Goal: Task Accomplishment & Management: Complete application form

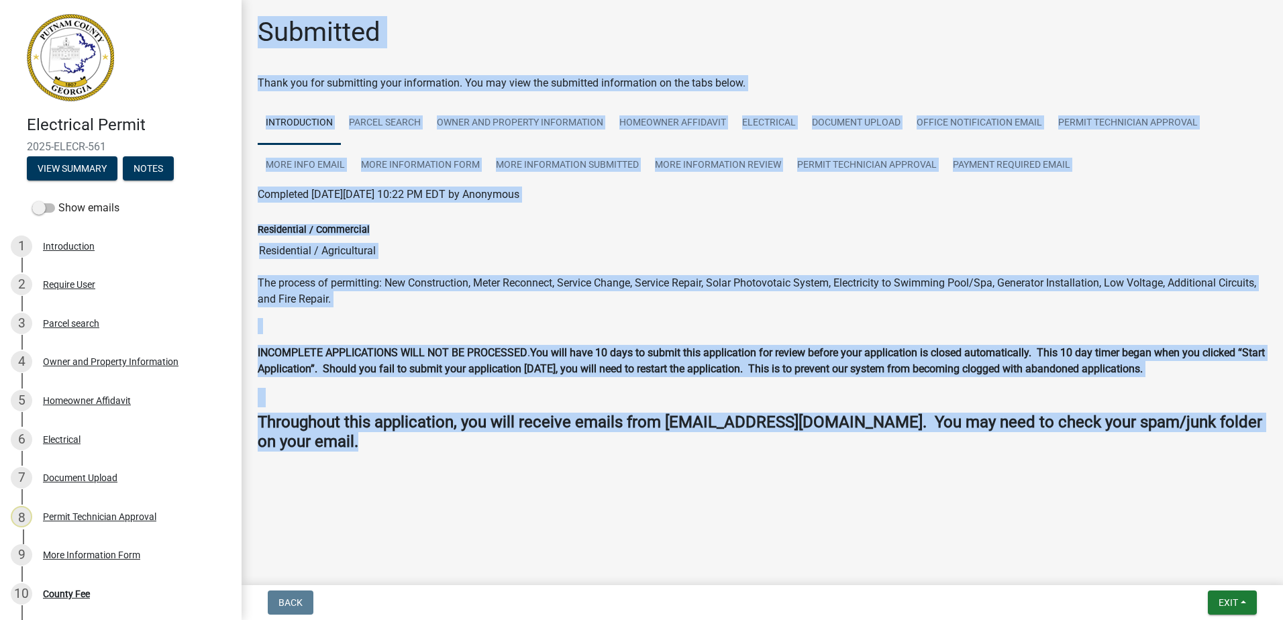
scroll to position [126, 0]
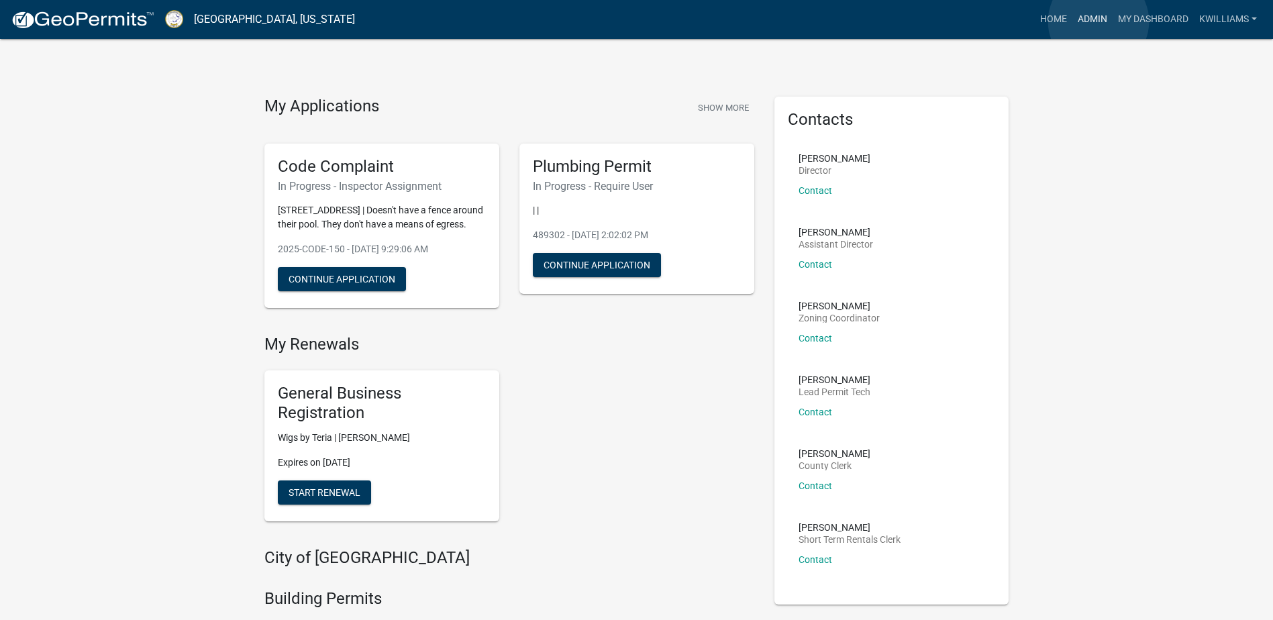
click at [1099, 21] on link "Admin" at bounding box center [1092, 19] width 40 height 25
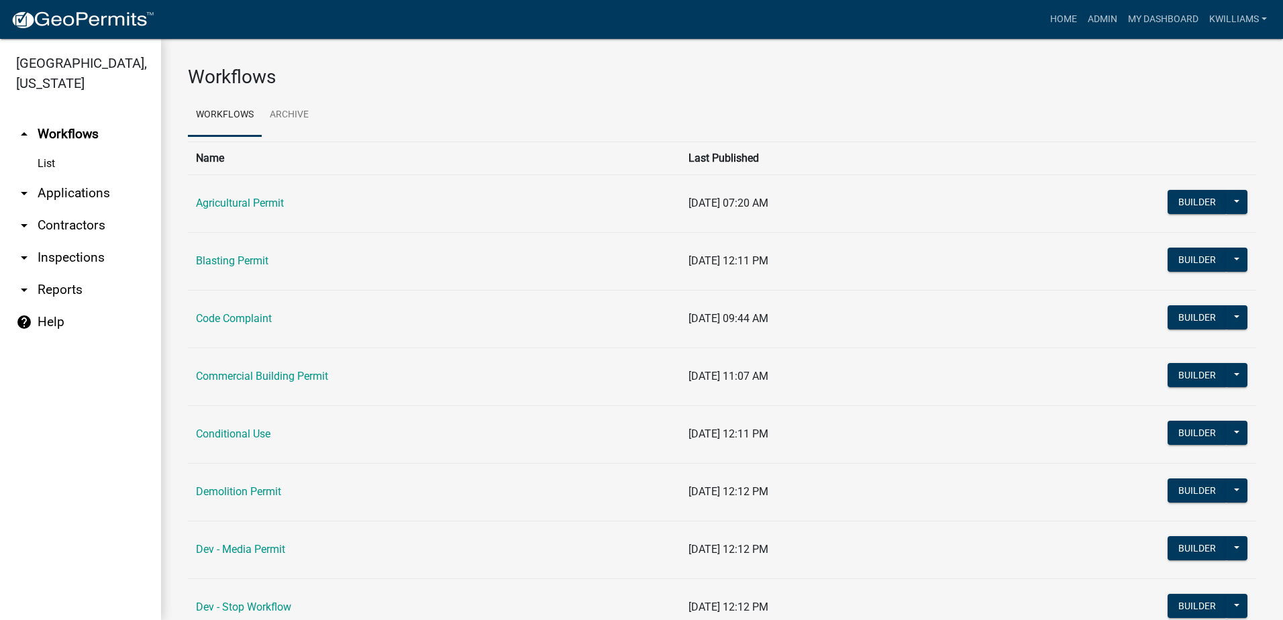
click at [78, 191] on link "arrow_drop_down Applications" at bounding box center [80, 193] width 161 height 32
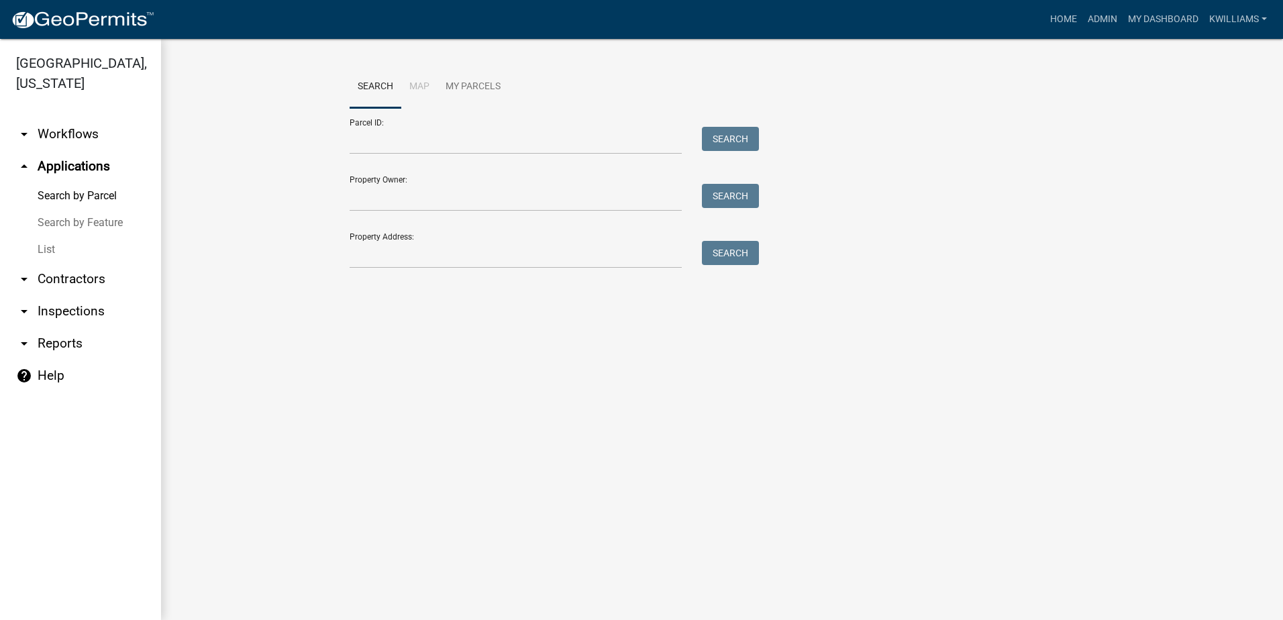
click at [52, 240] on link "List" at bounding box center [80, 249] width 161 height 27
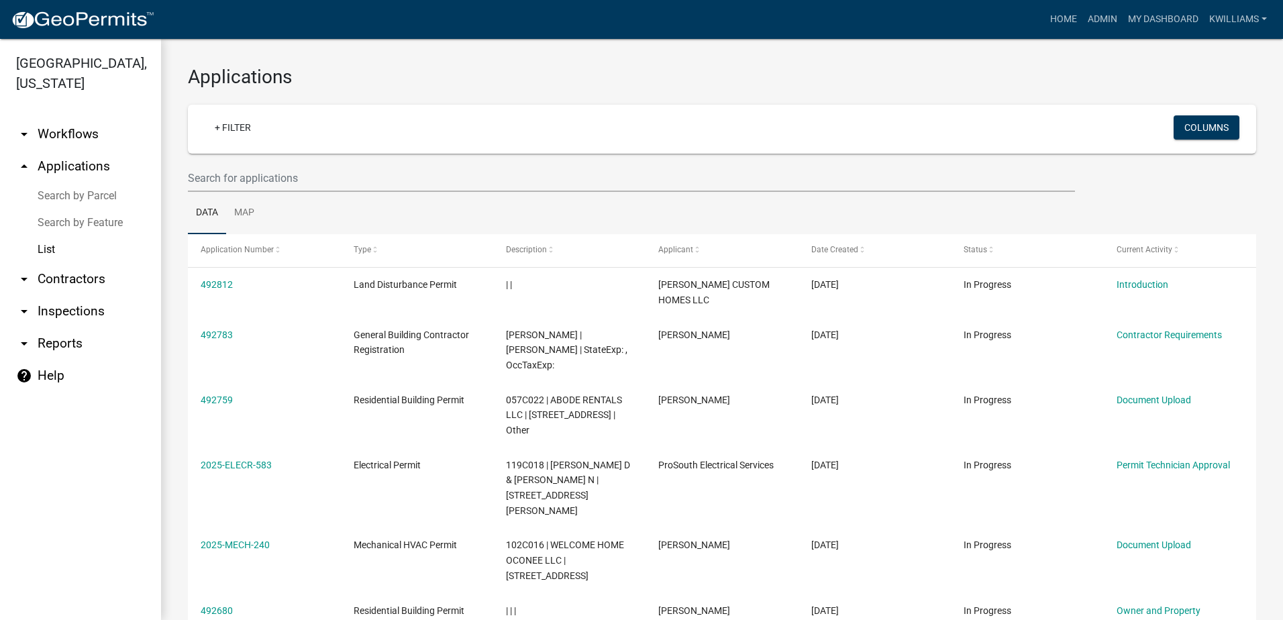
click at [52, 352] on link "arrow_drop_down Reports" at bounding box center [80, 343] width 161 height 32
select select "0: null"
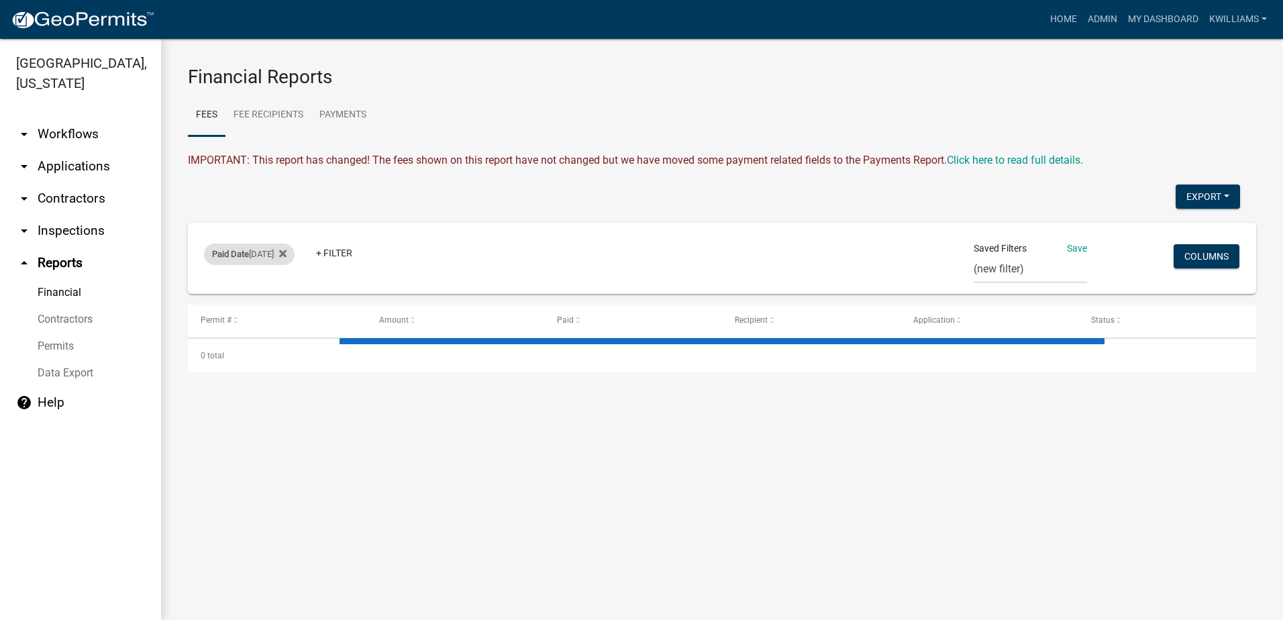
click at [258, 256] on div "Paid Date [DATE]" at bounding box center [249, 254] width 91 height 21
click at [251, 348] on button "Done" at bounding box center [249, 341] width 134 height 24
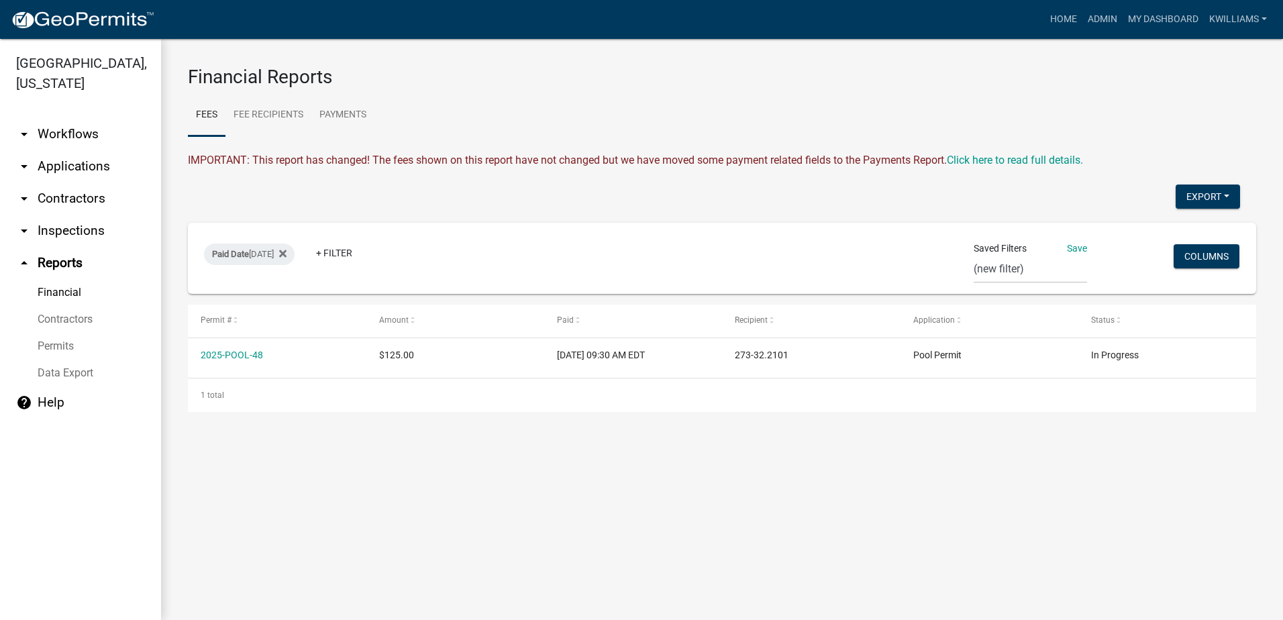
click at [83, 236] on link "arrow_drop_down Inspections" at bounding box center [80, 231] width 161 height 32
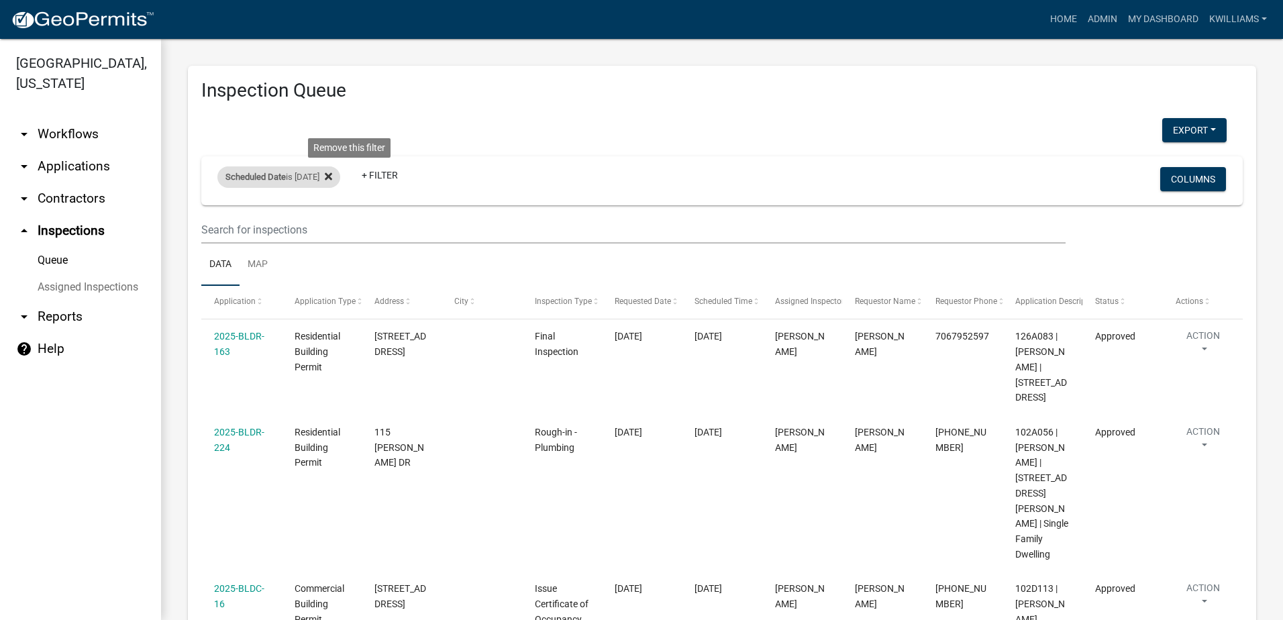
click at [332, 178] on icon at bounding box center [328, 175] width 7 height 7
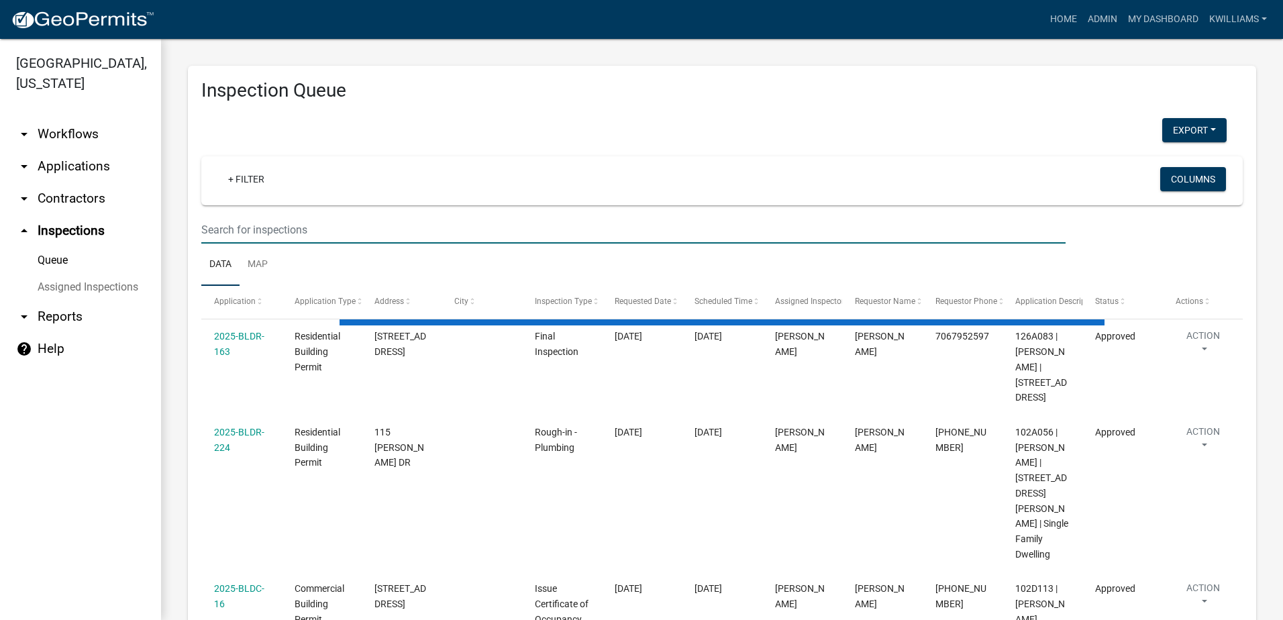
click at [227, 234] on input "text" at bounding box center [633, 230] width 864 height 28
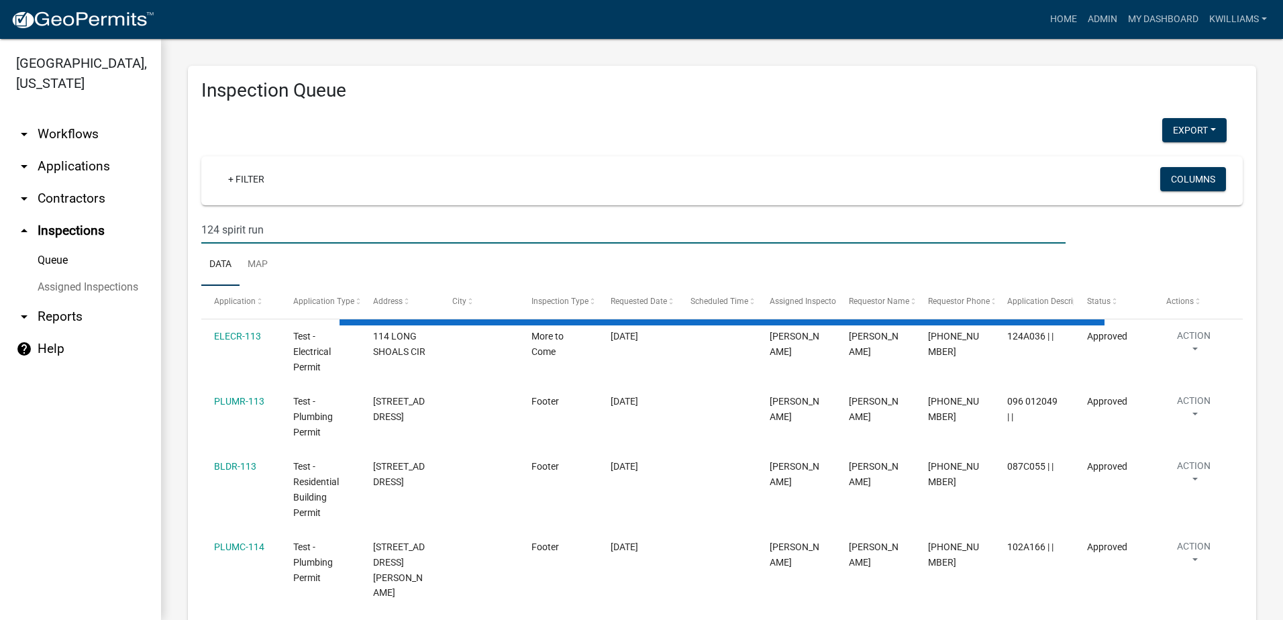
type input "124 spirit run"
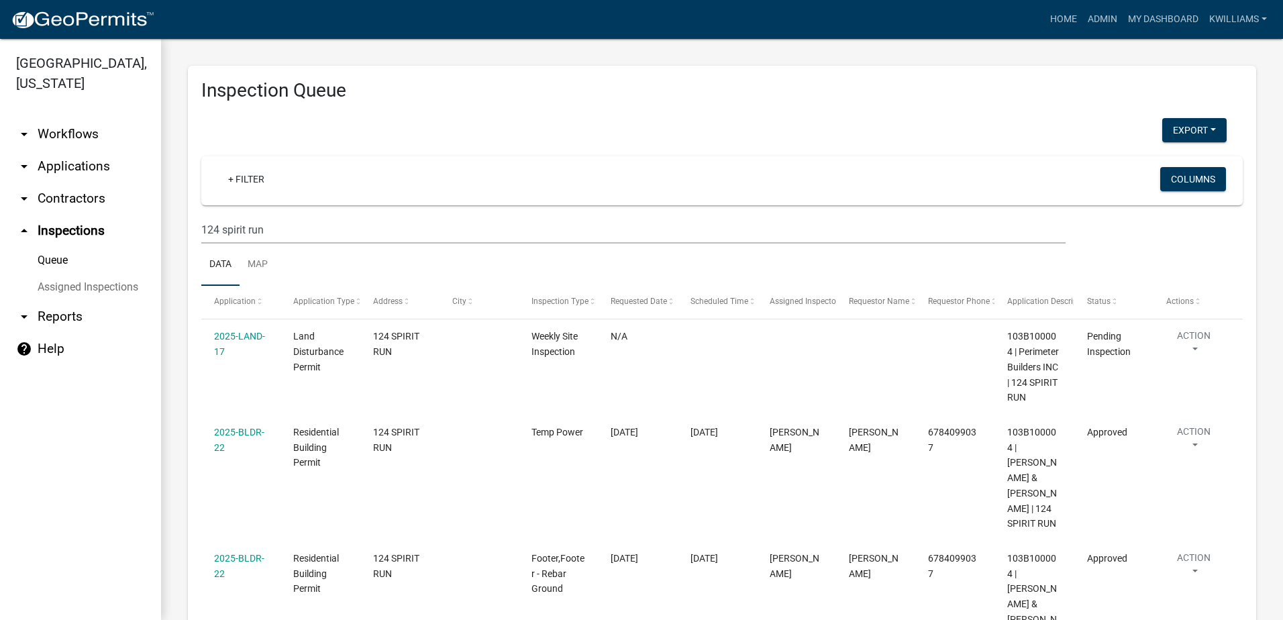
click at [80, 148] on link "arrow_drop_down Workflows" at bounding box center [80, 134] width 161 height 32
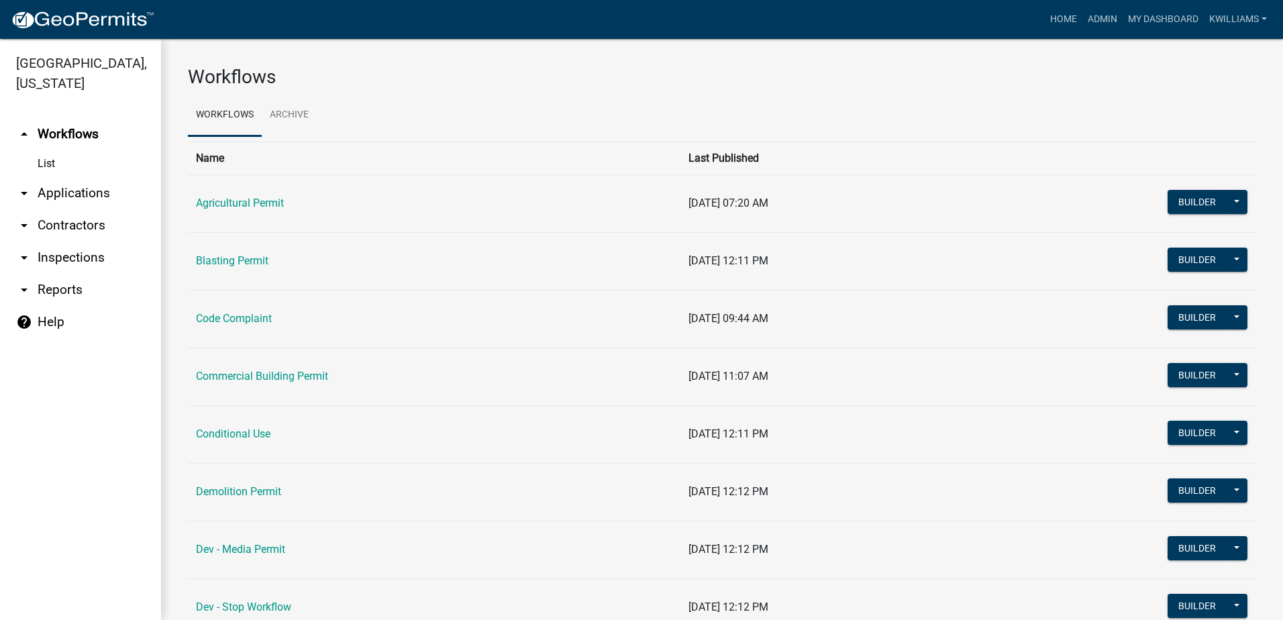
click at [50, 197] on link "arrow_drop_down Applications" at bounding box center [80, 193] width 161 height 32
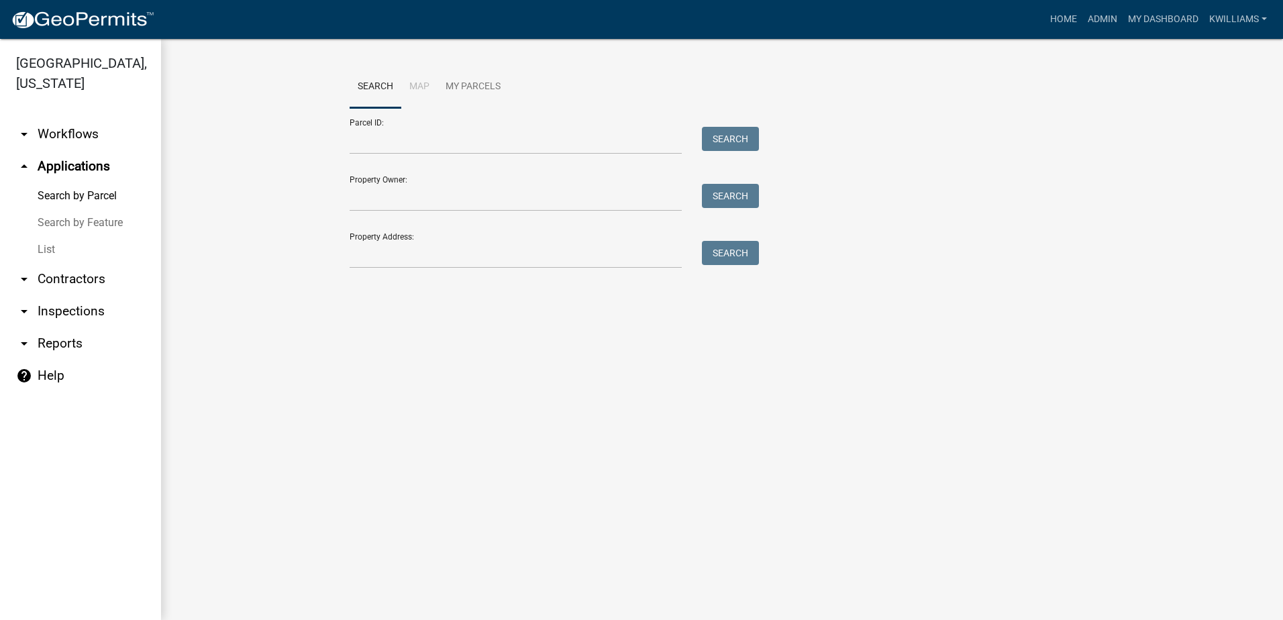
click at [61, 258] on link "List" at bounding box center [80, 249] width 161 height 27
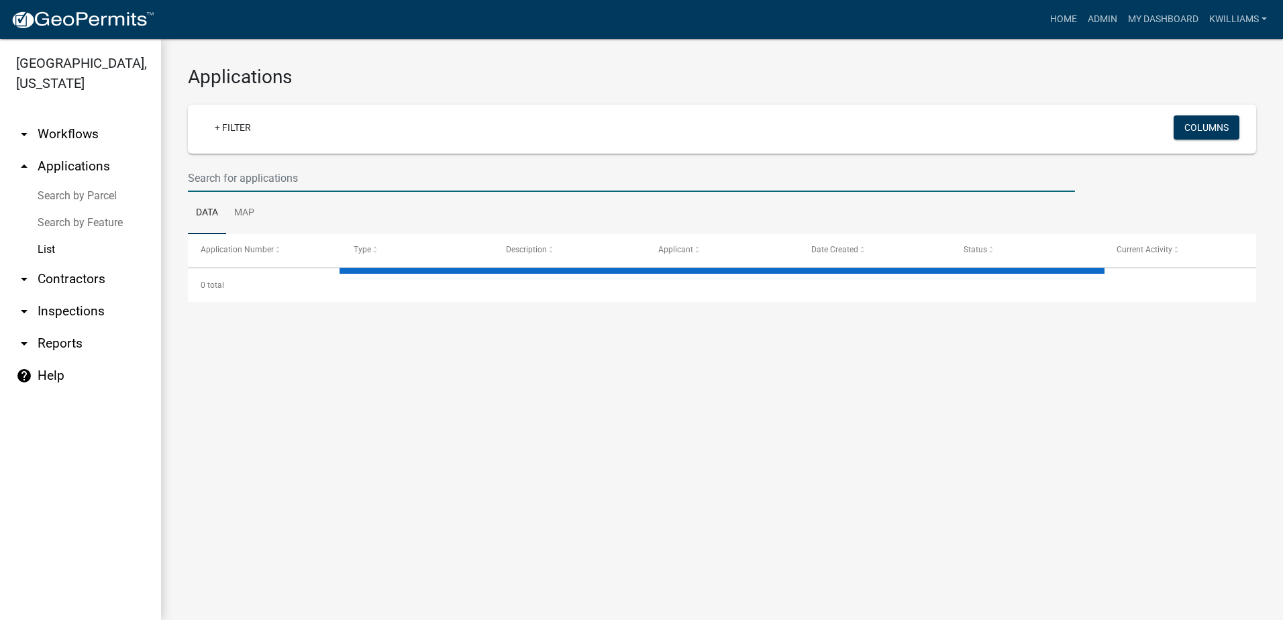
drag, startPoint x: 288, startPoint y: 178, endPoint x: 286, endPoint y: 186, distance: 9.1
click at [283, 182] on input "text" at bounding box center [631, 178] width 887 height 28
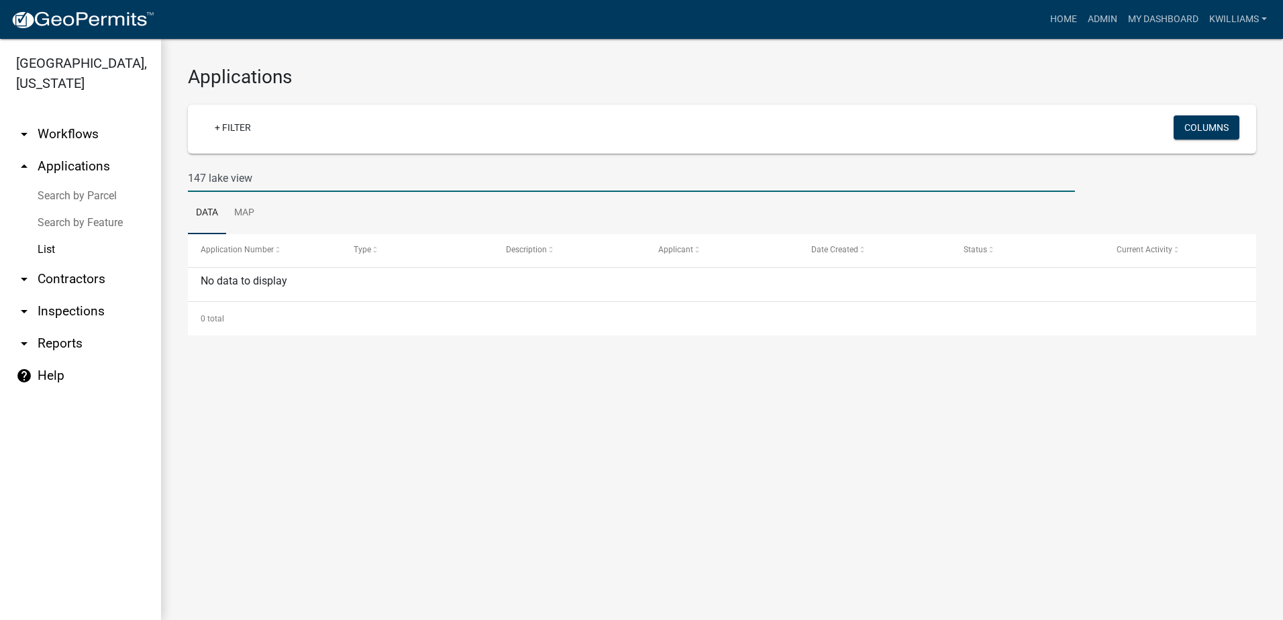
click at [235, 183] on input "147 lake view" at bounding box center [631, 178] width 887 height 28
click at [231, 182] on input "147 lake view" at bounding box center [631, 178] width 887 height 28
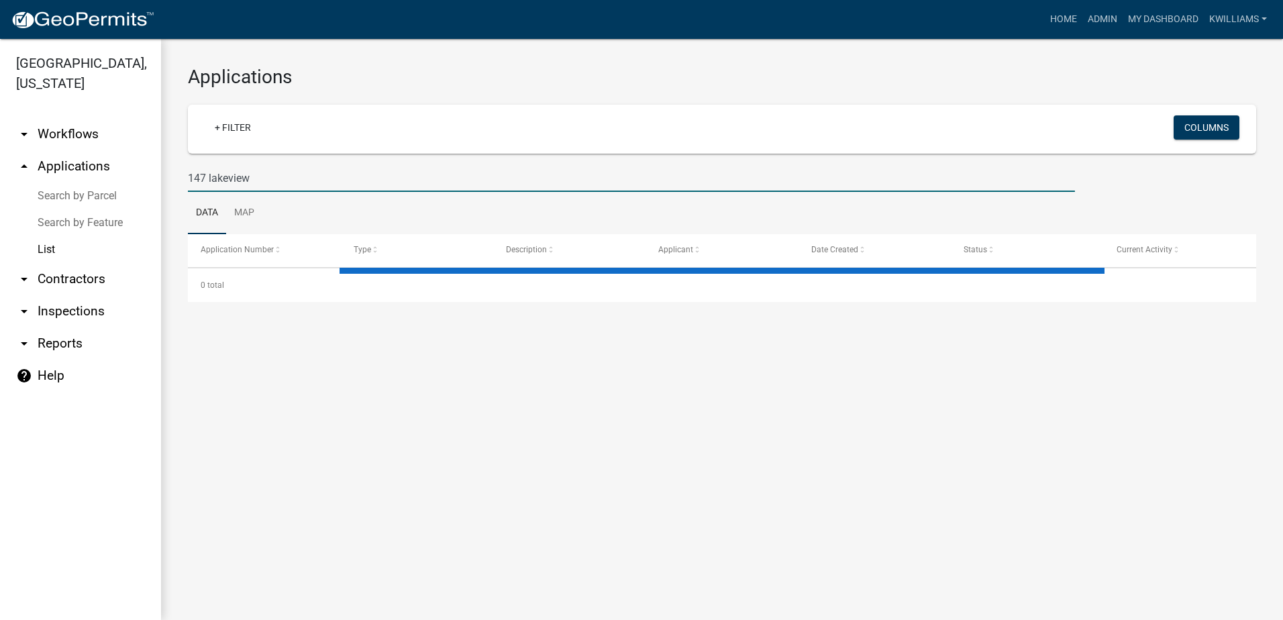
type input "147 lakeview"
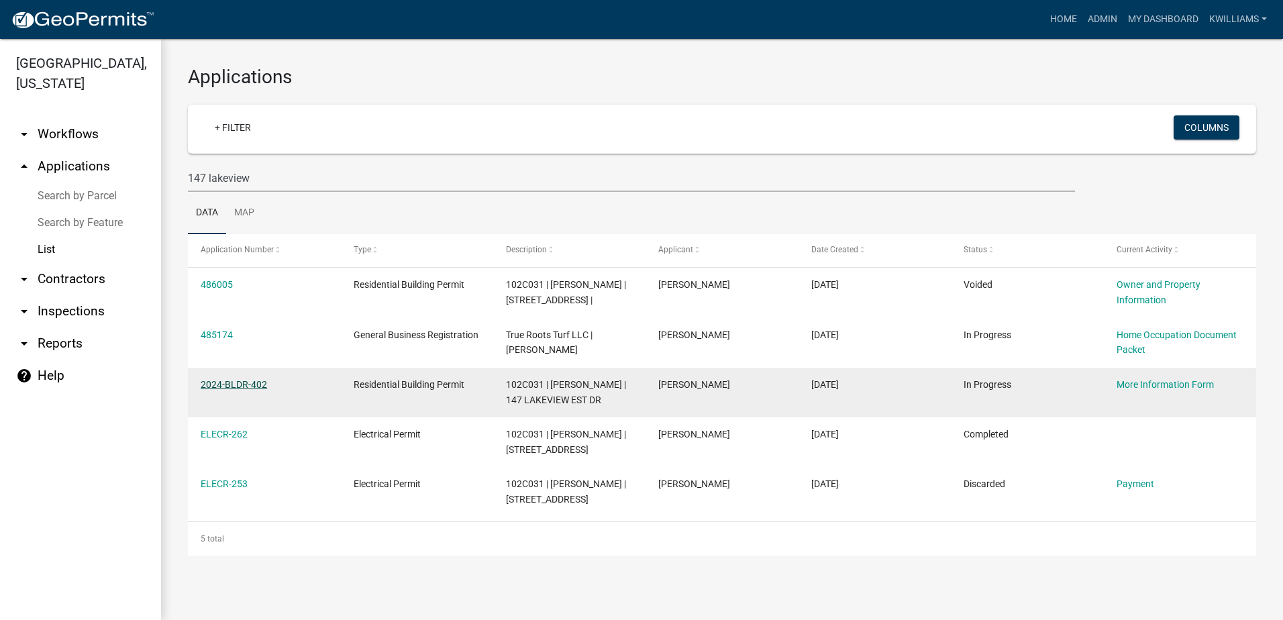
click at [223, 385] on link "2024-BLDR-402" at bounding box center [234, 384] width 66 height 11
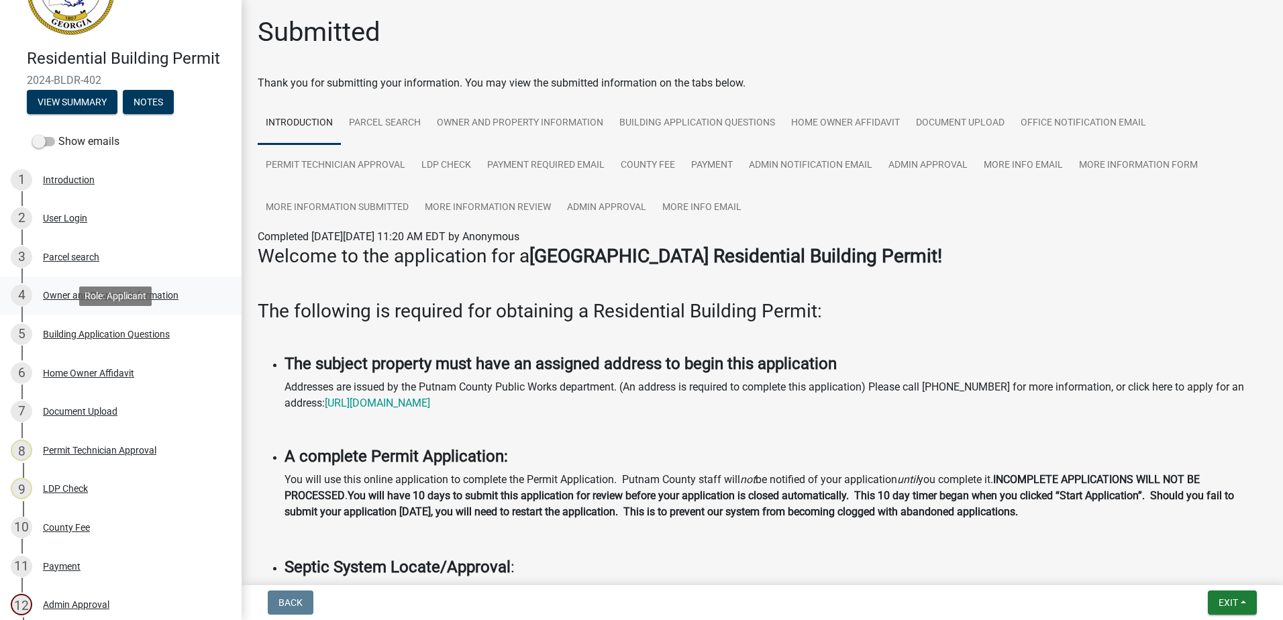
scroll to position [67, 0]
click at [83, 256] on div "Parcel search" at bounding box center [71, 256] width 56 height 9
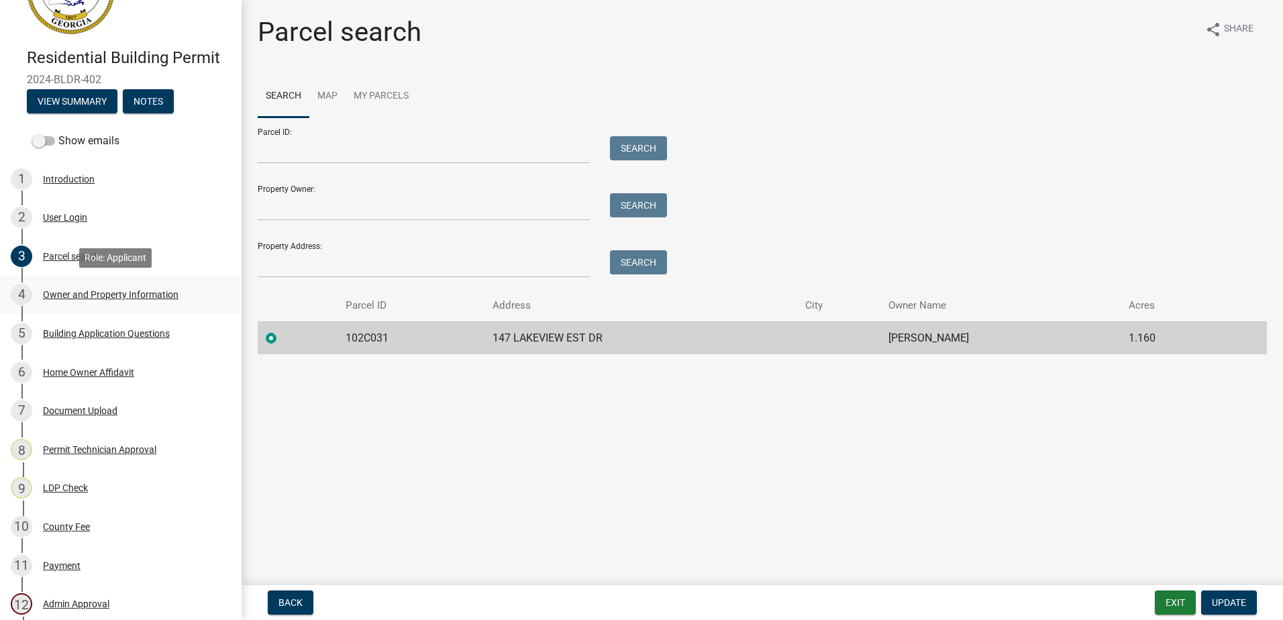
click at [91, 300] on div "4 Owner and Property Information" at bounding box center [115, 294] width 209 height 21
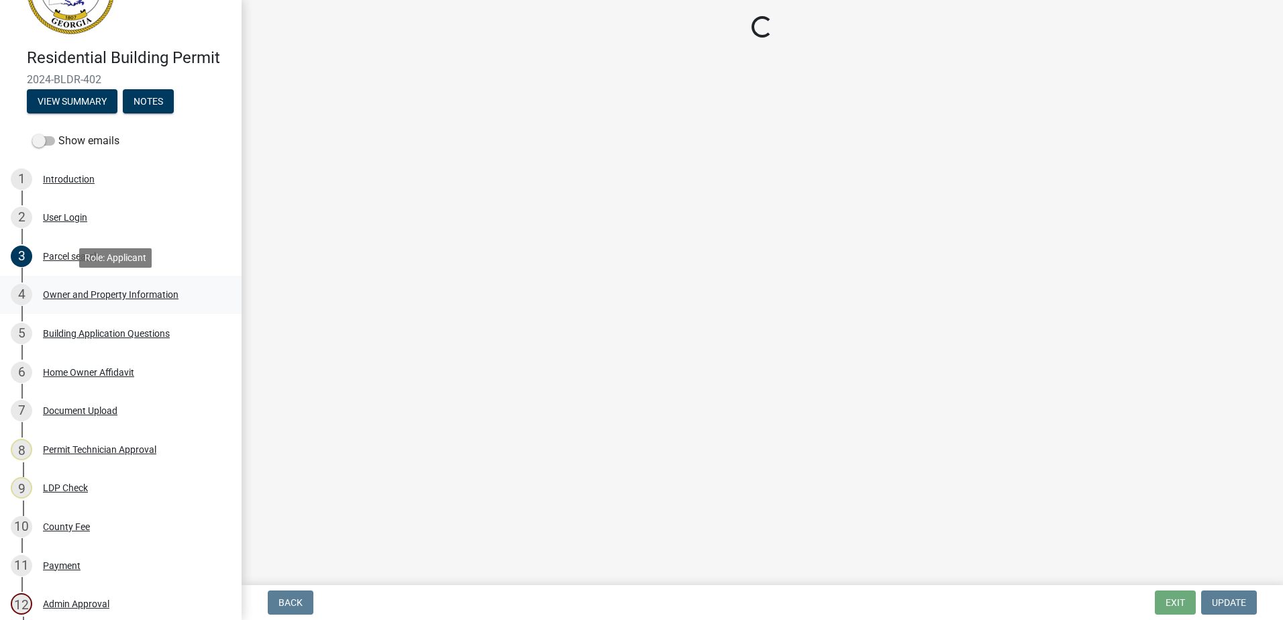
select select "34fe85c2-5f76-4343-b6bb-8ca387e0bed7"
select select "8e53ab76-c026-4800-bafa-f3959daf7b99"
select select "469c5908-2854-42d5-89ed-bee7fc26529e"
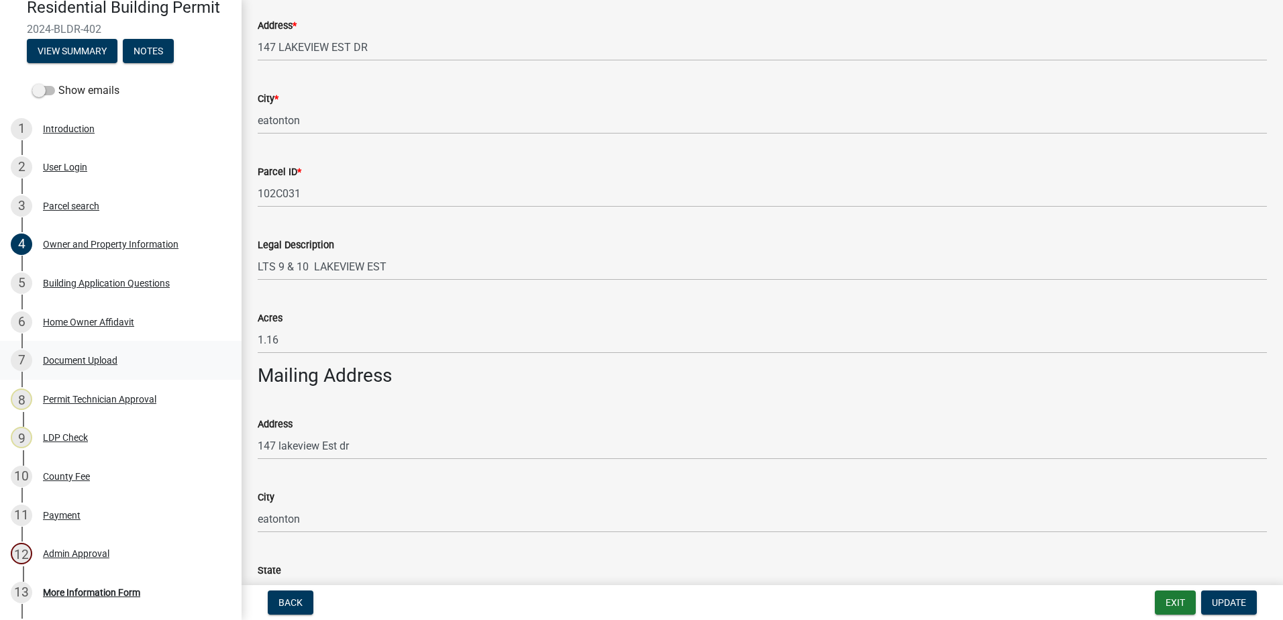
scroll to position [268, 0]
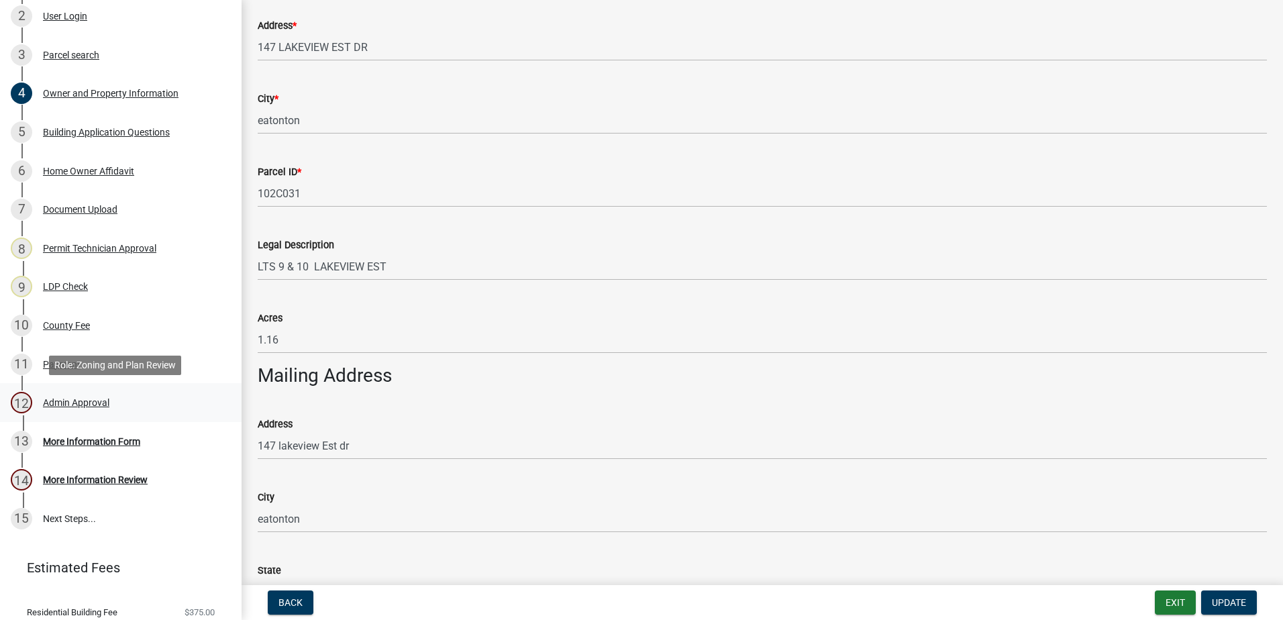
click at [77, 407] on div "Admin Approval" at bounding box center [76, 402] width 66 height 9
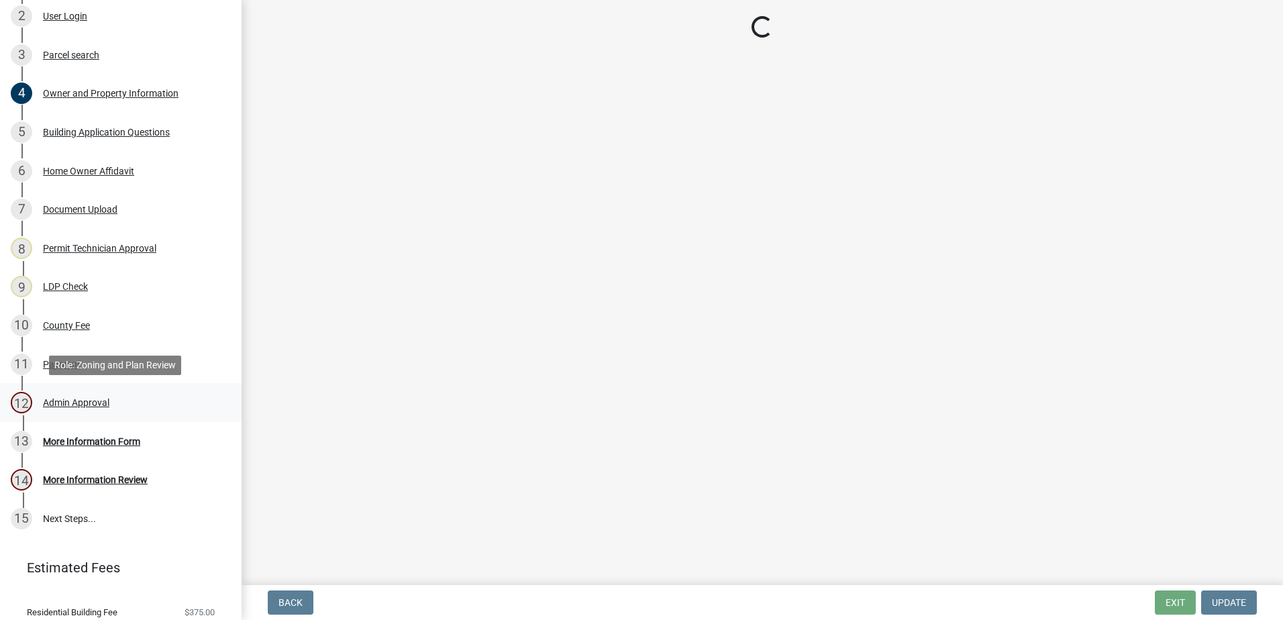
scroll to position [0, 0]
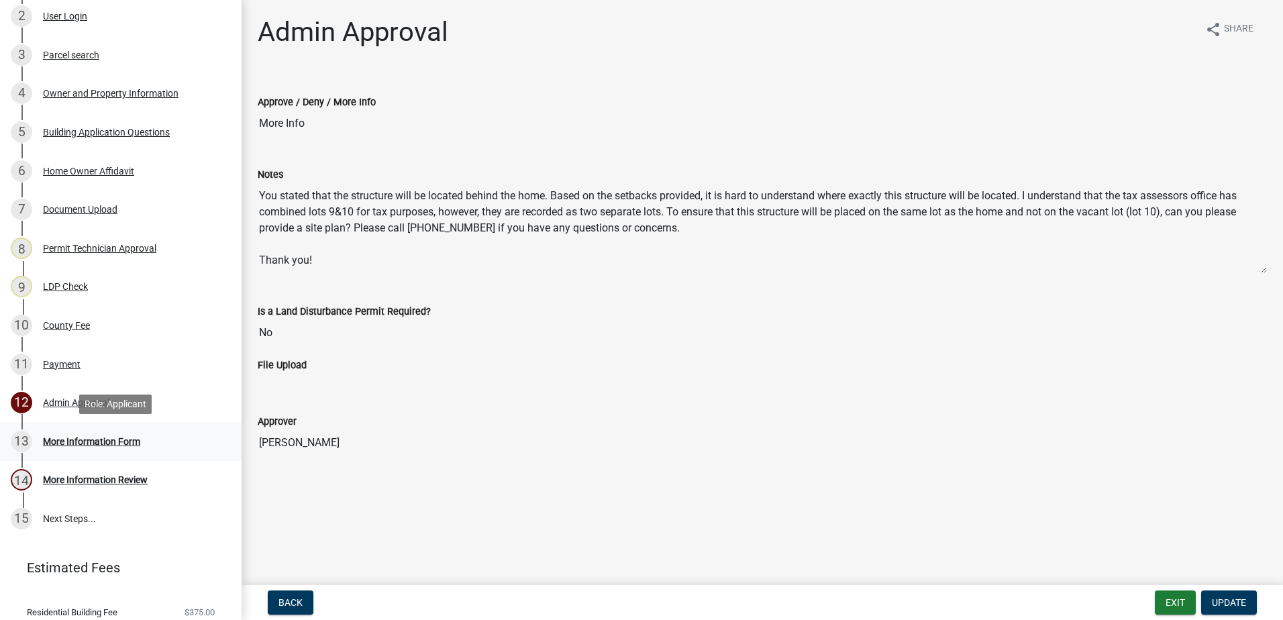
click at [85, 442] on div "More Information Form" at bounding box center [91, 441] width 97 height 9
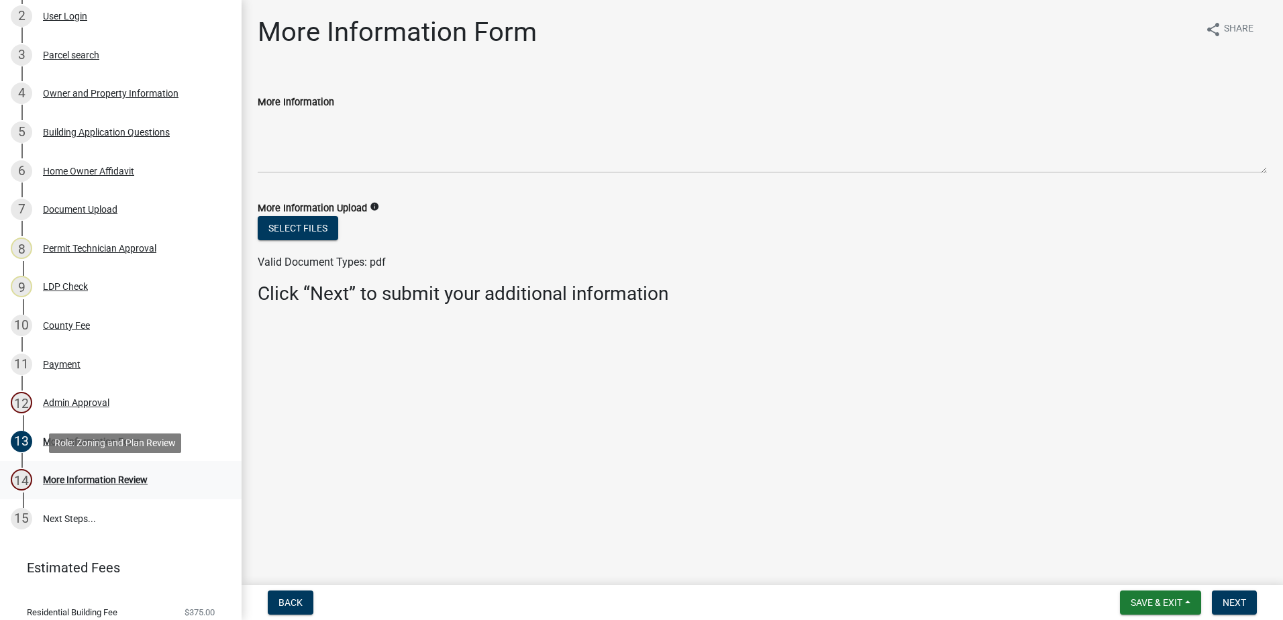
click at [87, 475] on div "More Information Review" at bounding box center [95, 479] width 105 height 9
click at [78, 398] on div "Admin Approval" at bounding box center [76, 402] width 66 height 9
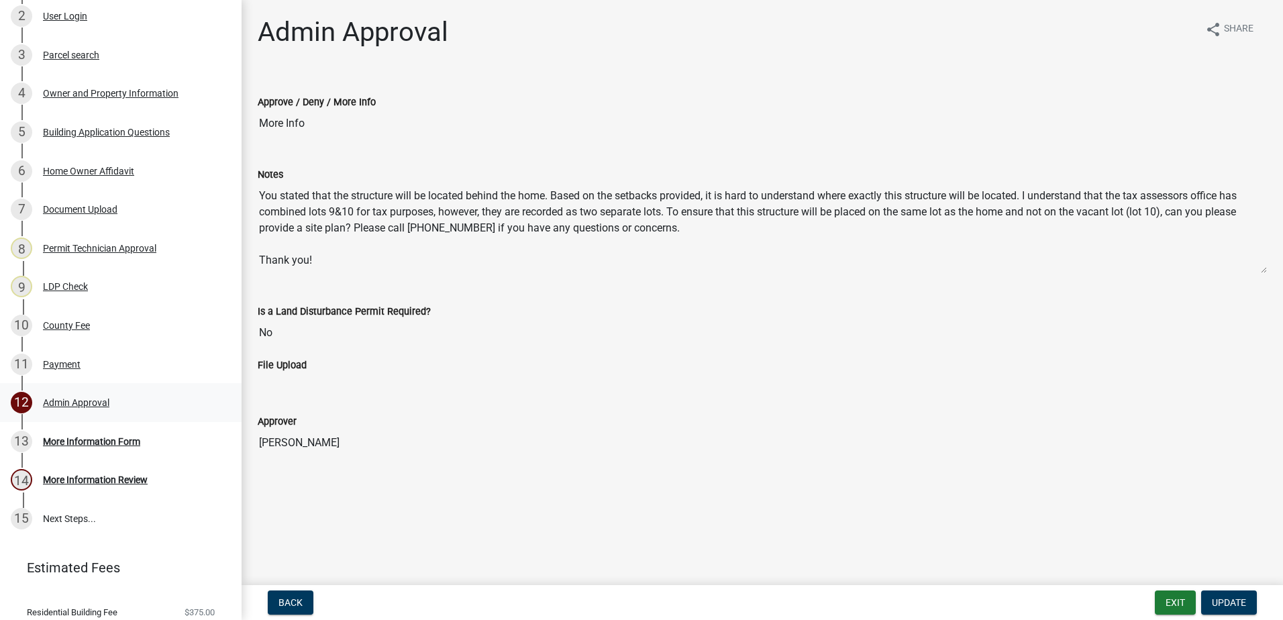
drag, startPoint x: 478, startPoint y: 369, endPoint x: 181, endPoint y: 421, distance: 301.1
click at [475, 370] on div "File Upload" at bounding box center [762, 365] width 1009 height 16
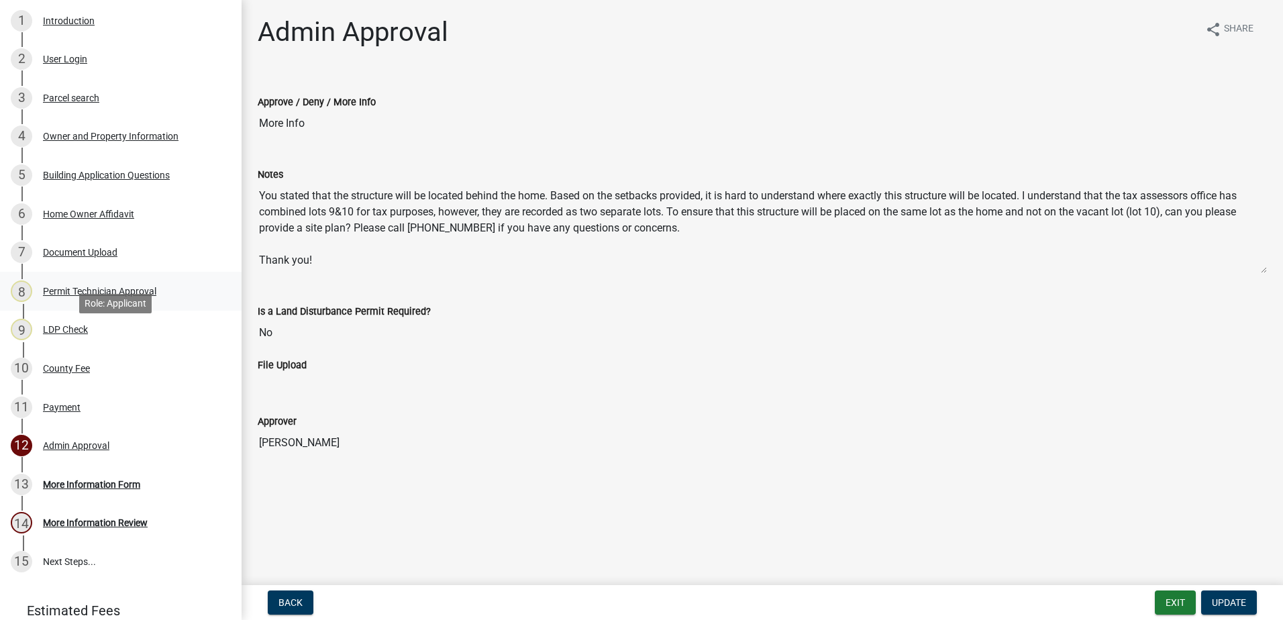
scroll to position [201, 0]
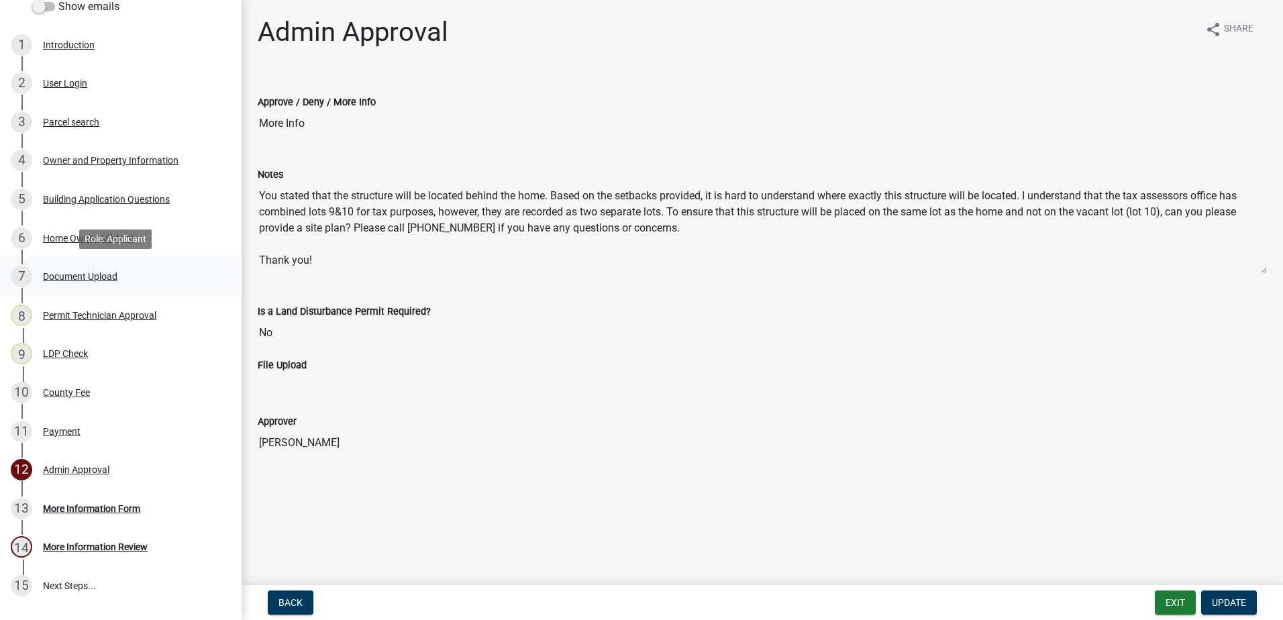
click at [78, 264] on link "7 Document Upload" at bounding box center [121, 276] width 242 height 39
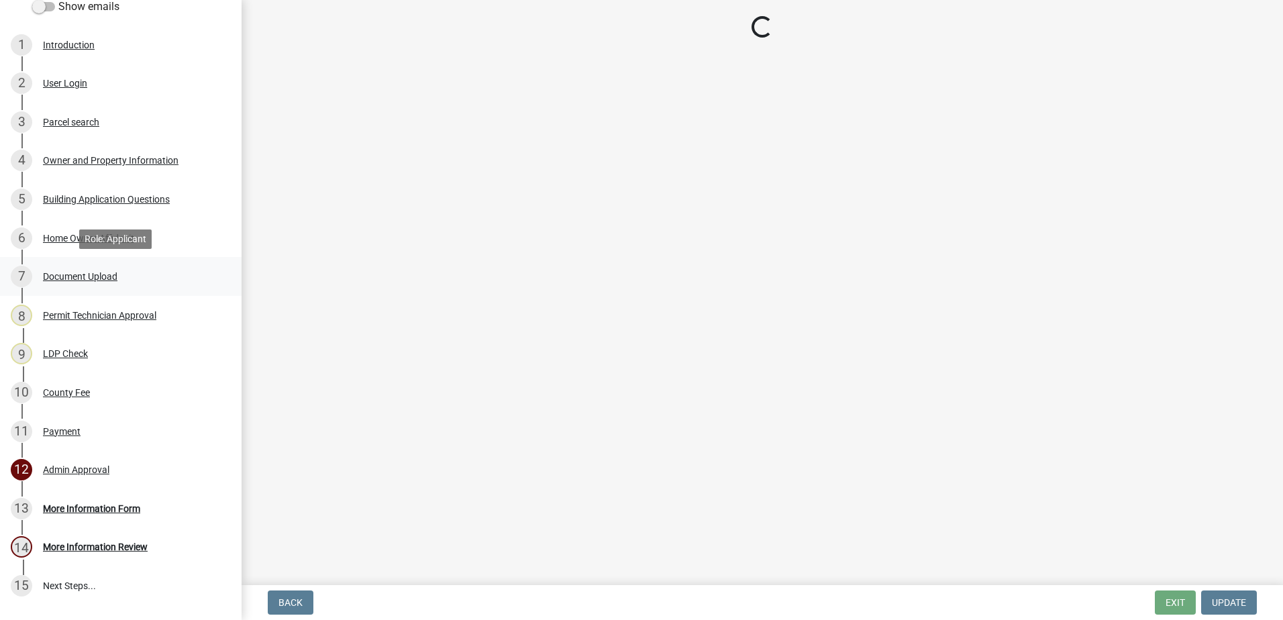
click at [76, 275] on div "Document Upload" at bounding box center [80, 276] width 74 height 9
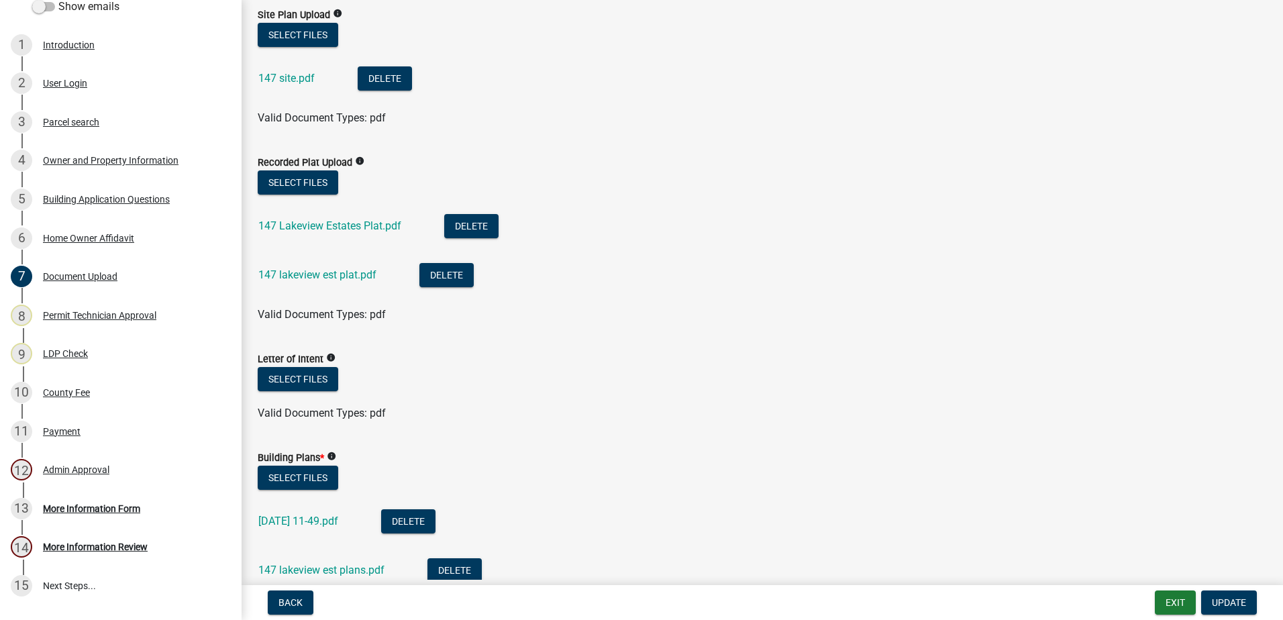
scroll to position [397, 0]
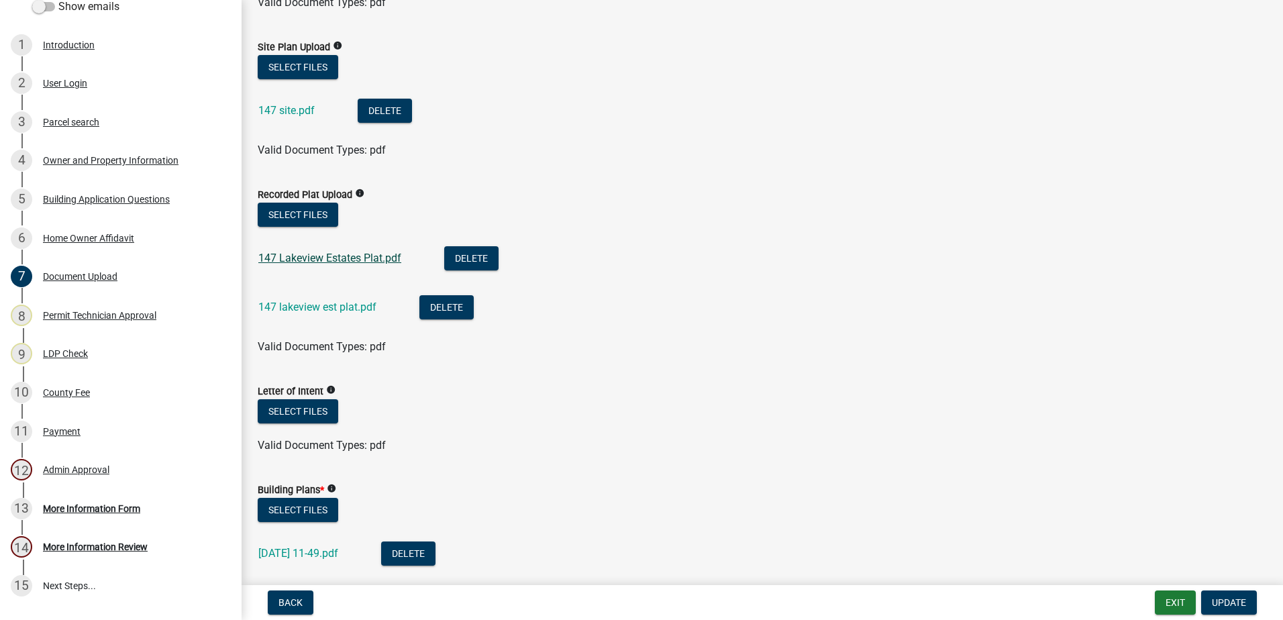
click at [329, 256] on link "147 Lakeview Estates Plat.pdf" at bounding box center [329, 258] width 143 height 13
click at [319, 309] on link "147 lakeview est plat.pdf" at bounding box center [317, 307] width 118 height 13
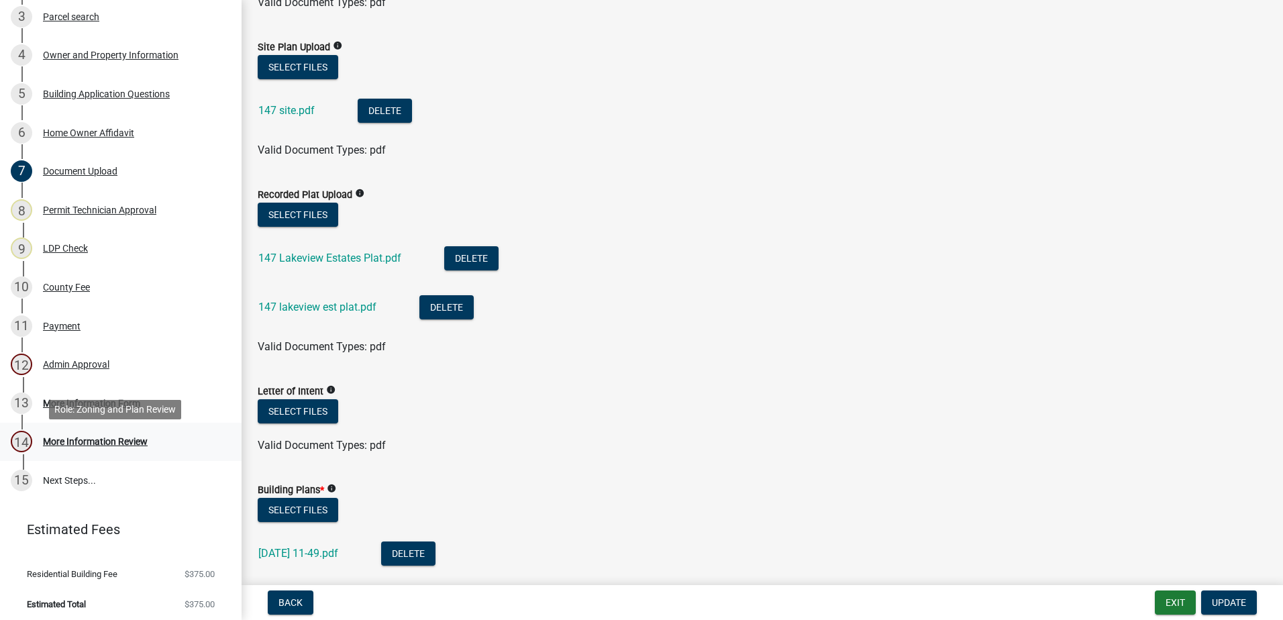
scroll to position [311, 0]
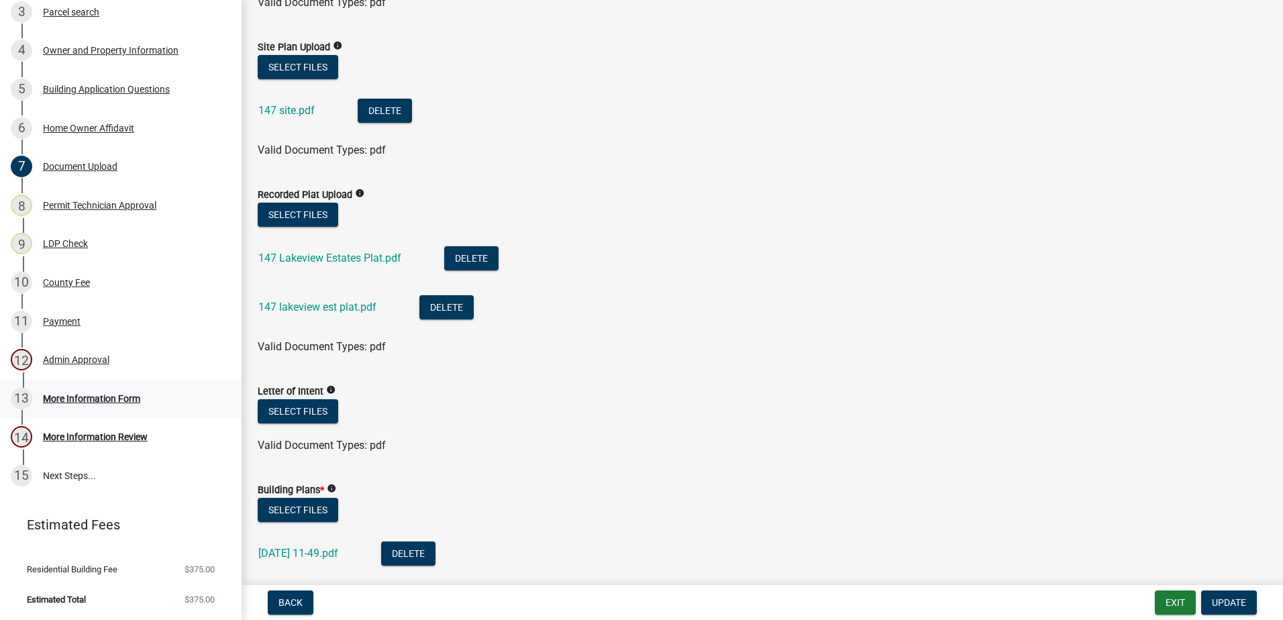
drag, startPoint x: 99, startPoint y: 392, endPoint x: 174, endPoint y: 388, distance: 75.3
click at [174, 388] on div "13 More Information Form" at bounding box center [115, 398] width 209 height 21
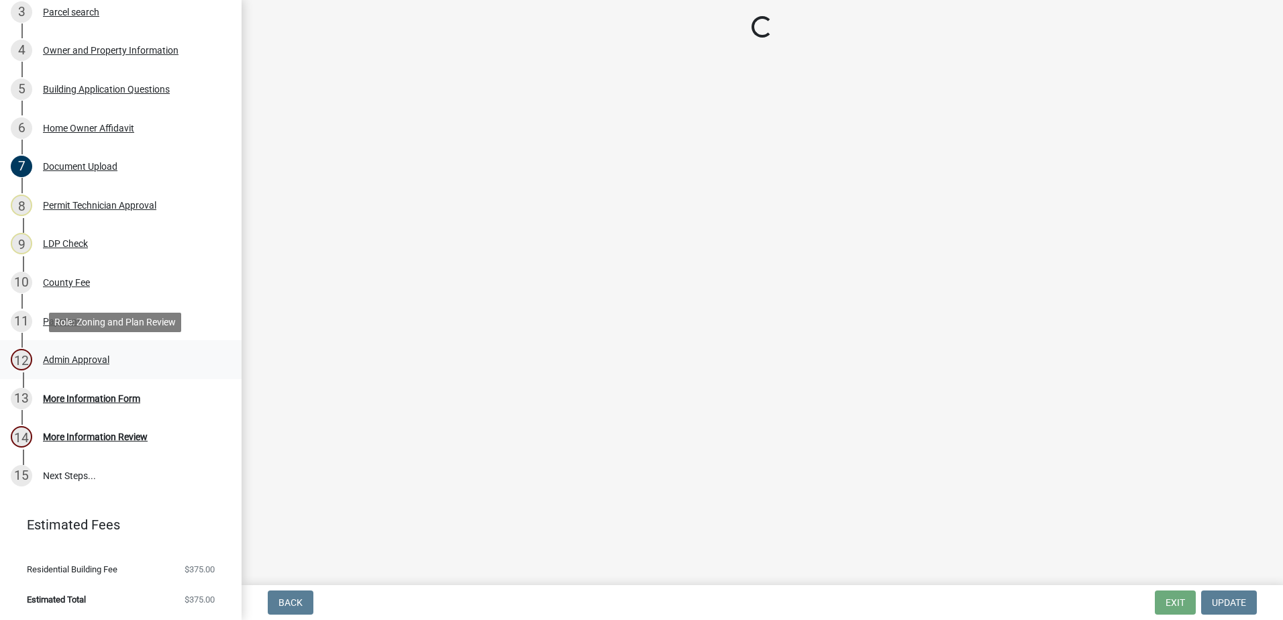
drag, startPoint x: 174, startPoint y: 388, endPoint x: 65, endPoint y: 360, distance: 112.3
click at [65, 360] on div "Admin Approval" at bounding box center [76, 359] width 66 height 9
click at [85, 404] on div "13 More Information Form" at bounding box center [115, 398] width 209 height 21
click at [66, 365] on div "12 Admin Approval" at bounding box center [115, 359] width 209 height 21
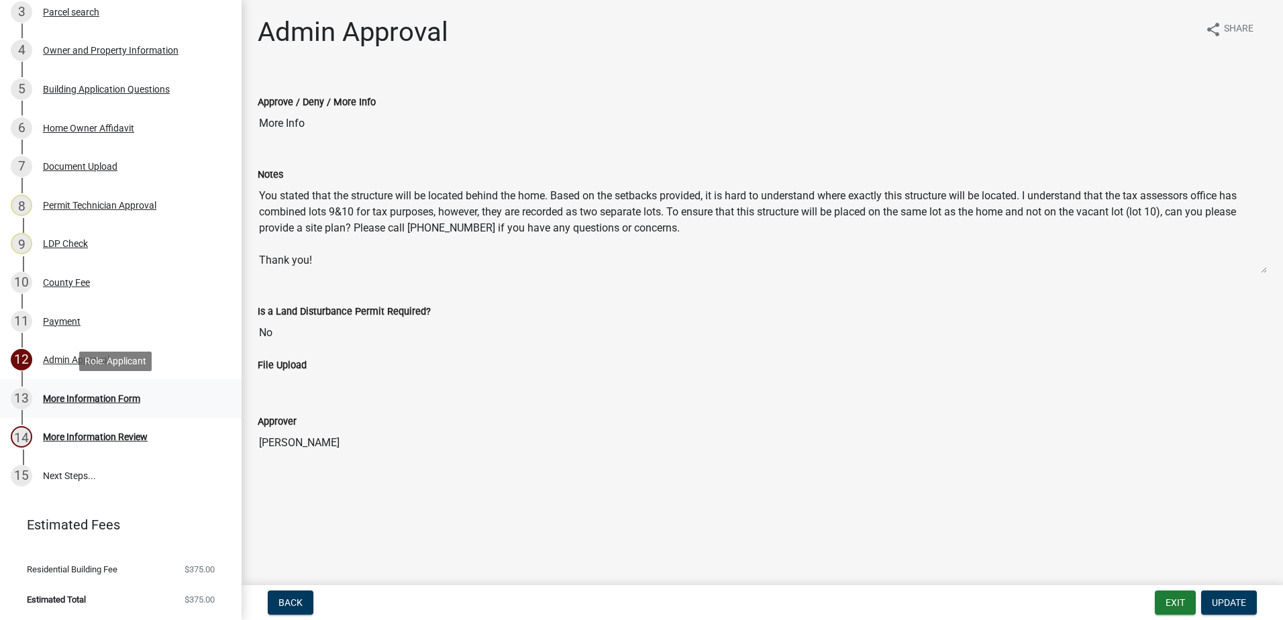
click at [87, 400] on div "More Information Form" at bounding box center [91, 398] width 97 height 9
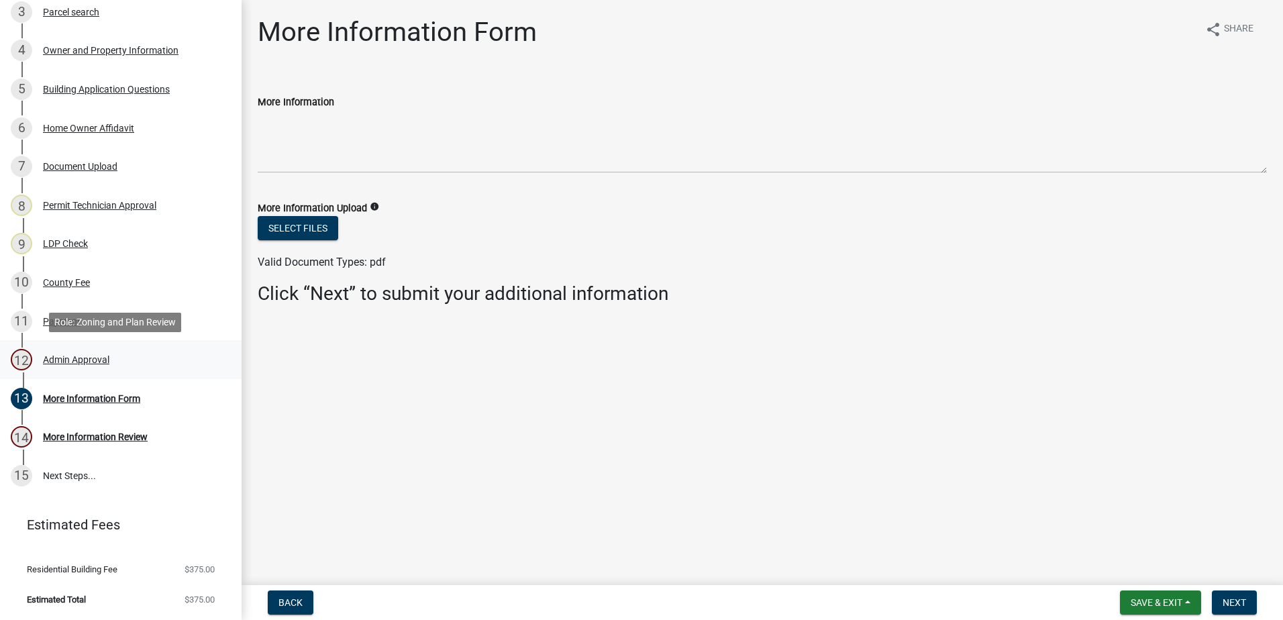
click at [76, 363] on div "Admin Approval" at bounding box center [76, 359] width 66 height 9
click at [72, 128] on div "Home Owner Affidavit" at bounding box center [88, 127] width 91 height 9
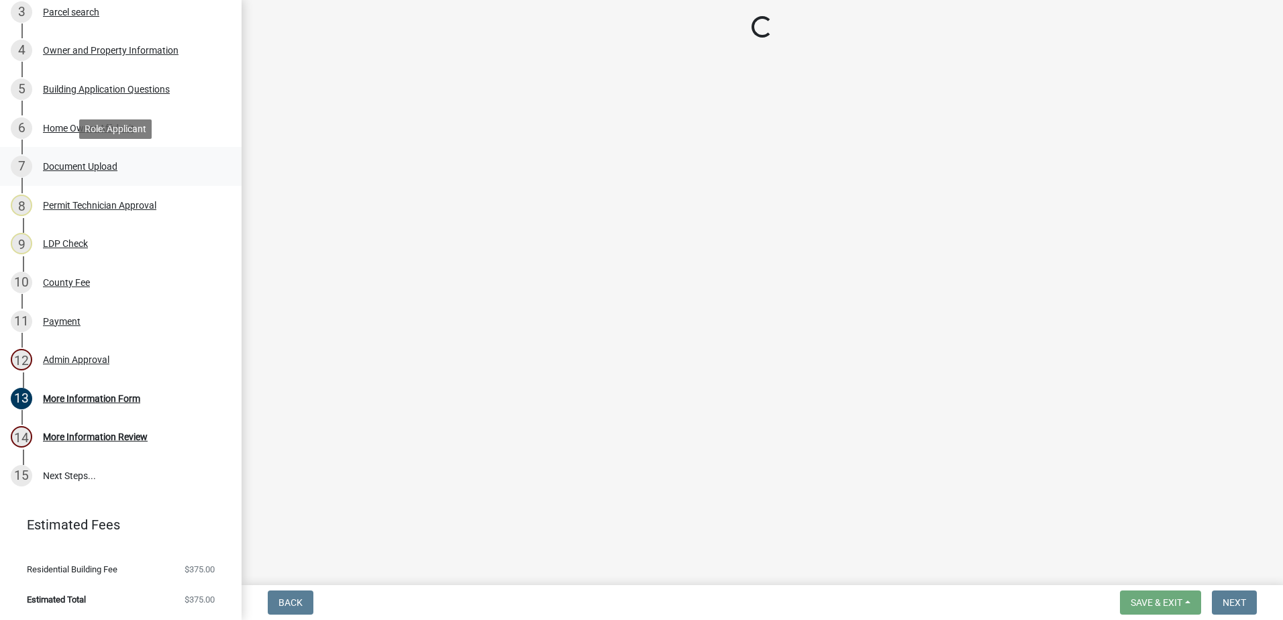
click at [58, 163] on div "Document Upload" at bounding box center [80, 166] width 74 height 9
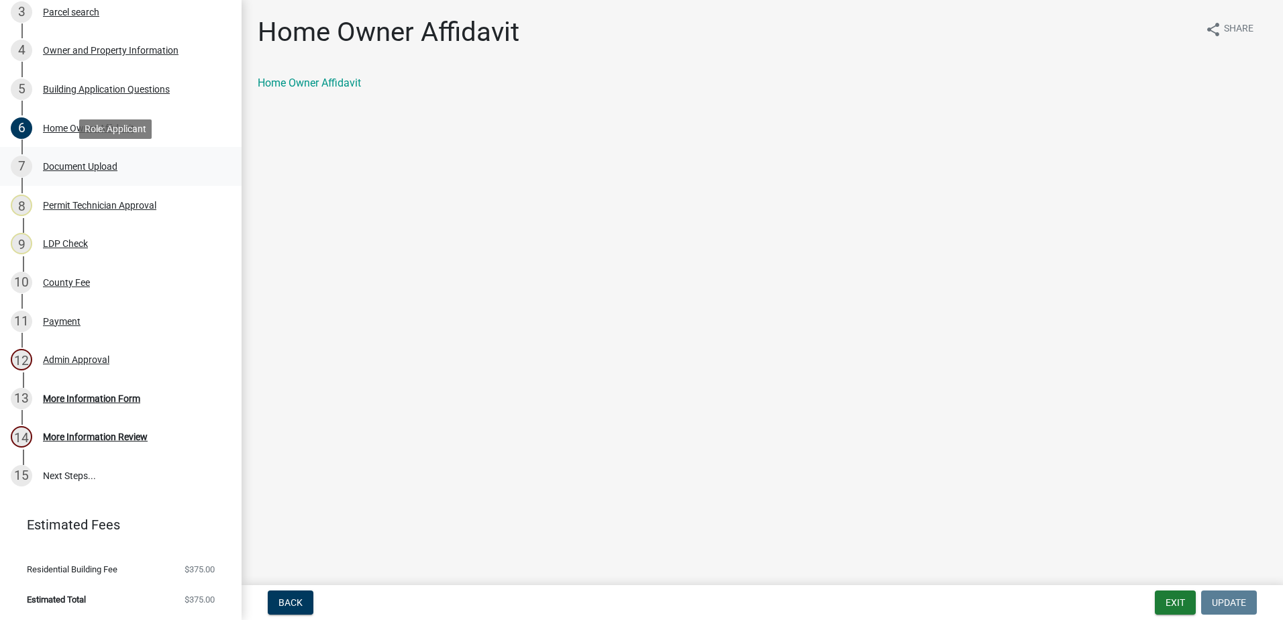
click at [69, 174] on div "7 Document Upload" at bounding box center [115, 166] width 209 height 21
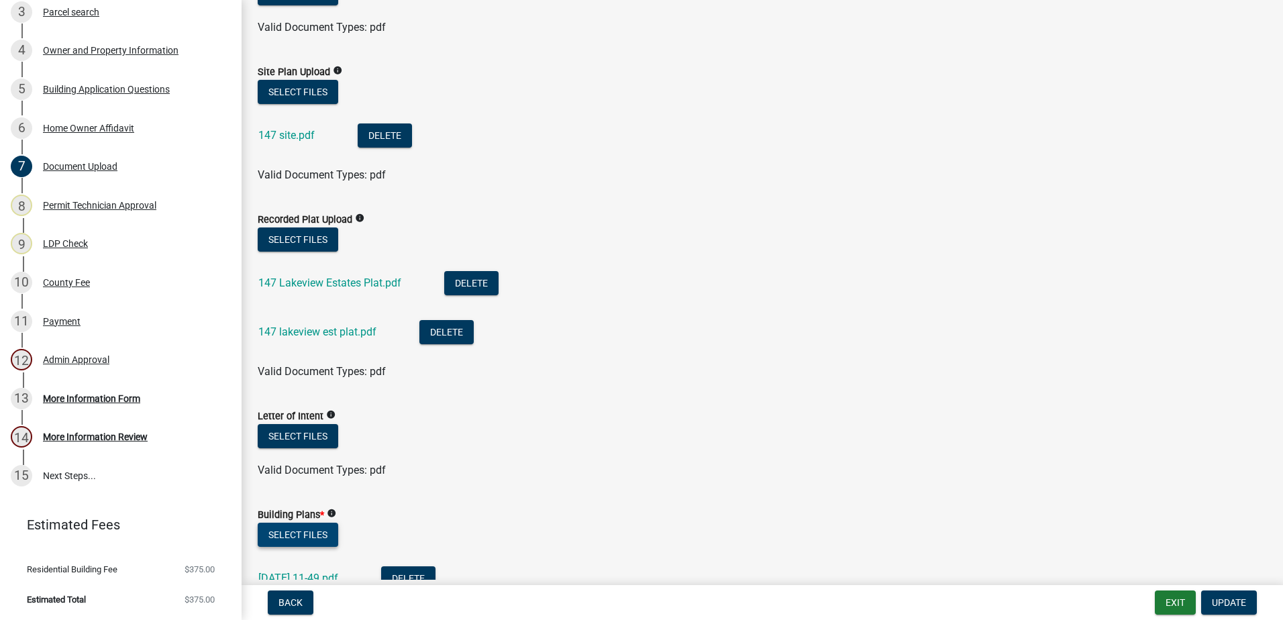
scroll to position [470, 0]
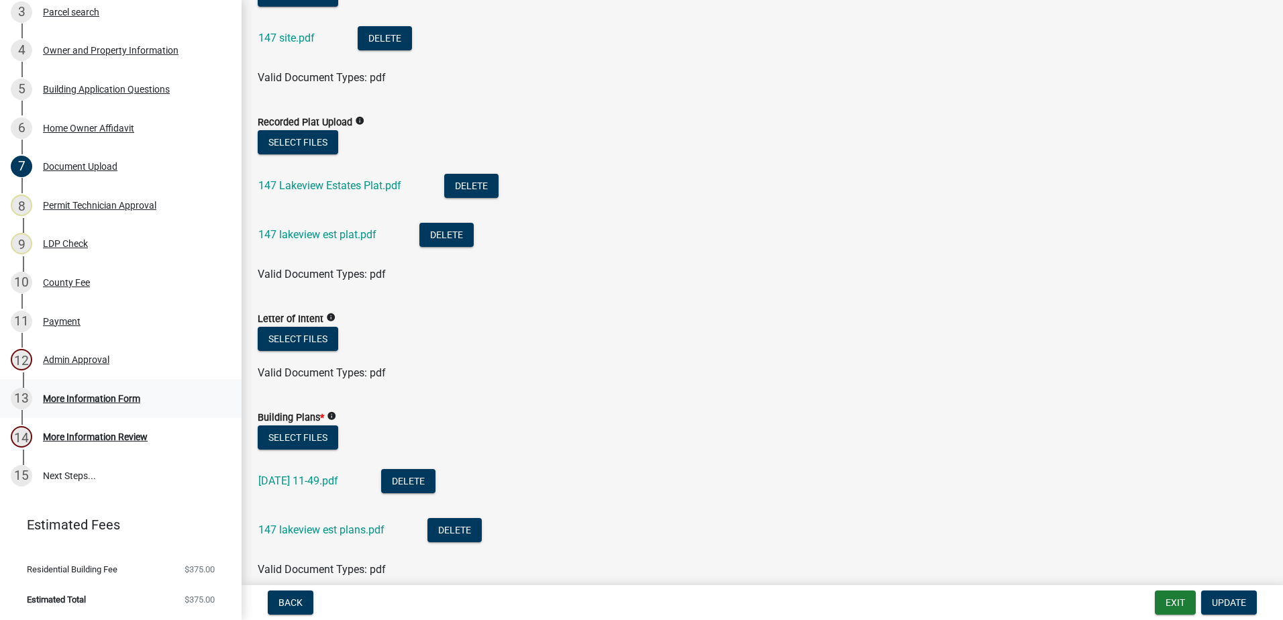
click at [68, 383] on link "13 More Information Form" at bounding box center [121, 398] width 242 height 39
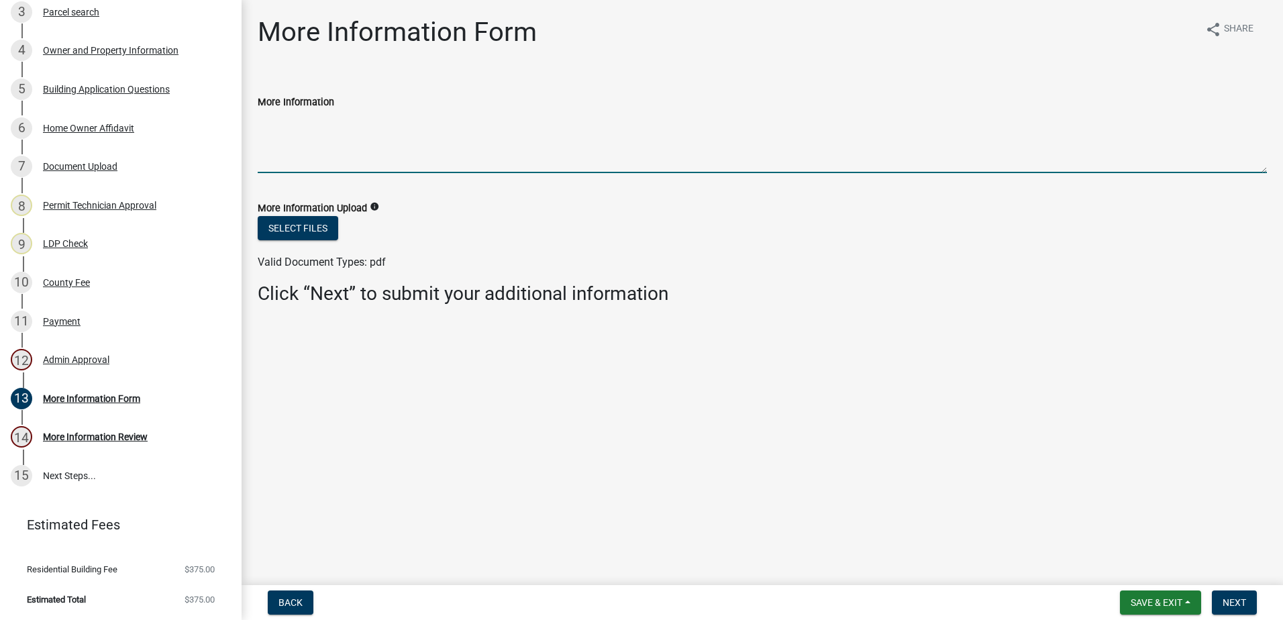
drag, startPoint x: 269, startPoint y: 162, endPoint x: 299, endPoint y: 123, distance: 48.8
click at [276, 155] on textarea "More Information" at bounding box center [762, 141] width 1009 height 63
type textarea "updated plat"
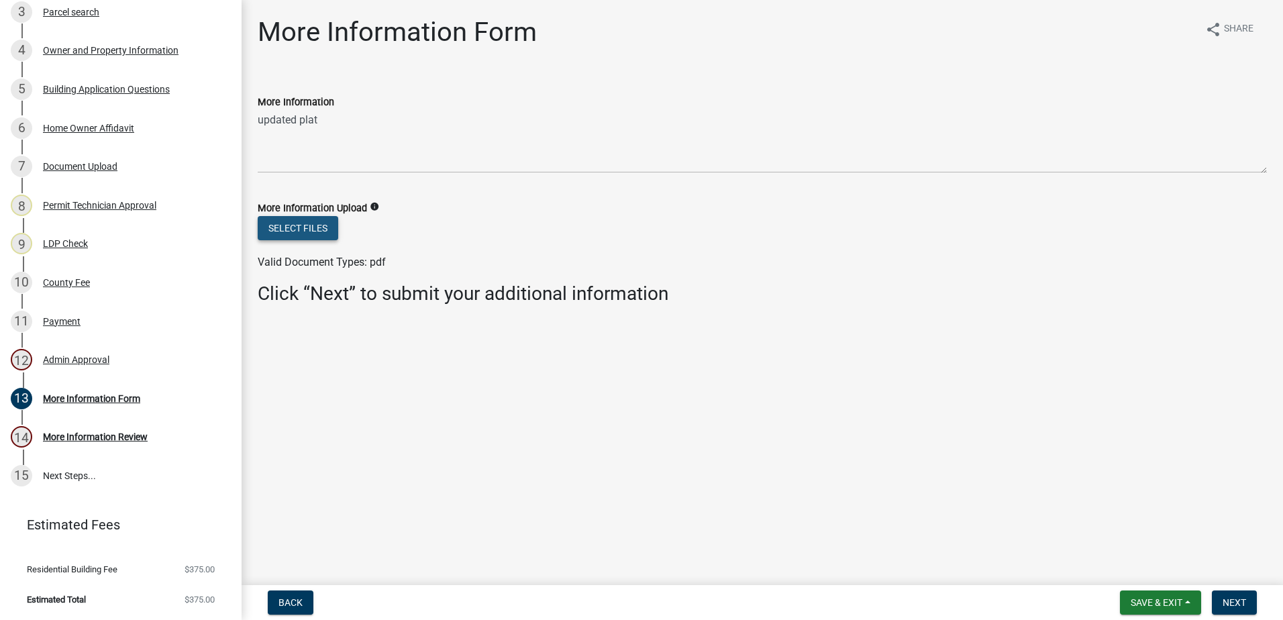
click at [292, 225] on button "Select files" at bounding box center [298, 228] width 81 height 24
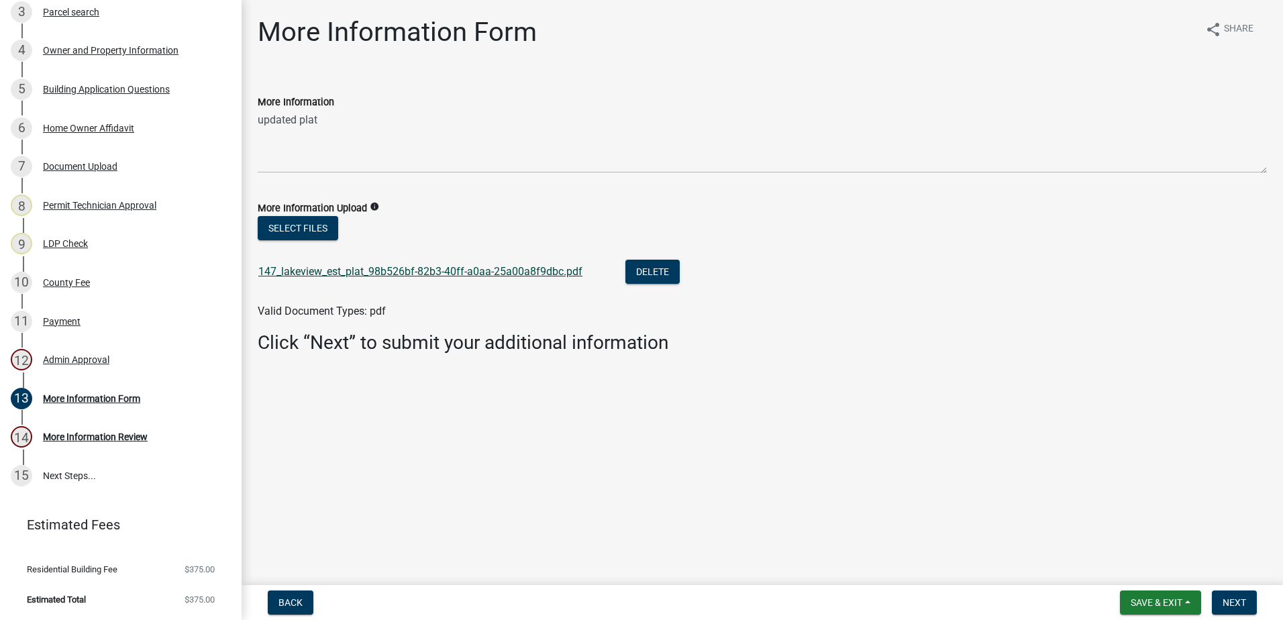
click at [370, 270] on link "147_lakeview_est_plat_98b526bf-82b3-40ff-a0aa-25a00a8f9dbc.pdf" at bounding box center [420, 271] width 324 height 13
click at [1239, 608] on span "Next" at bounding box center [1233, 602] width 23 height 11
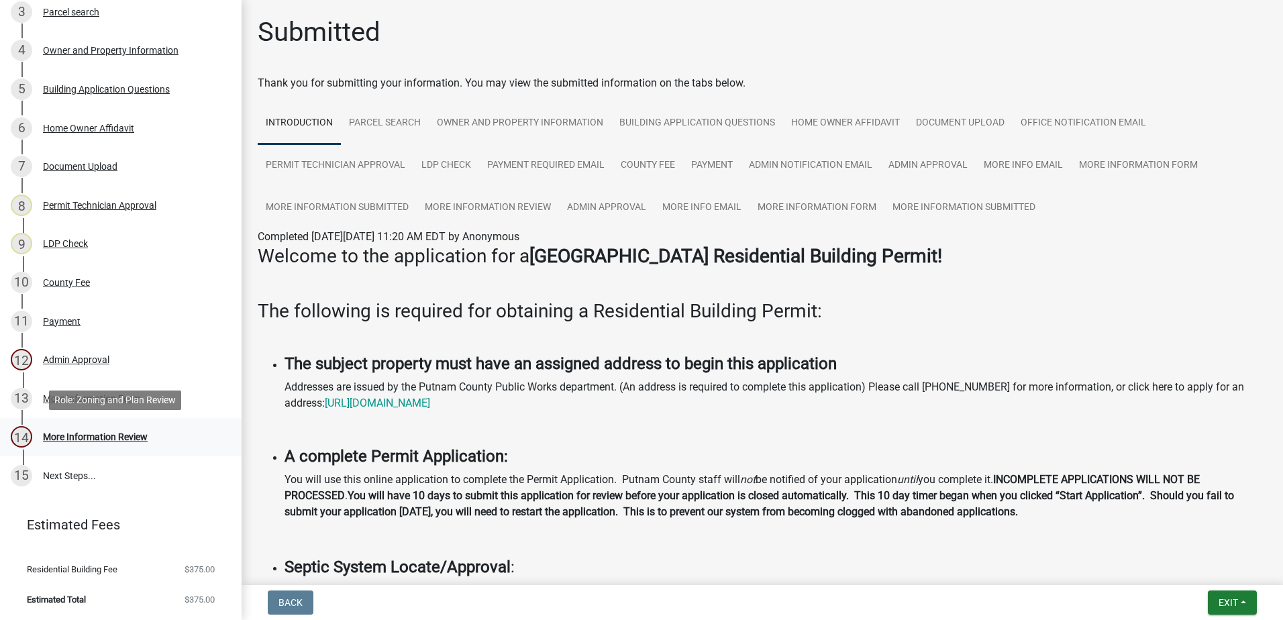
click at [75, 433] on div "More Information Review" at bounding box center [95, 436] width 105 height 9
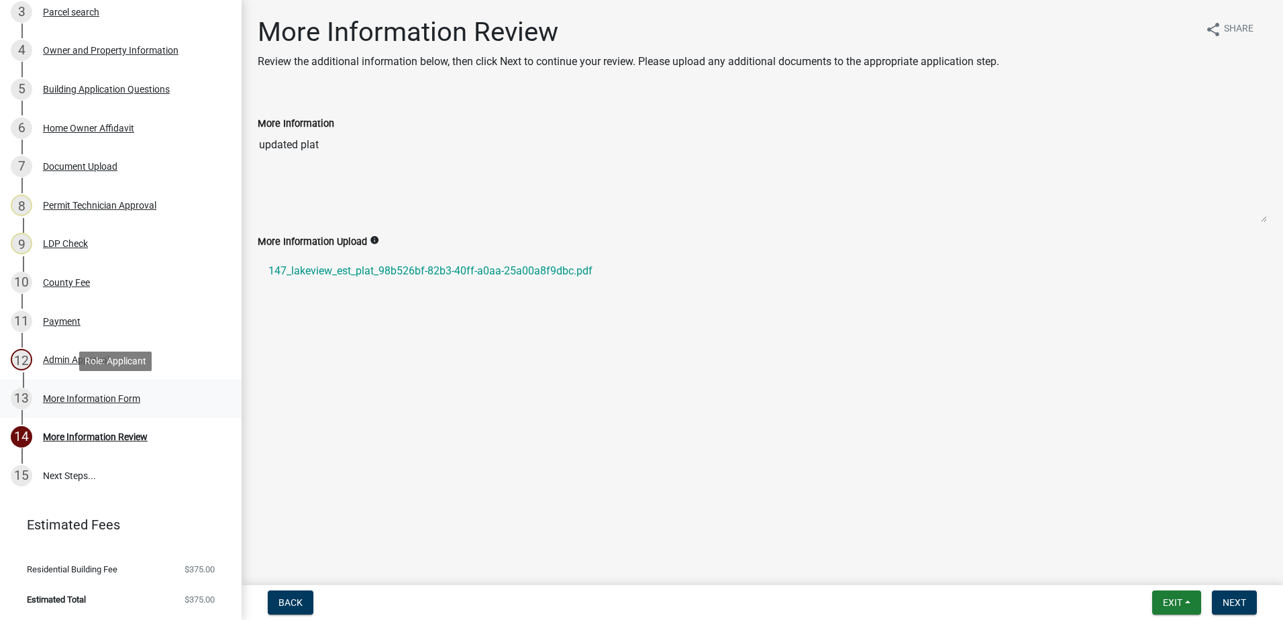
click at [73, 411] on link "13 More Information Form" at bounding box center [121, 398] width 242 height 39
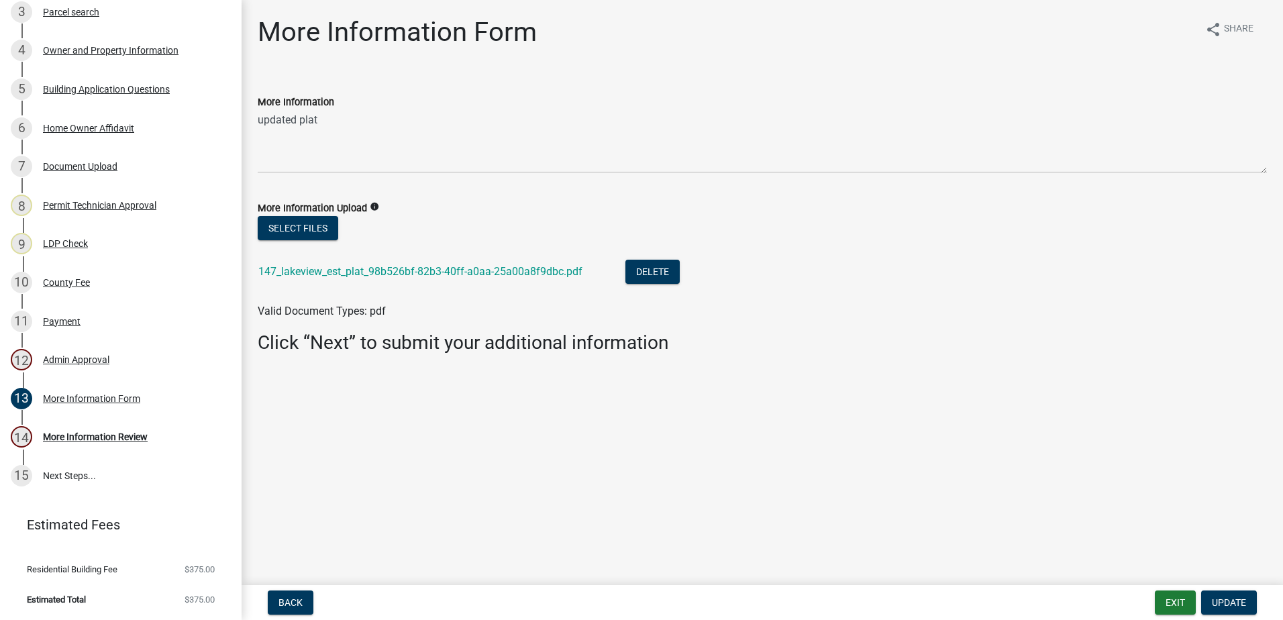
drag, startPoint x: 76, startPoint y: 364, endPoint x: 1054, endPoint y: 384, distance: 977.6
click at [1055, 383] on main "More Information Form share Share More Information updated plat More Informatio…" at bounding box center [762, 290] width 1041 height 580
click at [67, 394] on div "More Information Form" at bounding box center [91, 398] width 97 height 9
click at [394, 272] on link "147_lakeview_est_plat_98b526bf-82b3-40ff-a0aa-25a00a8f9dbc.pdf" at bounding box center [420, 271] width 324 height 13
click at [1248, 597] on button "Update" at bounding box center [1229, 602] width 56 height 24
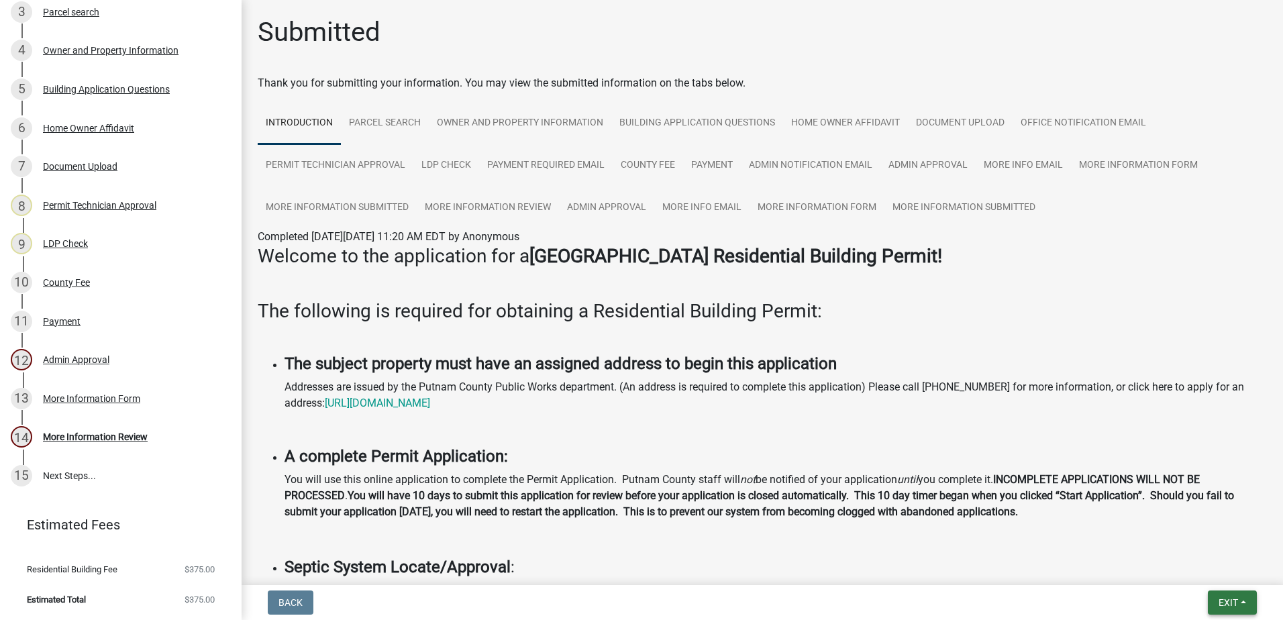
click at [1232, 597] on span "Exit" at bounding box center [1227, 602] width 19 height 11
click at [1225, 569] on button "Save & Exit" at bounding box center [1202, 567] width 107 height 32
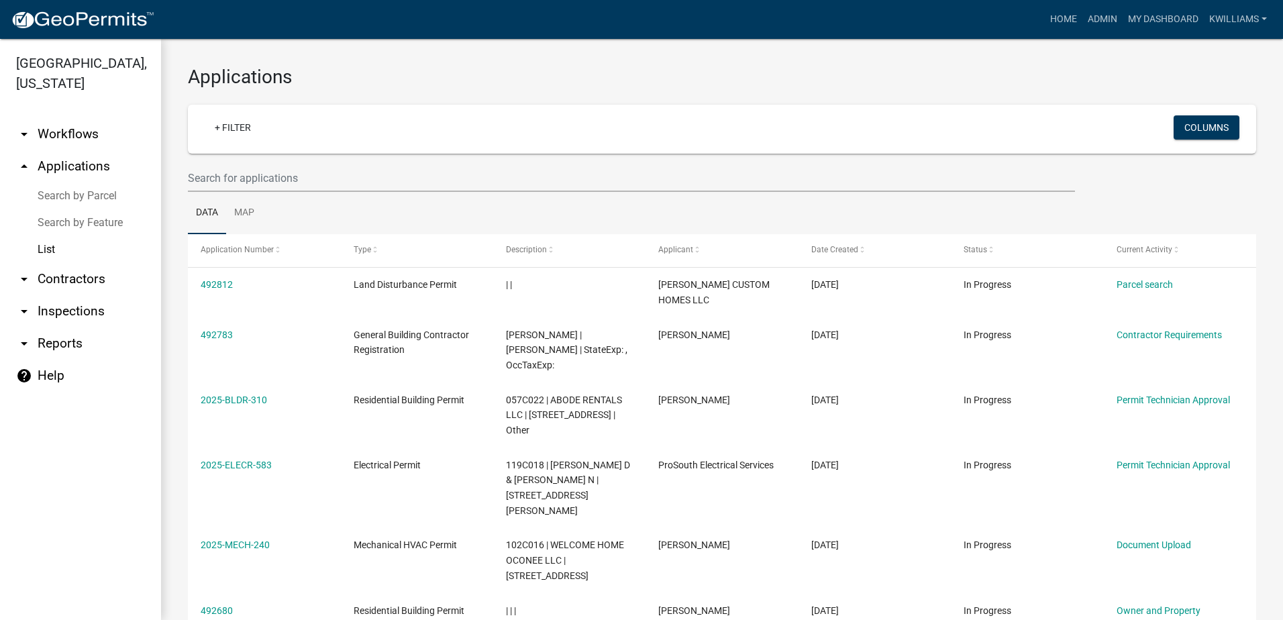
drag, startPoint x: 261, startPoint y: 163, endPoint x: 252, endPoint y: 179, distance: 18.3
click at [261, 164] on wm-filter-builder "+ Filter Columns" at bounding box center [722, 148] width 1068 height 87
click at [252, 178] on input "text" at bounding box center [631, 178] width 887 height 28
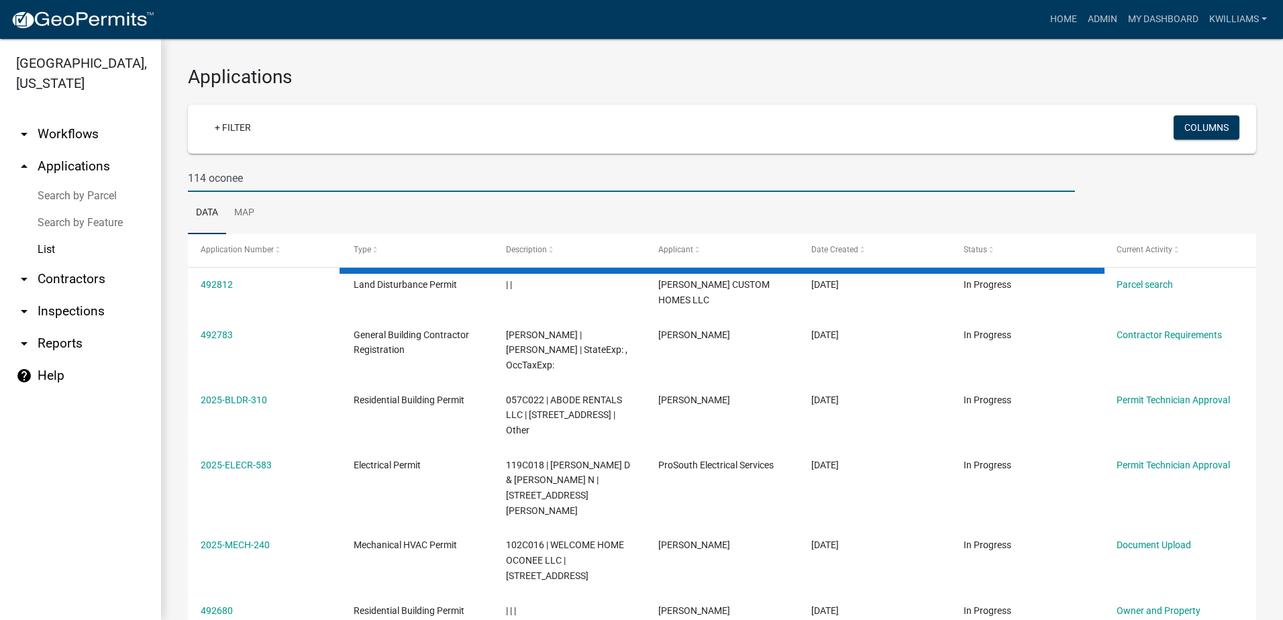
type input "114 oconee"
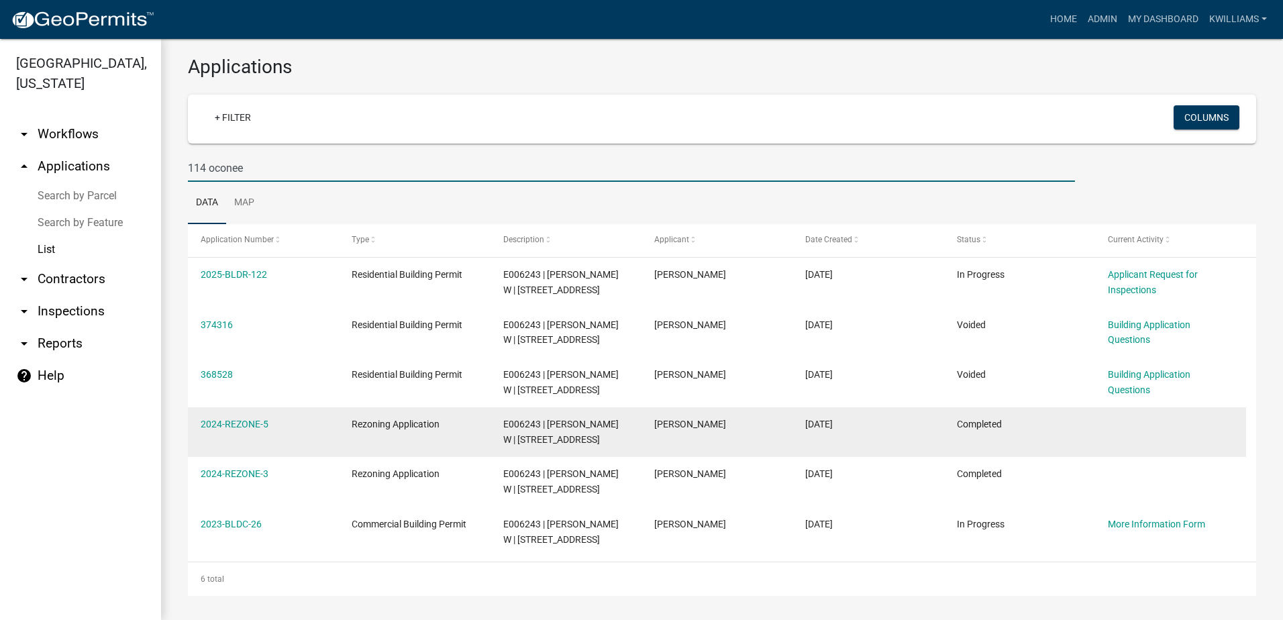
scroll to position [12, 0]
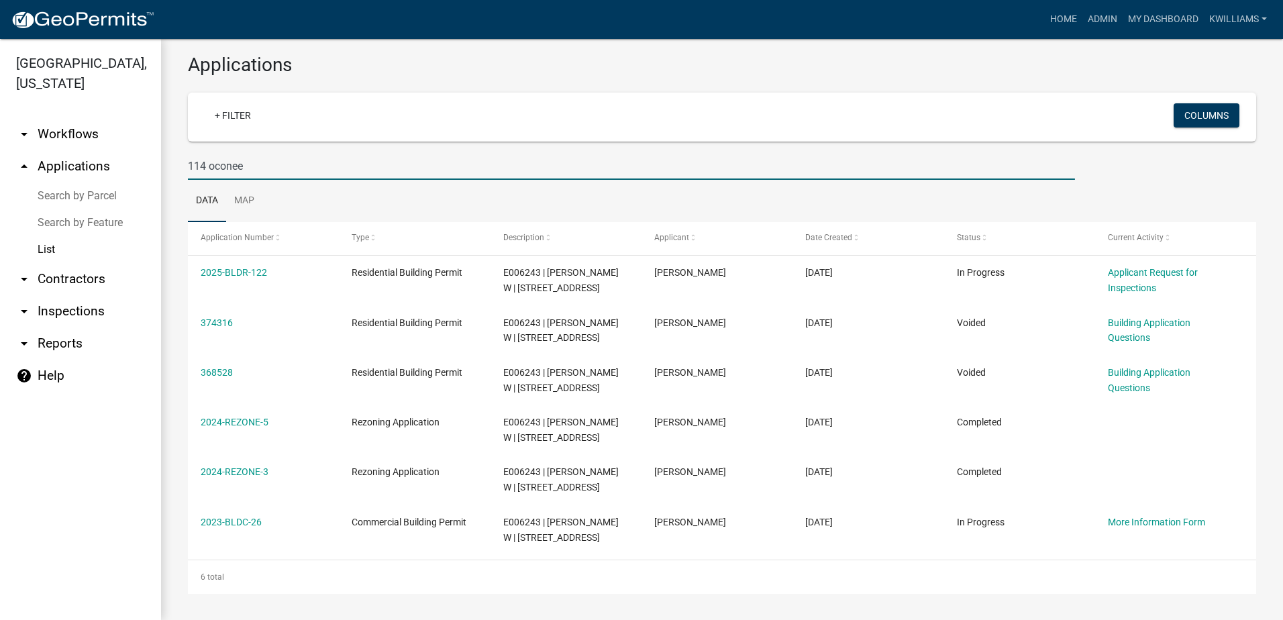
drag, startPoint x: 286, startPoint y: 158, endPoint x: 110, endPoint y: 180, distance: 177.2
click at [110, 180] on div "[GEOGRAPHIC_DATA], [US_STATE] arrow_drop_down Workflows List arrow_drop_up Appl…" at bounding box center [641, 329] width 1283 height 581
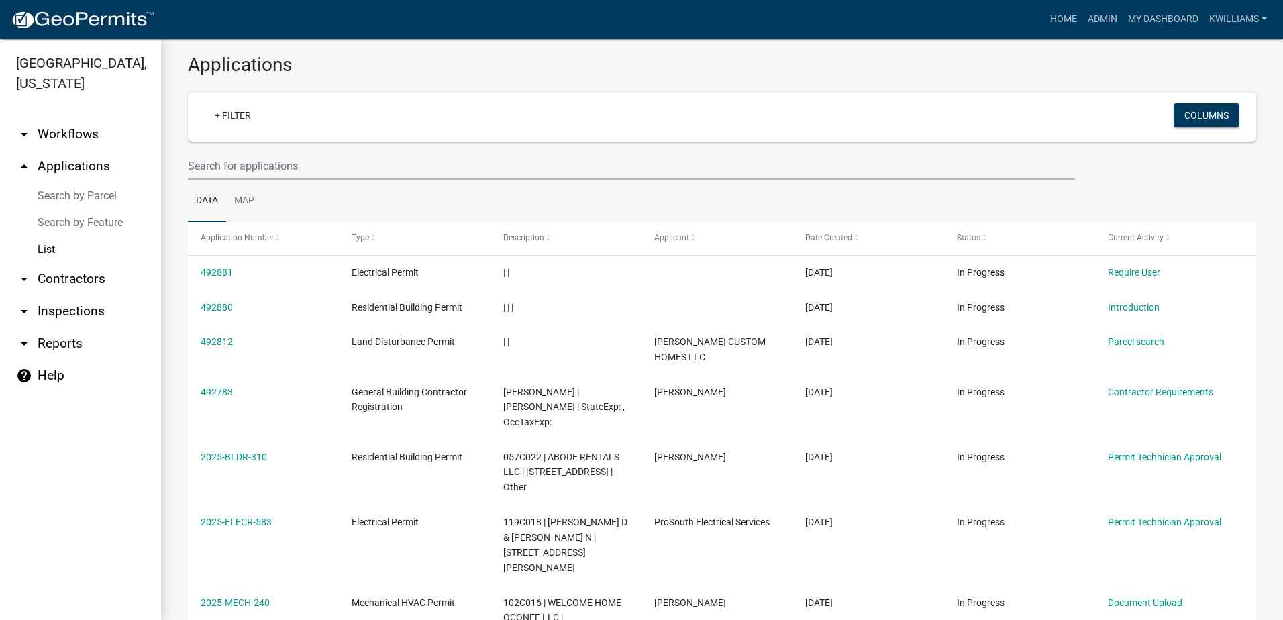
click at [38, 247] on link "List" at bounding box center [80, 249] width 161 height 27
click at [53, 282] on link "arrow_drop_down Contractors" at bounding box center [80, 279] width 161 height 32
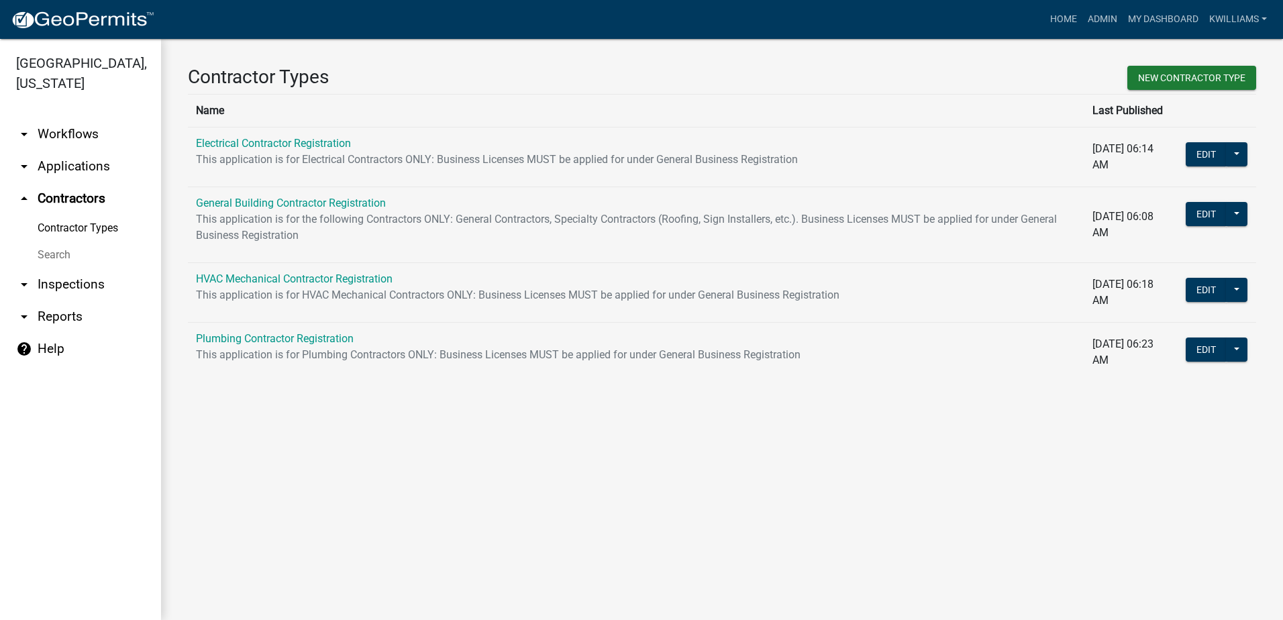
click at [63, 162] on link "arrow_drop_down Applications" at bounding box center [80, 166] width 161 height 32
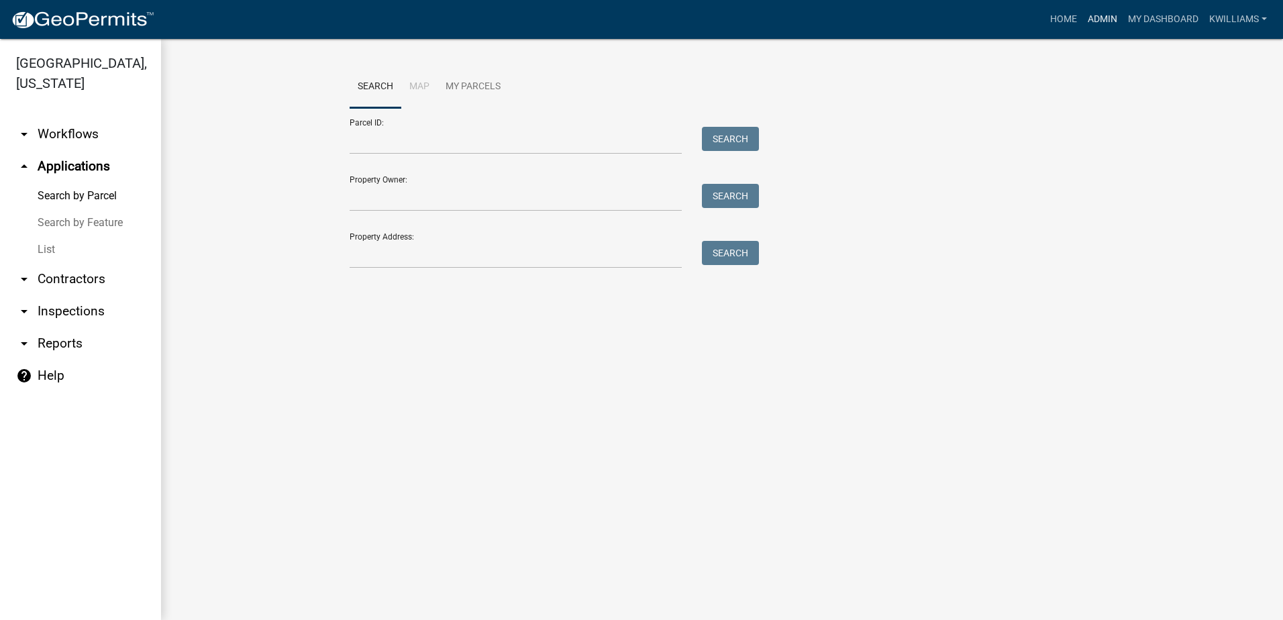
click at [1103, 21] on link "Admin" at bounding box center [1102, 19] width 40 height 25
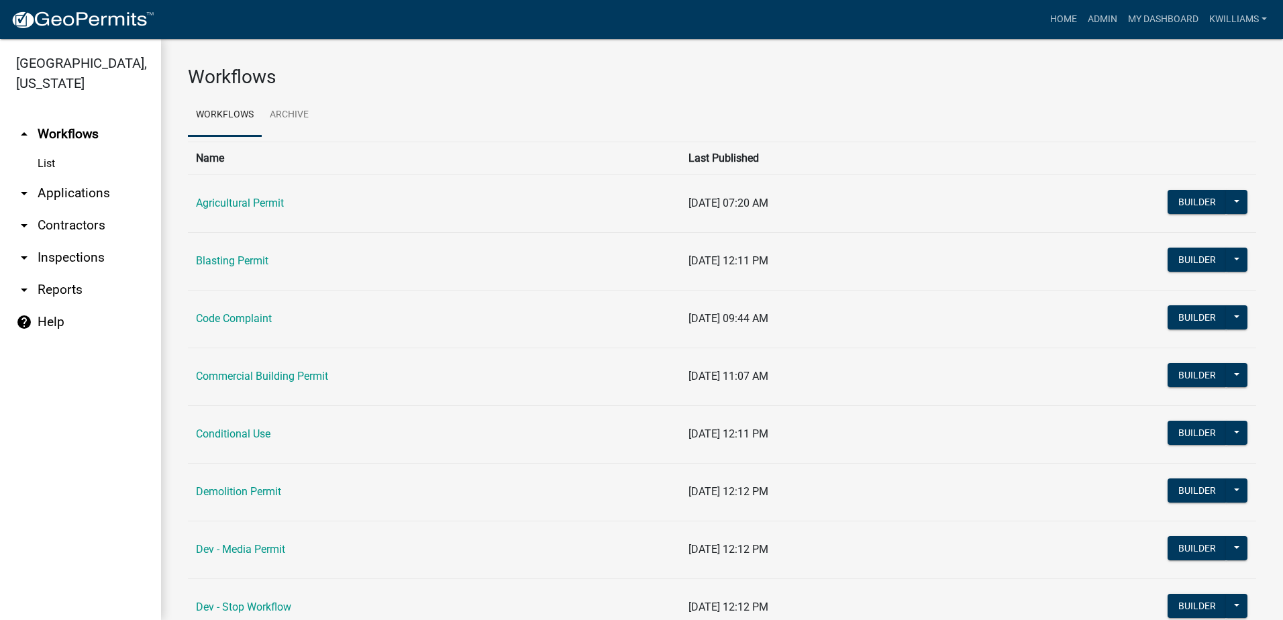
click at [56, 193] on link "arrow_drop_down Applications" at bounding box center [80, 193] width 161 height 32
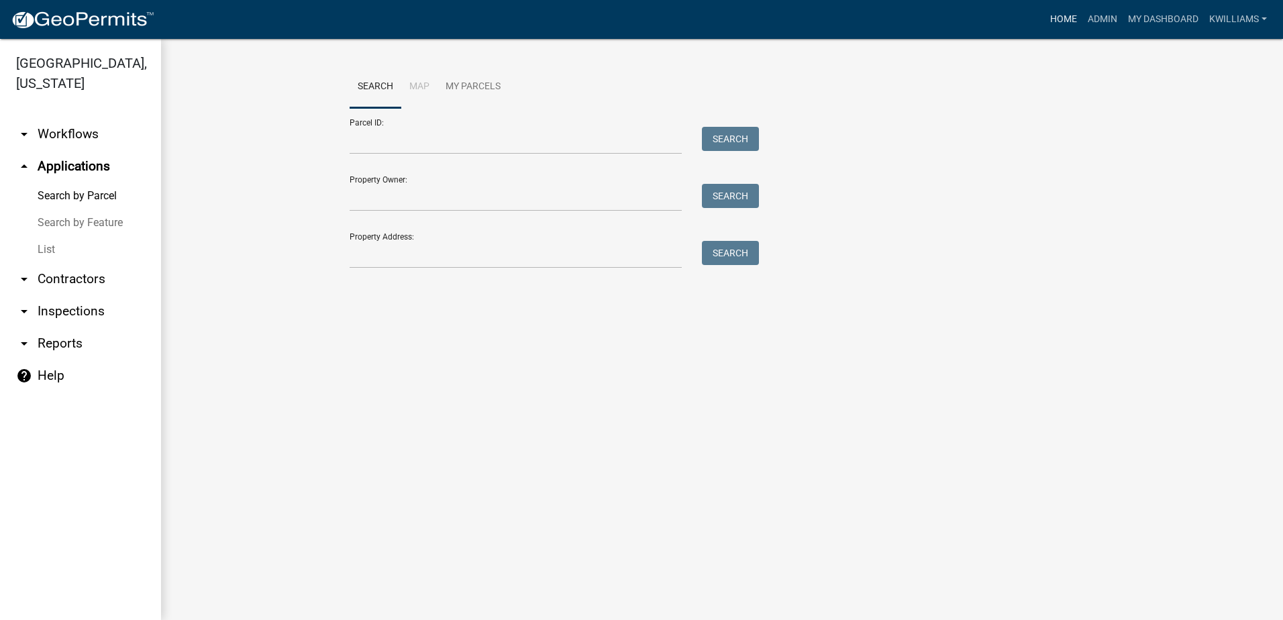
click at [1059, 21] on link "Home" at bounding box center [1064, 19] width 38 height 25
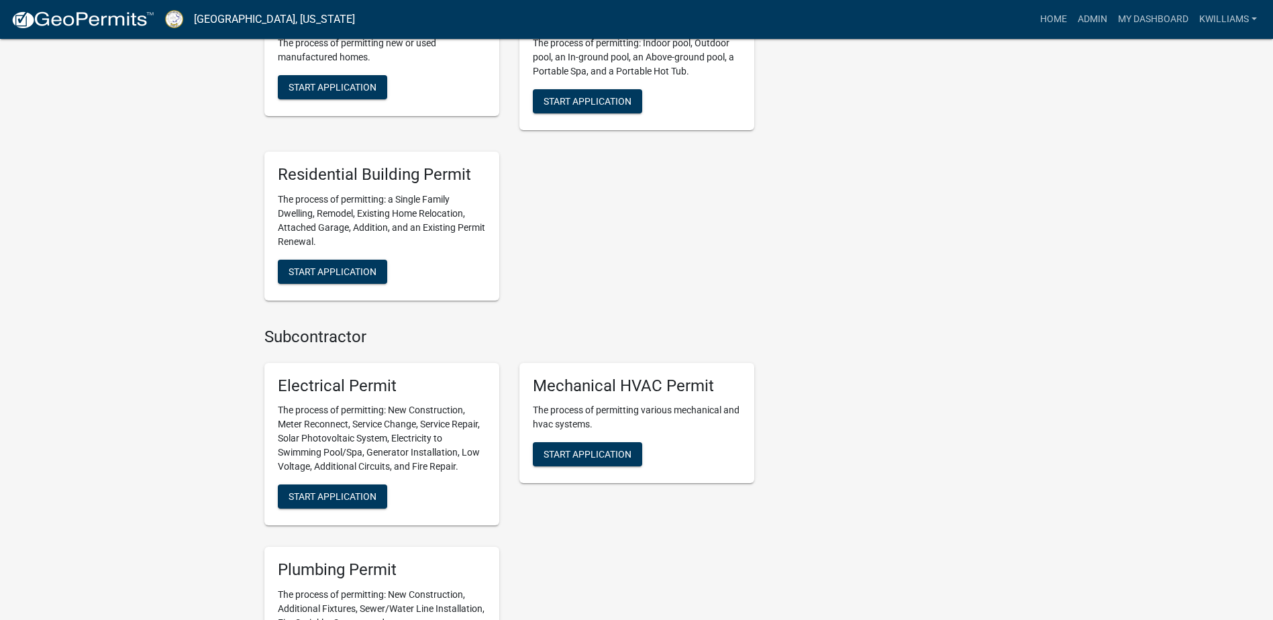
scroll to position [805, 0]
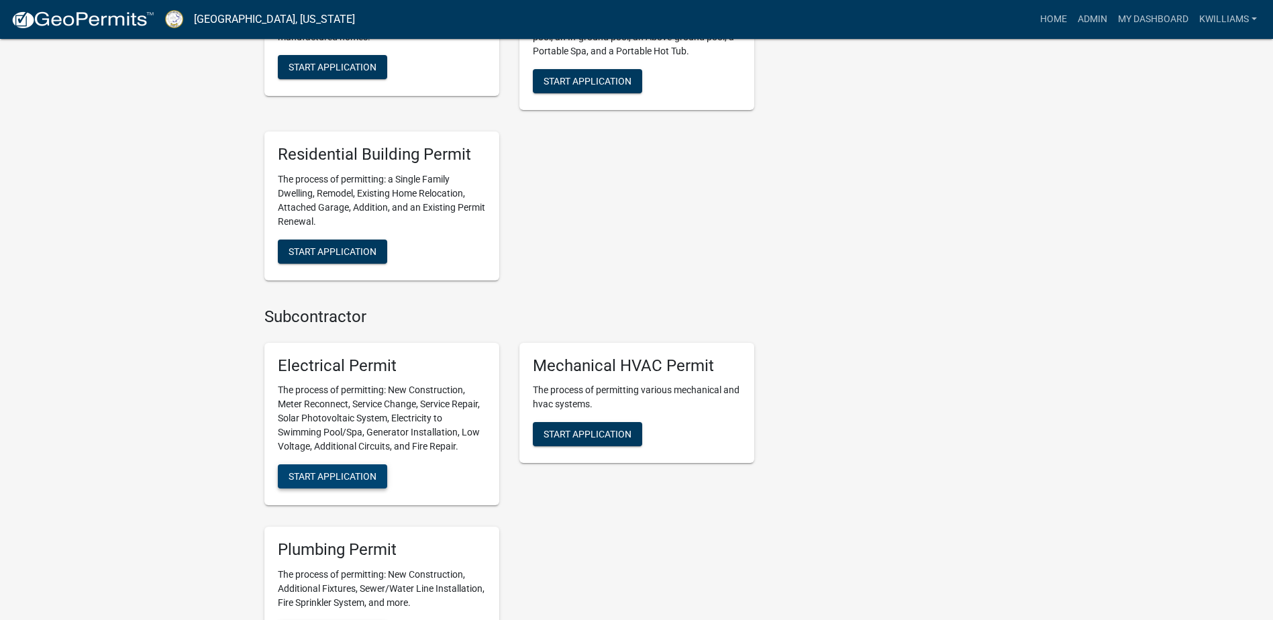
click at [326, 482] on span "Start Application" at bounding box center [332, 476] width 88 height 11
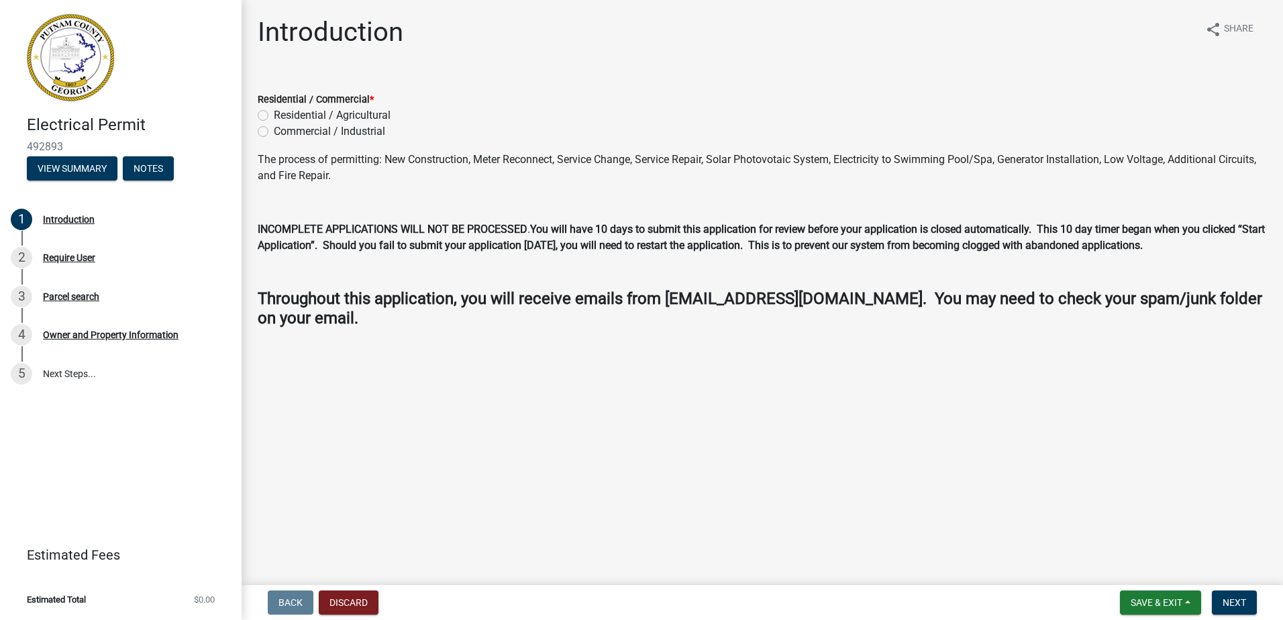
click at [274, 115] on label "Residential / Agricultural" at bounding box center [332, 115] width 117 height 16
click at [274, 115] on input "Residential / Agricultural" at bounding box center [278, 111] width 9 height 9
radio input "true"
click at [1236, 601] on span "Next" at bounding box center [1233, 602] width 23 height 11
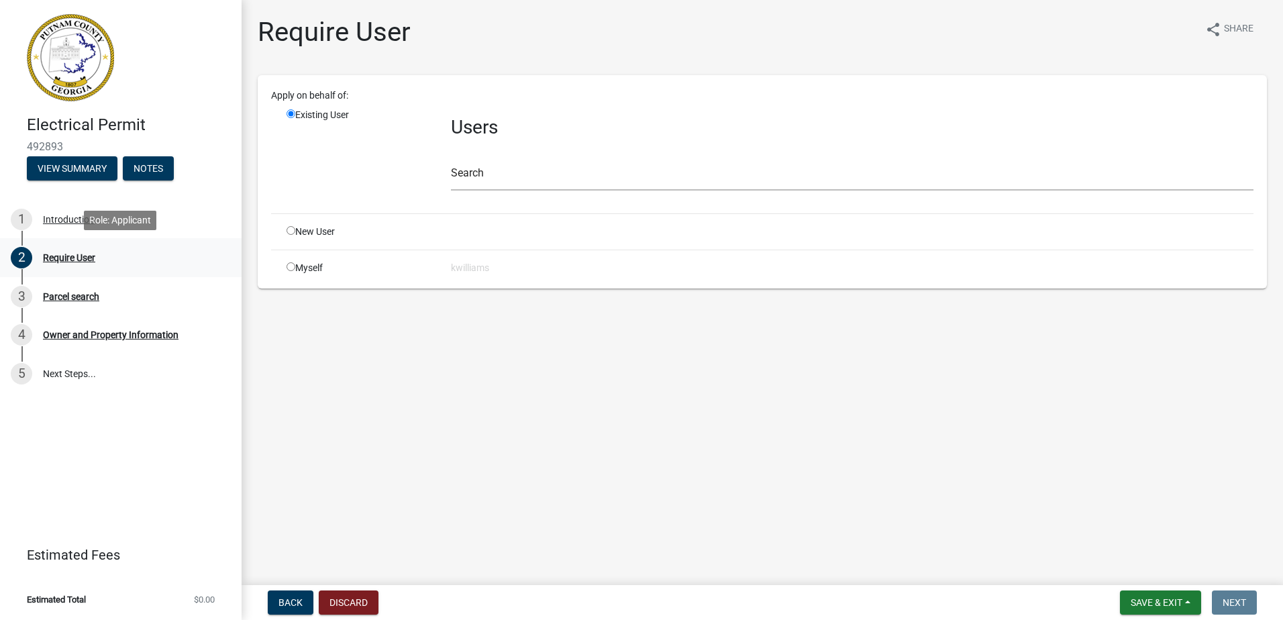
click at [64, 259] on div "Require User" at bounding box center [69, 257] width 52 height 9
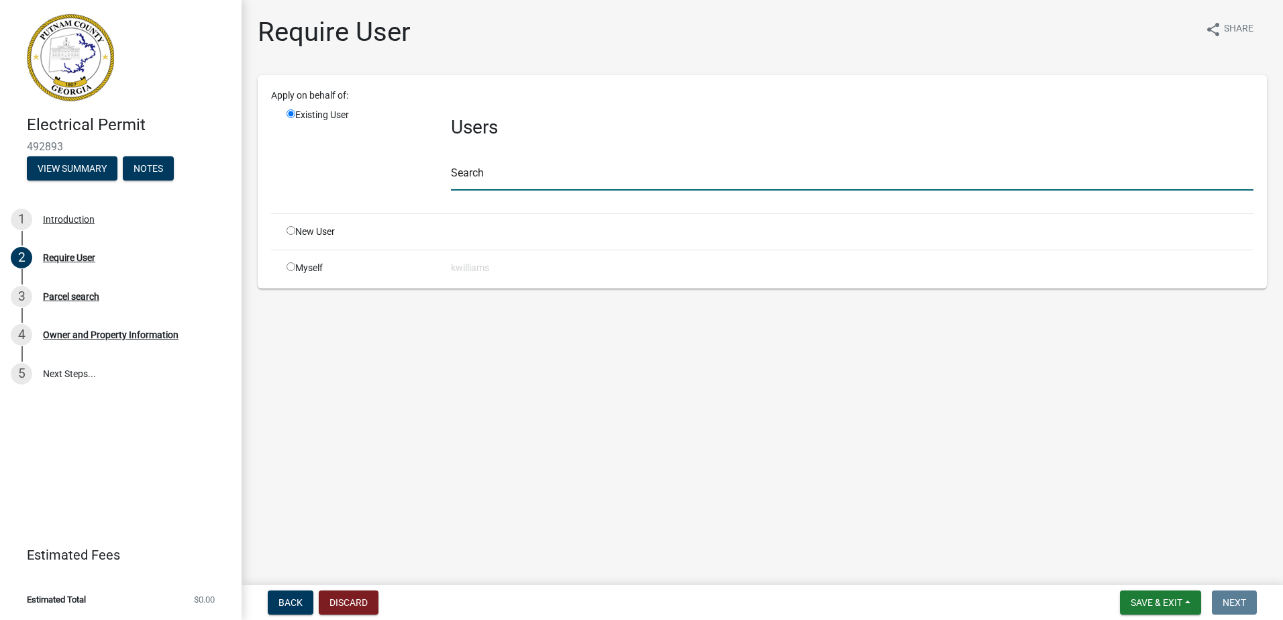
click at [552, 172] on input "text" at bounding box center [852, 177] width 802 height 28
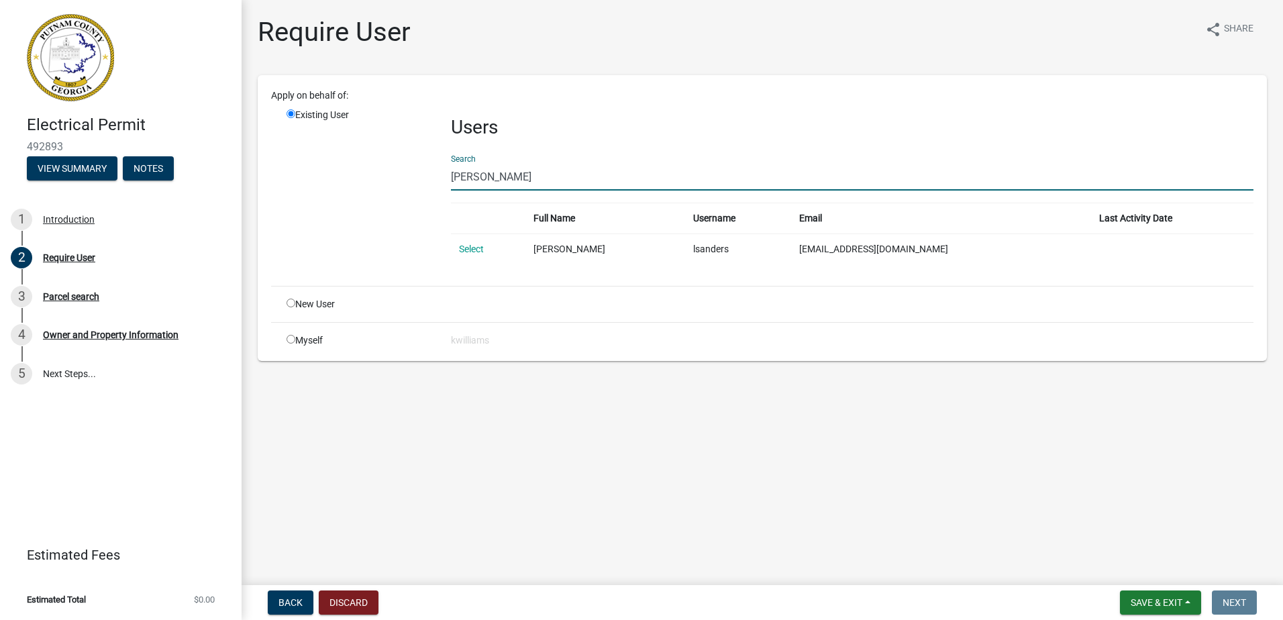
type input "[PERSON_NAME]"
click at [480, 255] on td "Select" at bounding box center [488, 248] width 74 height 31
click at [475, 249] on link "Select" at bounding box center [471, 249] width 25 height 11
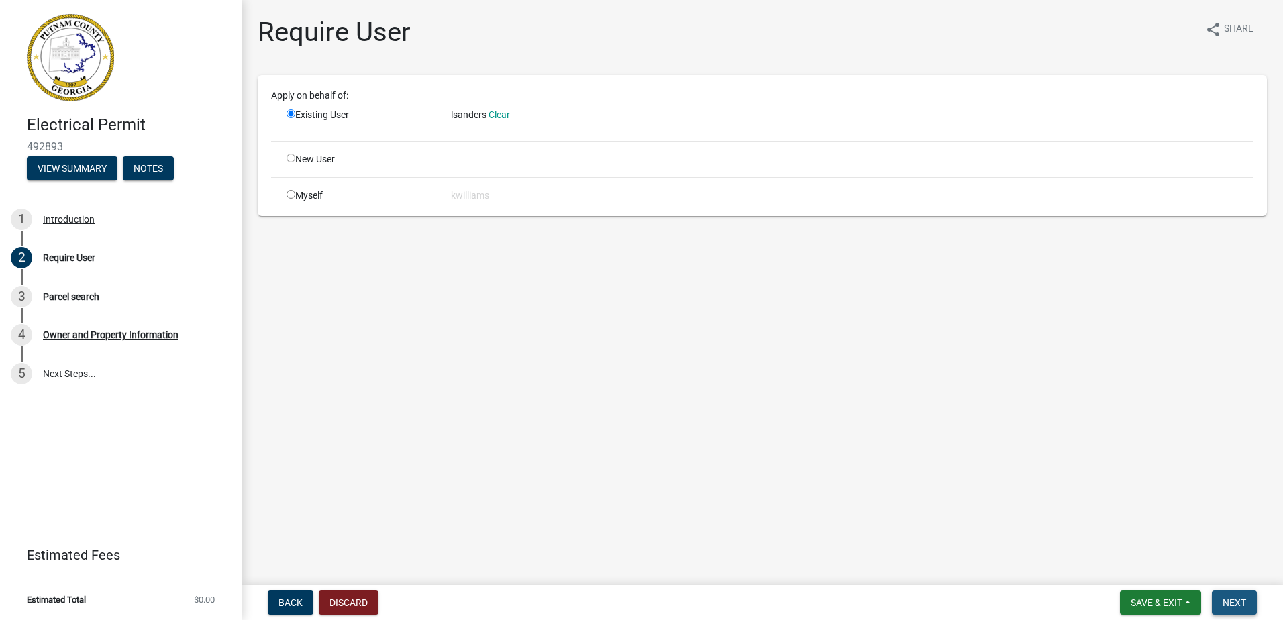
click at [1225, 604] on span "Next" at bounding box center [1233, 602] width 23 height 11
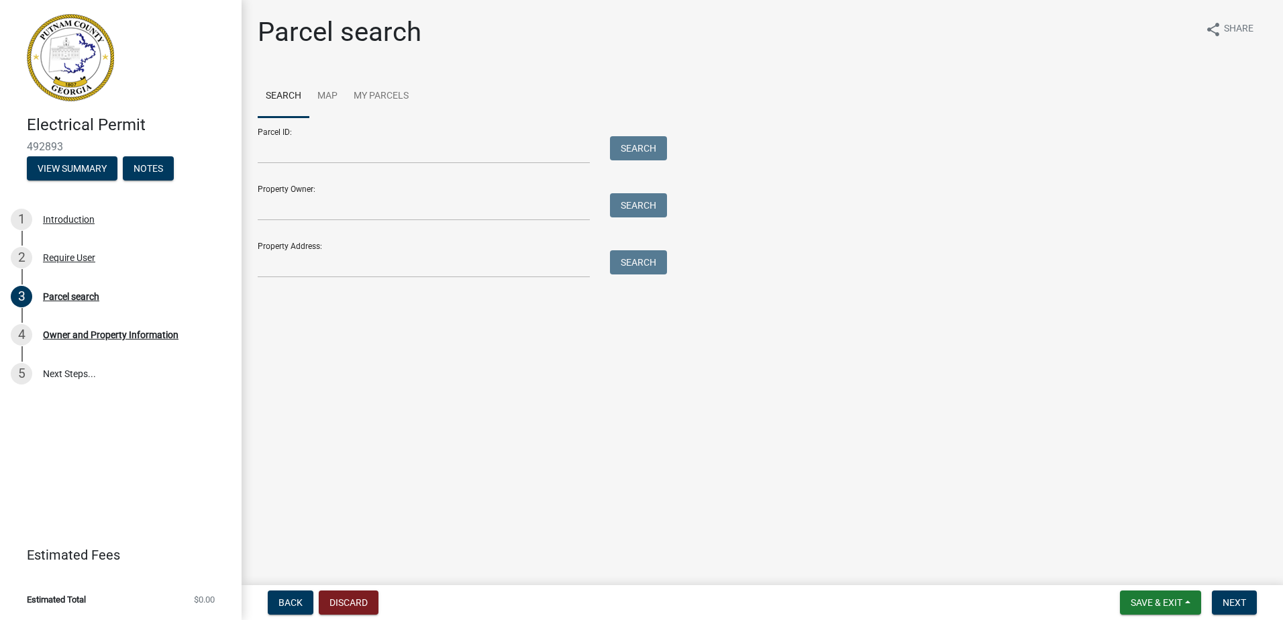
drag, startPoint x: 247, startPoint y: 263, endPoint x: 258, endPoint y: 270, distance: 13.6
click at [250, 265] on div "Parcel search share Share Search Map My Parcels Parcel ID: Search Property Owne…" at bounding box center [762, 153] width 1041 height 274
click at [259, 270] on input "Property Address:" at bounding box center [424, 264] width 332 height 28
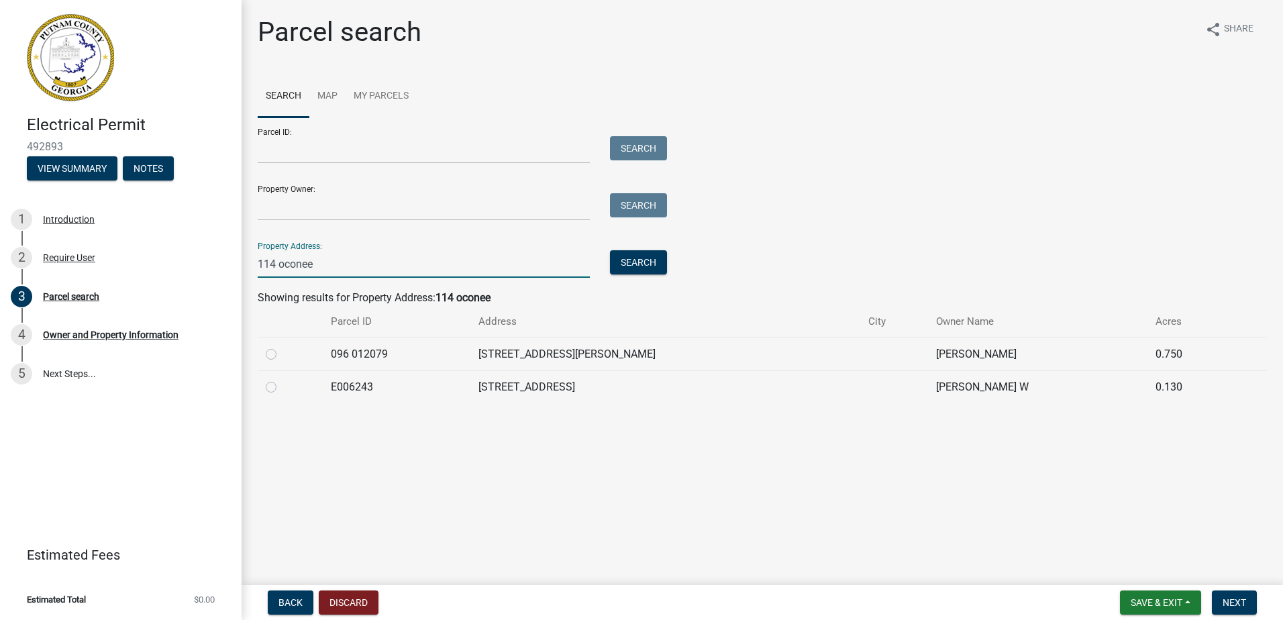
type input "114 oconee"
click at [282, 379] on label at bounding box center [282, 379] width 0 height 0
click at [282, 387] on input "radio" at bounding box center [286, 383] width 9 height 9
radio input "true"
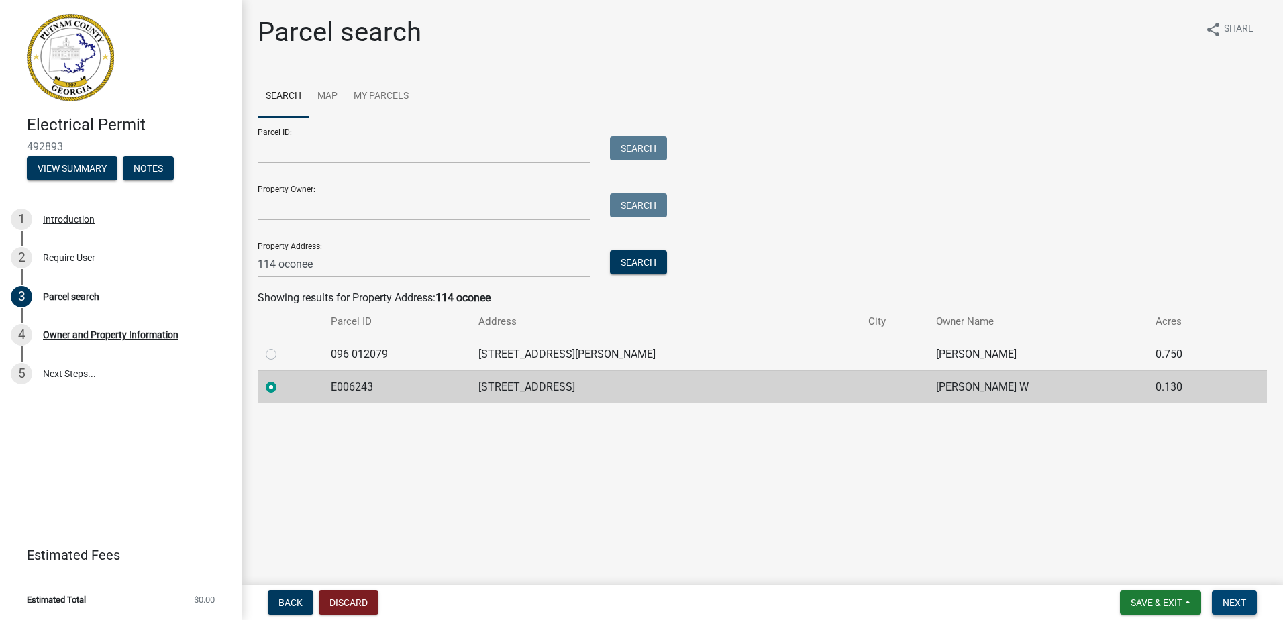
click at [1236, 599] on span "Next" at bounding box center [1233, 602] width 23 height 11
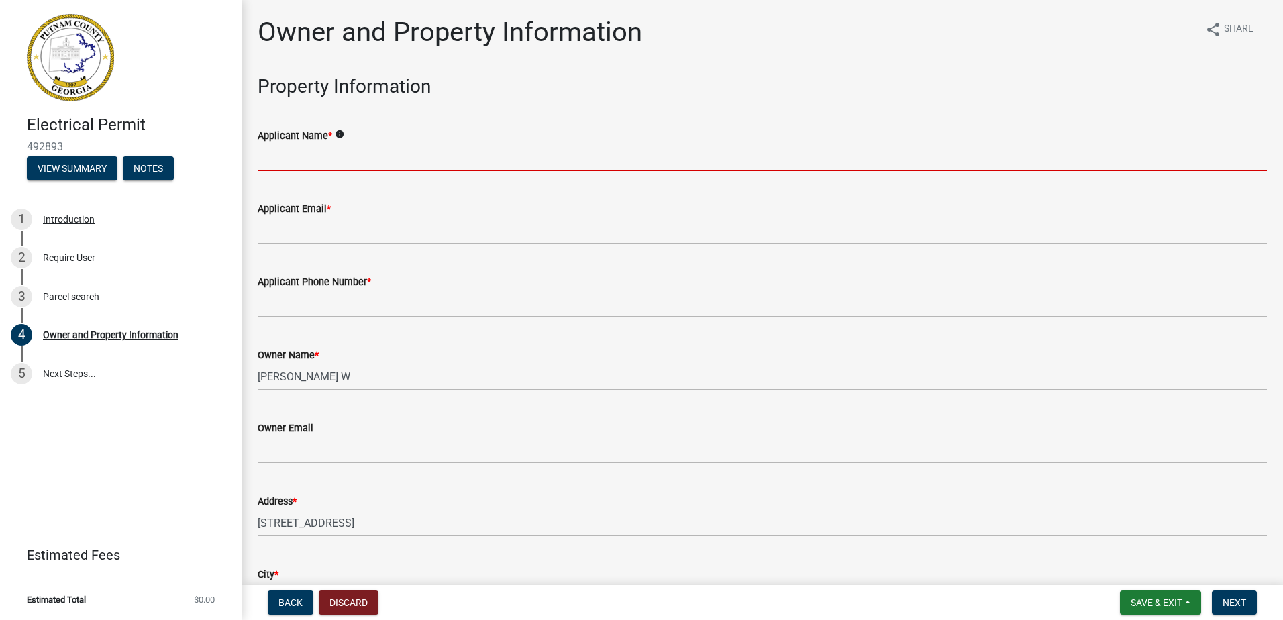
click at [370, 162] on input "Applicant Name *" at bounding box center [762, 158] width 1009 height 28
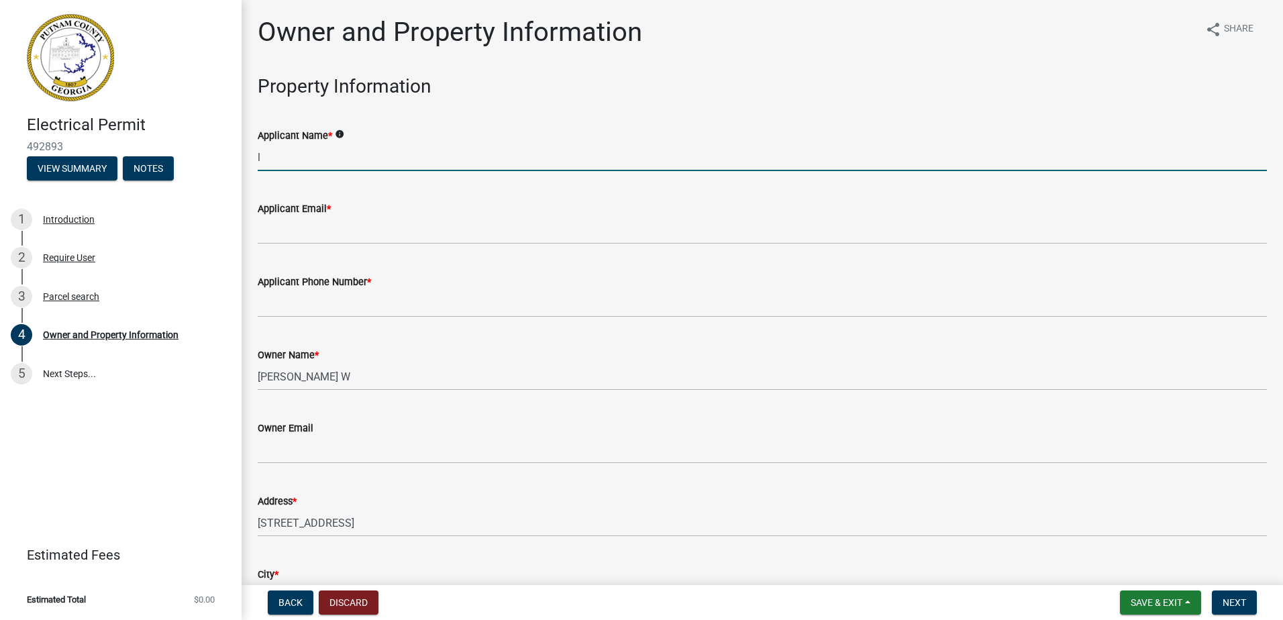
type input "[PERSON_NAME]"
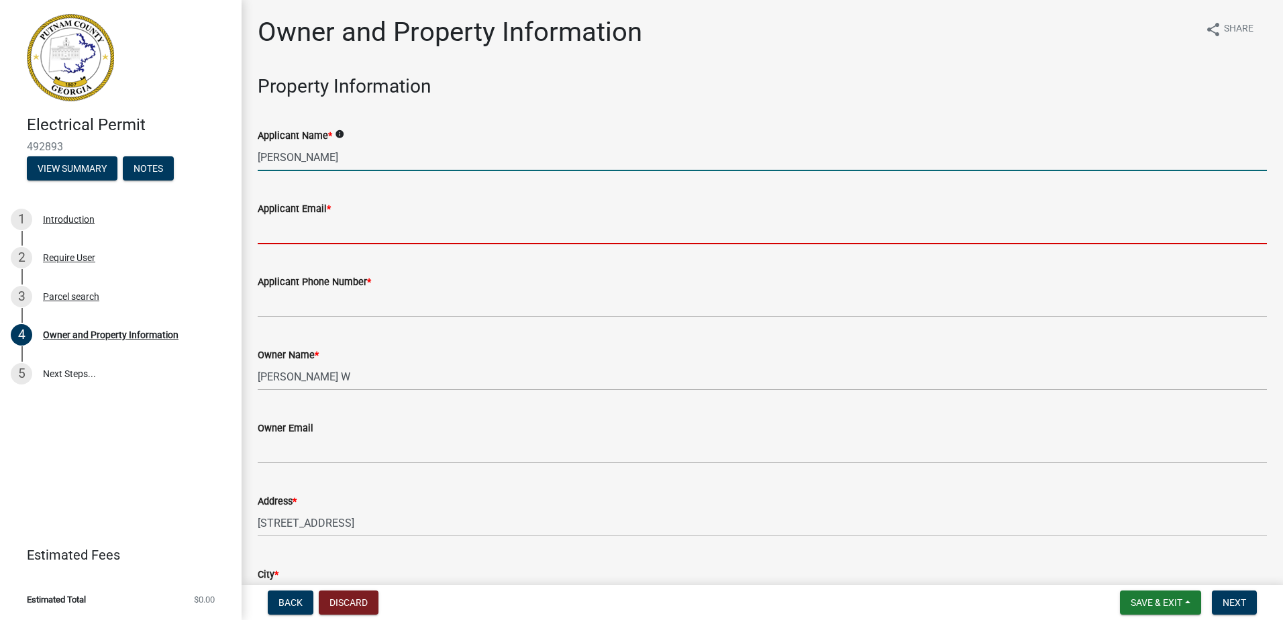
click at [283, 233] on input "Applicant Email *" at bounding box center [762, 231] width 1009 height 28
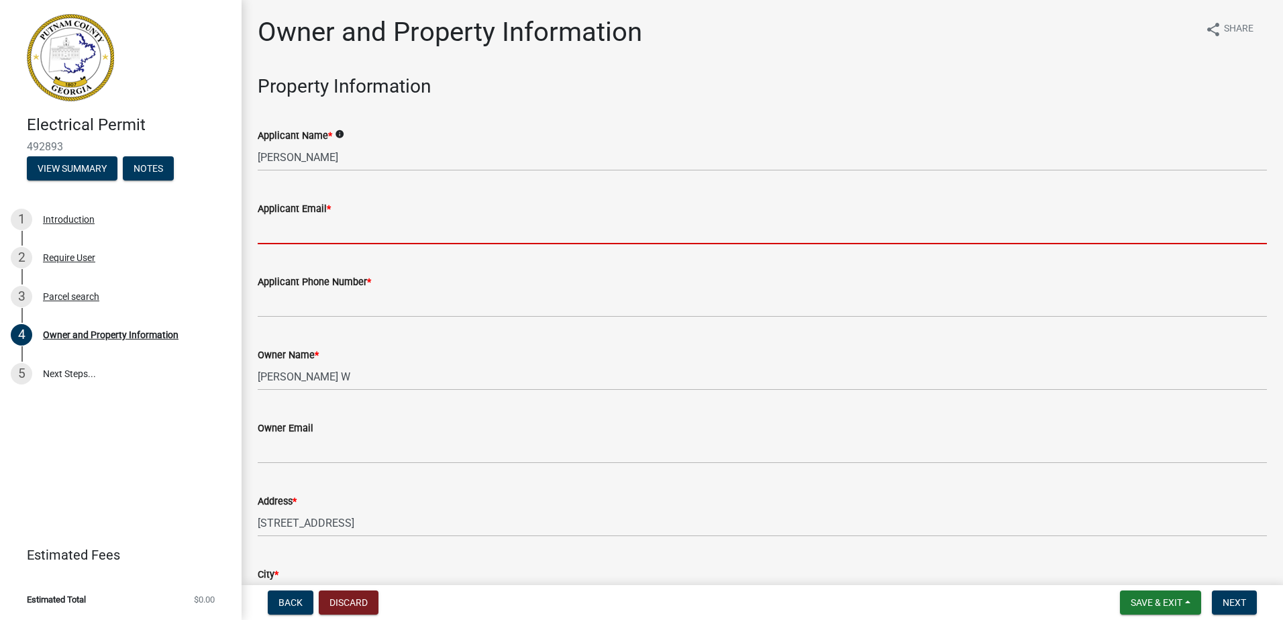
type input "[EMAIL_ADDRESS][DOMAIN_NAME]"
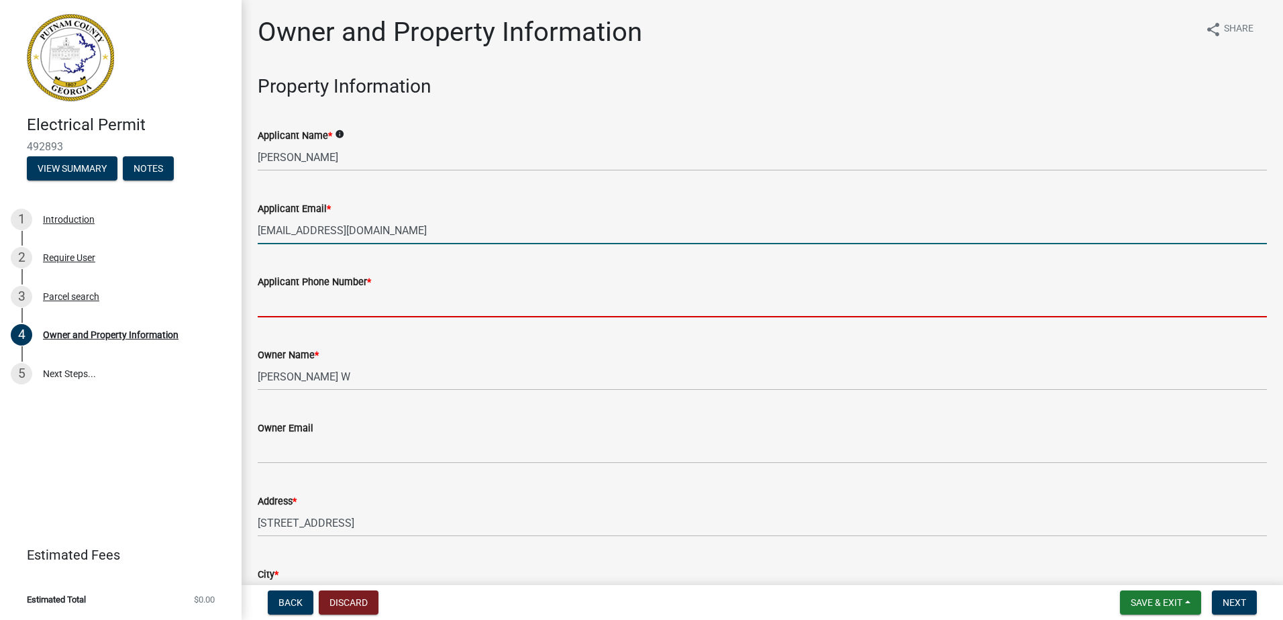
type input "7064730916"
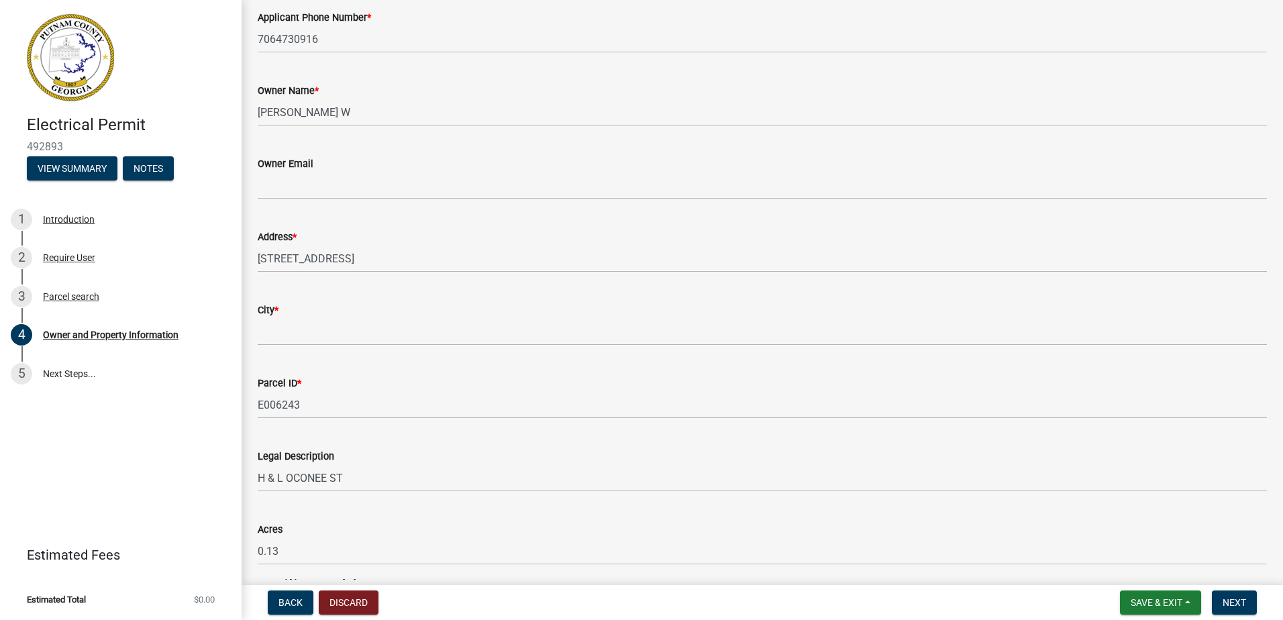
scroll to position [268, 0]
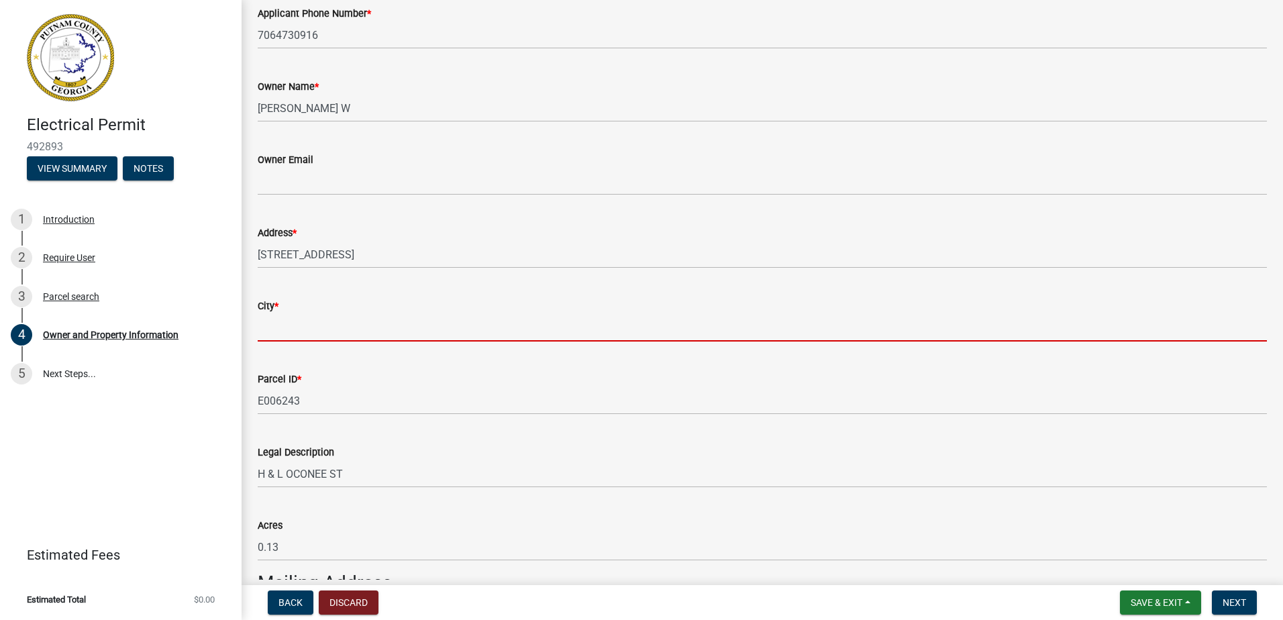
click at [307, 331] on input "City *" at bounding box center [762, 328] width 1009 height 28
type input "Eatonton"
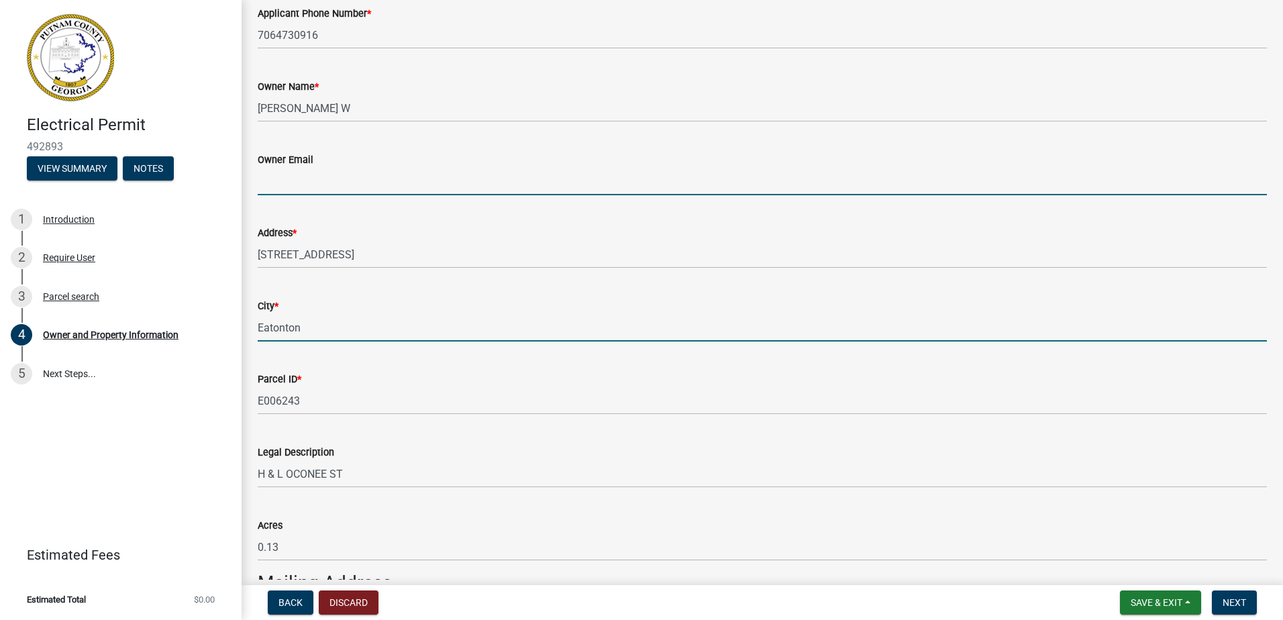
type input "[EMAIL_ADDRESS][DOMAIN_NAME]"
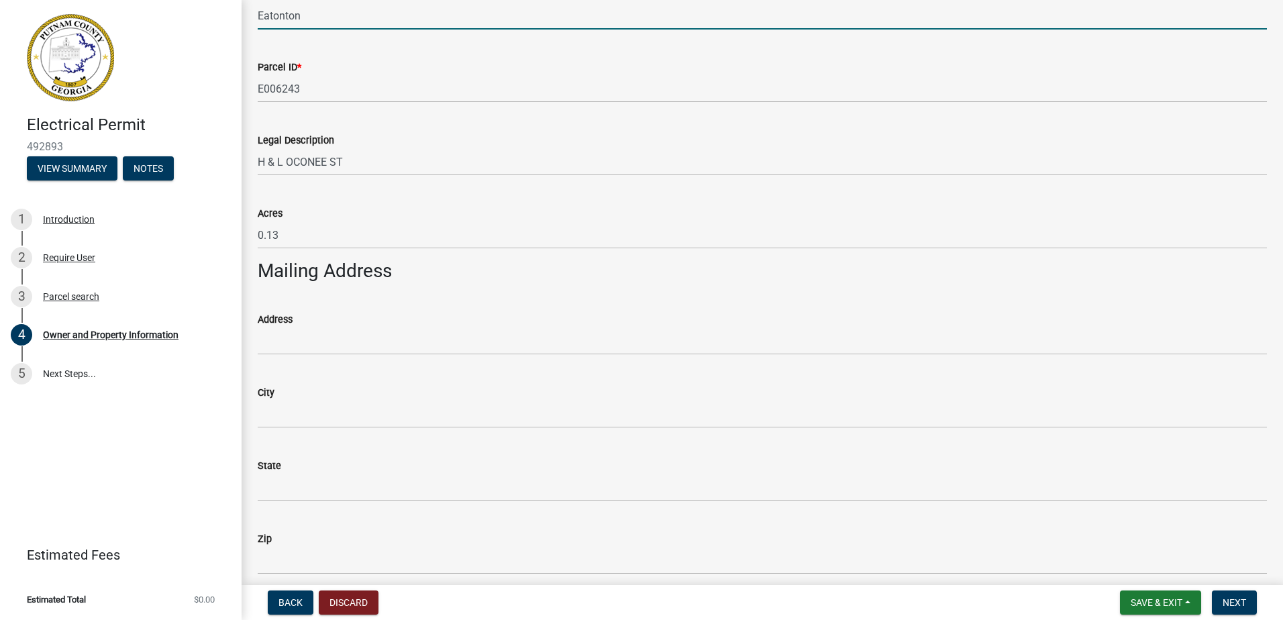
scroll to position [604, 0]
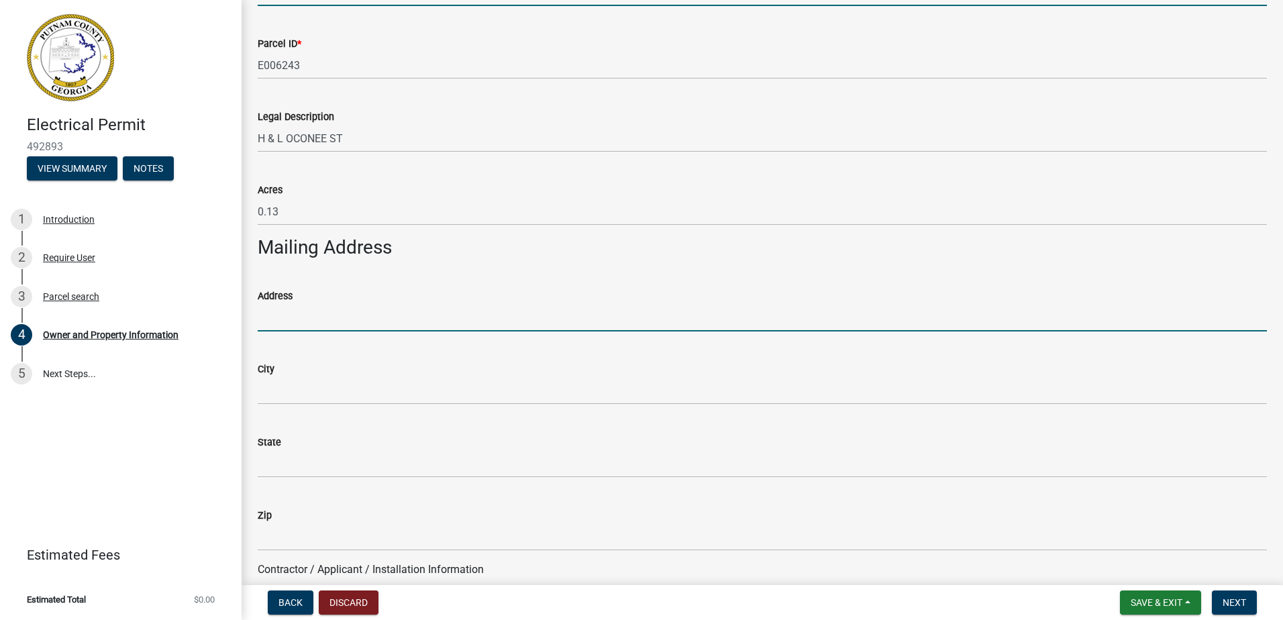
click at [323, 315] on input "Address" at bounding box center [762, 318] width 1009 height 28
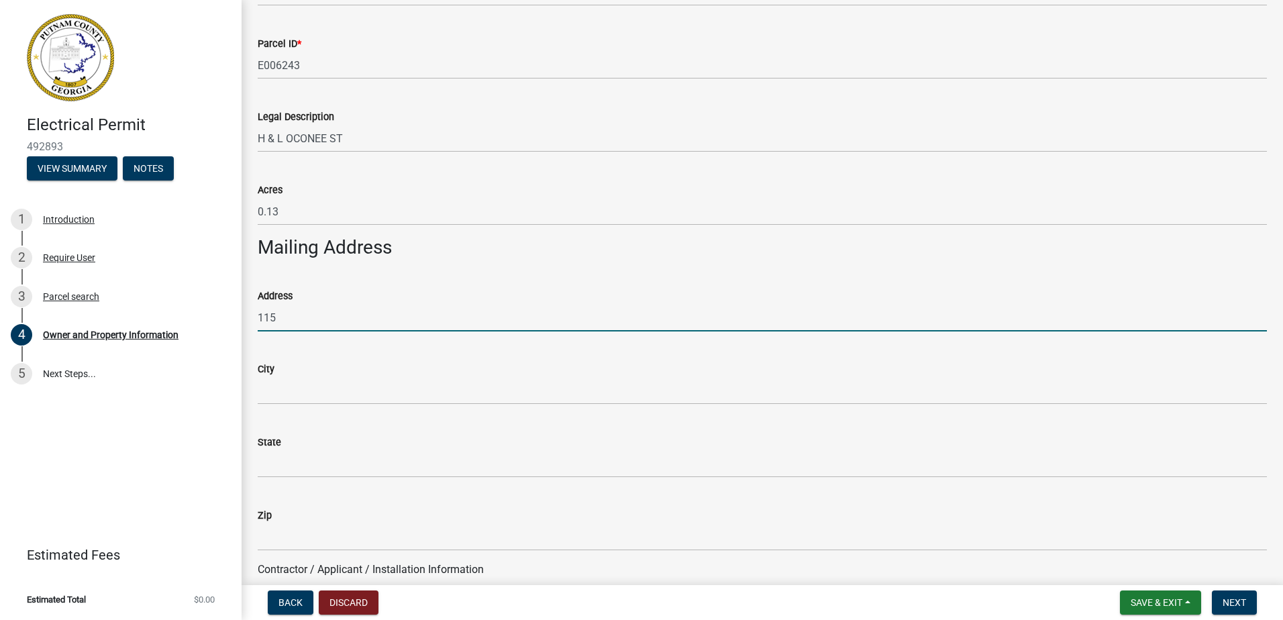
type input "[STREET_ADDRESS]"
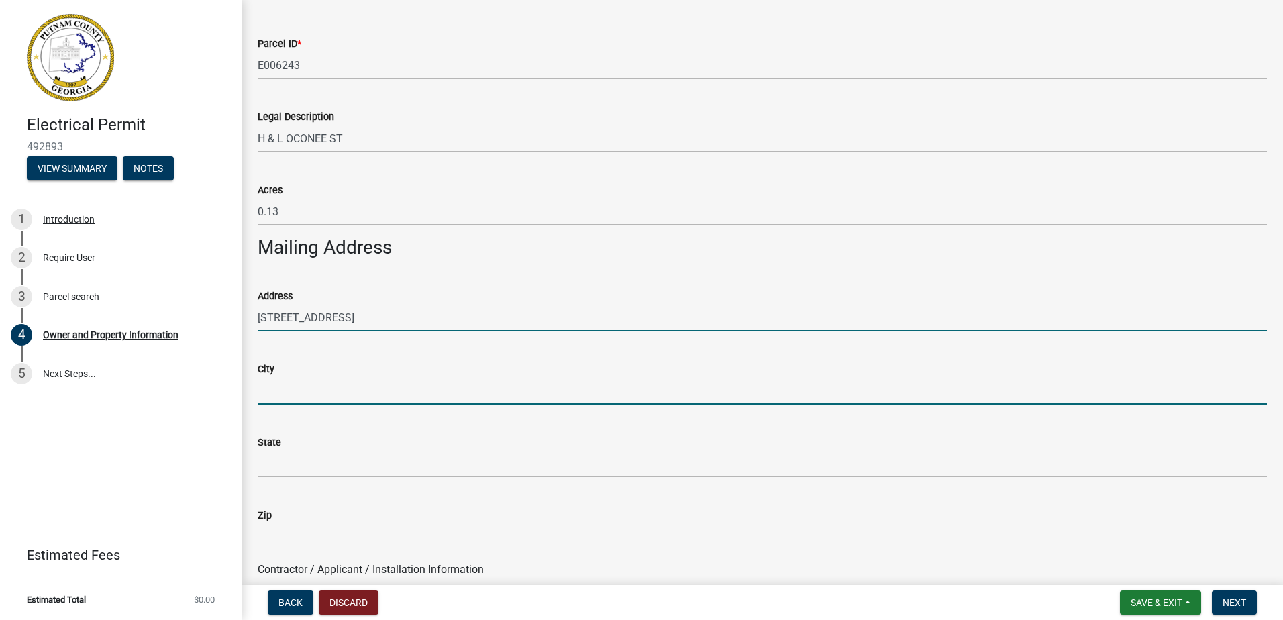
type input "Eatonton"
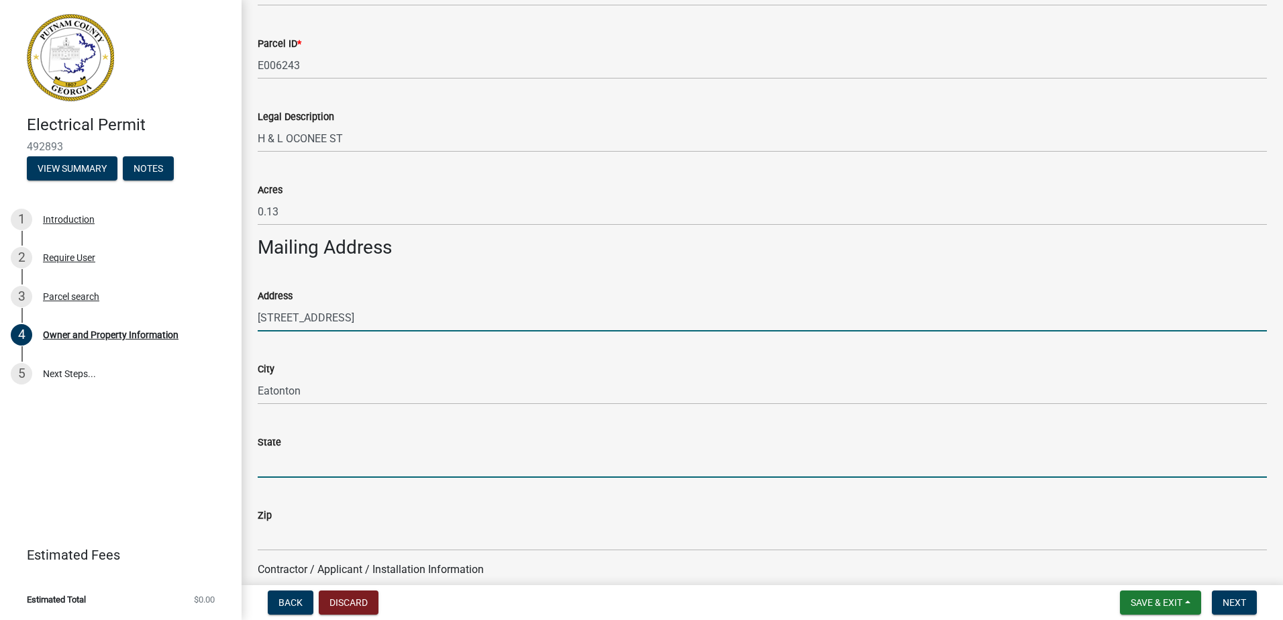
type input "Ga"
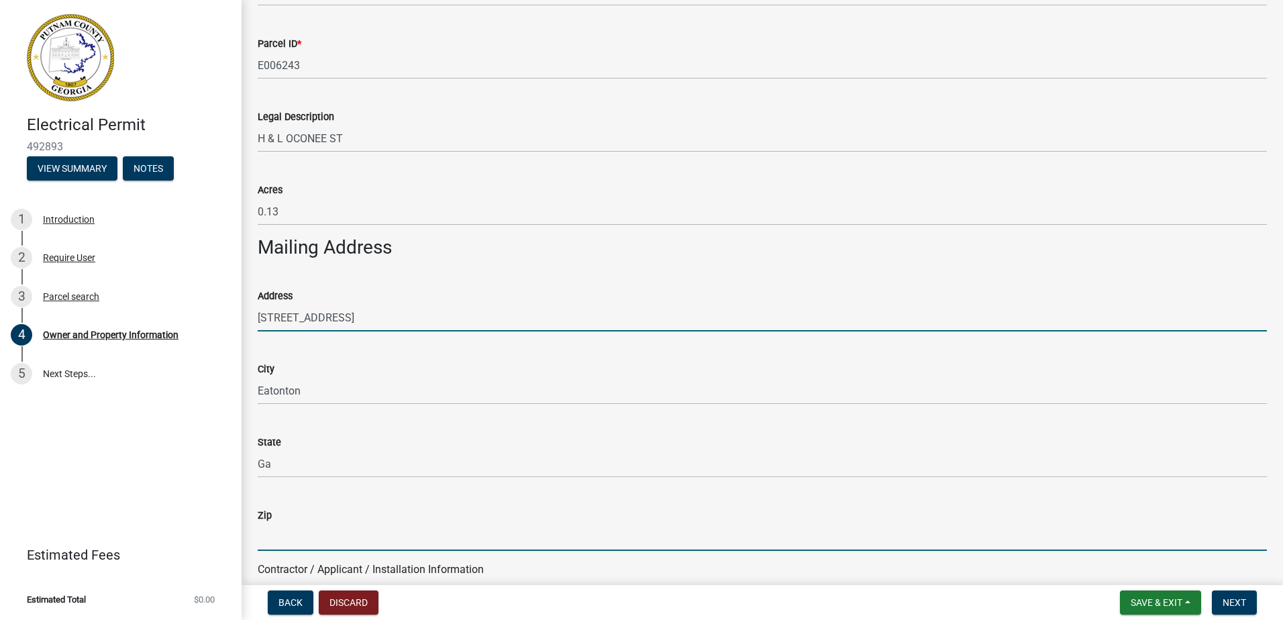
type input "31024"
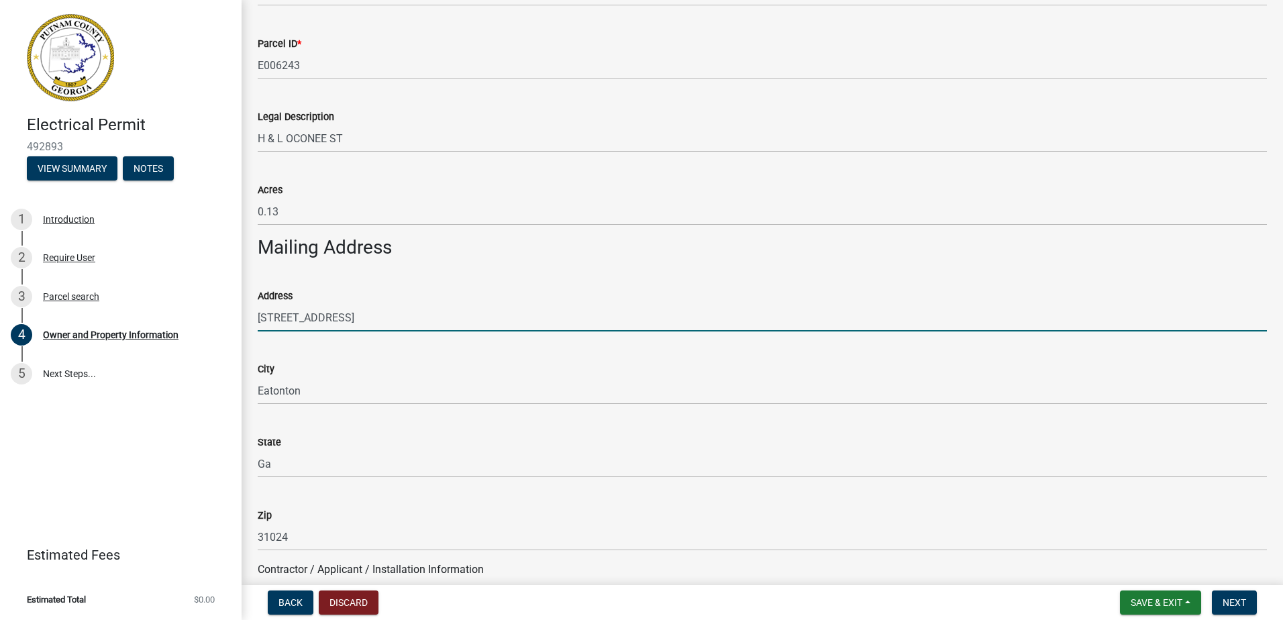
type input "[PERSON_NAME]"
type input "7064730916"
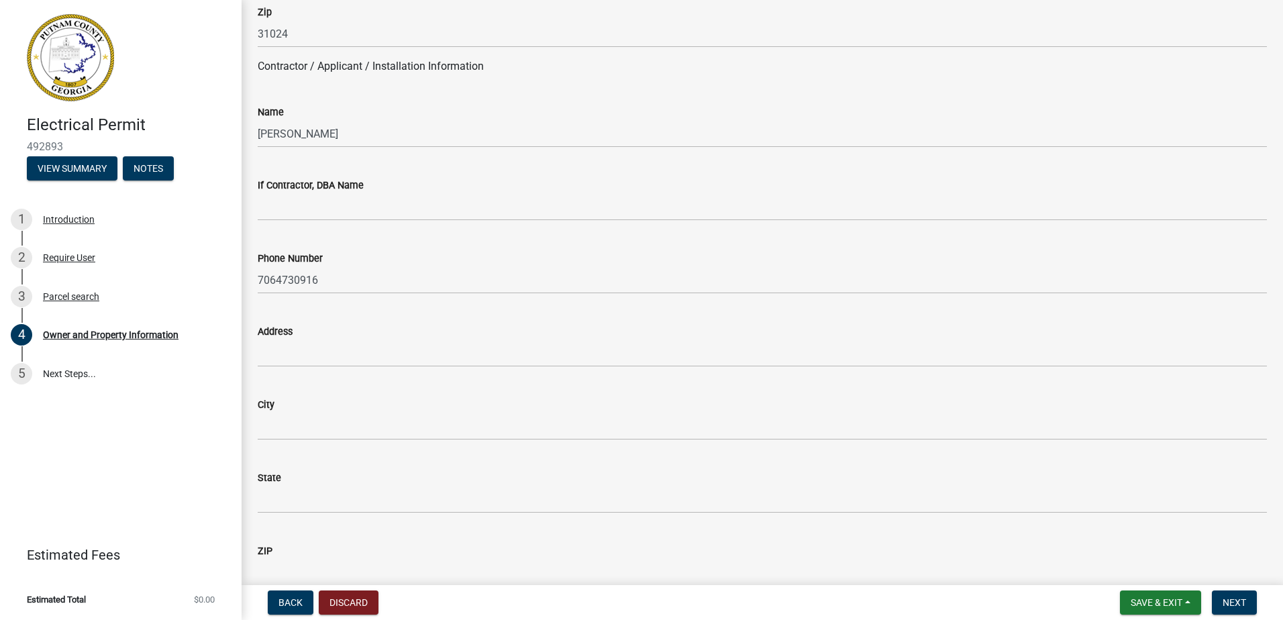
scroll to position [1140, 0]
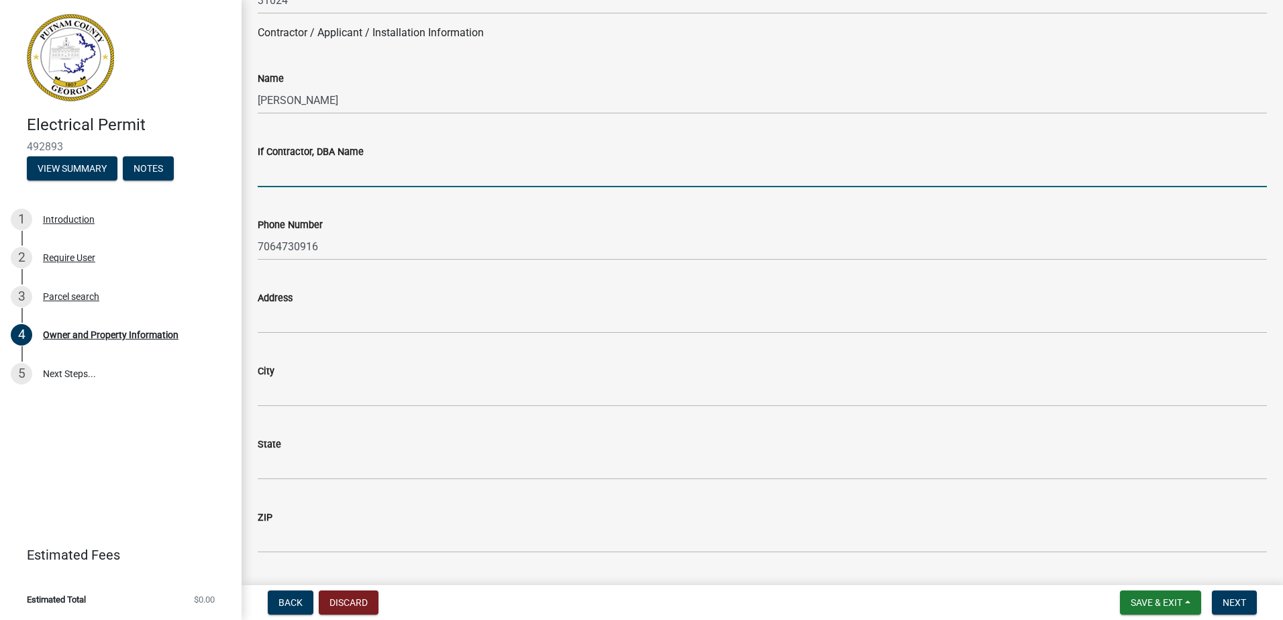
drag, startPoint x: 293, startPoint y: 166, endPoint x: 297, endPoint y: 159, distance: 8.4
click at [293, 166] on input "If Contractor, DBA Name" at bounding box center [762, 174] width 1009 height 28
type input "[PERSON_NAME] Electric"
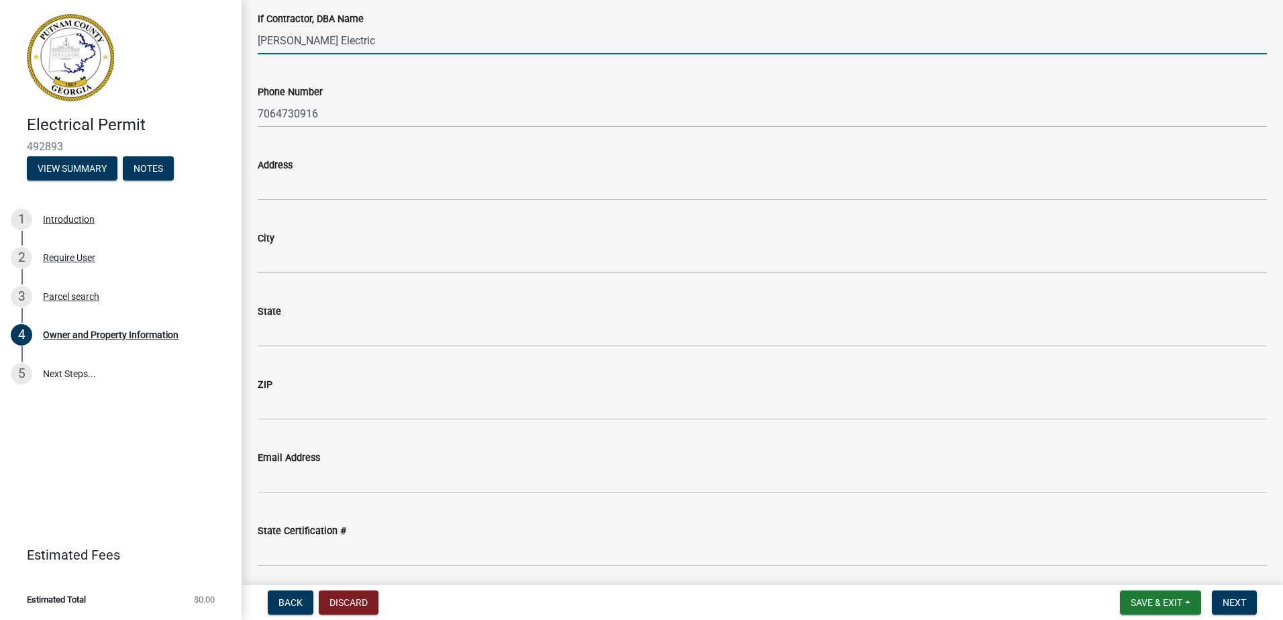
scroll to position [1275, 0]
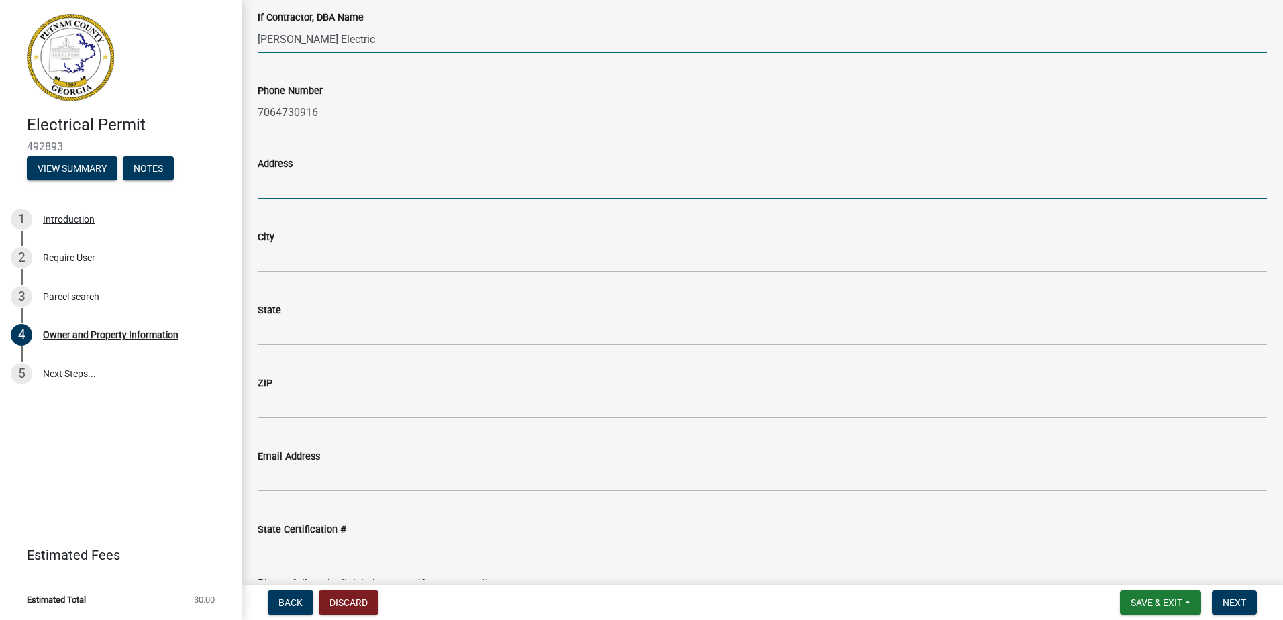
click at [272, 191] on input "Address" at bounding box center [762, 186] width 1009 height 28
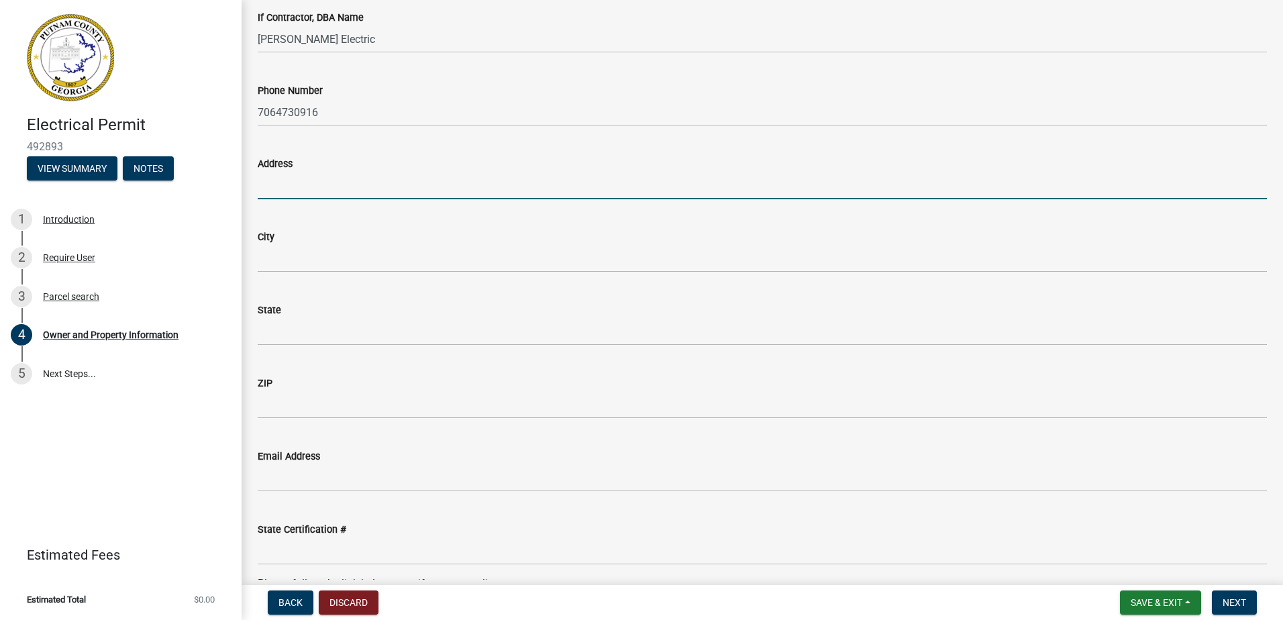
type input "[STREET_ADDRESS]"
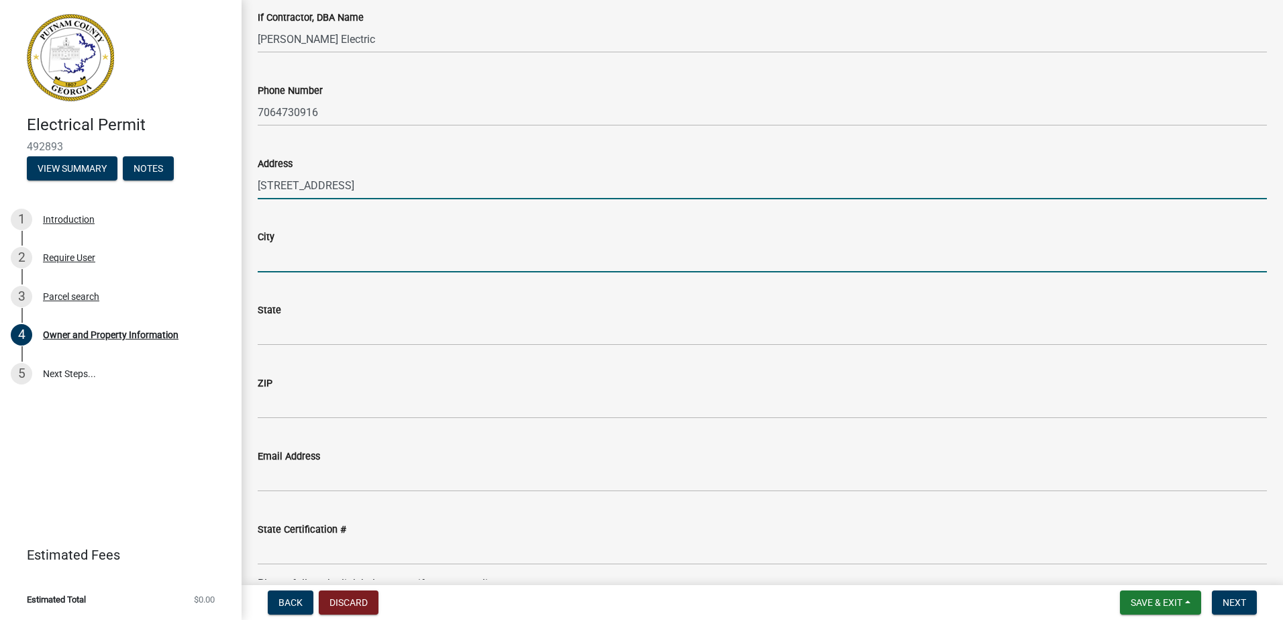
type input "Eatonton"
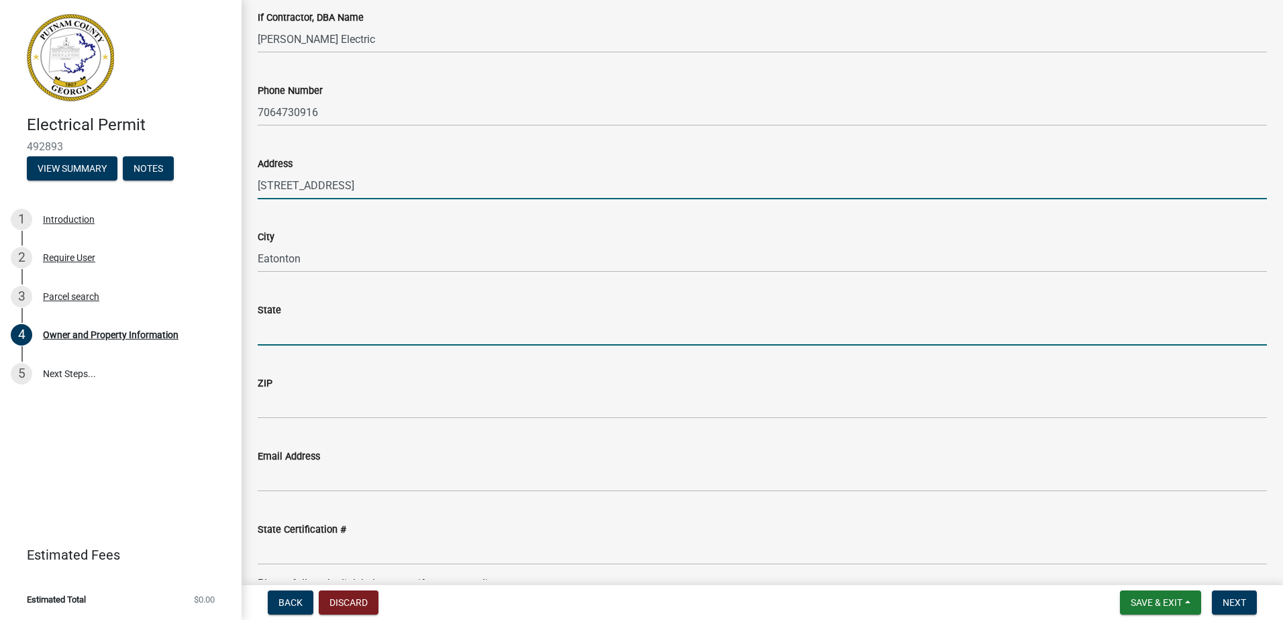
type input "Ga"
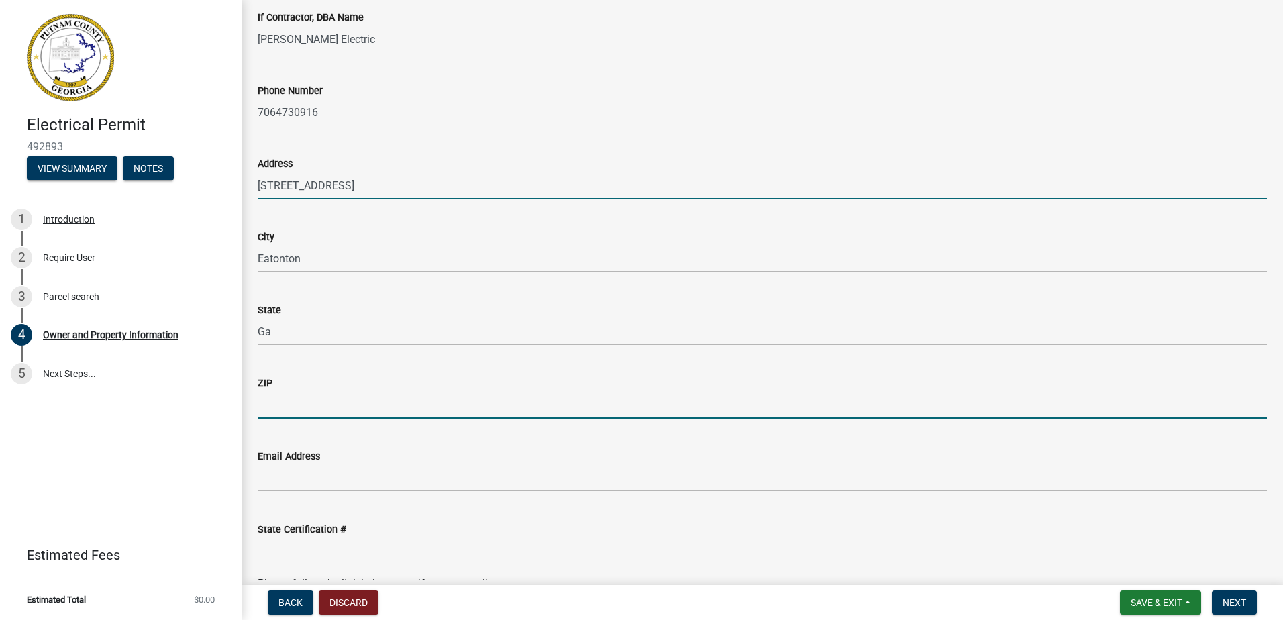
type input "31024"
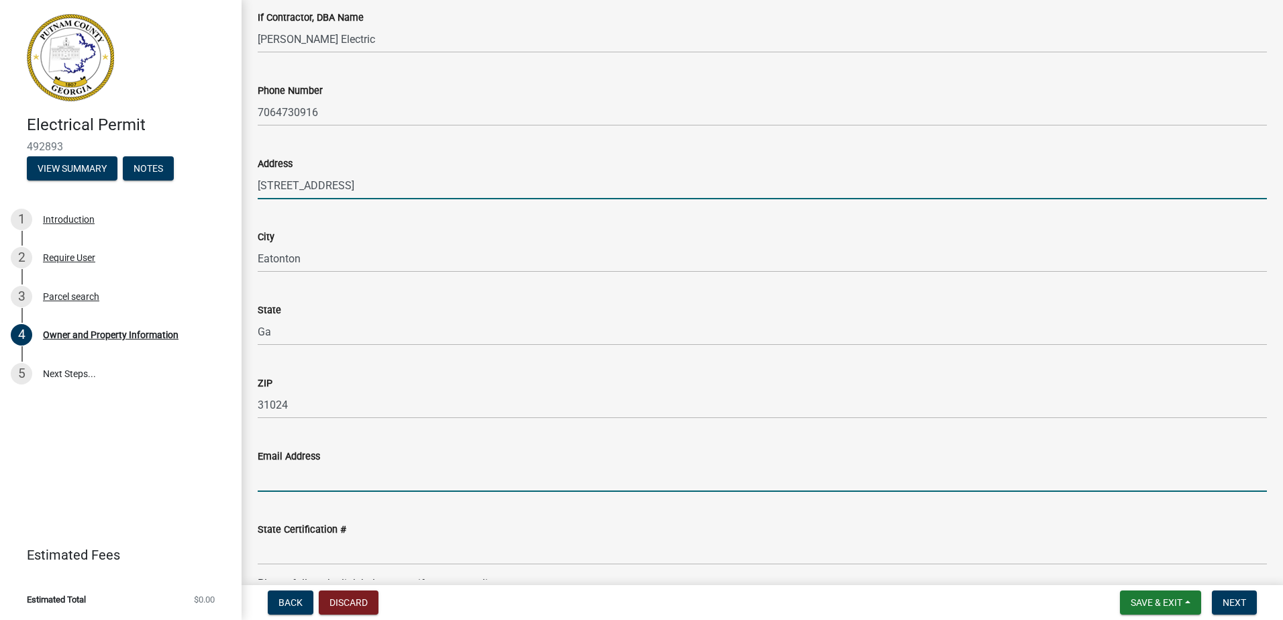
type input "[EMAIL_ADDRESS][DOMAIN_NAME]"
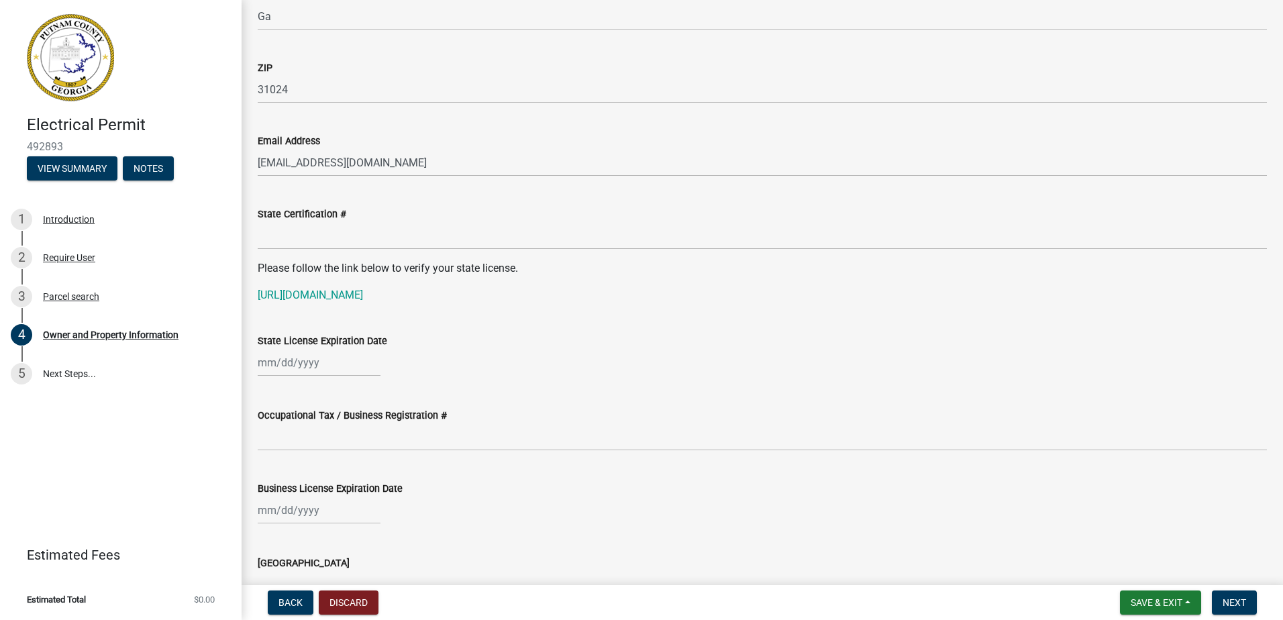
scroll to position [1610, 0]
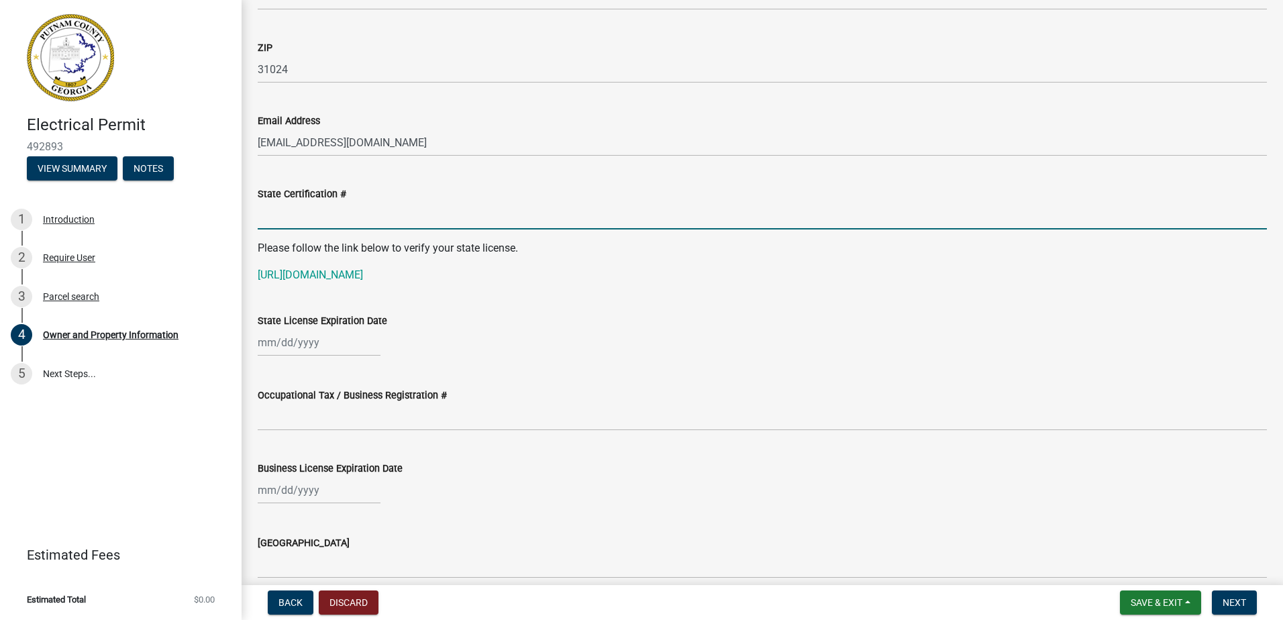
click at [270, 220] on input "State Certification #" at bounding box center [762, 216] width 1009 height 28
click at [705, 197] on div "State Certification #" at bounding box center [762, 194] width 1009 height 16
click at [295, 209] on input "State Certification #" at bounding box center [762, 216] width 1009 height 28
drag, startPoint x: 816, startPoint y: 235, endPoint x: 809, endPoint y: 231, distance: 8.4
click at [816, 234] on wm-data-entity-input "State Certification #" at bounding box center [762, 203] width 1009 height 73
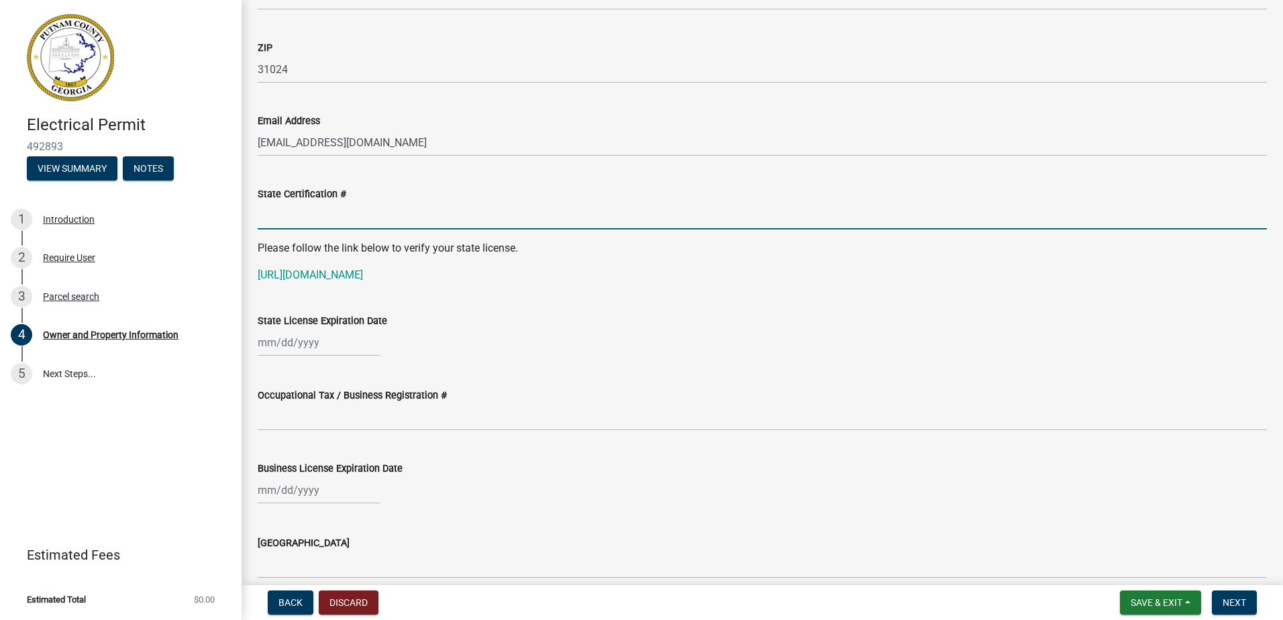
click at [321, 226] on input "State Certification #" at bounding box center [762, 216] width 1009 height 28
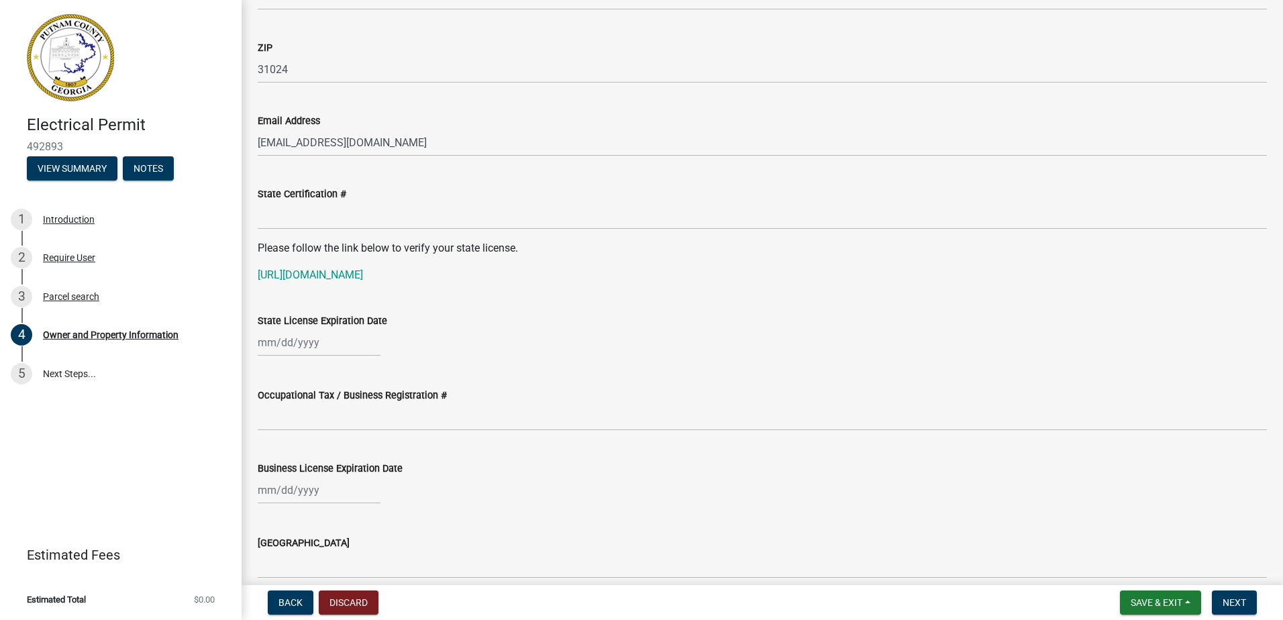
click at [699, 252] on p "Please follow the link below to verify your state license." at bounding box center [762, 248] width 1009 height 16
click at [363, 272] on link "[URL][DOMAIN_NAME]" at bounding box center [310, 274] width 105 height 13
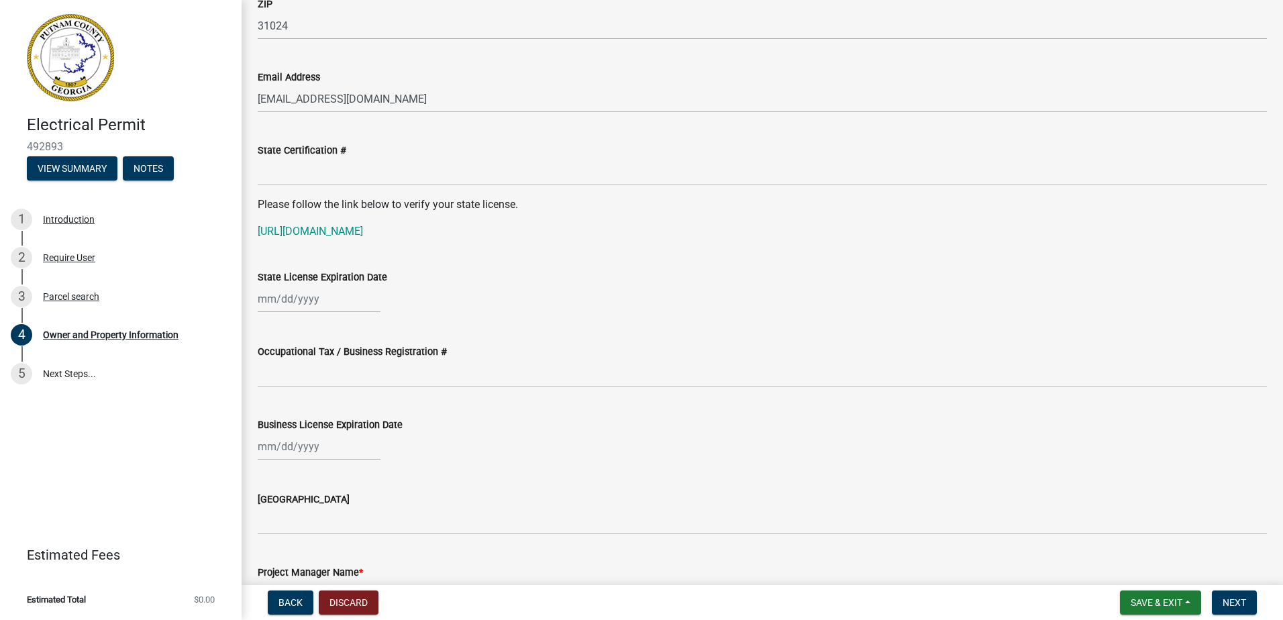
scroll to position [1677, 0]
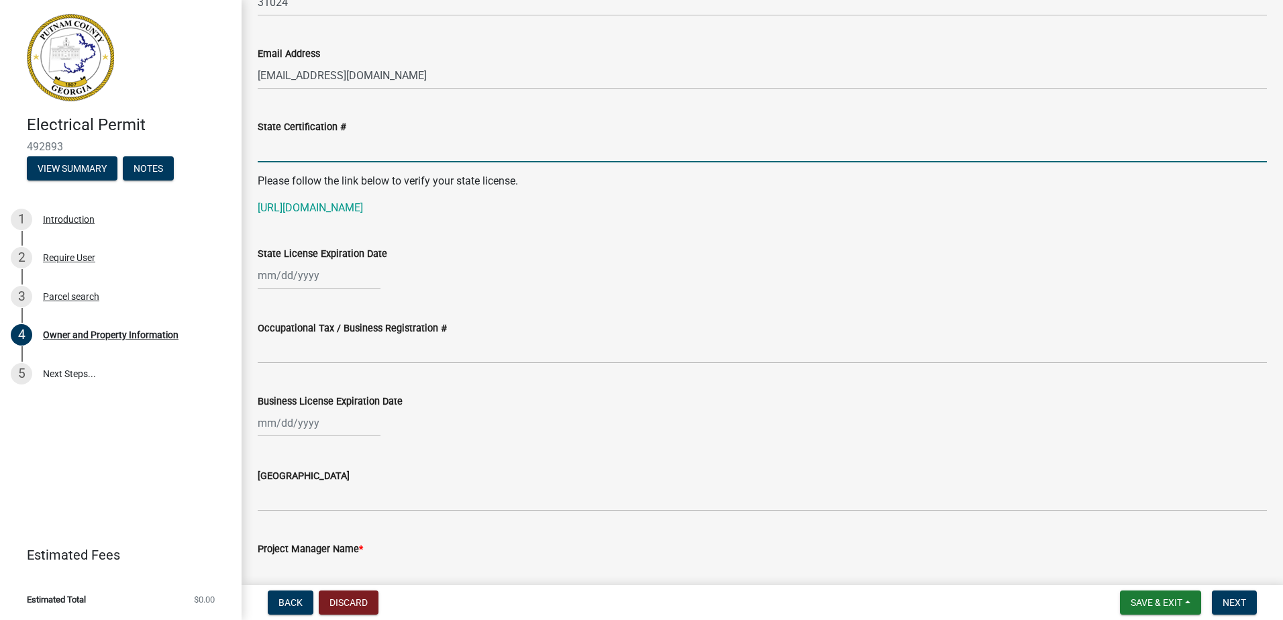
click at [315, 149] on input "State Certification #" at bounding box center [762, 149] width 1009 height 28
drag, startPoint x: 338, startPoint y: 134, endPoint x: 304, endPoint y: 144, distance: 35.9
click at [304, 144] on input "State Certification #" at bounding box center [762, 149] width 1009 height 28
paste input "EN007600"
type input "EN007600"
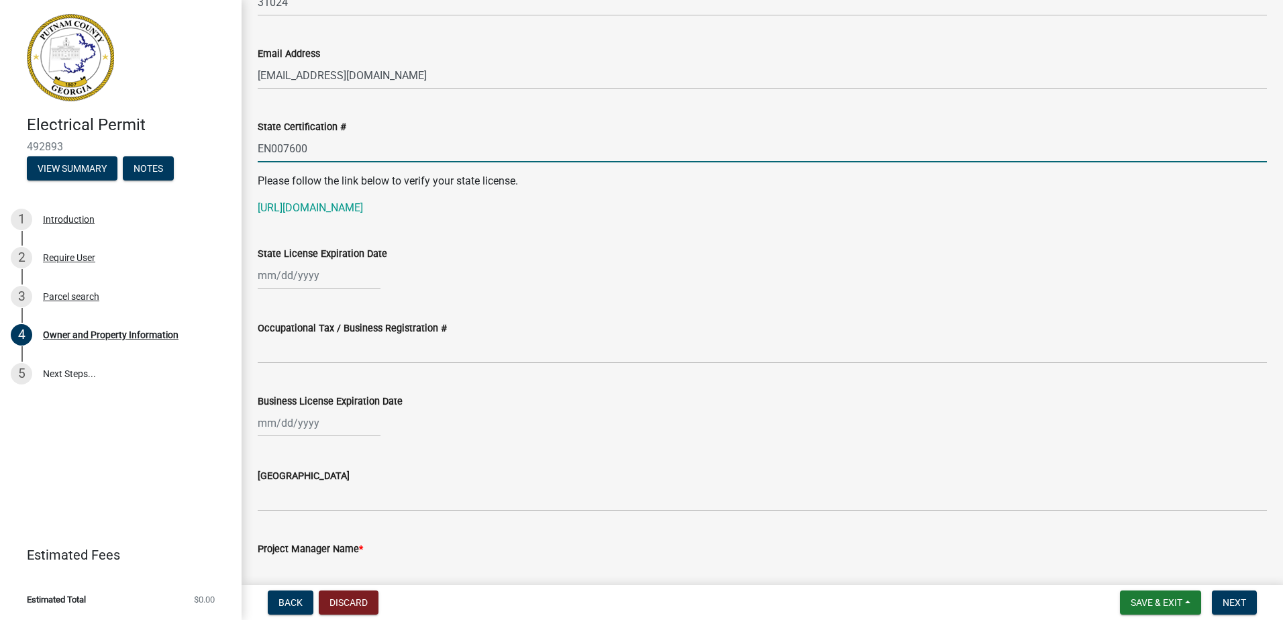
click at [289, 278] on div at bounding box center [319, 276] width 123 height 28
select select "10"
select select "2025"
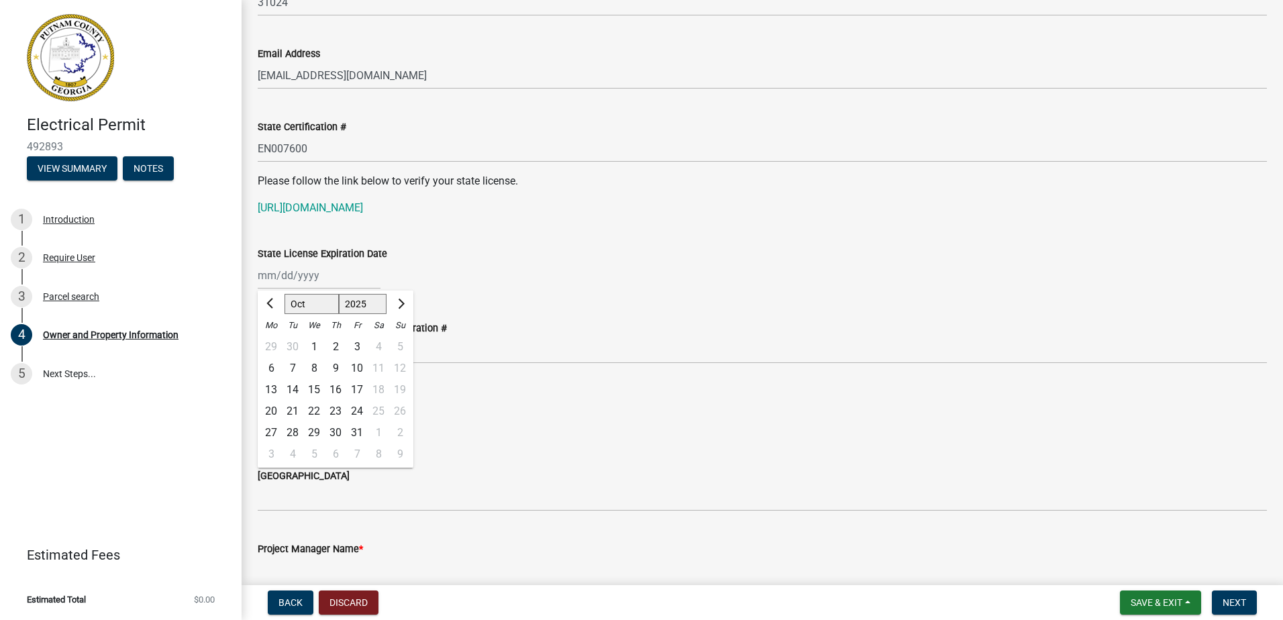
drag, startPoint x: 616, startPoint y: 182, endPoint x: 607, endPoint y: 187, distance: 9.9
click at [612, 184] on p "Please follow the link below to verify your state license." at bounding box center [762, 181] width 1009 height 16
type input "[DATE]"
select select "10"
select select "2025"
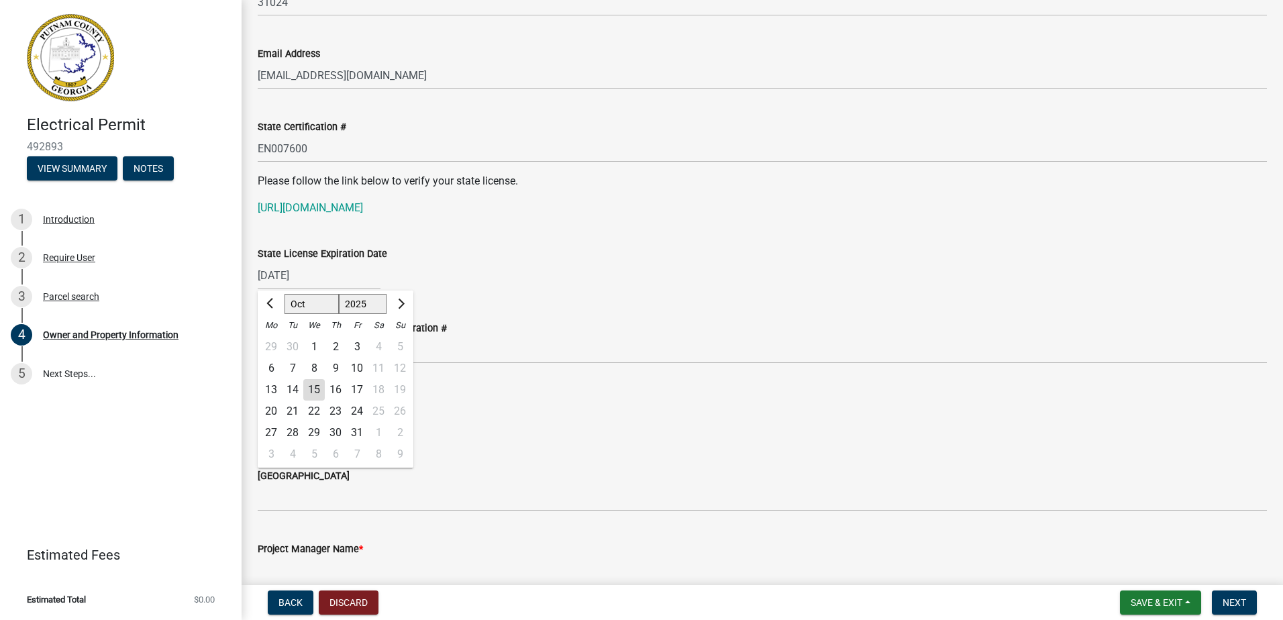
click at [622, 259] on div "State License Expiration Date" at bounding box center [762, 254] width 1009 height 16
click at [362, 332] on label "Occupational Tax / Business Registration #" at bounding box center [352, 328] width 189 height 9
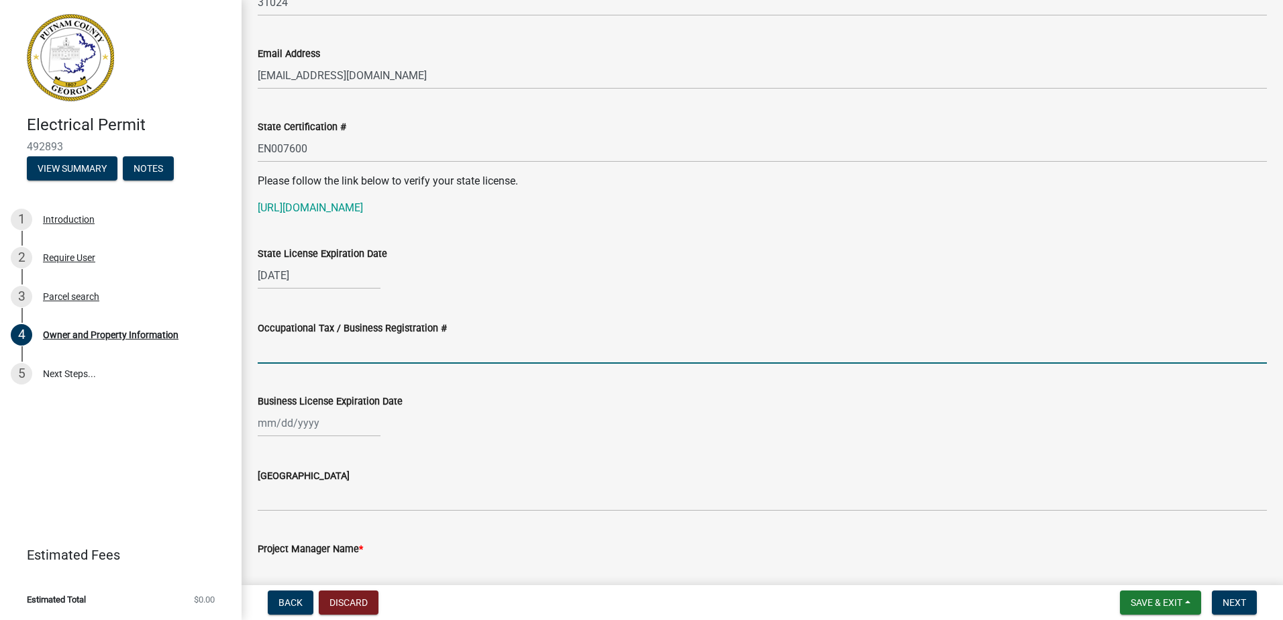
click at [362, 336] on input "Occupational Tax / Business Registration #" at bounding box center [762, 350] width 1009 height 28
type input "408"
click at [288, 350] on input "408" at bounding box center [762, 350] width 1009 height 28
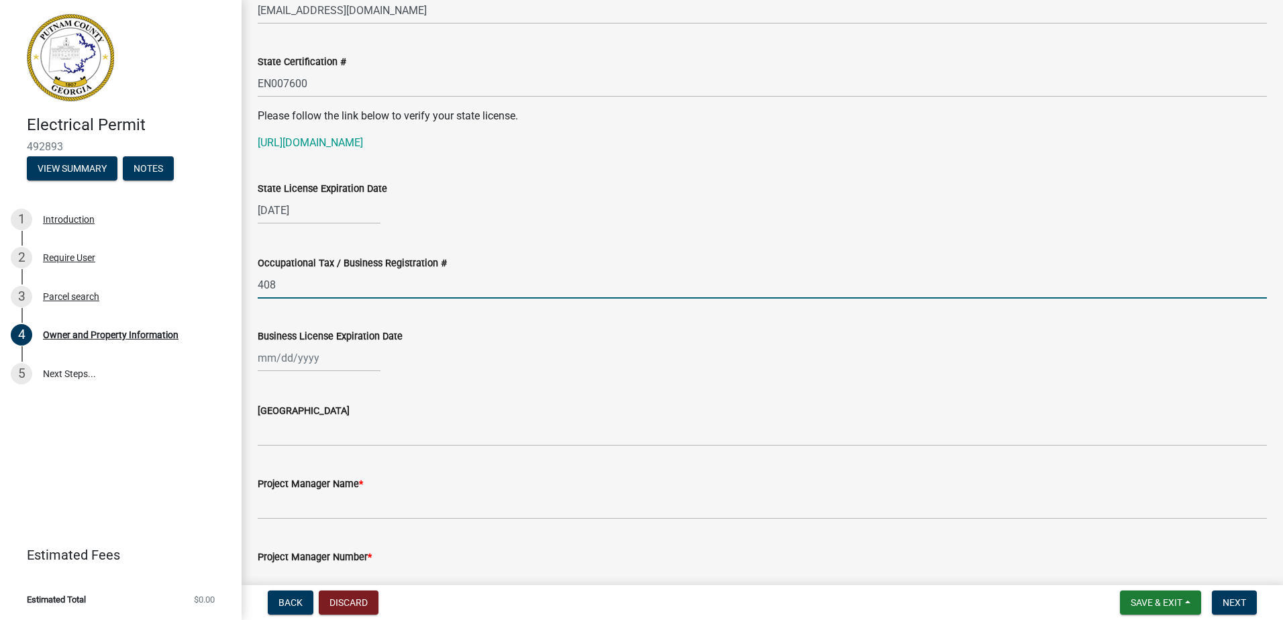
scroll to position [1744, 0]
click at [292, 284] on input "408" at bounding box center [762, 283] width 1009 height 28
click at [292, 282] on input "408" at bounding box center [762, 283] width 1009 height 28
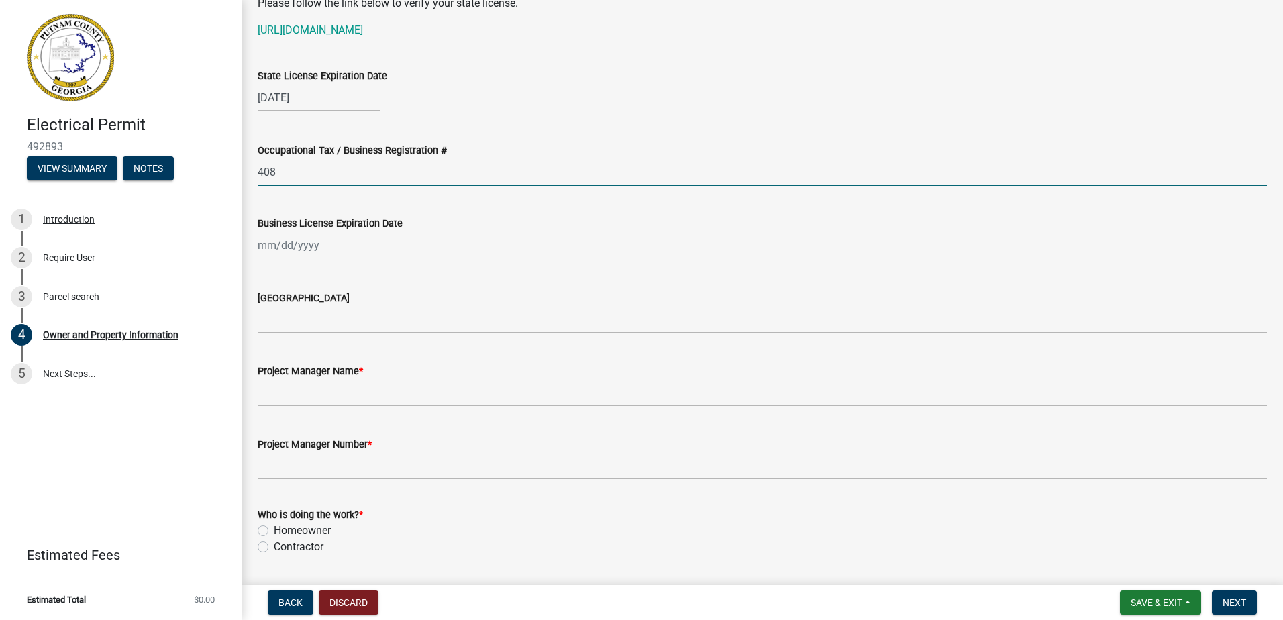
scroll to position [1878, 0]
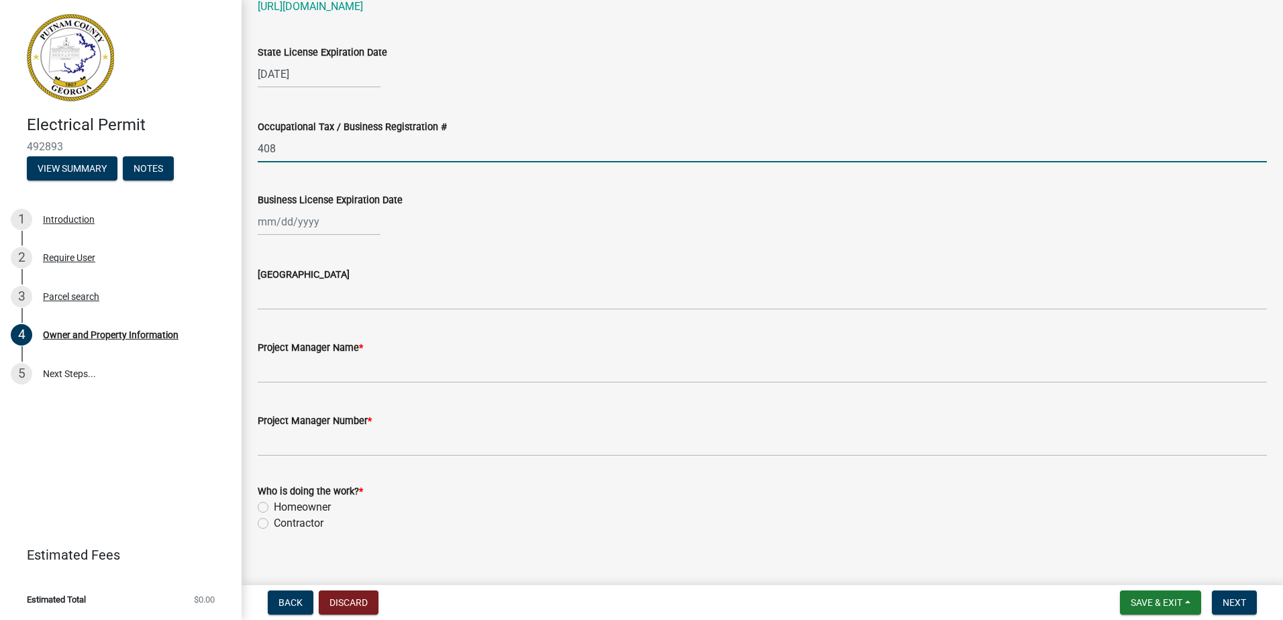
select select "10"
select select "2025"
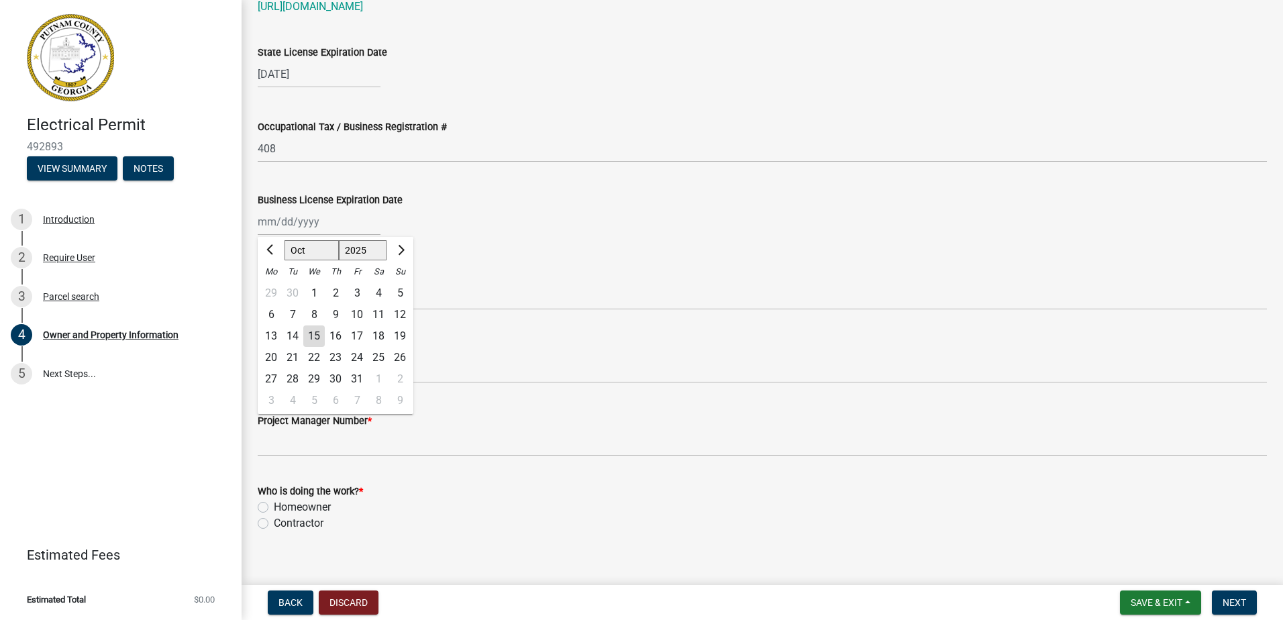
click at [297, 231] on div "[PERSON_NAME] Feb Mar Apr [PERSON_NAME][DATE] Oct Nov [DATE] 1526 1527 1528 152…" at bounding box center [319, 222] width 123 height 28
click at [529, 200] on div "Business License Expiration Date" at bounding box center [762, 200] width 1009 height 16
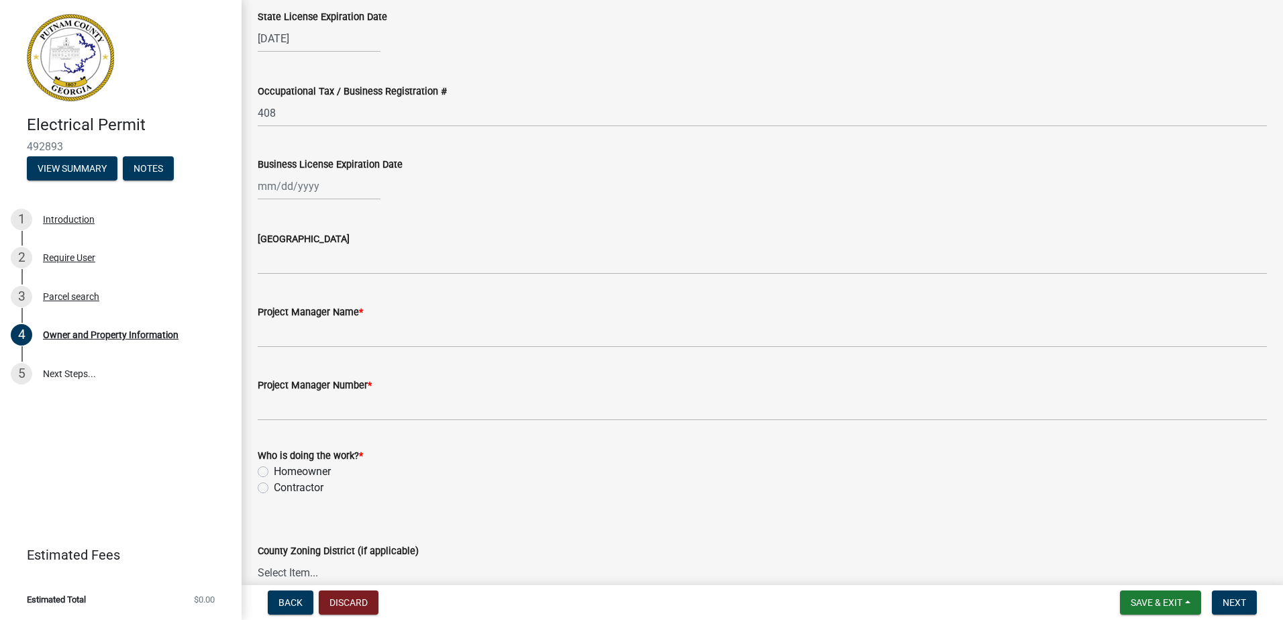
scroll to position [1945, 0]
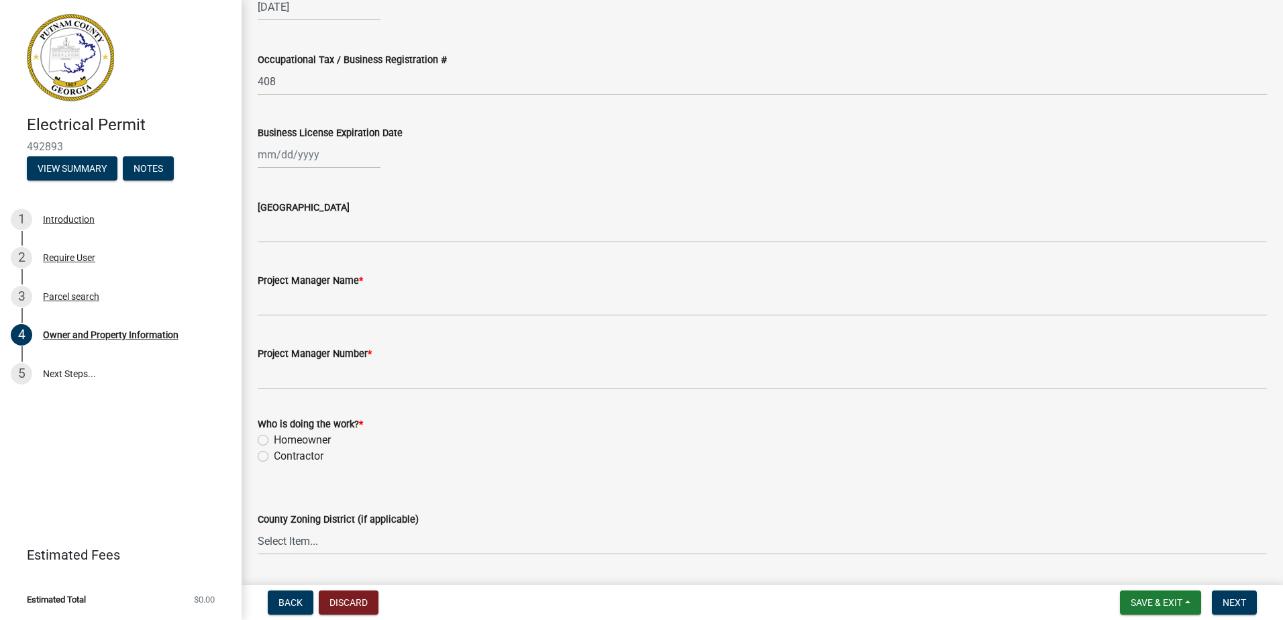
click at [282, 146] on div at bounding box center [319, 155] width 123 height 28
select select "10"
select select "2025"
drag, startPoint x: 645, startPoint y: 205, endPoint x: 594, endPoint y: 204, distance: 51.0
click at [644, 205] on div "[GEOGRAPHIC_DATA]" at bounding box center [762, 207] width 1009 height 16
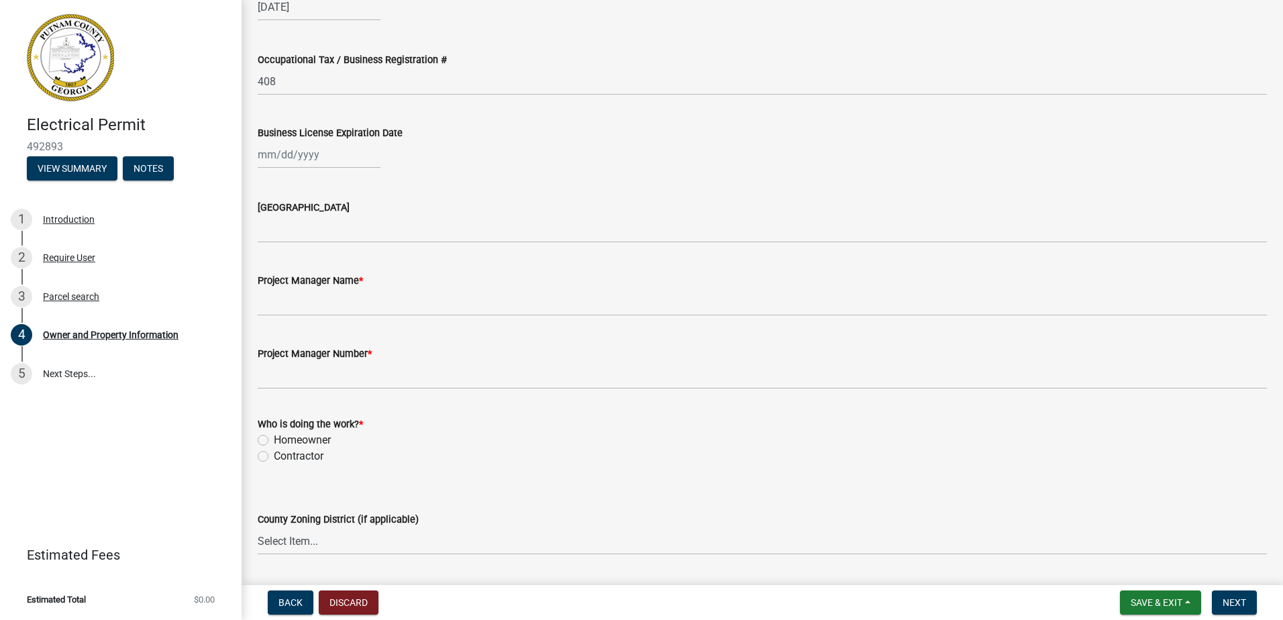
select select "10"
select select "2025"
click at [280, 162] on div "[PERSON_NAME] Feb Mar Apr [PERSON_NAME][DATE] Oct Nov [DATE] 1526 1527 1528 152…" at bounding box center [319, 155] width 123 height 28
click at [843, 171] on wm-data-entity-input "Business License Expiration Date Jan Feb Mar Apr [PERSON_NAME][DATE] Sep Oct No…" at bounding box center [762, 143] width 1009 height 74
type input "[DATE]"
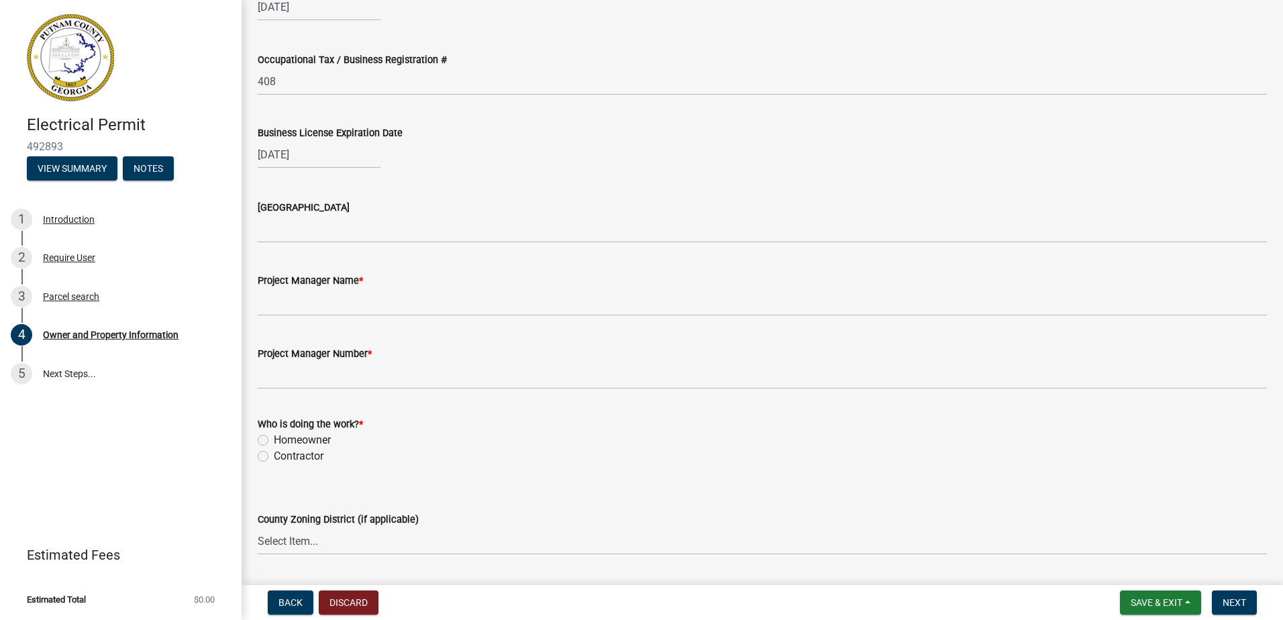
select select "10"
select select "2025"
drag, startPoint x: 637, startPoint y: 198, endPoint x: 623, endPoint y: 198, distance: 13.4
click at [636, 198] on div "[GEOGRAPHIC_DATA]" at bounding box center [762, 211] width 1009 height 62
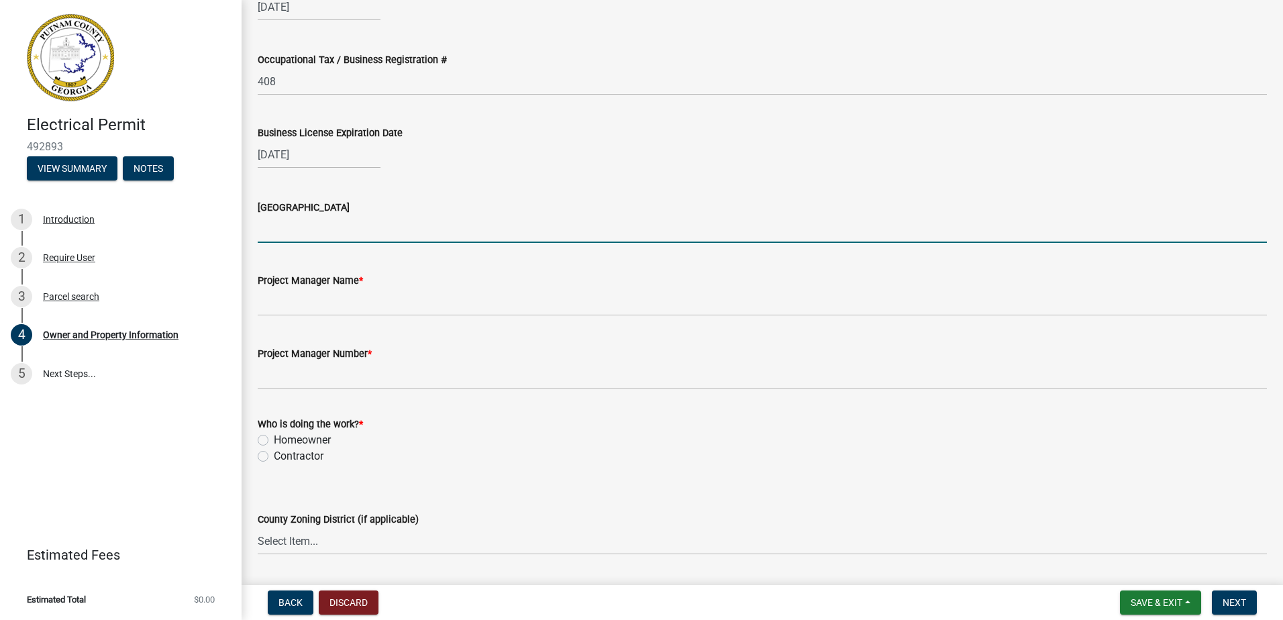
click at [370, 231] on input "[GEOGRAPHIC_DATA]" at bounding box center [762, 229] width 1009 height 28
type input "City of [GEOGRAPHIC_DATA]"
click at [727, 146] on div "[DATE]" at bounding box center [762, 155] width 1009 height 28
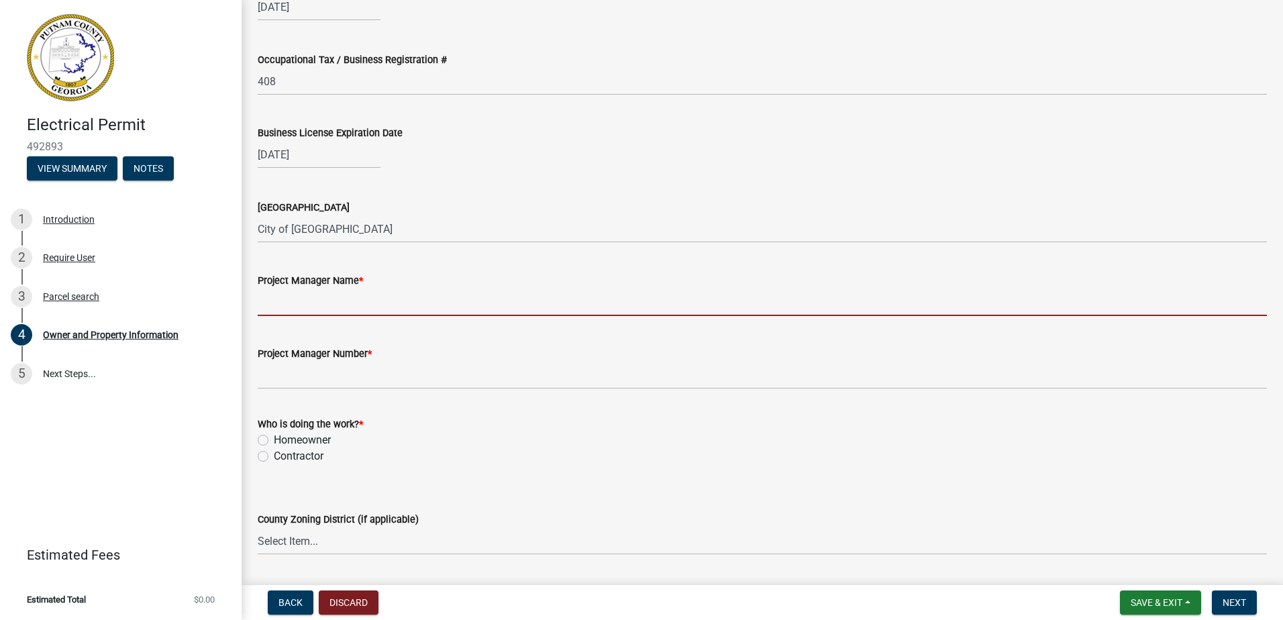
click at [276, 301] on input "Project Manager Name *" at bounding box center [762, 302] width 1009 height 28
drag, startPoint x: 792, startPoint y: 299, endPoint x: 517, endPoint y: 321, distance: 276.0
click at [790, 300] on input "Project Manager Name *" at bounding box center [762, 302] width 1009 height 28
type input "E"
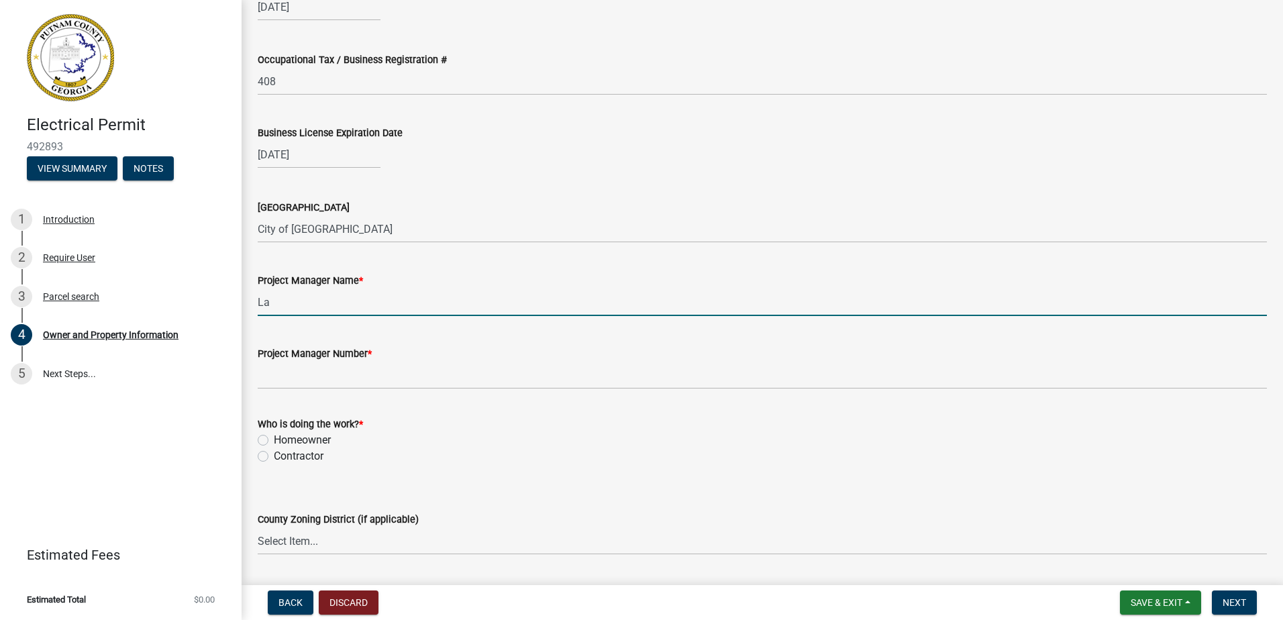
type input "[PERSON_NAME]"
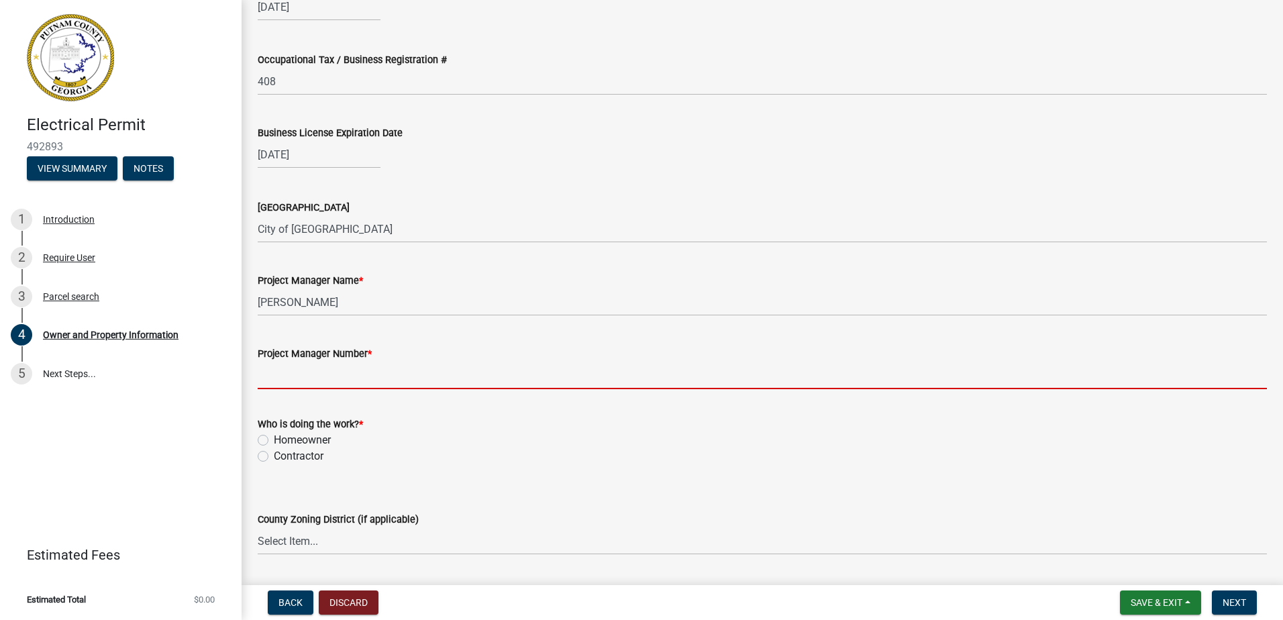
click at [288, 376] on input "Project Manager Number *" at bounding box center [762, 376] width 1009 height 28
type input "[PHONE_NUMBER]"
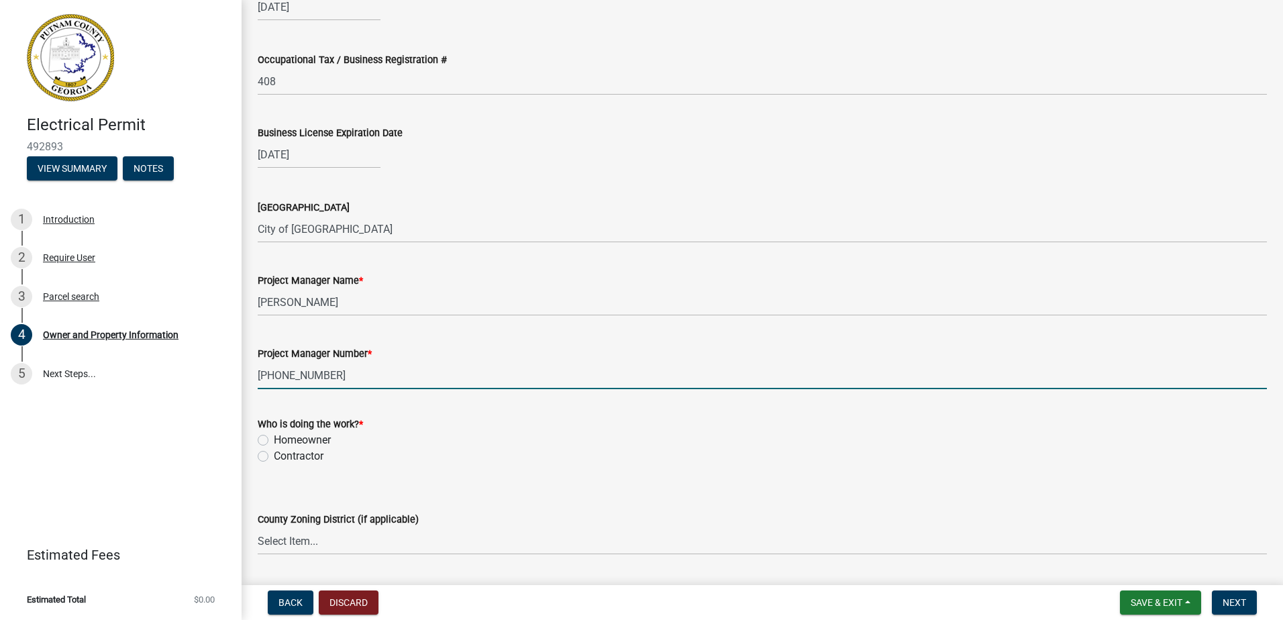
click at [264, 443] on div "Homeowner" at bounding box center [762, 440] width 1009 height 16
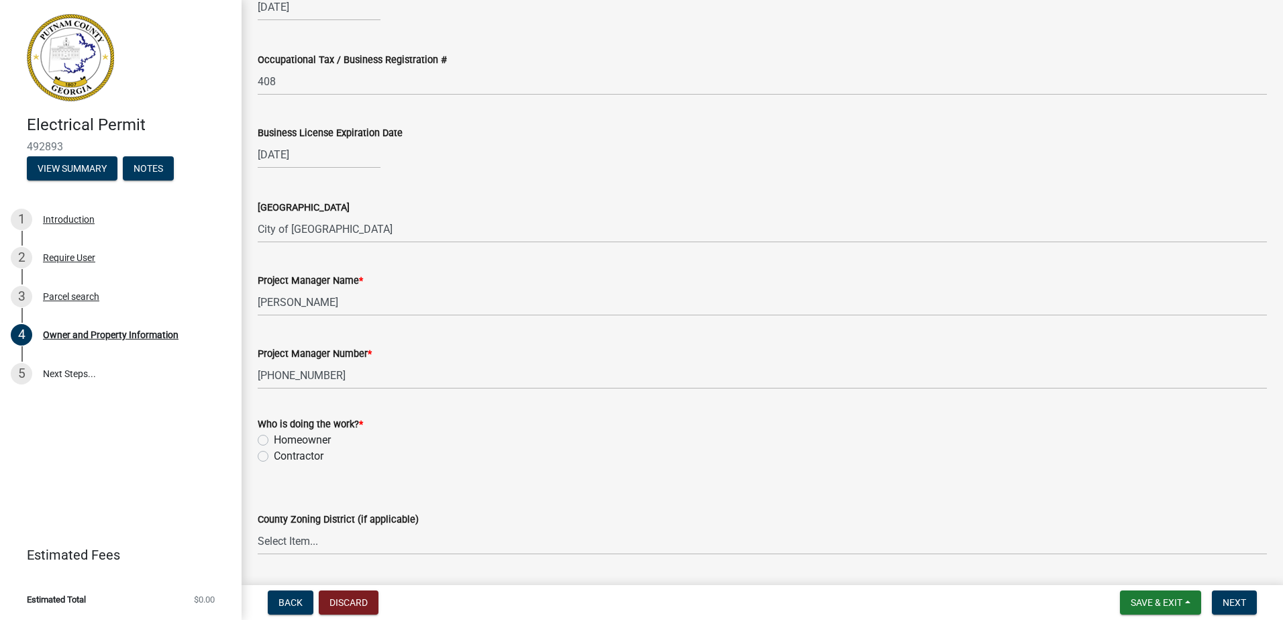
click at [274, 439] on label "Homeowner" at bounding box center [302, 440] width 57 height 16
click at [274, 439] on input "Homeowner" at bounding box center [278, 436] width 9 height 9
radio input "true"
click at [274, 456] on label "Contractor" at bounding box center [299, 456] width 50 height 16
click at [274, 456] on input "Contractor" at bounding box center [278, 452] width 9 height 9
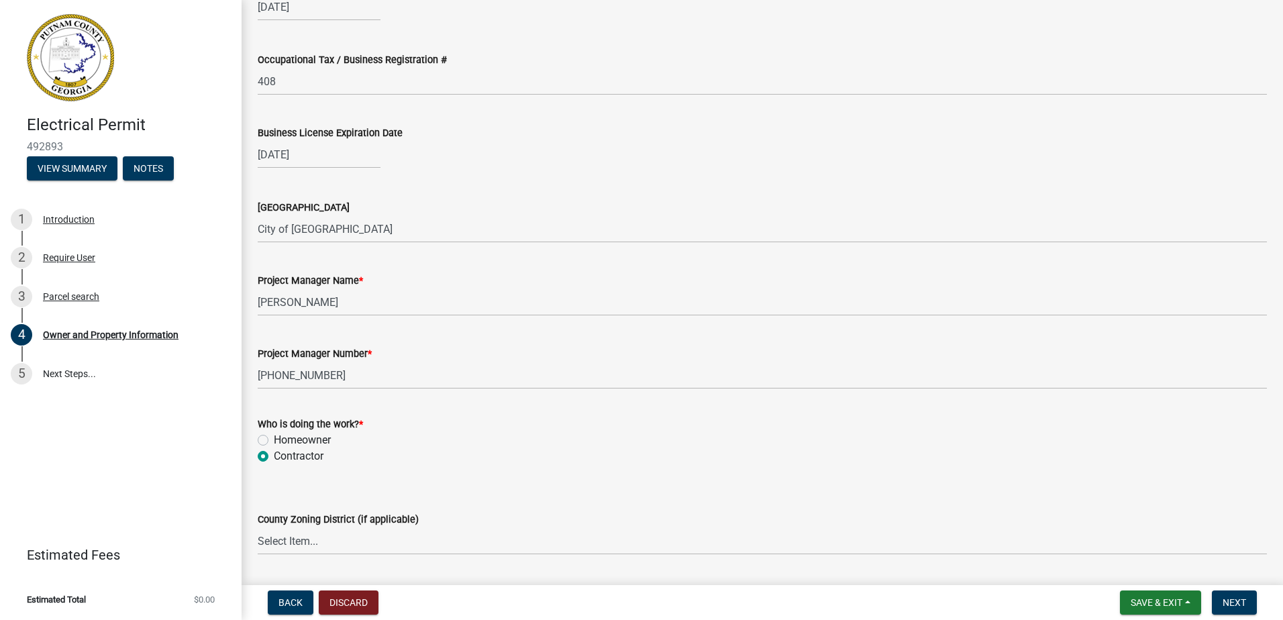
radio input "true"
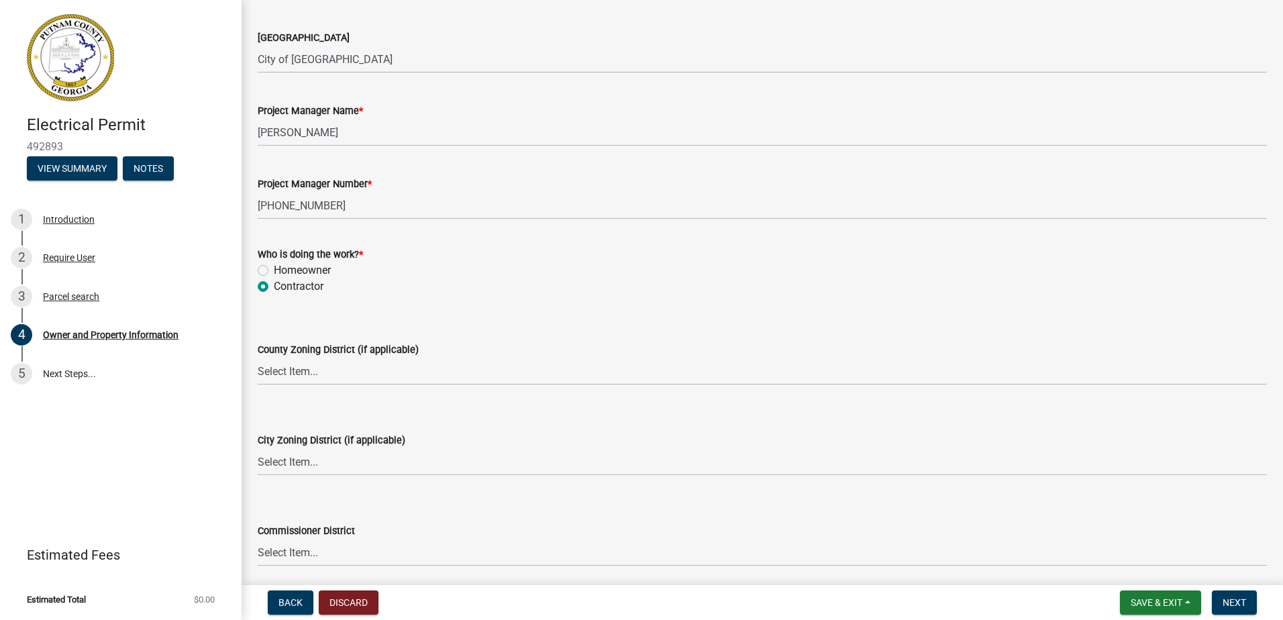
scroll to position [2147, 0]
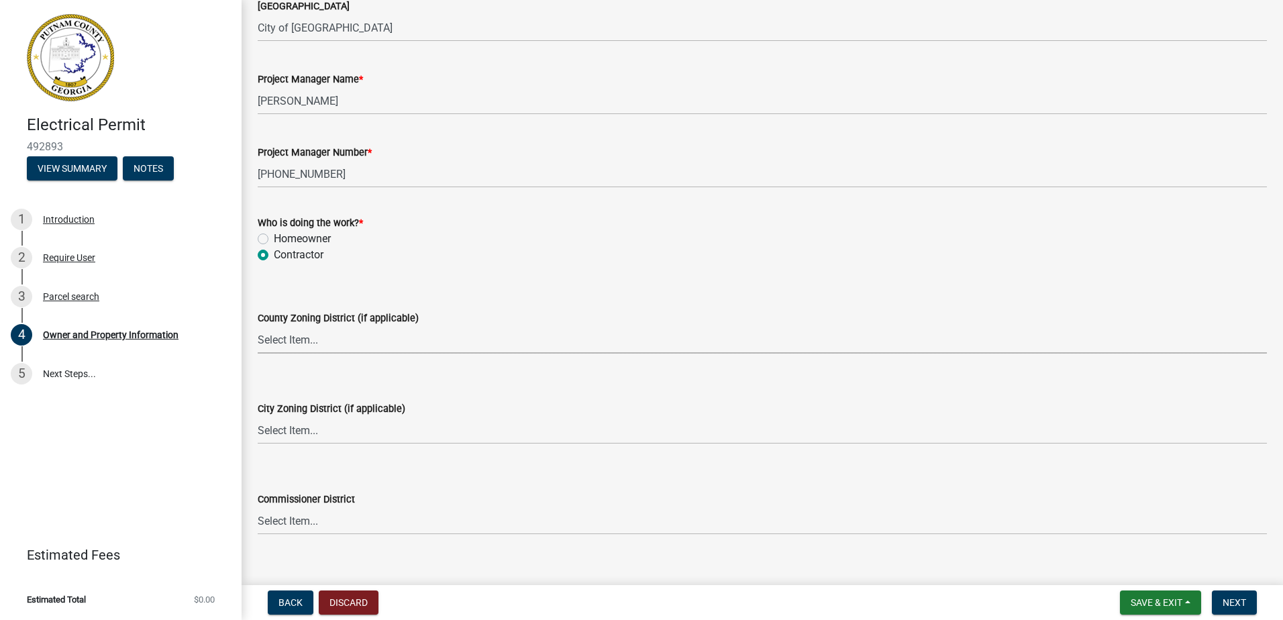
click at [308, 336] on select "Select Item... AG-1 R-1R R-1 R-2 MHP RM-1 RM-3 C-1 C-2 I-M PUD N/A" at bounding box center [762, 340] width 1009 height 28
click at [258, 326] on select "Select Item... AG-1 R-1R R-1 R-2 MHP RM-1 RM-3 C-1 C-2 I-M PUD N/A" at bounding box center [762, 340] width 1009 height 28
click at [303, 323] on label "County Zoning District (if applicable)" at bounding box center [338, 318] width 161 height 9
click at [303, 326] on select "Select Item... AG-1 R-1R R-1 R-2 MHP RM-1 RM-3 C-1 C-2 I-M PUD N/A" at bounding box center [762, 340] width 1009 height 28
click at [295, 350] on select "Select Item... AG-1 R-1R R-1 R-2 MHP RM-1 RM-3 C-1 C-2 I-M PUD N/A" at bounding box center [762, 340] width 1009 height 28
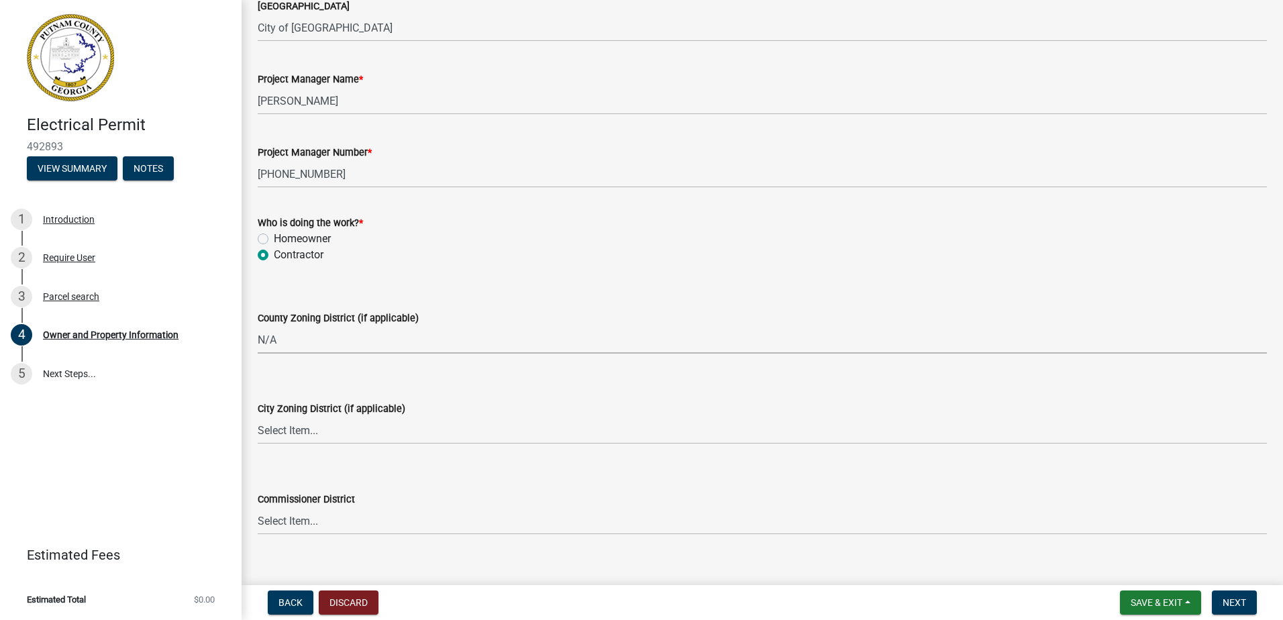
click at [258, 326] on select "Select Item... AG-1 R-1R R-1 R-2 MHP RM-1 RM-3 C-1 C-2 I-M PUD N/A" at bounding box center [762, 340] width 1009 height 28
select select "ef7a1fc2-7a7a-426d-b1f0-c9b9b6ca7ff4"
click at [299, 439] on select "Select Item... A-1 A-2 R-1 R-2 R-3 R-4 MHP C-1 C-2 I-1 I-2 DB FH H-P N/A" at bounding box center [762, 431] width 1009 height 28
click at [258, 417] on select "Select Item... A-1 A-2 R-1 R-2 R-3 R-4 MHP C-1 C-2 I-1 I-2 DB FH H-P N/A" at bounding box center [762, 431] width 1009 height 28
select select "299807ed-53dd-4c35-b1f9-5b573e537b0e"
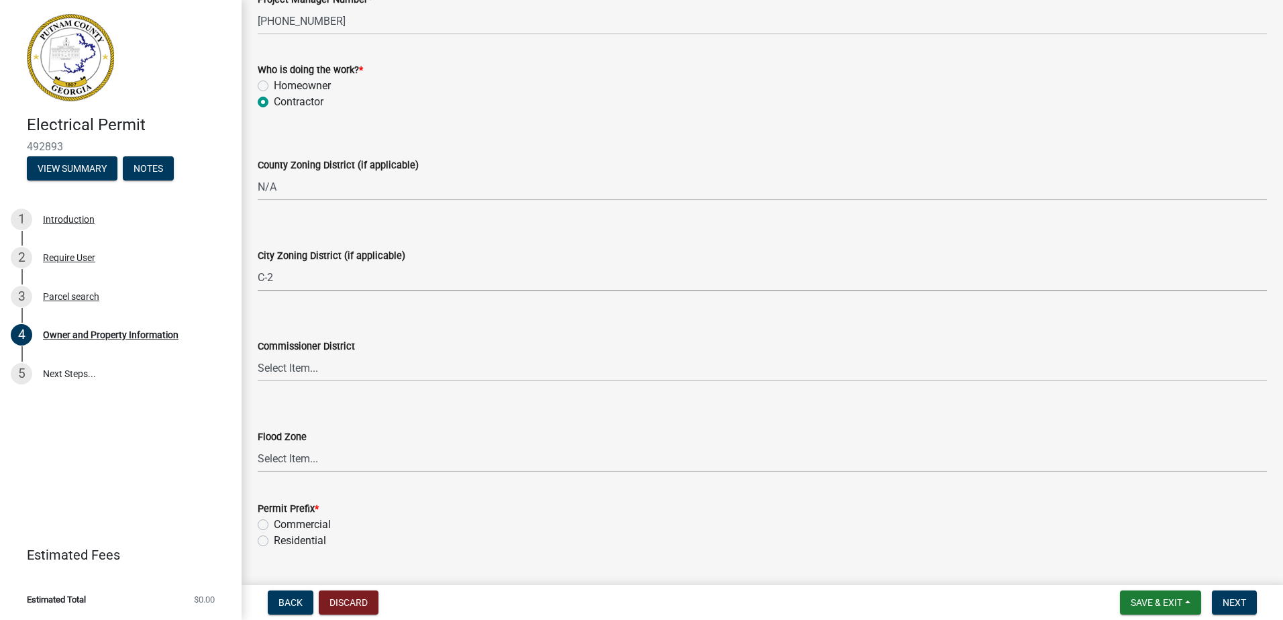
scroll to position [2333, 0]
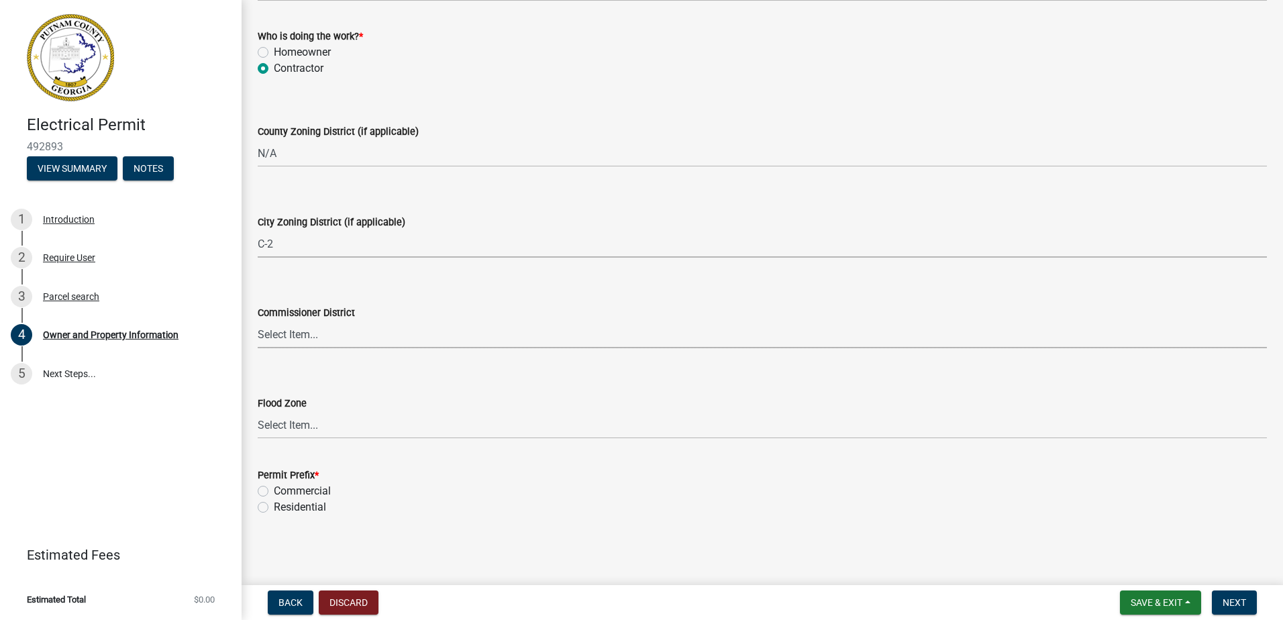
click at [310, 322] on select "Select Item... District 1 District 2 District 3 District 4" at bounding box center [762, 335] width 1009 height 28
click at [258, 321] on select "Select Item... District 1 District 2 District 3 District 4" at bounding box center [762, 335] width 1009 height 28
select select "95c2f08d-bd21-40ac-acc0-bf0ad2ba7c20"
click at [274, 509] on label "Residential" at bounding box center [300, 507] width 52 height 16
click at [274, 508] on input "Residential" at bounding box center [278, 503] width 9 height 9
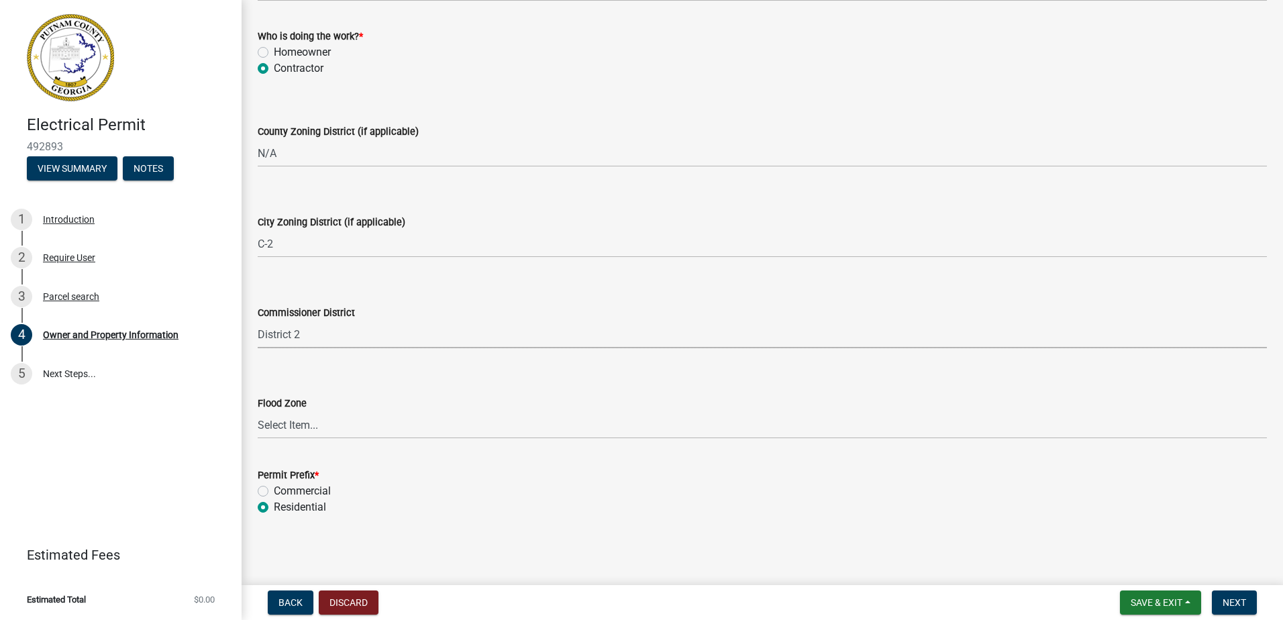
radio input "true"
click at [1257, 601] on button "Next" at bounding box center [1234, 602] width 45 height 24
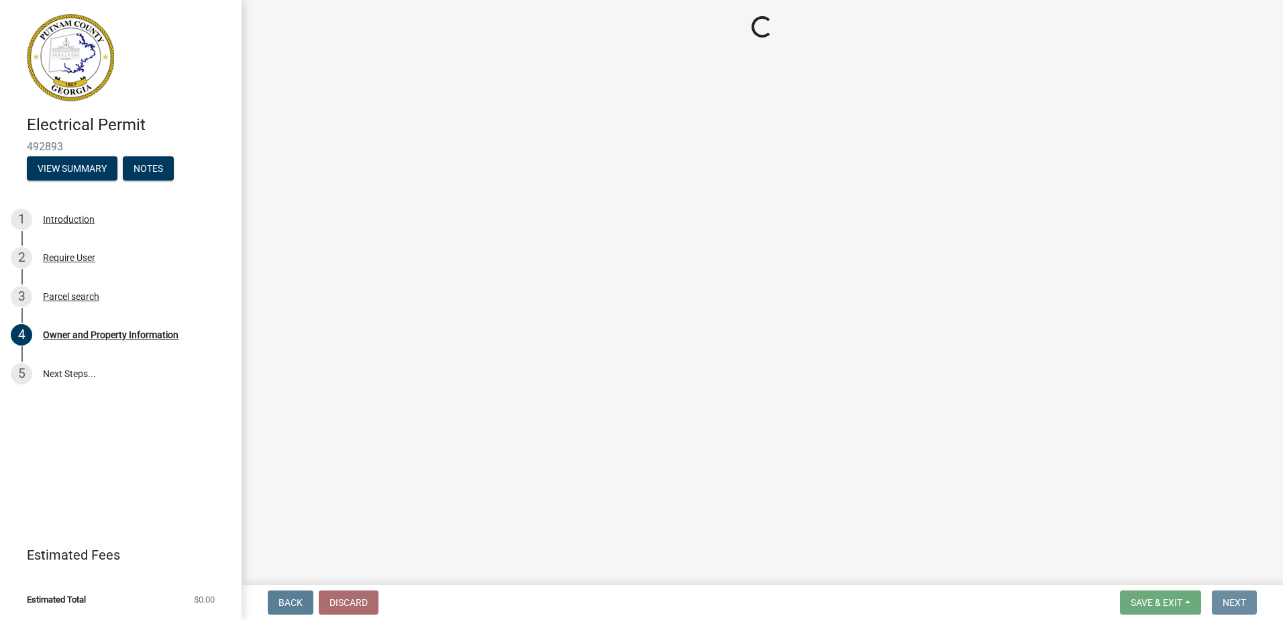
scroll to position [0, 0]
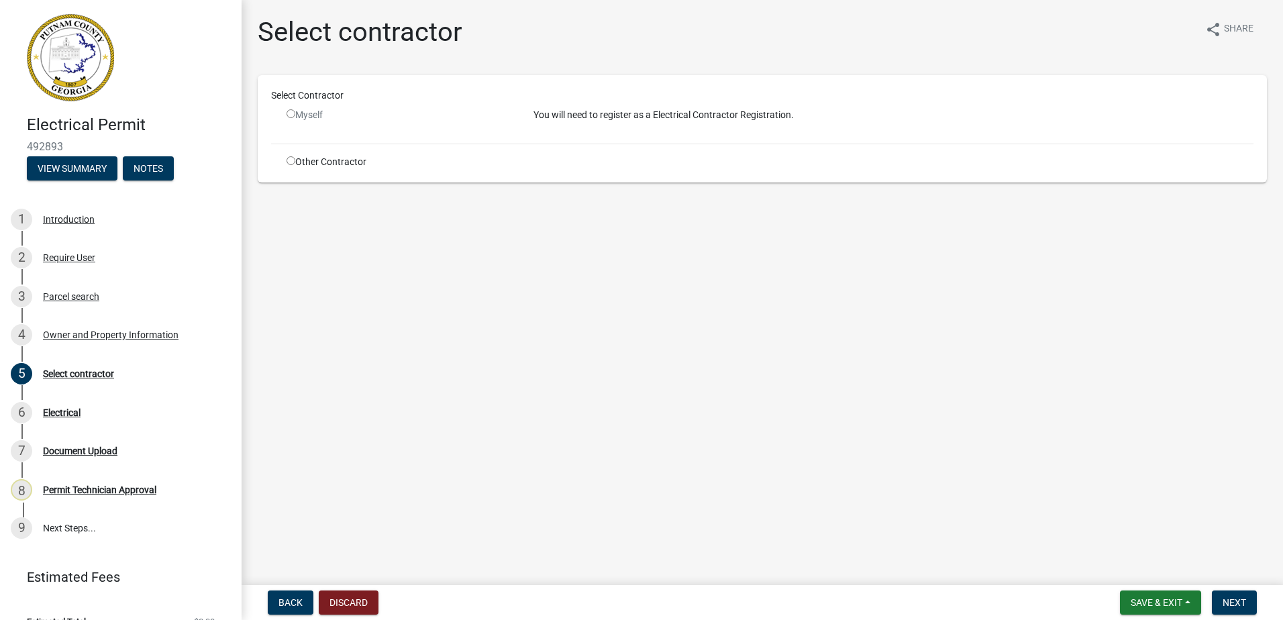
click at [290, 160] on input "radio" at bounding box center [290, 160] width 9 height 9
radio input "true"
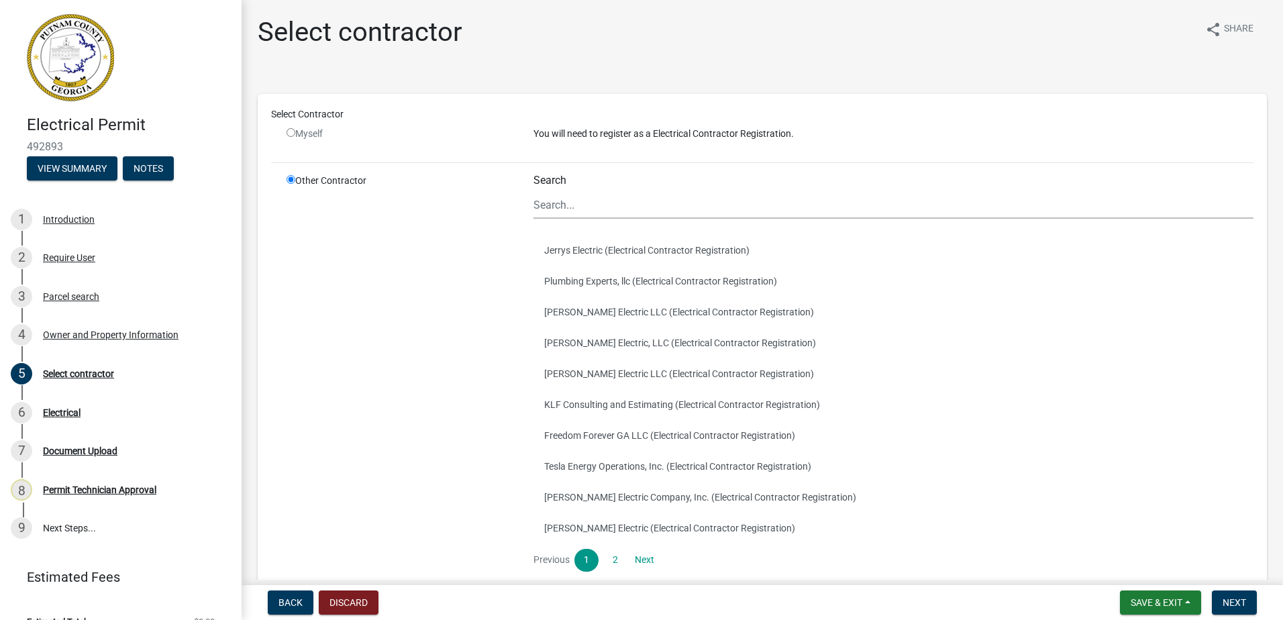
click at [606, 191] on div "Search" at bounding box center [893, 196] width 720 height 45
click at [594, 204] on input "Search" at bounding box center [893, 205] width 720 height 28
click at [288, 136] on div "Myself" at bounding box center [399, 134] width 227 height 14
click at [289, 134] on input "radio" at bounding box center [290, 132] width 9 height 9
radio input "false"
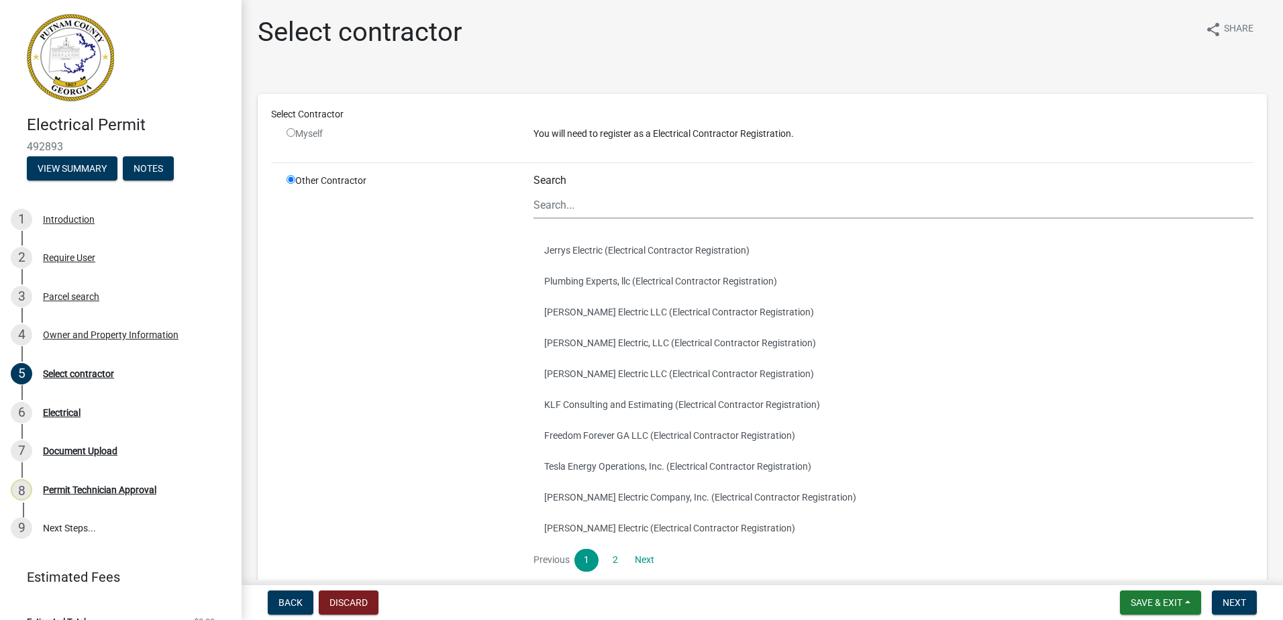
radio input "true"
drag, startPoint x: 582, startPoint y: 208, endPoint x: 580, endPoint y: 197, distance: 10.8
click at [578, 201] on input "Search" at bounding box center [893, 205] width 720 height 28
type input "lavoniah"
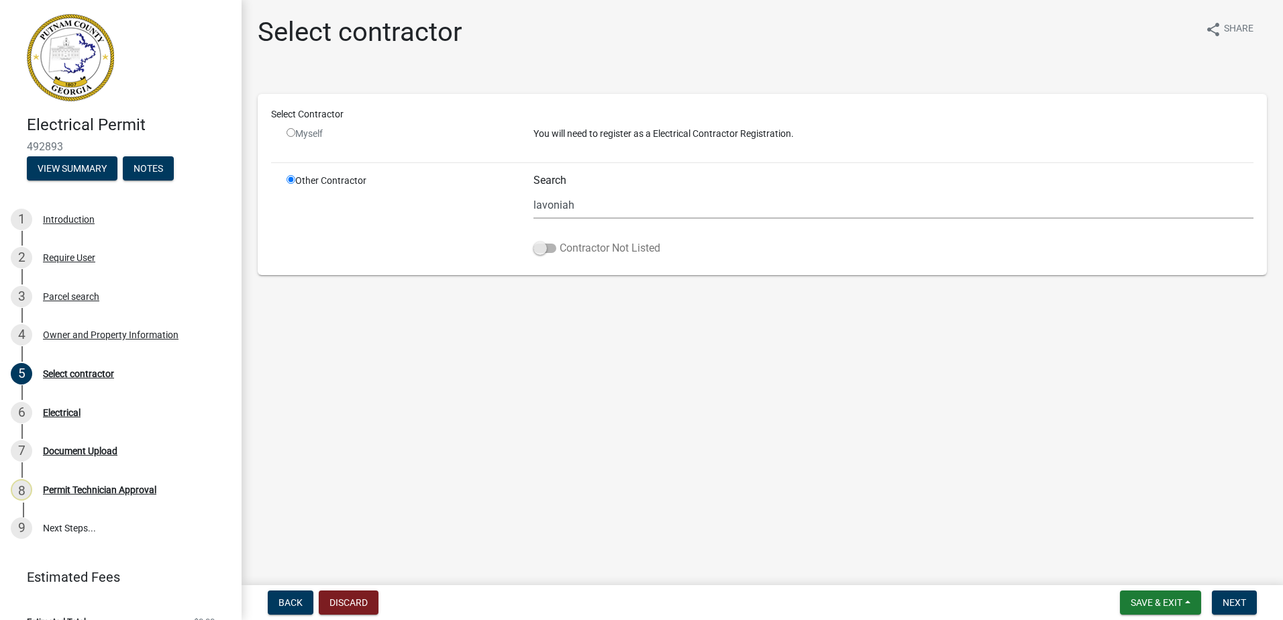
click at [542, 249] on span at bounding box center [544, 248] width 23 height 9
click at [559, 240] on input "Contractor Not Listed" at bounding box center [559, 240] width 0 height 0
drag, startPoint x: 543, startPoint y: 249, endPoint x: 547, endPoint y: 307, distance: 58.6
click at [547, 307] on main "Select contractor share Share Select Contractor Myself You will need to registe…" at bounding box center [762, 290] width 1041 height 580
click at [547, 309] on main "Select contractor share Share Select Contractor Myself You will need to registe…" at bounding box center [762, 290] width 1041 height 580
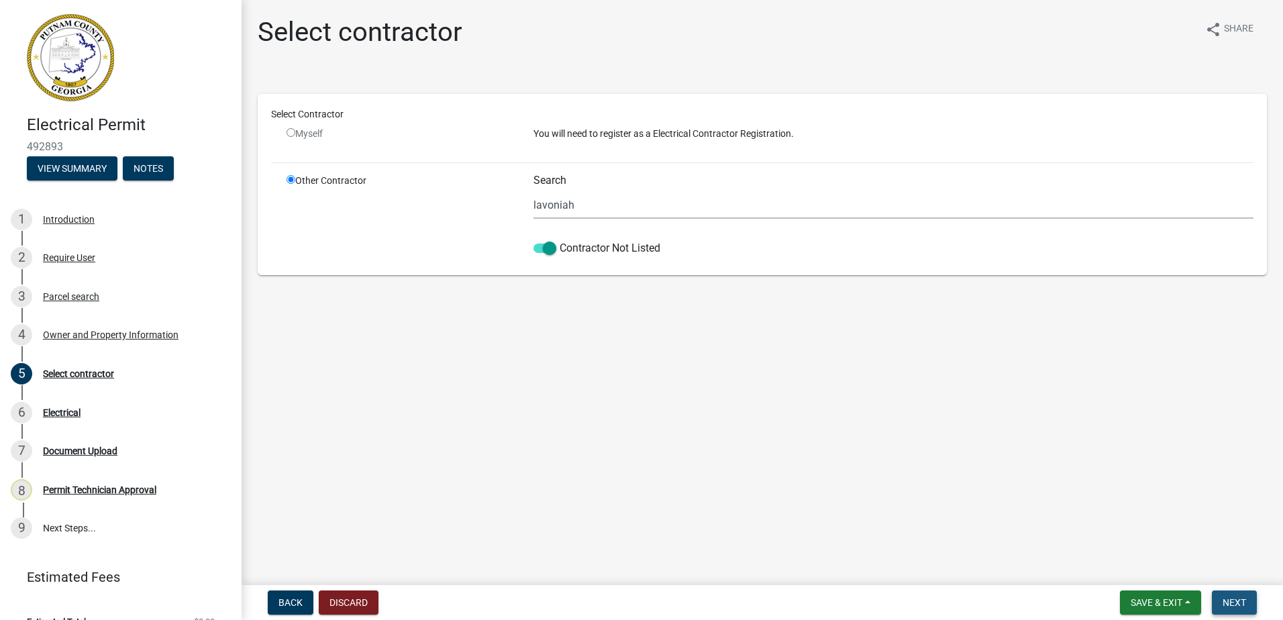
click at [1234, 598] on span "Next" at bounding box center [1233, 602] width 23 height 11
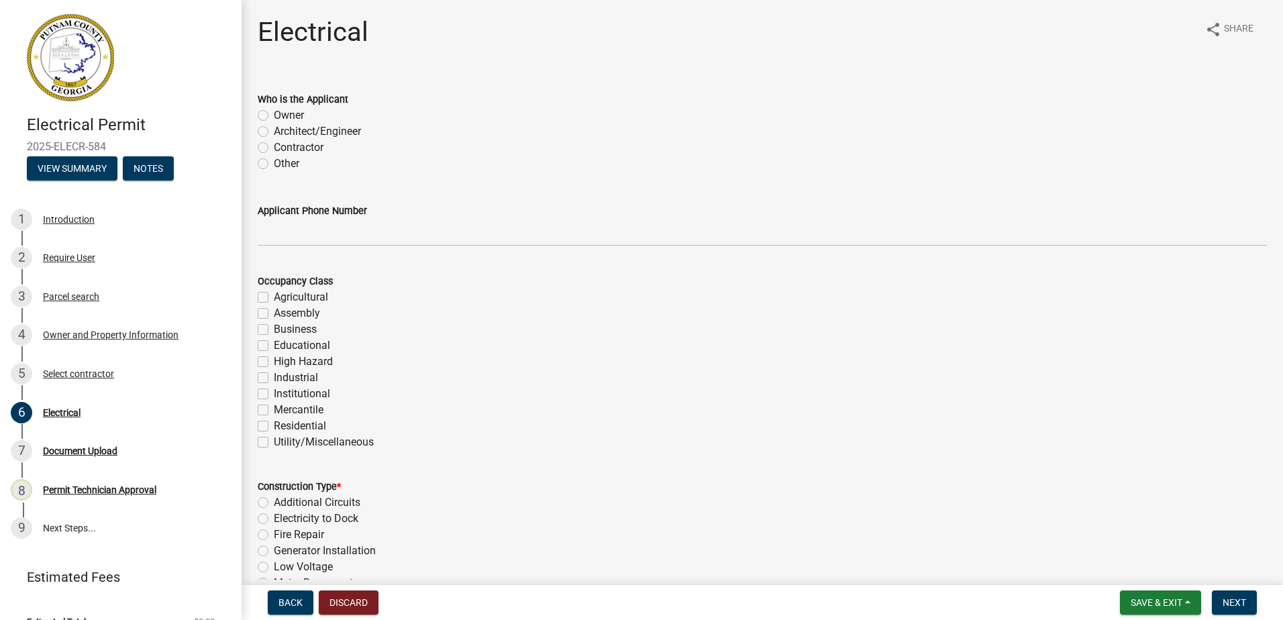
click at [274, 148] on label "Contractor" at bounding box center [299, 148] width 50 height 16
click at [274, 148] on input "Contractor" at bounding box center [278, 144] width 9 height 9
radio input "true"
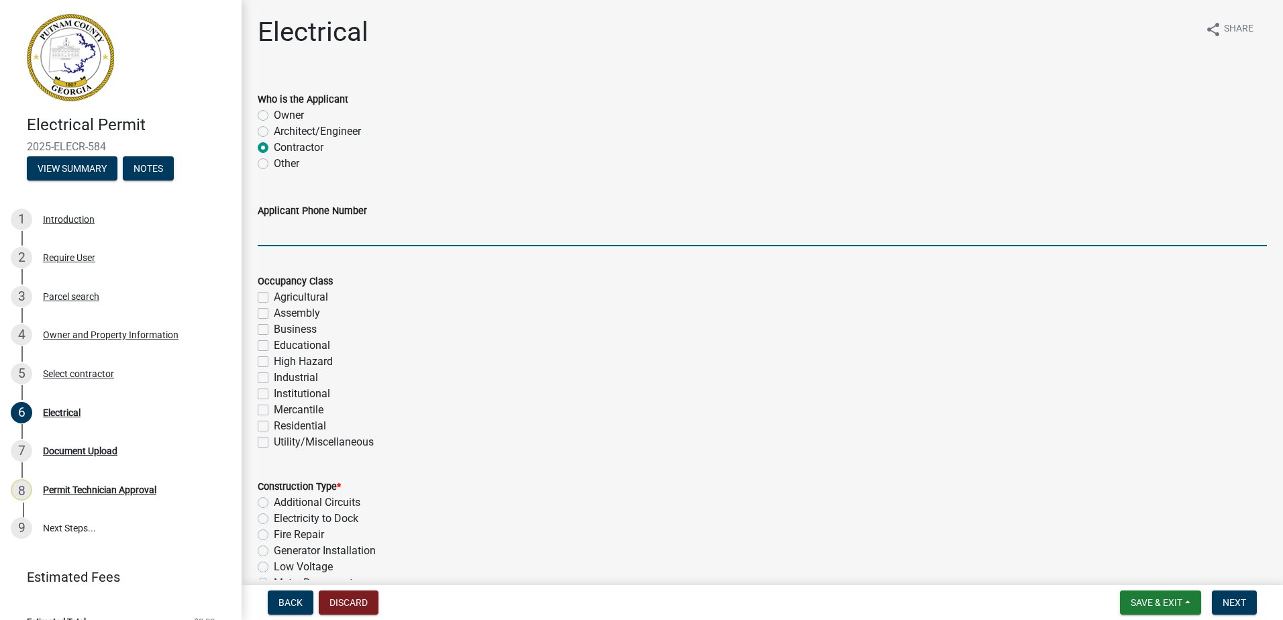
click at [266, 245] on input "Applicant Phone Number" at bounding box center [762, 233] width 1009 height 28
type input "[PHONE_NUMBER]"
drag, startPoint x: 275, startPoint y: 422, endPoint x: 268, endPoint y: 422, distance: 7.4
click at [274, 422] on label "Residential" at bounding box center [300, 426] width 52 height 16
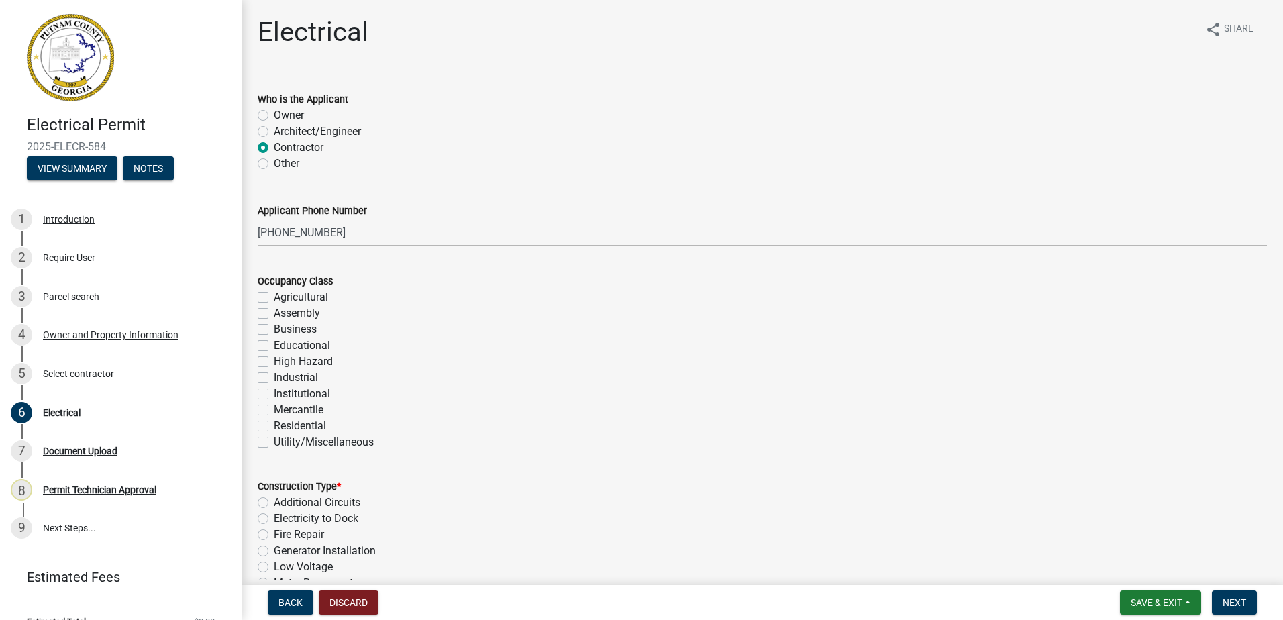
click at [274, 421] on label "Residential" at bounding box center [300, 426] width 52 height 16
click at [274, 421] on input "Residential" at bounding box center [278, 422] width 9 height 9
checkbox input "true"
checkbox input "false"
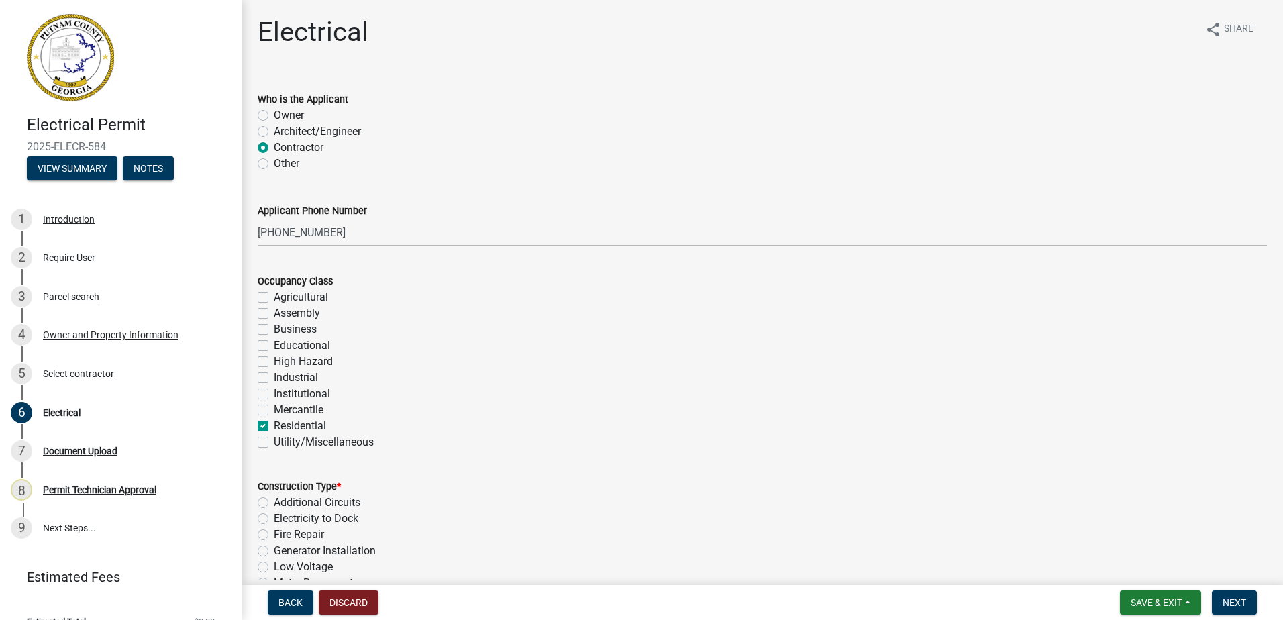
checkbox input "false"
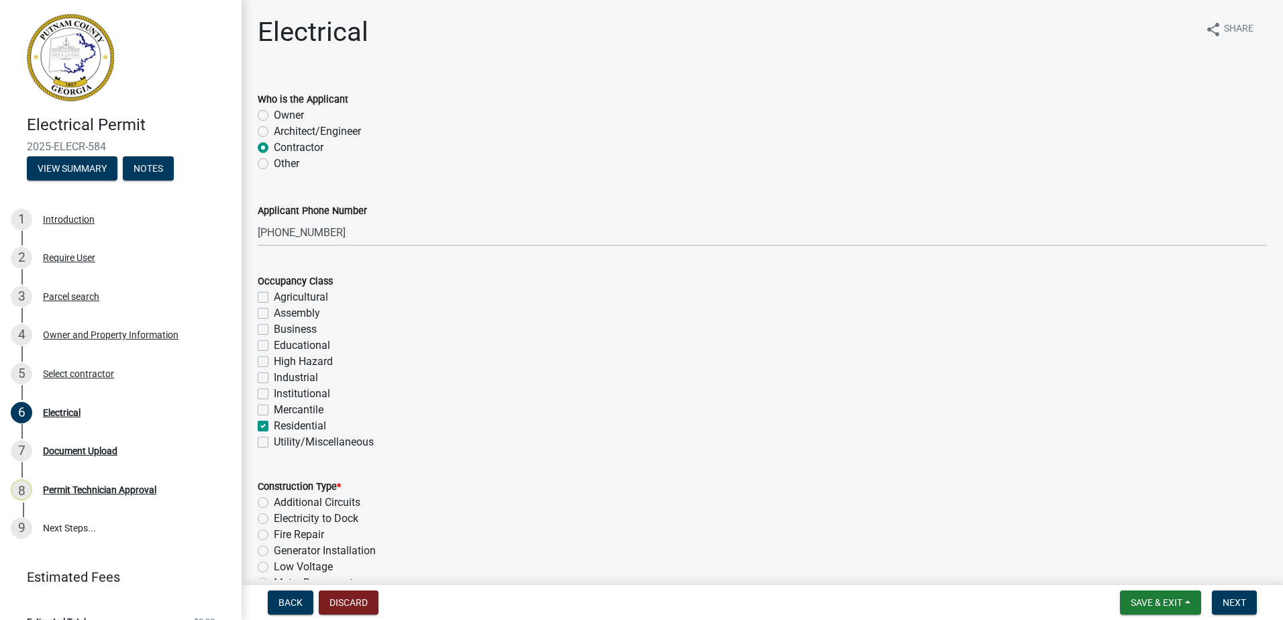
checkbox input "false"
checkbox input "true"
checkbox input "false"
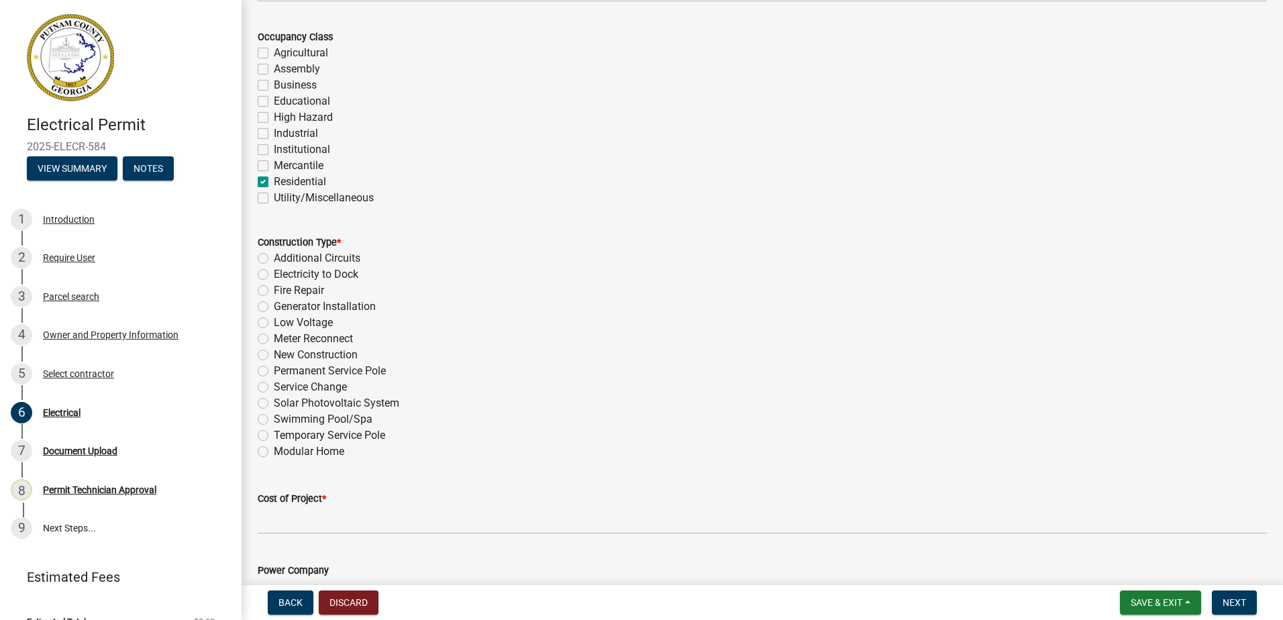
scroll to position [268, 0]
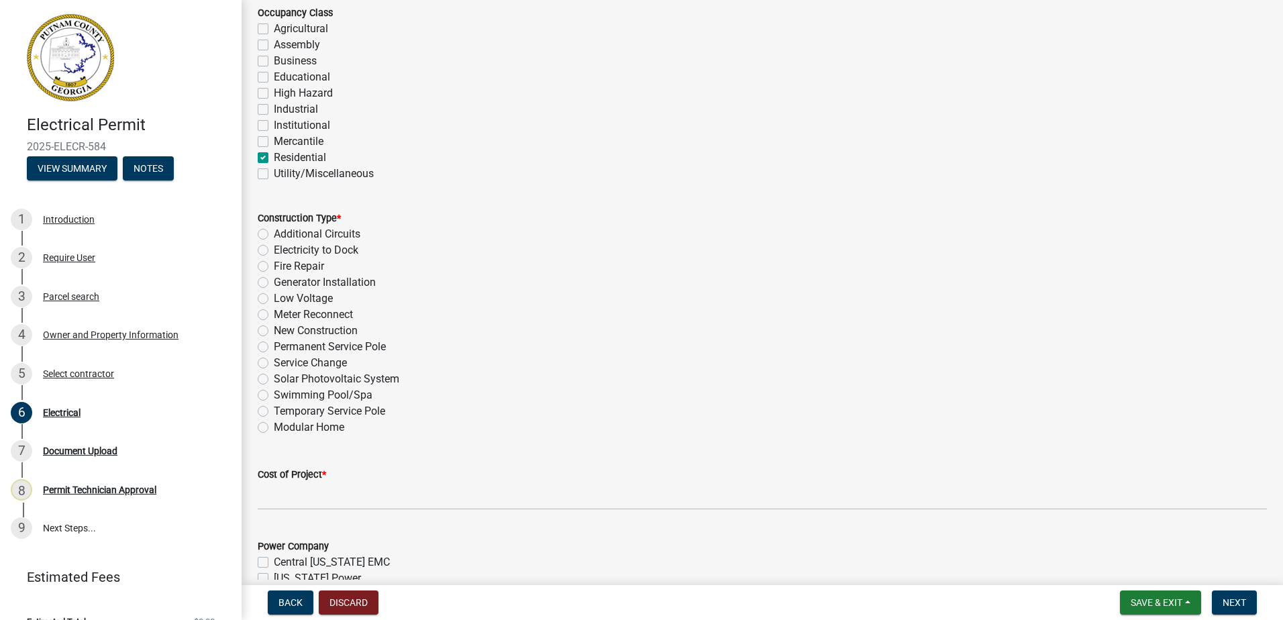
click at [274, 329] on label "New Construction" at bounding box center [316, 331] width 84 height 16
click at [274, 329] on input "New Construction" at bounding box center [278, 327] width 9 height 9
radio input "true"
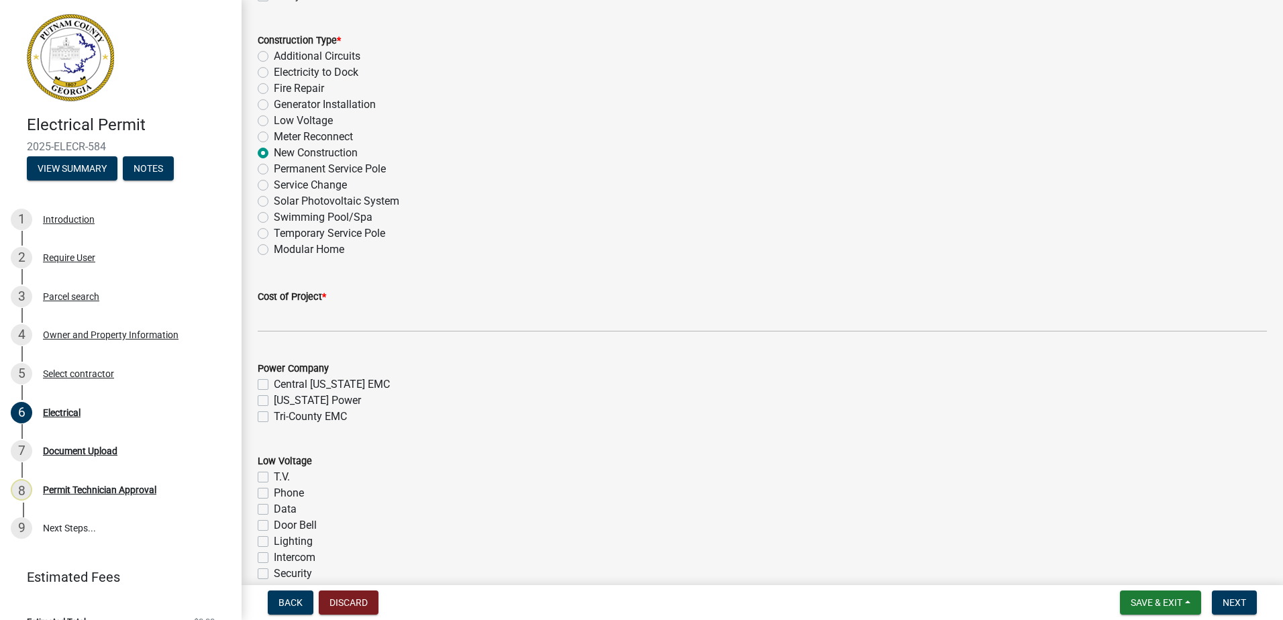
scroll to position [470, 0]
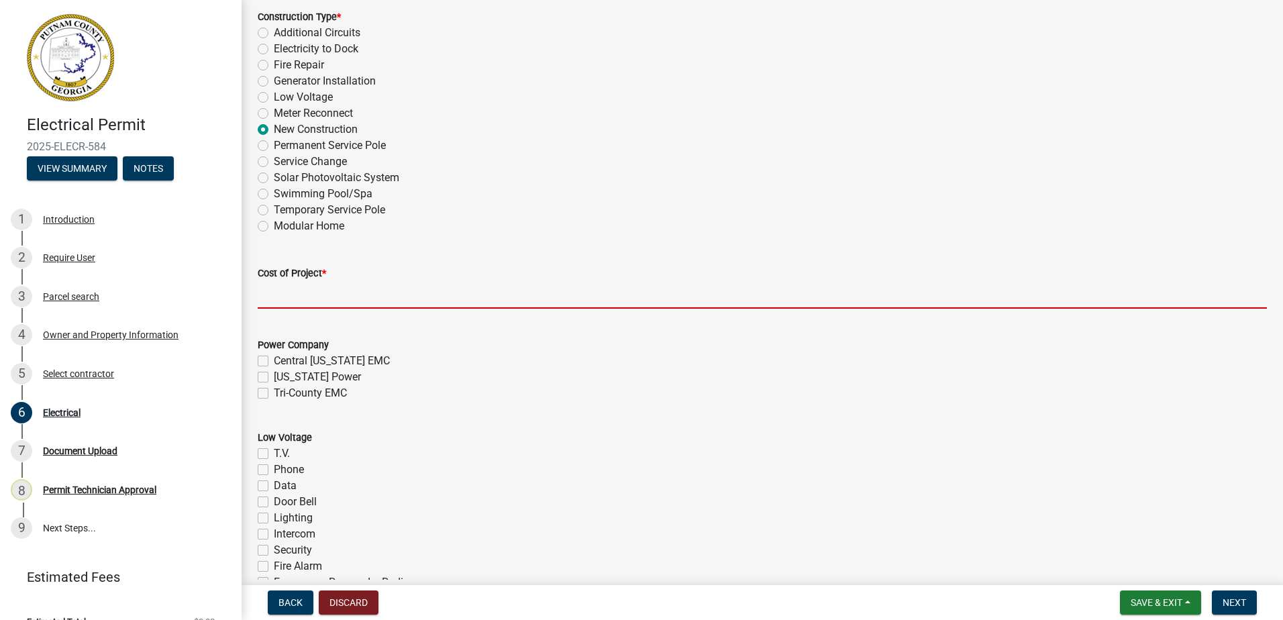
click at [284, 301] on input "text" at bounding box center [762, 295] width 1009 height 28
click at [270, 295] on input "text" at bounding box center [762, 295] width 1009 height 28
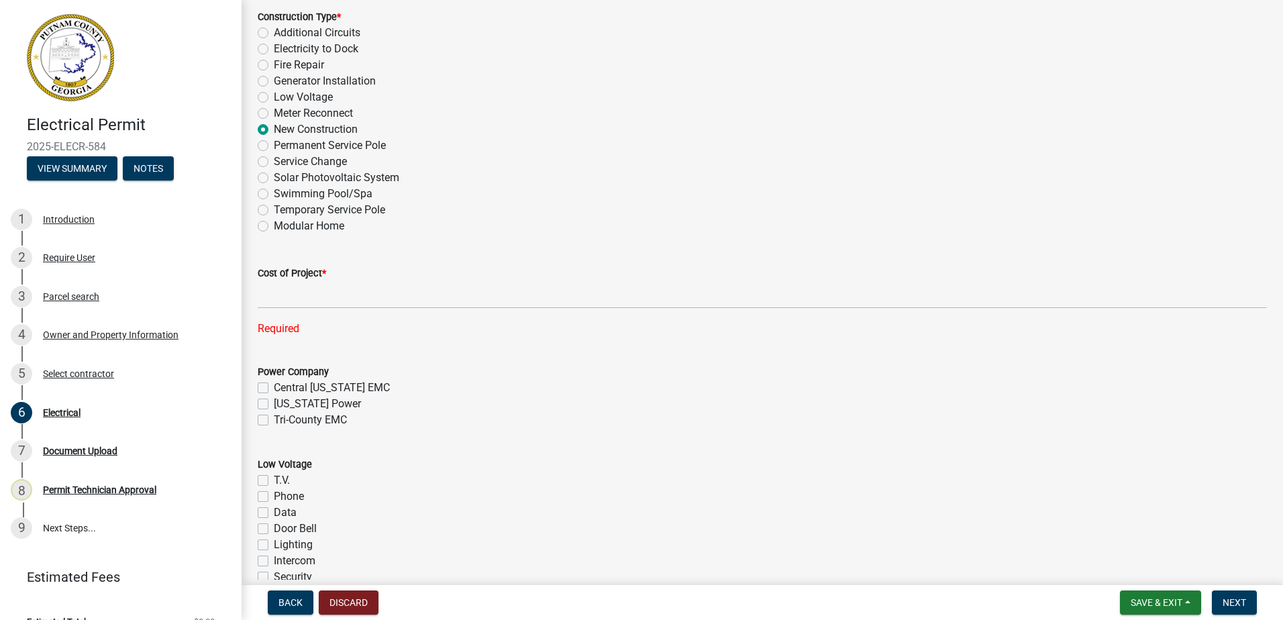
click at [337, 273] on div "Cost of Project *" at bounding box center [762, 273] width 1009 height 16
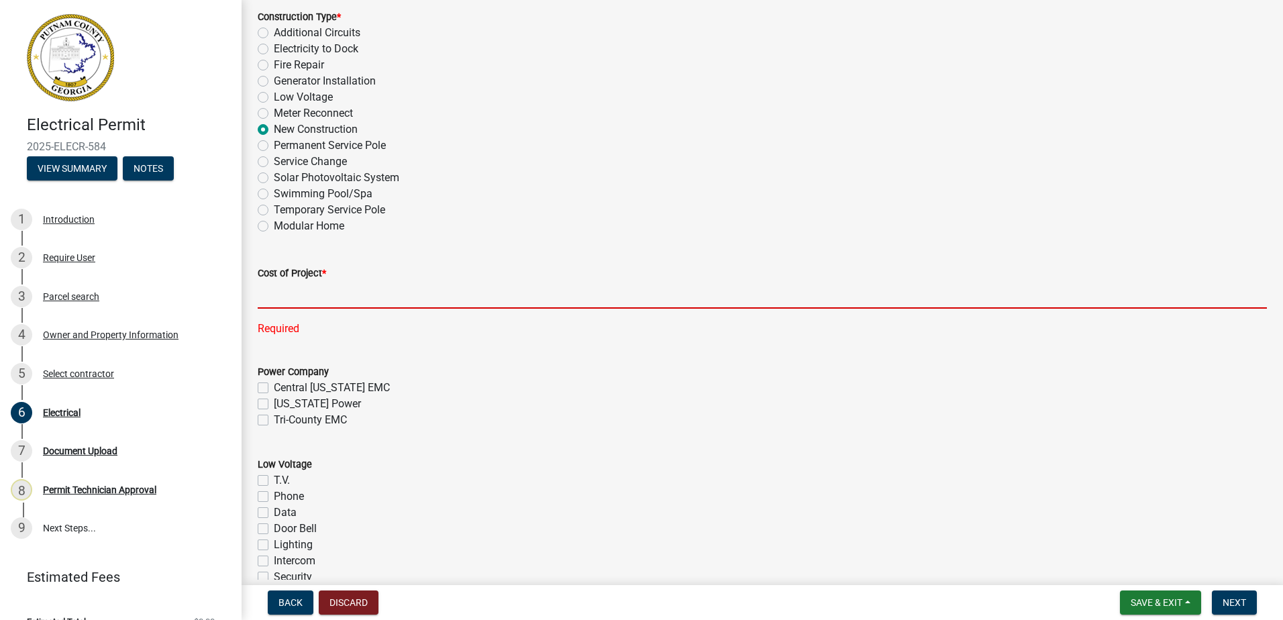
click at [296, 291] on input "text" at bounding box center [762, 295] width 1009 height 28
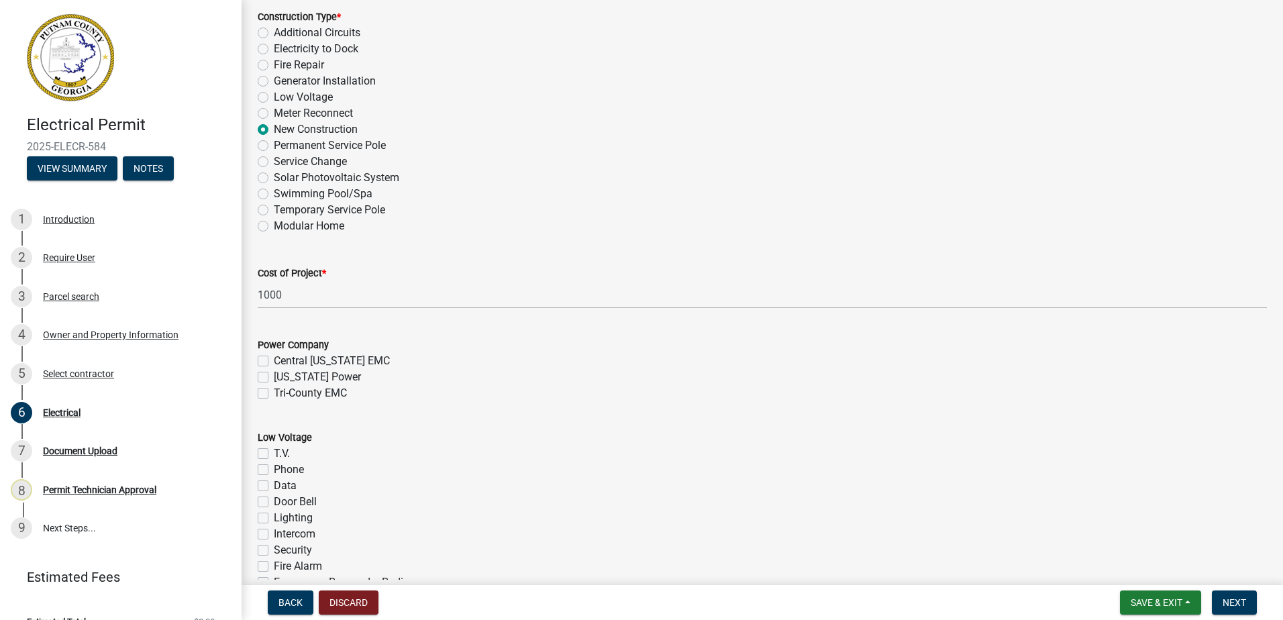
click at [476, 411] on wm-data-entity-input "Power Company [GEOGRAPHIC_DATA][US_STATE] EMC [US_STATE] Power Tri-County EMC" at bounding box center [762, 367] width 1009 height 93
click at [260, 298] on div "Cost of Project * 1000" at bounding box center [762, 277] width 1029 height 62
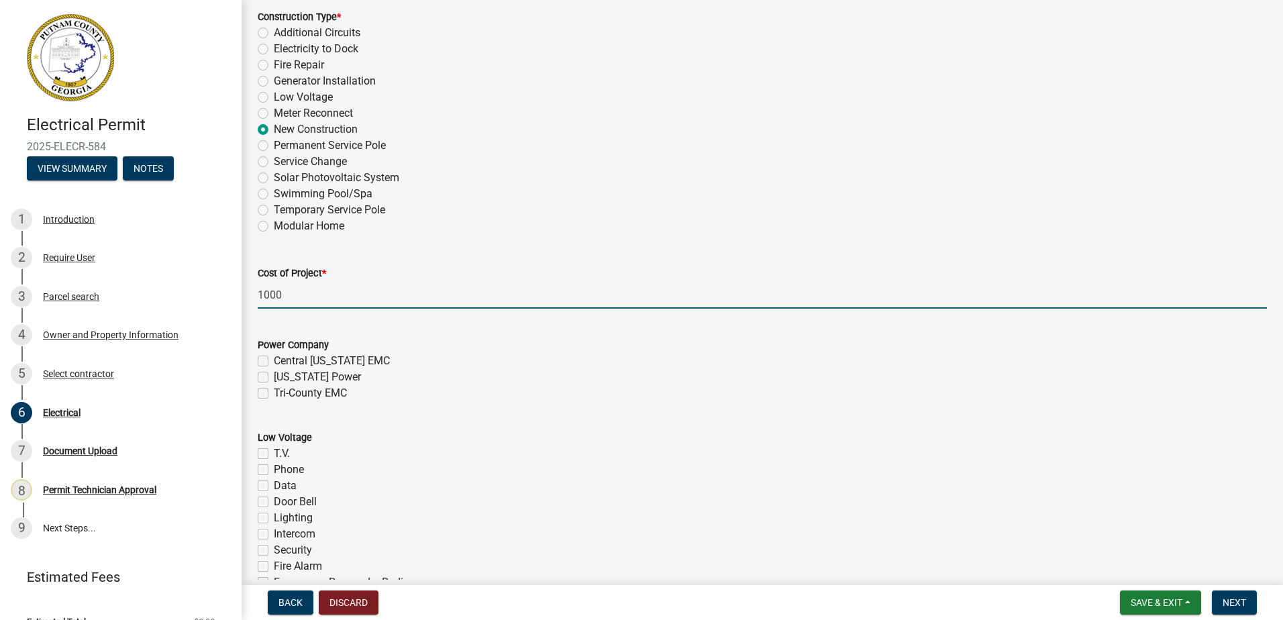
click at [258, 296] on input "1000" at bounding box center [762, 295] width 1009 height 28
drag, startPoint x: 739, startPoint y: 292, endPoint x: 513, endPoint y: 185, distance: 250.3
click at [727, 278] on form "Cost of Project * 2000" at bounding box center [762, 287] width 1009 height 44
type input "2000"
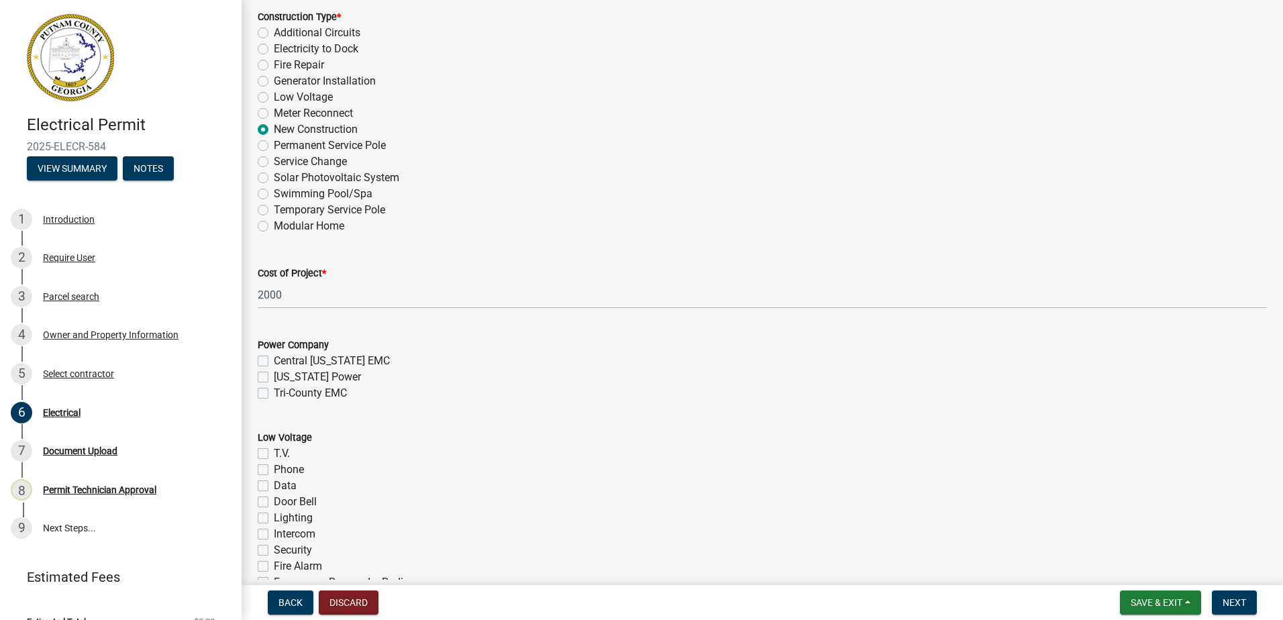
drag, startPoint x: 260, startPoint y: 389, endPoint x: 260, endPoint y: 380, distance: 9.4
click at [260, 380] on div "Power Company [GEOGRAPHIC_DATA][US_STATE] EMC [US_STATE] Power Tri-County EMC" at bounding box center [762, 369] width 1009 height 64
click at [274, 380] on label "[US_STATE] Power" at bounding box center [317, 377] width 87 height 16
click at [274, 378] on input "[US_STATE] Power" at bounding box center [278, 373] width 9 height 9
checkbox input "true"
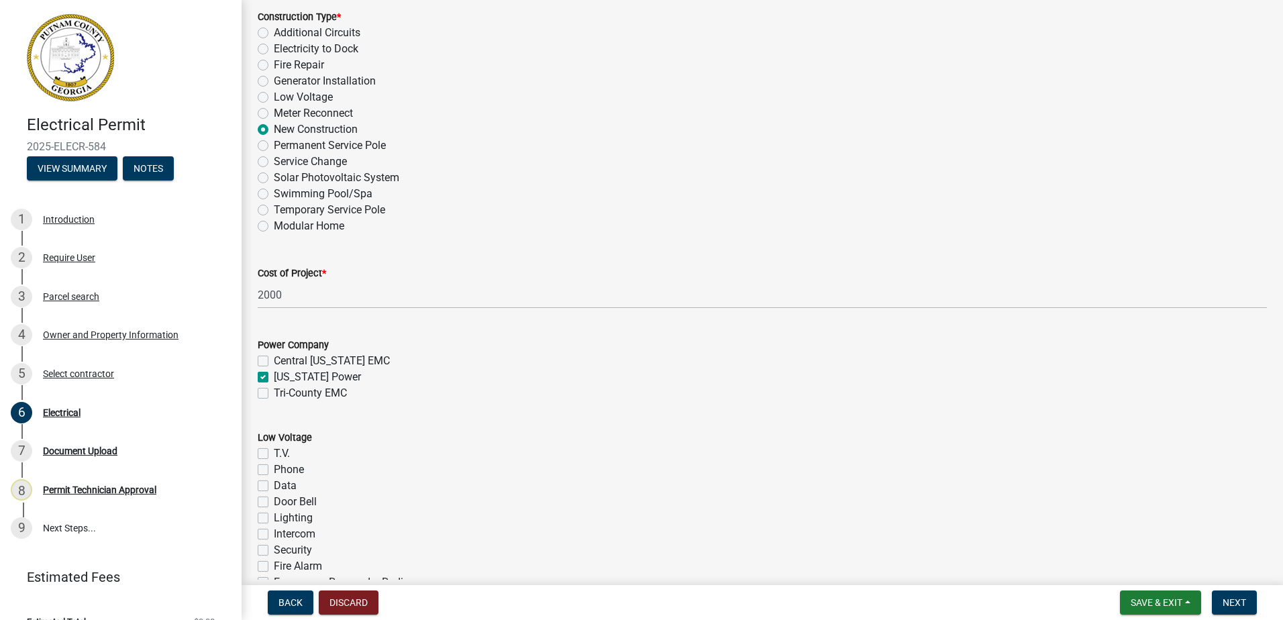
checkbox input "false"
checkbox input "true"
checkbox input "false"
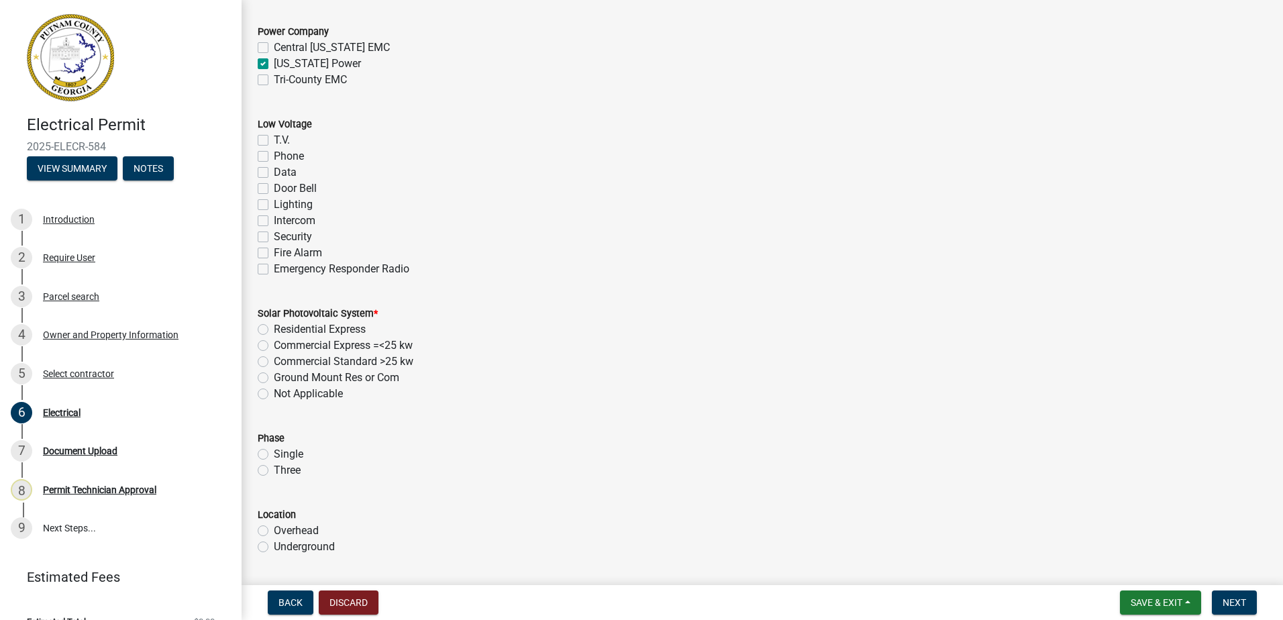
scroll to position [805, 0]
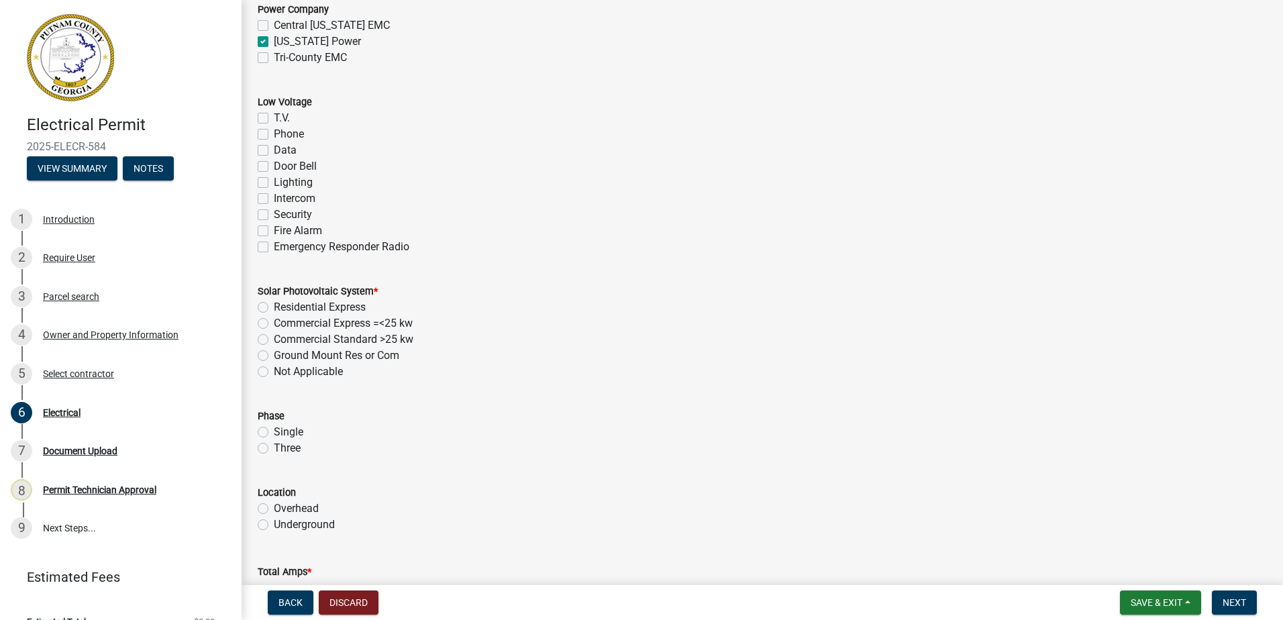
click at [274, 369] on label "Not Applicable" at bounding box center [308, 372] width 69 height 16
click at [274, 369] on input "Not Applicable" at bounding box center [278, 368] width 9 height 9
radio input "true"
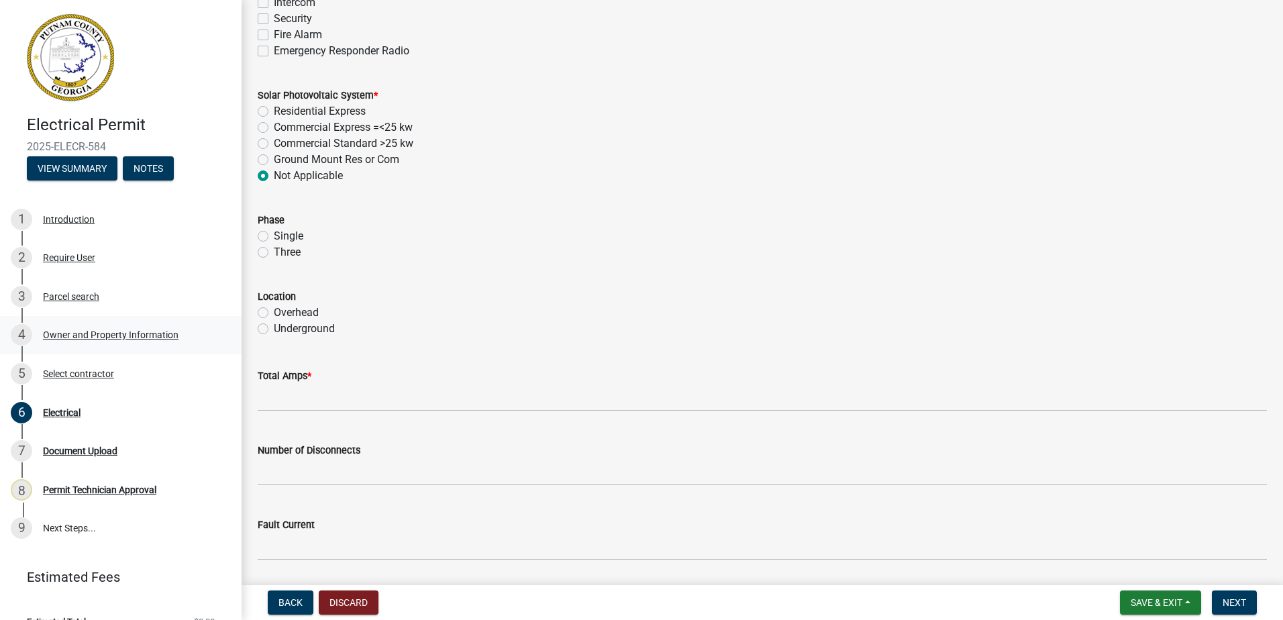
scroll to position [1006, 0]
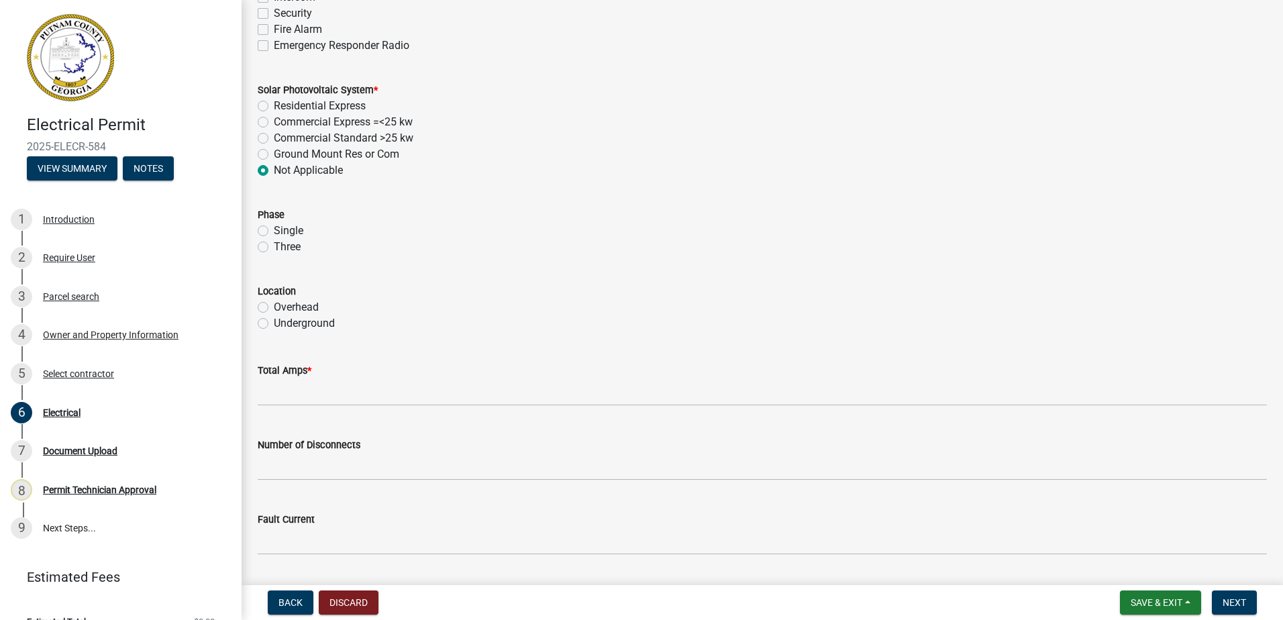
click at [274, 231] on label "Single" at bounding box center [289, 231] width 30 height 16
click at [274, 231] on input "Single" at bounding box center [278, 227] width 9 height 9
radio input "true"
click at [256, 302] on div "Location Overhead Underground" at bounding box center [762, 299] width 1029 height 64
click at [274, 305] on label "Overhead" at bounding box center [296, 307] width 45 height 16
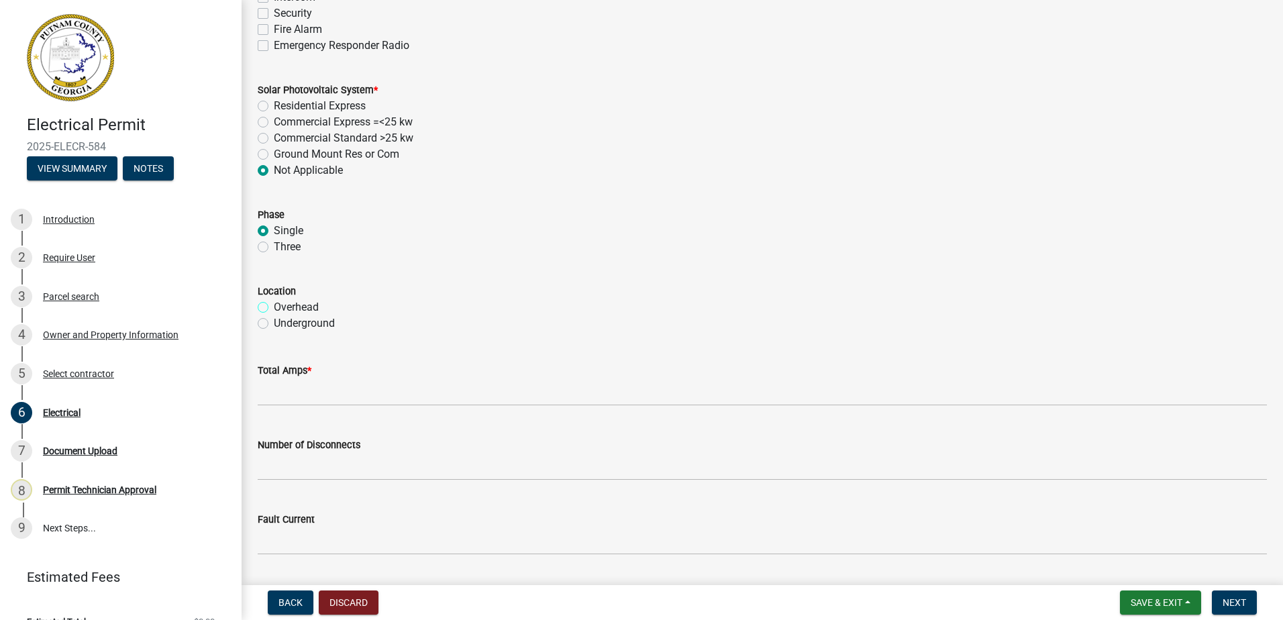
click at [274, 305] on input "Overhead" at bounding box center [278, 303] width 9 height 9
radio input "true"
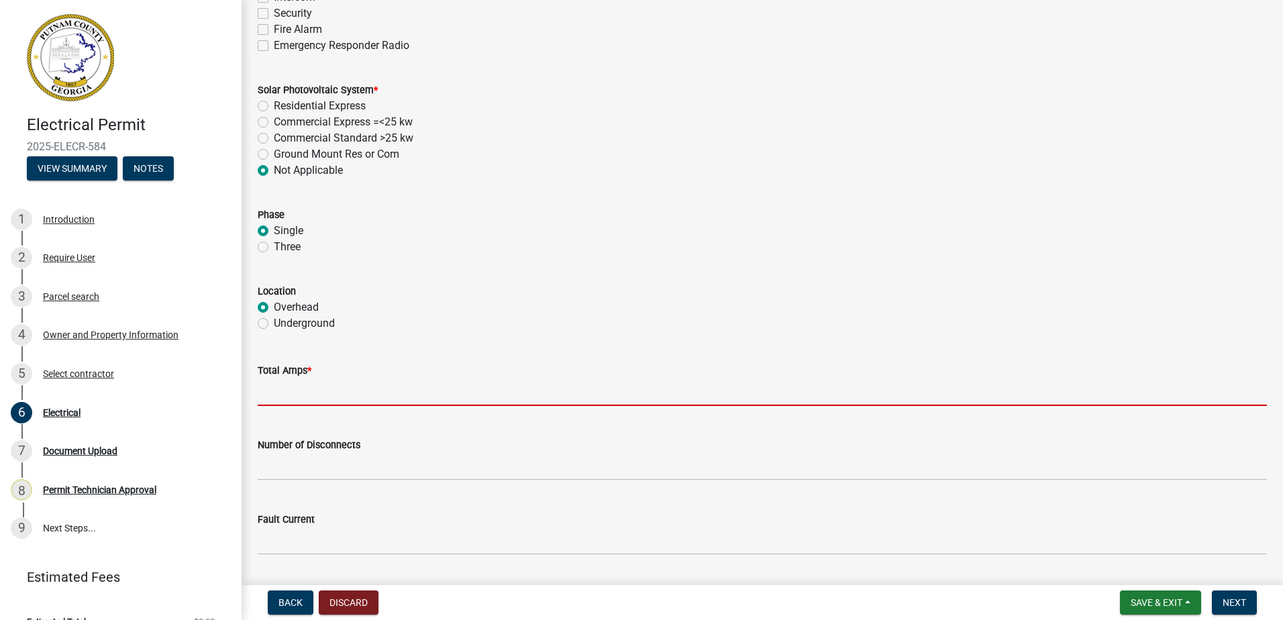
drag, startPoint x: 270, startPoint y: 391, endPoint x: 281, endPoint y: 373, distance: 21.4
click at [270, 390] on input "text" at bounding box center [762, 392] width 1009 height 28
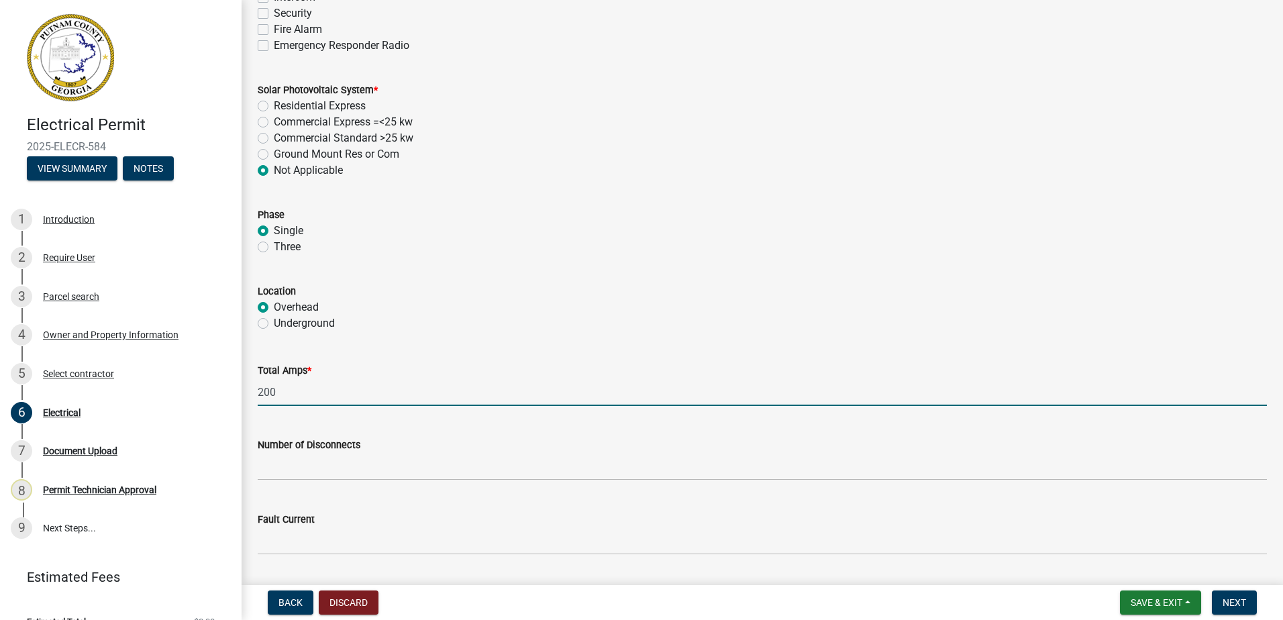
type input "200"
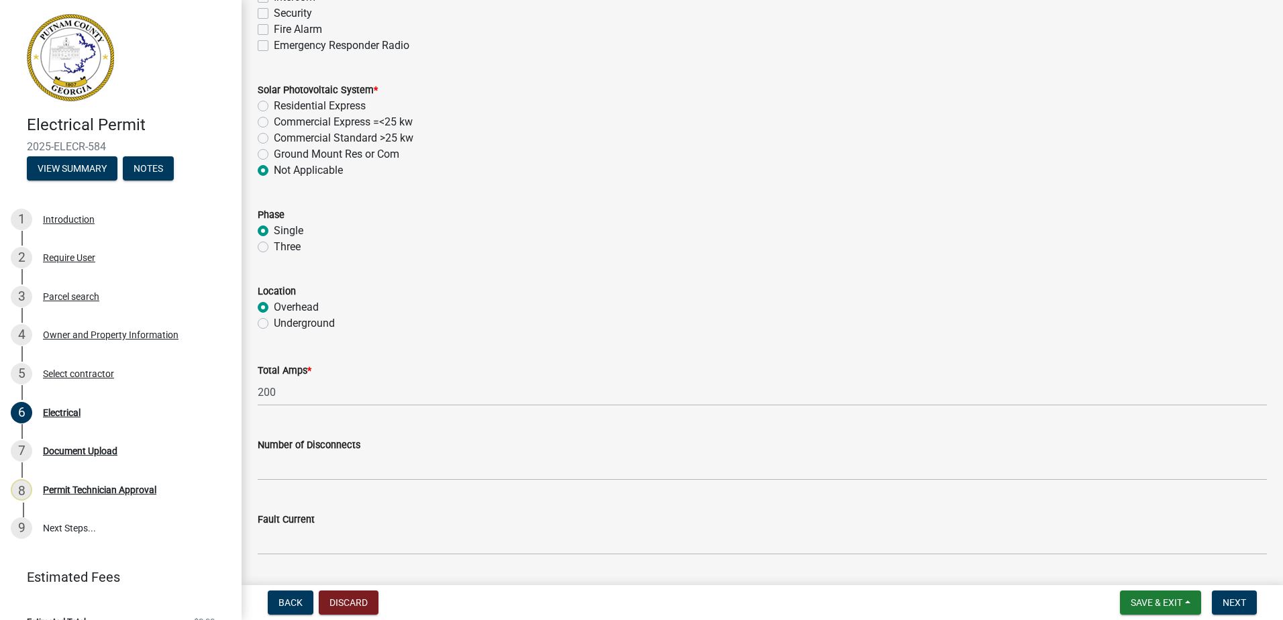
drag, startPoint x: 692, startPoint y: 174, endPoint x: 388, endPoint y: 254, distance: 314.2
click at [690, 174] on div "Not Applicable" at bounding box center [762, 170] width 1009 height 16
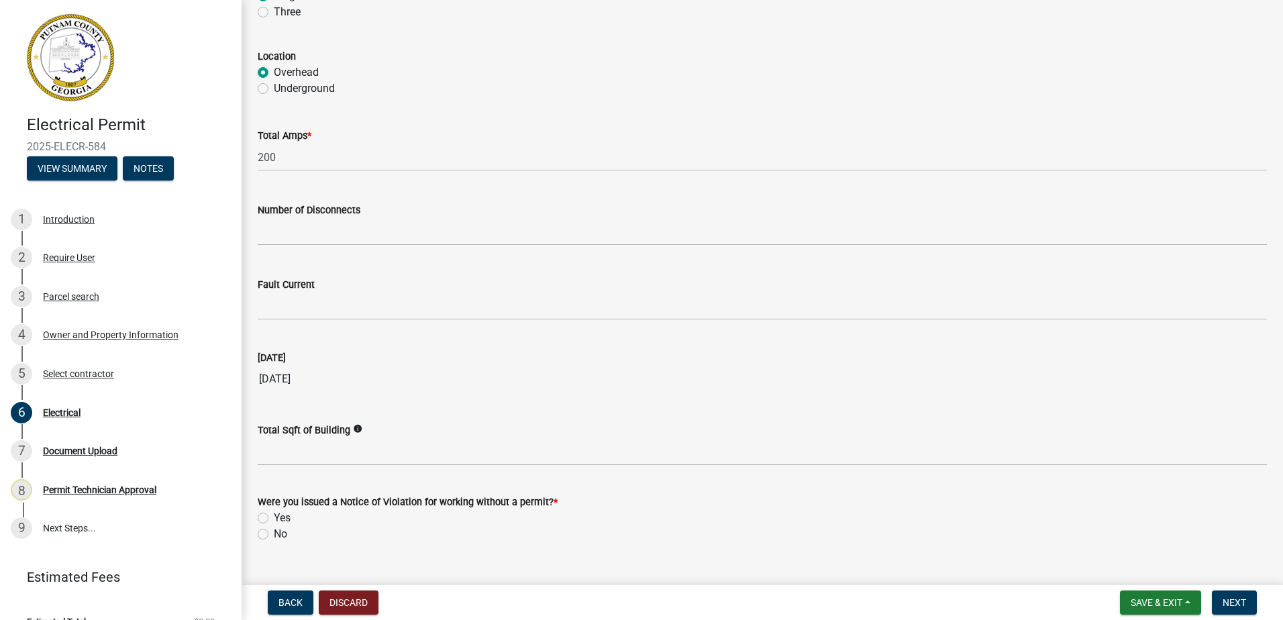
scroll to position [1268, 0]
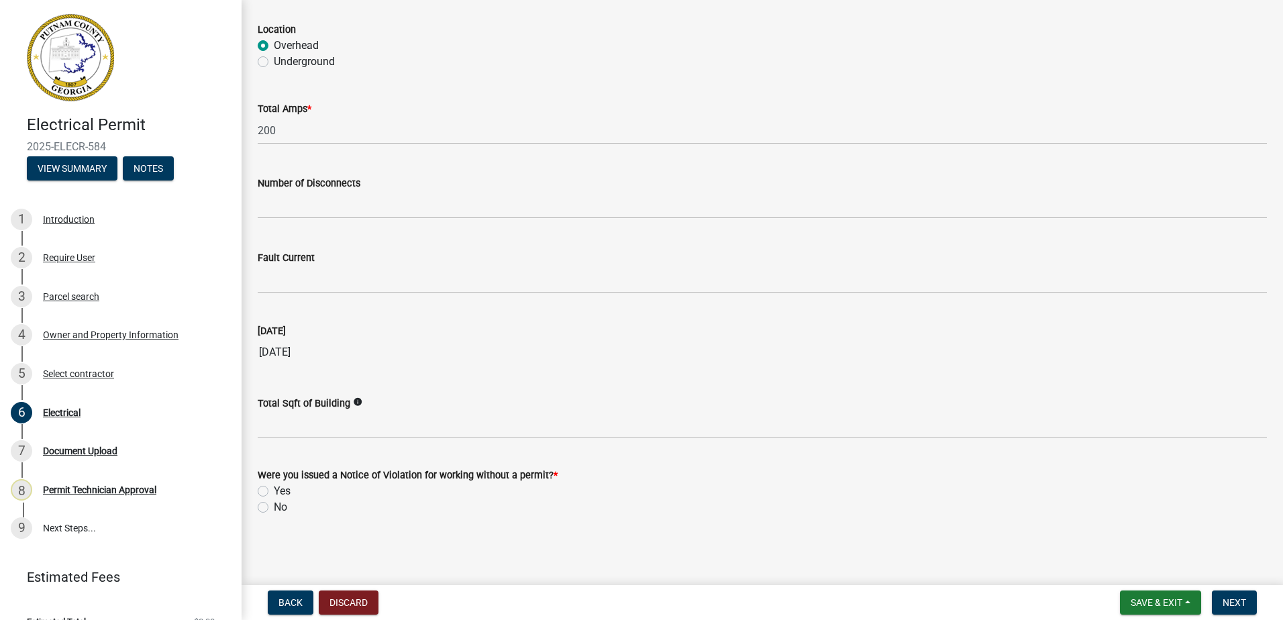
click at [274, 504] on label "No" at bounding box center [280, 507] width 13 height 16
click at [274, 504] on input "No" at bounding box center [278, 503] width 9 height 9
radio input "true"
click at [1228, 602] on span "Next" at bounding box center [1233, 602] width 23 height 11
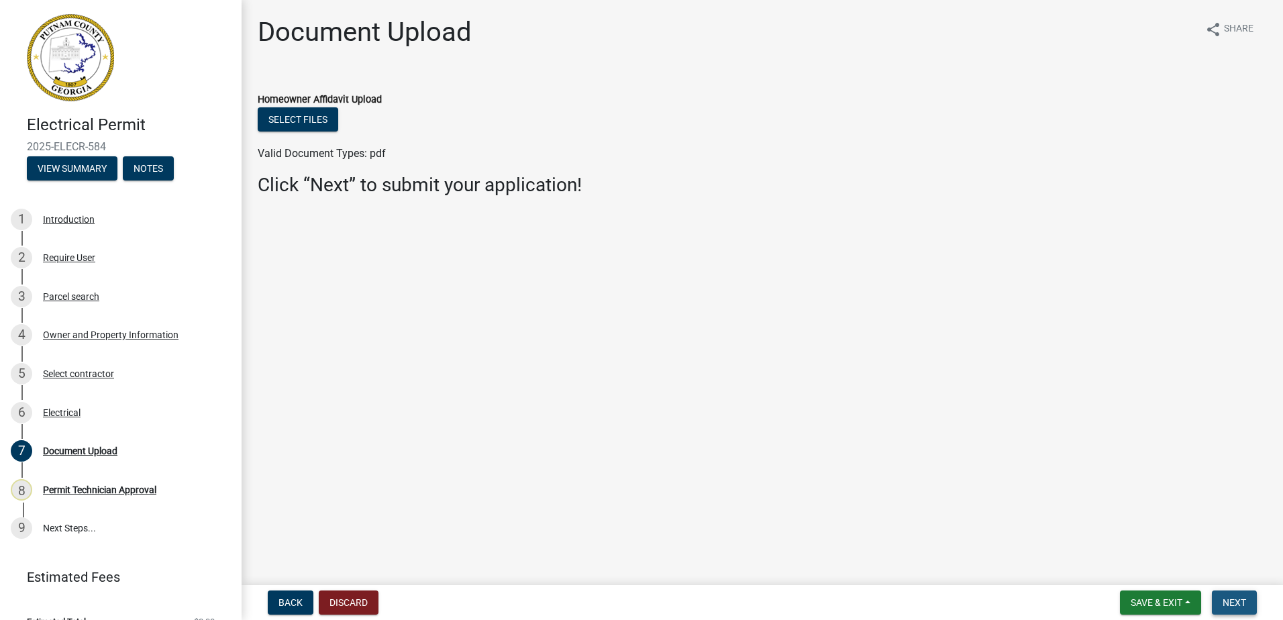
click at [1244, 594] on button "Next" at bounding box center [1234, 602] width 45 height 24
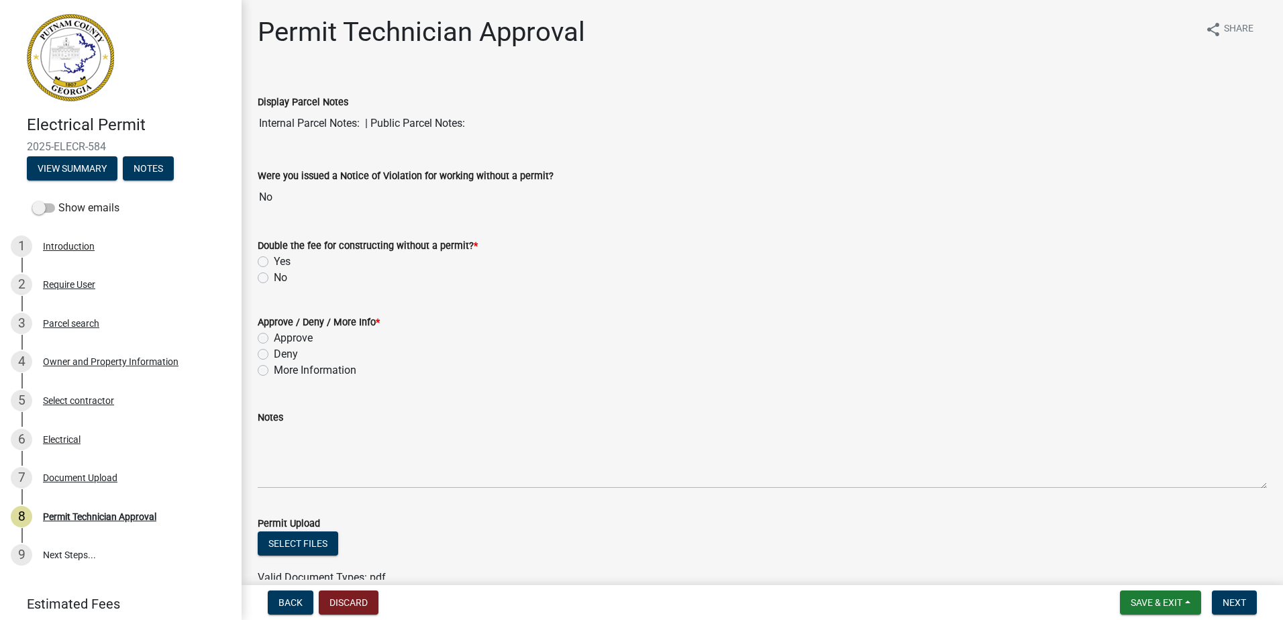
click at [274, 276] on label "No" at bounding box center [280, 278] width 13 height 16
click at [274, 276] on input "No" at bounding box center [278, 274] width 9 height 9
radio input "true"
click at [264, 345] on div "Approve" at bounding box center [762, 338] width 1009 height 16
click at [274, 335] on label "Approve" at bounding box center [293, 338] width 39 height 16
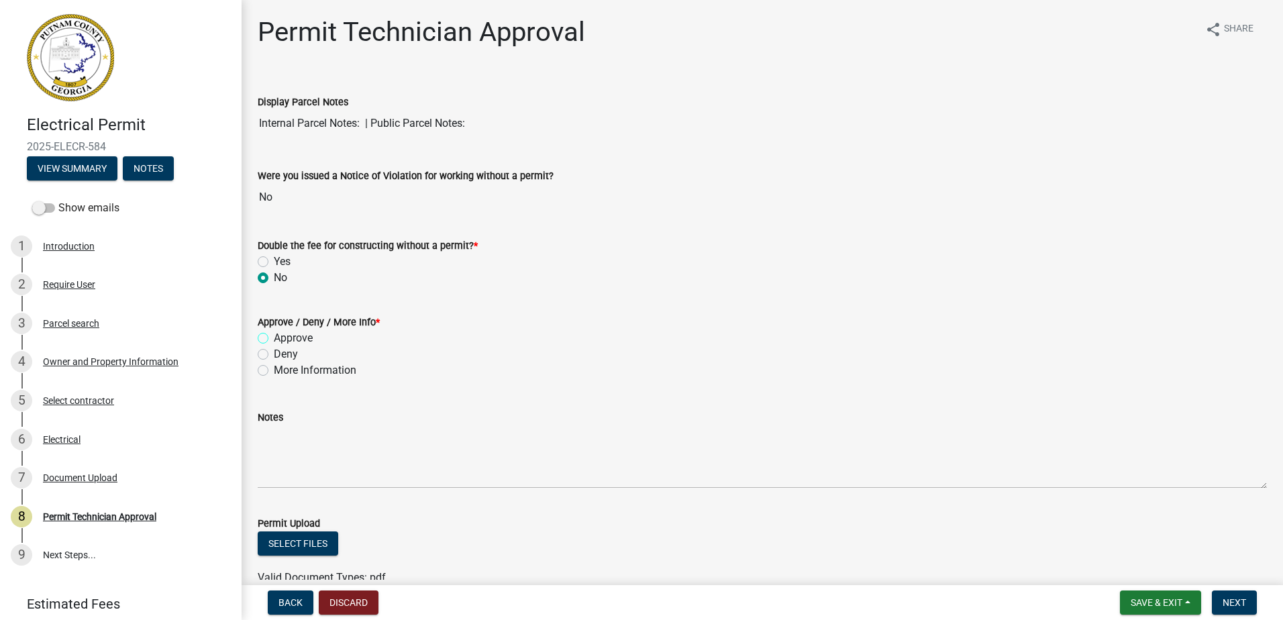
click at [274, 335] on input "Approve" at bounding box center [278, 334] width 9 height 9
radio input "true"
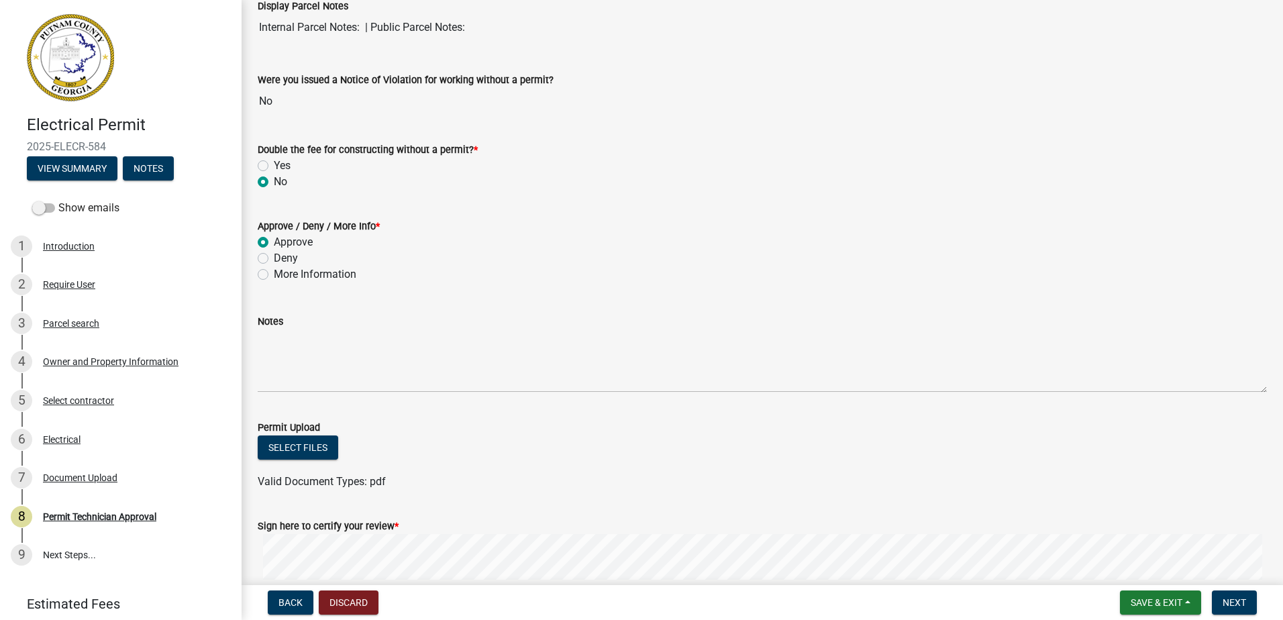
scroll to position [242, 0]
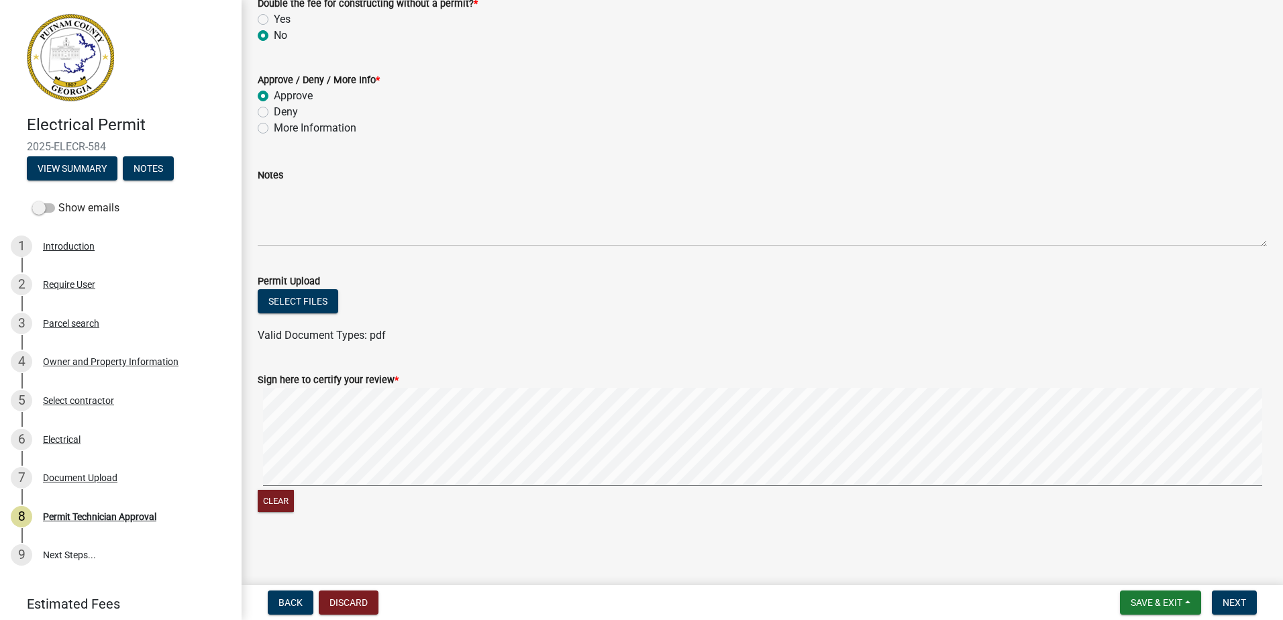
click at [380, 486] on signature-pad at bounding box center [762, 439] width 1009 height 102
click at [1243, 595] on button "Next" at bounding box center [1234, 602] width 45 height 24
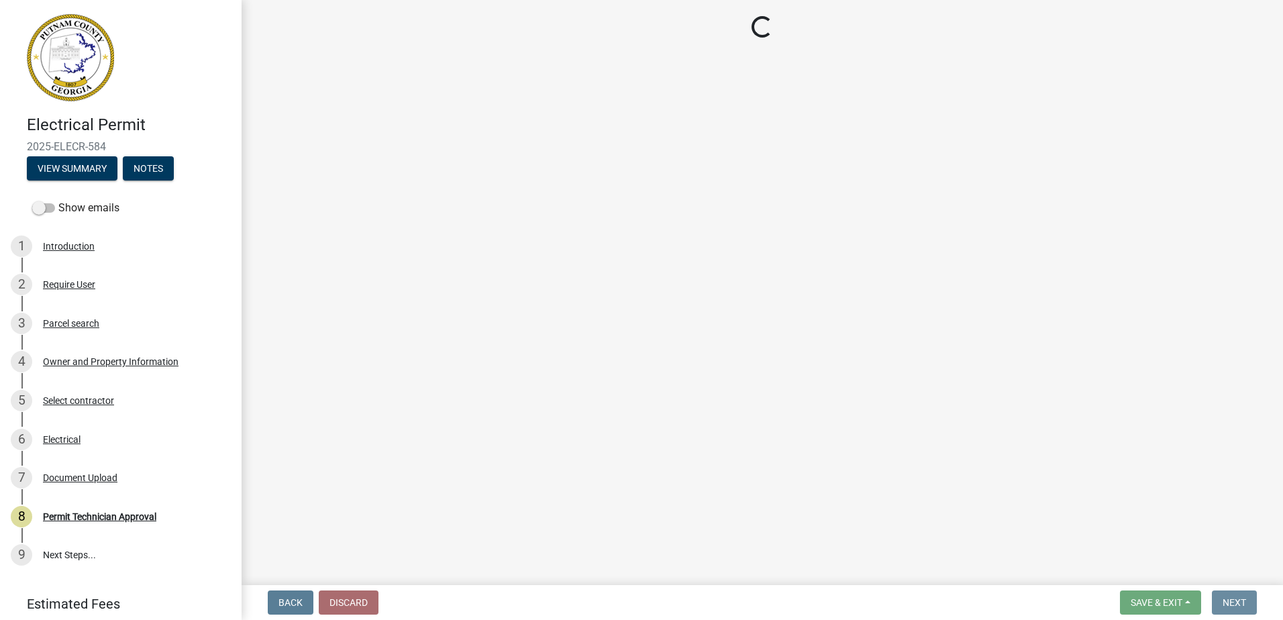
scroll to position [0, 0]
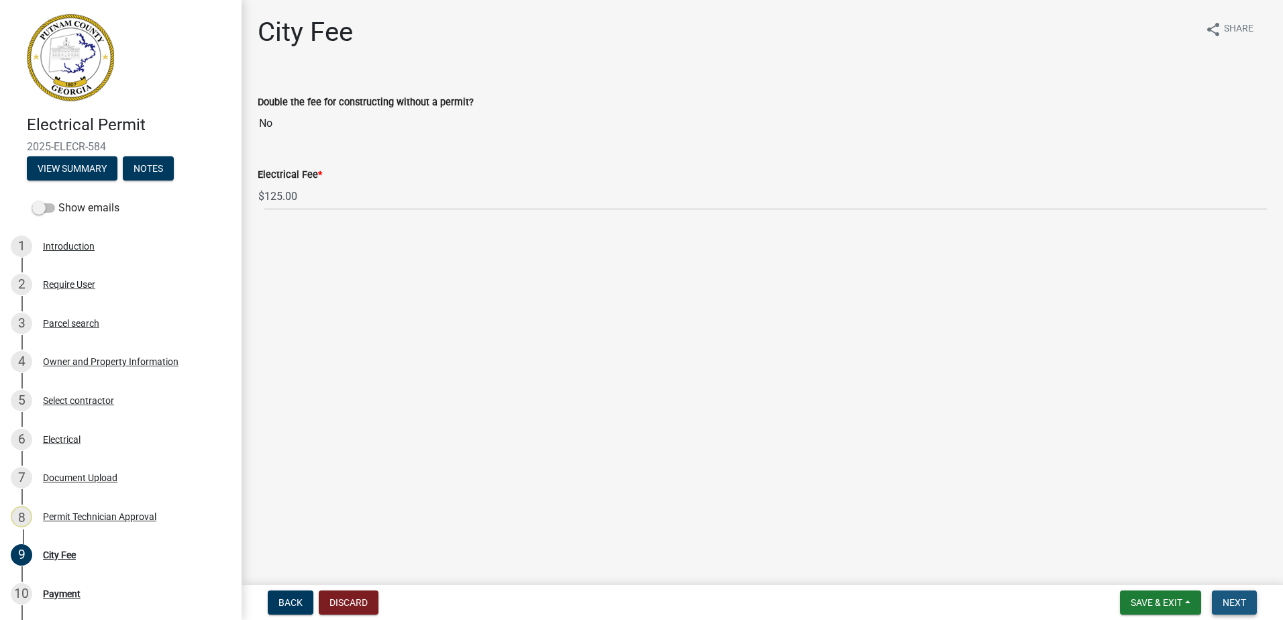
click at [1237, 597] on span "Next" at bounding box center [1233, 602] width 23 height 11
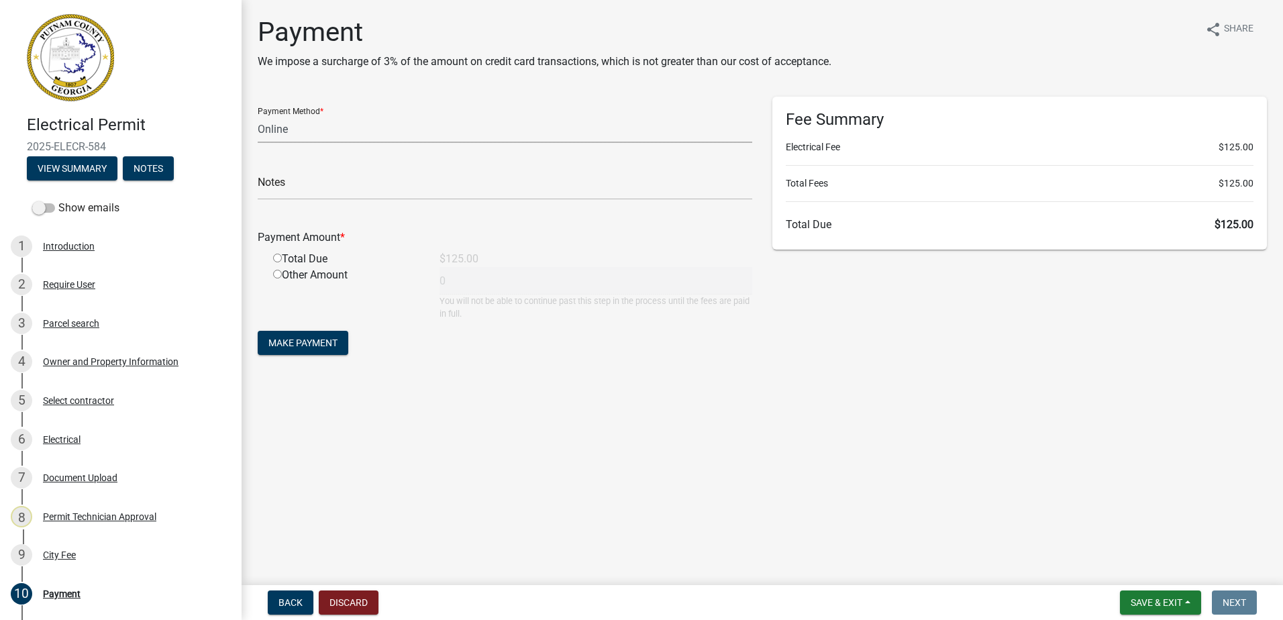
click at [303, 128] on select "Credit Card POS Check Cash Online" at bounding box center [505, 129] width 494 height 28
select select "0: 2"
click at [258, 115] on select "Credit Card POS Check Cash Online" at bounding box center [505, 129] width 494 height 28
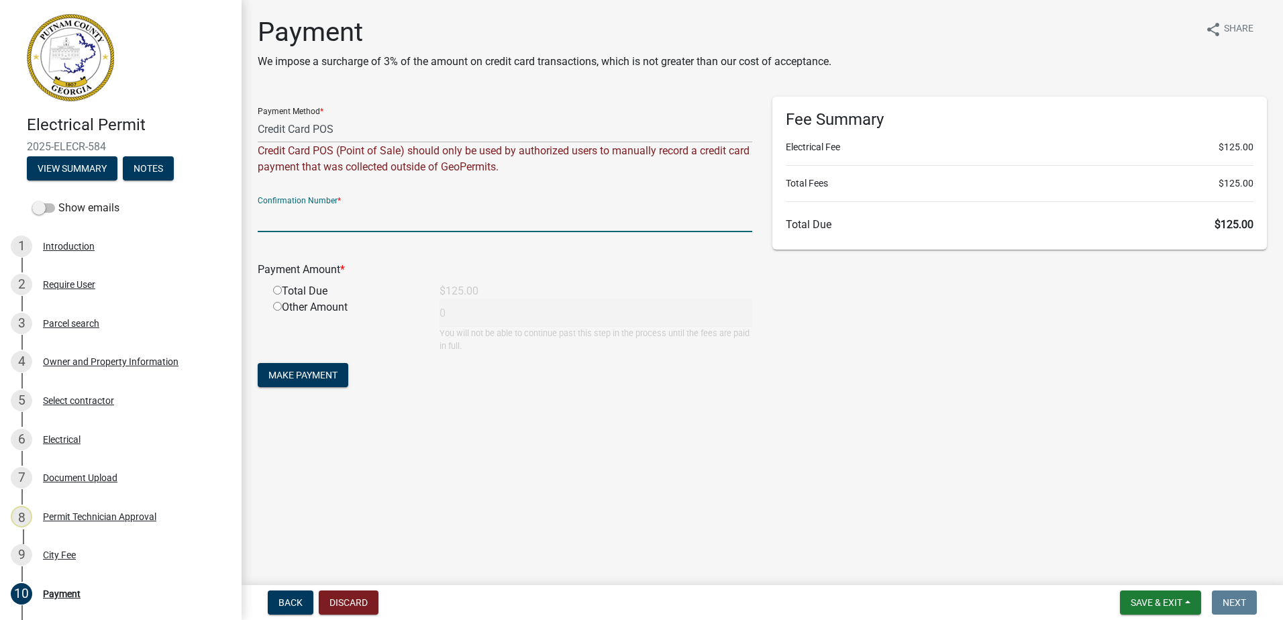
click at [275, 220] on input "text" at bounding box center [505, 219] width 494 height 28
drag, startPoint x: 275, startPoint y: 220, endPoint x: 270, endPoint y: 225, distance: 7.6
paste input "R288295242032"
type input "R288295242032"
click at [276, 290] on input "radio" at bounding box center [277, 290] width 9 height 9
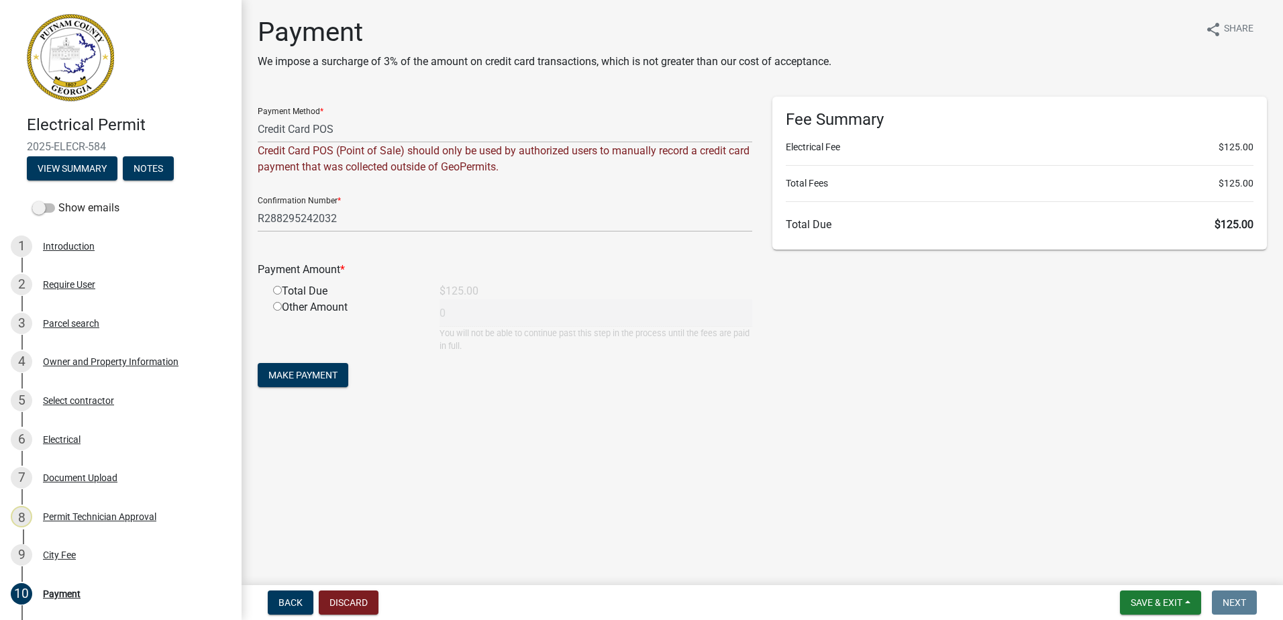
radio input "true"
type input "125"
click at [319, 376] on span "Make Payment" at bounding box center [302, 375] width 69 height 11
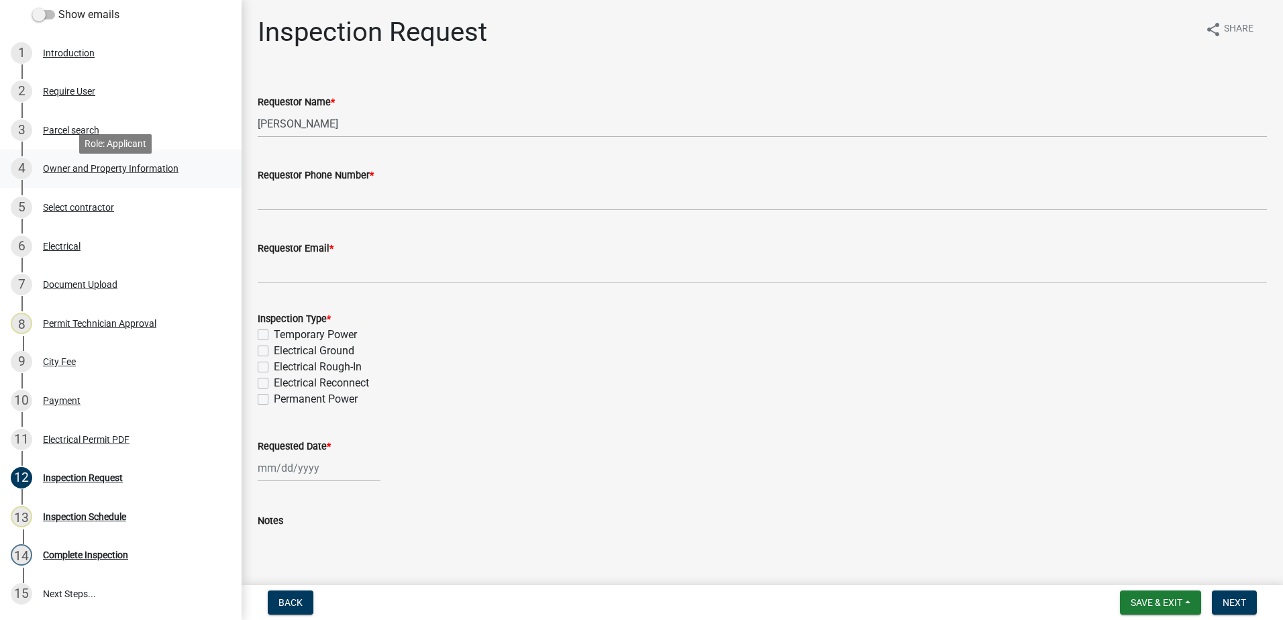
scroll to position [201, 0]
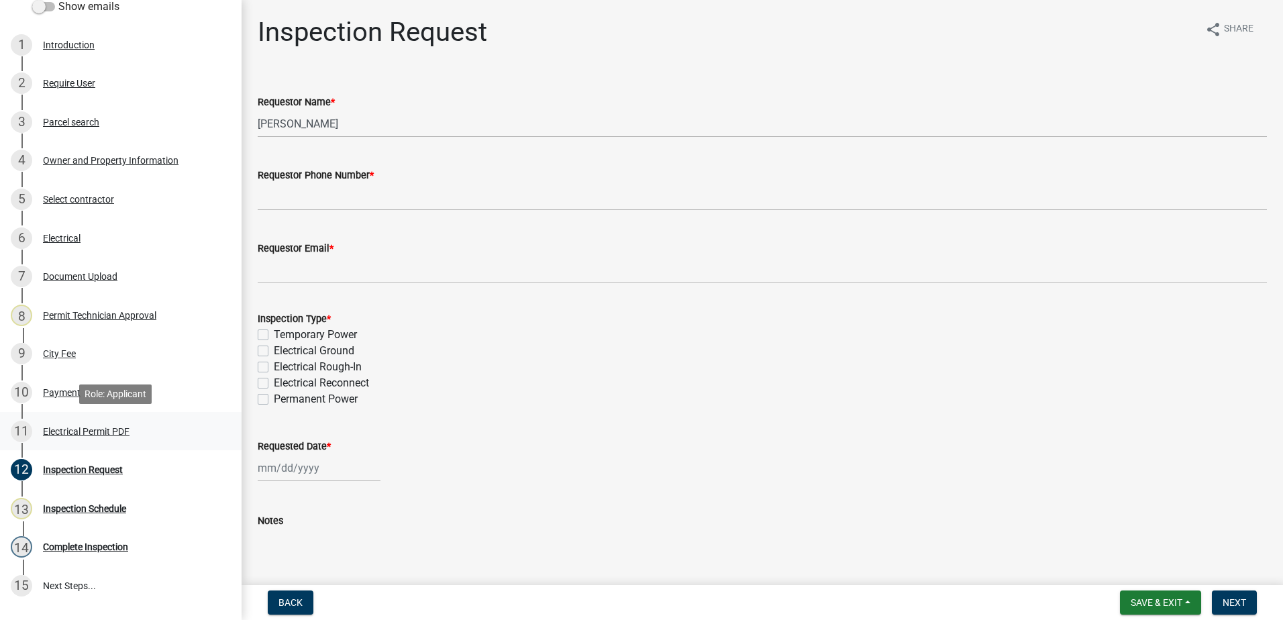
click at [63, 433] on div "Electrical Permit PDF" at bounding box center [86, 431] width 87 height 9
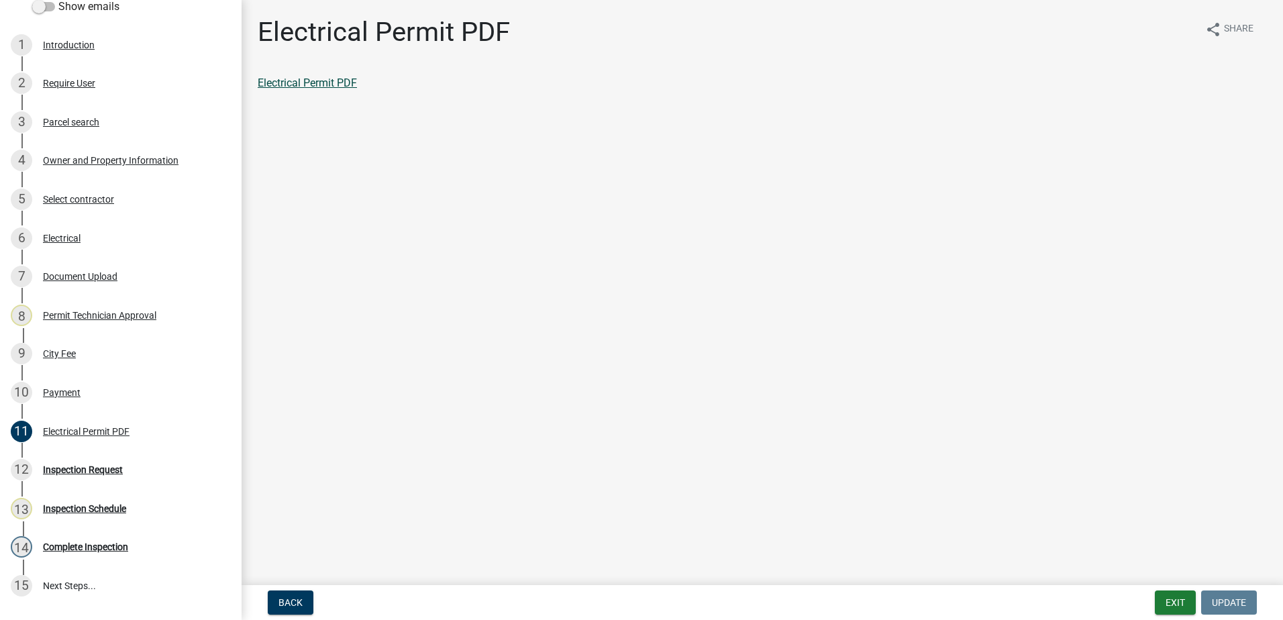
click at [305, 82] on link "Electrical Permit PDF" at bounding box center [307, 82] width 99 height 13
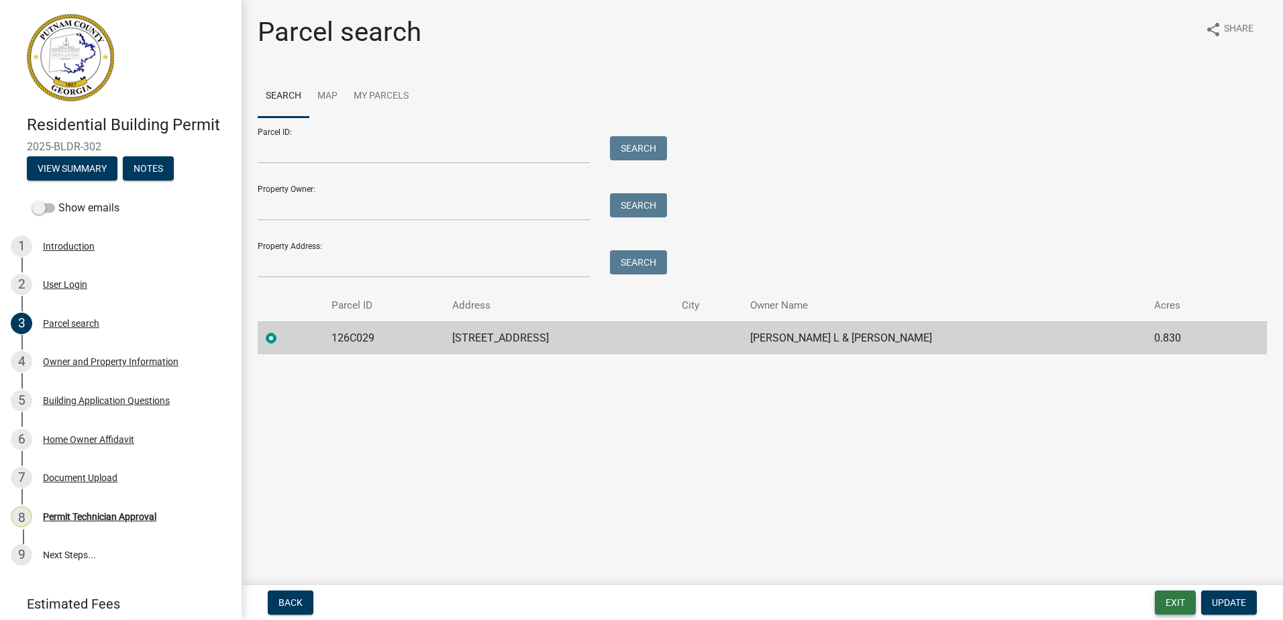
click at [1177, 603] on button "Exit" at bounding box center [1175, 602] width 41 height 24
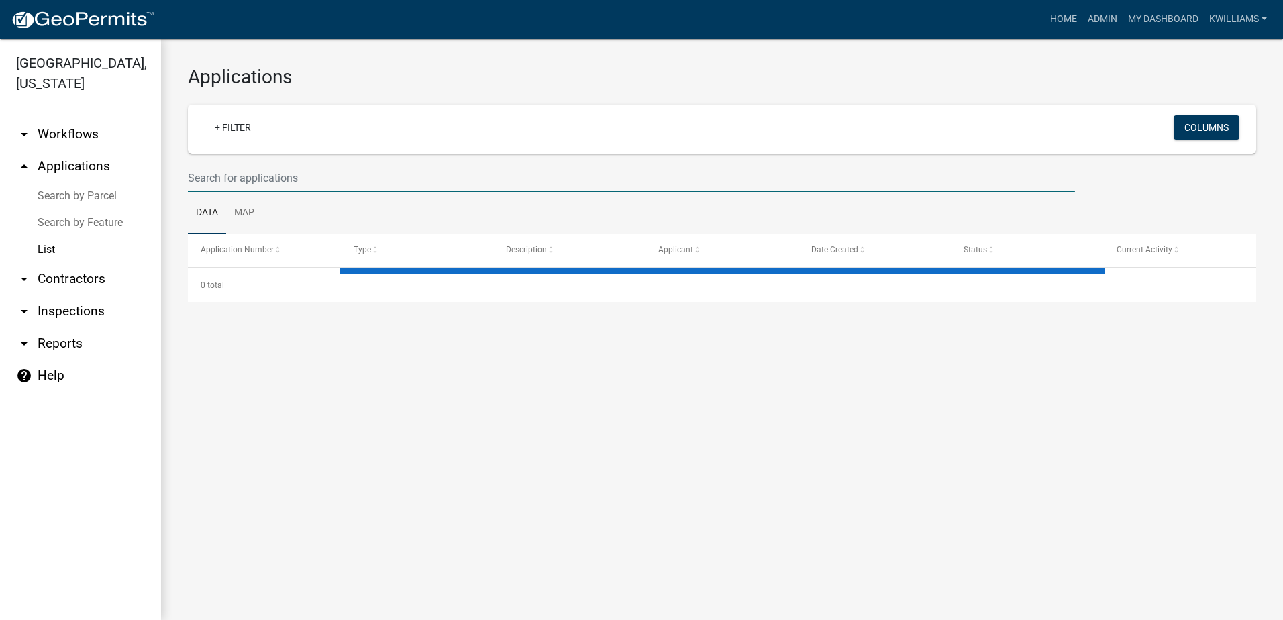
click at [290, 186] on input "text" at bounding box center [631, 178] width 887 height 28
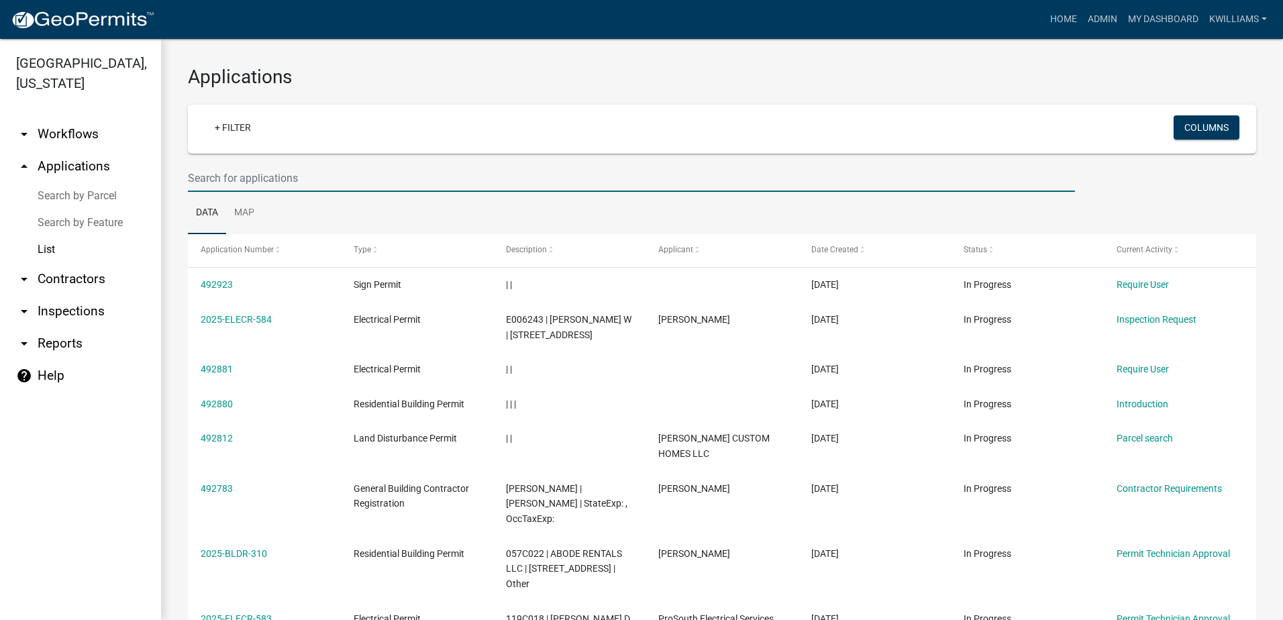
click at [232, 178] on input "text" at bounding box center [631, 178] width 887 height 28
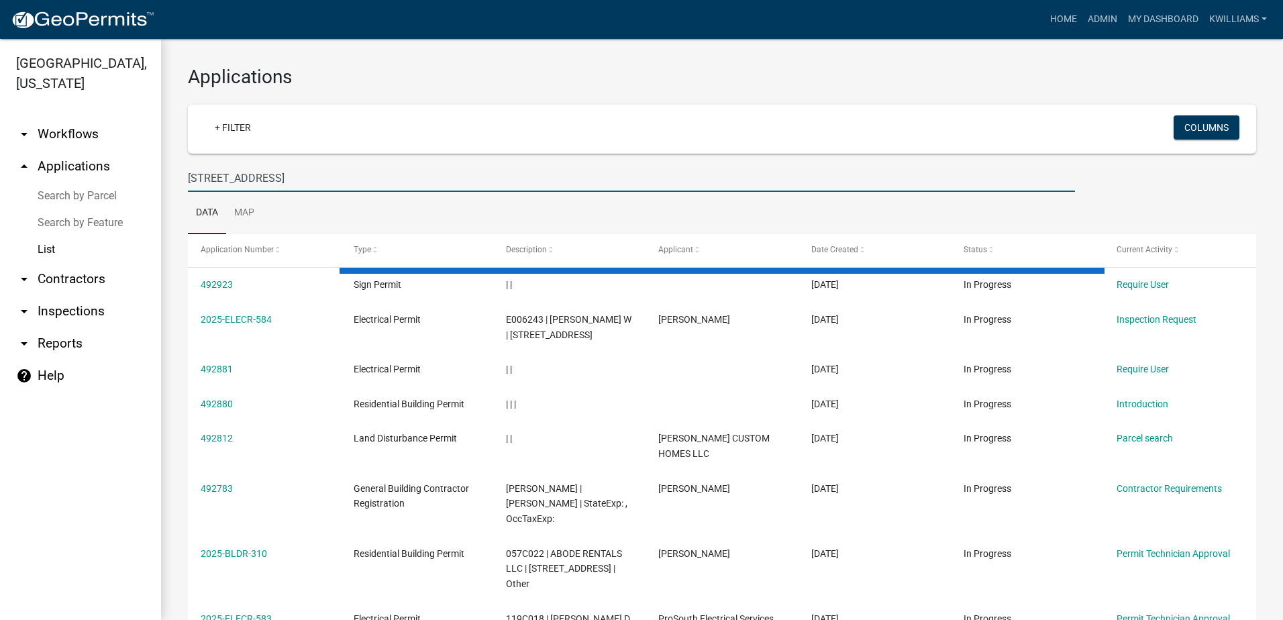
type input "201 e sumter st"
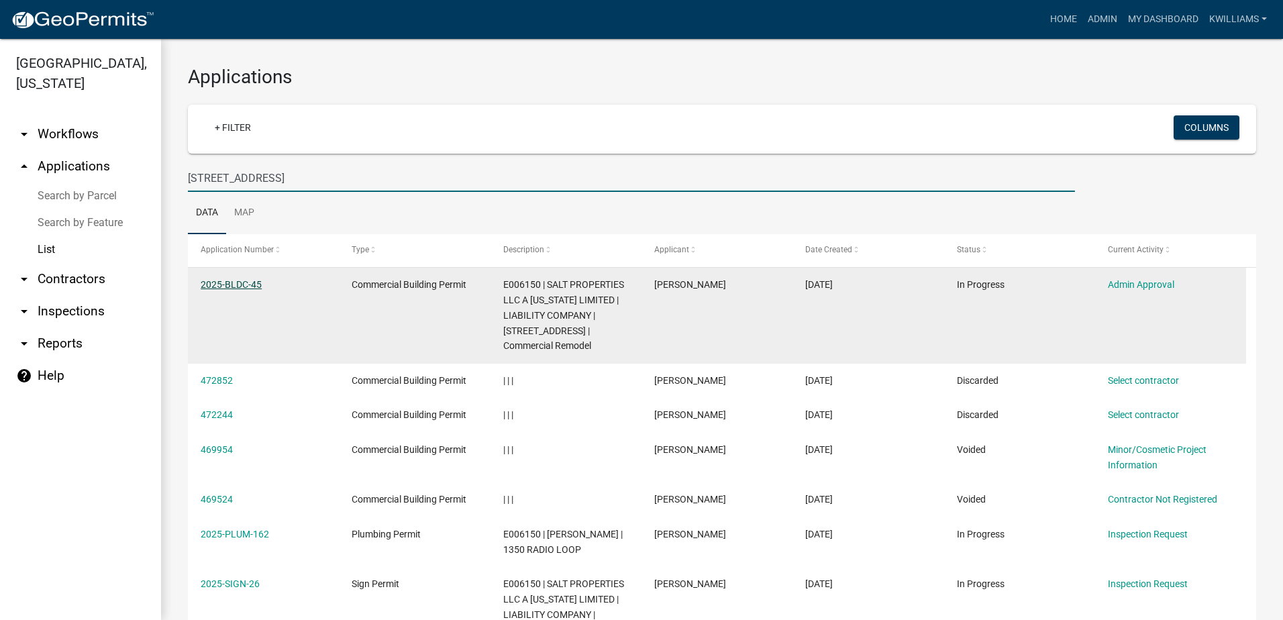
click at [231, 280] on link "2025-BLDC-45" at bounding box center [231, 284] width 61 height 11
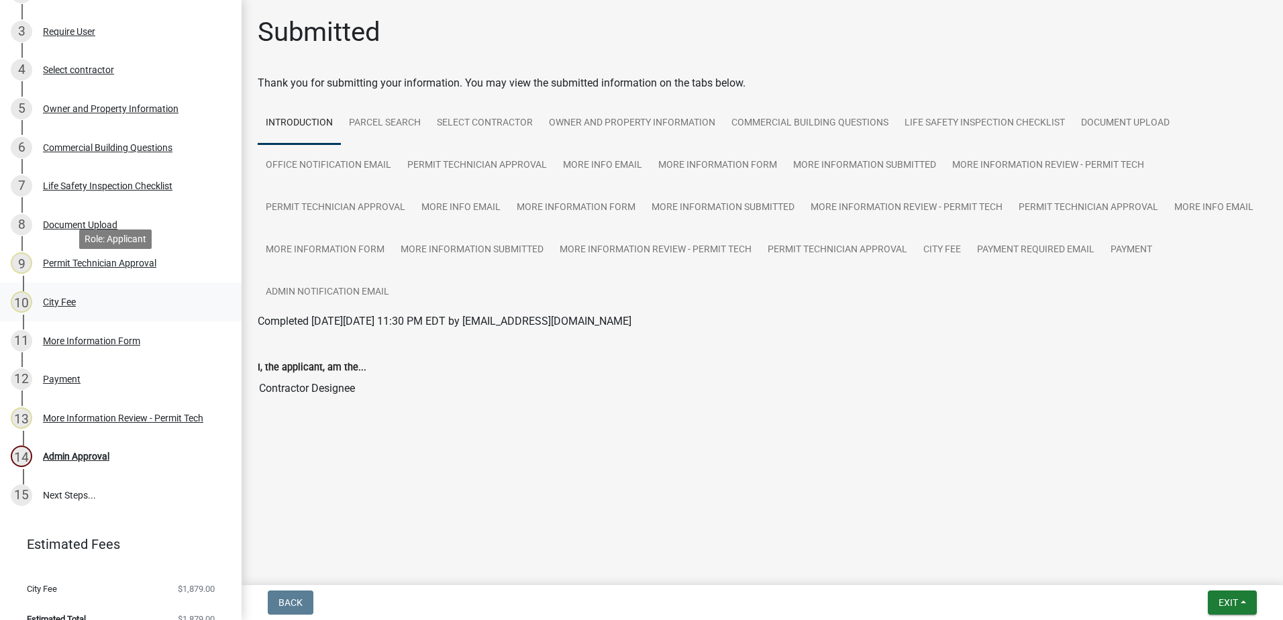
scroll to position [331, 0]
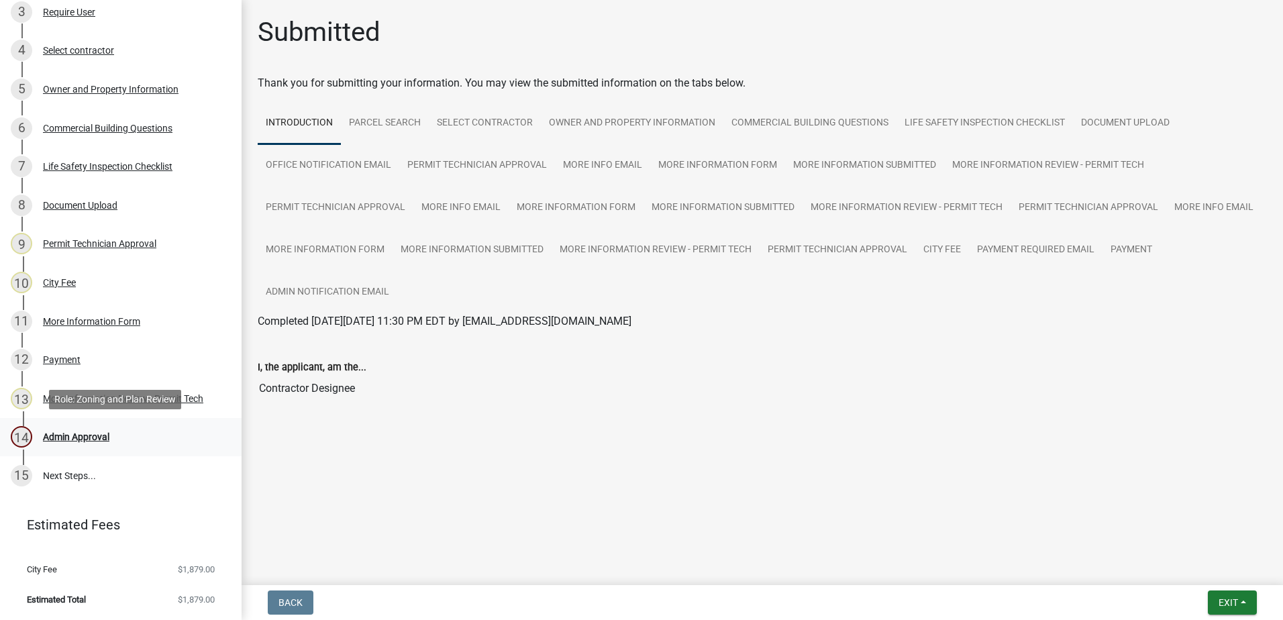
click at [83, 442] on div "14 Admin Approval" at bounding box center [115, 436] width 209 height 21
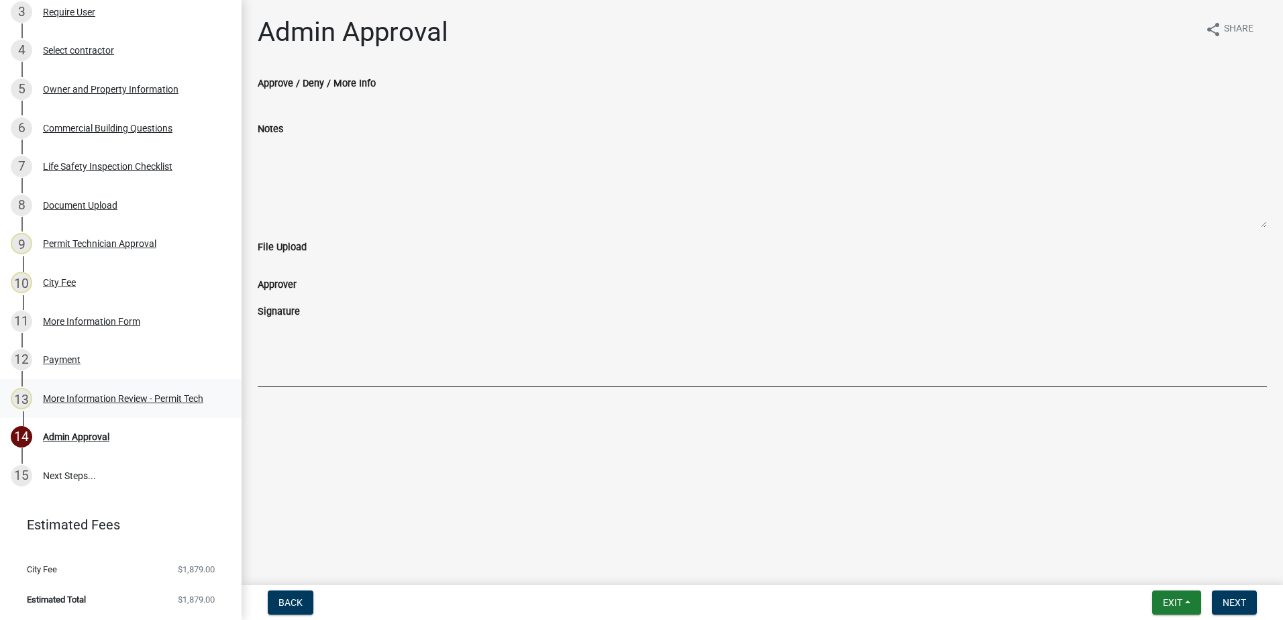
click at [74, 395] on div "More Information Review - Permit Tech" at bounding box center [123, 398] width 160 height 9
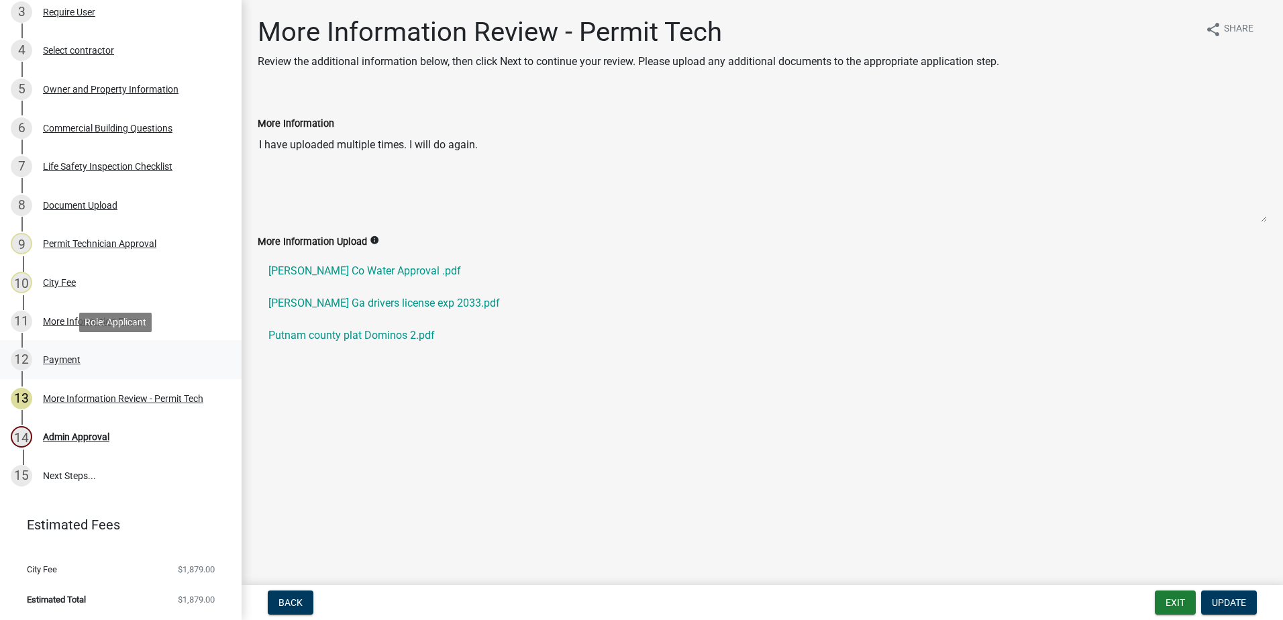
click at [59, 356] on div "Payment" at bounding box center [62, 359] width 38 height 9
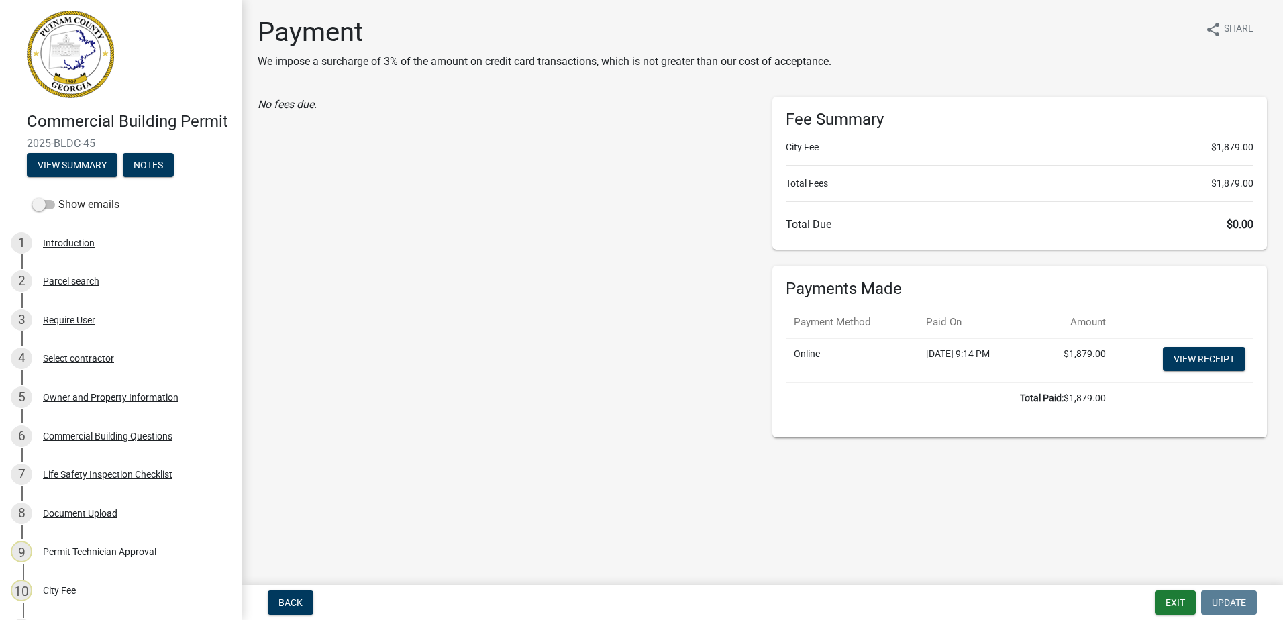
scroll to position [0, 0]
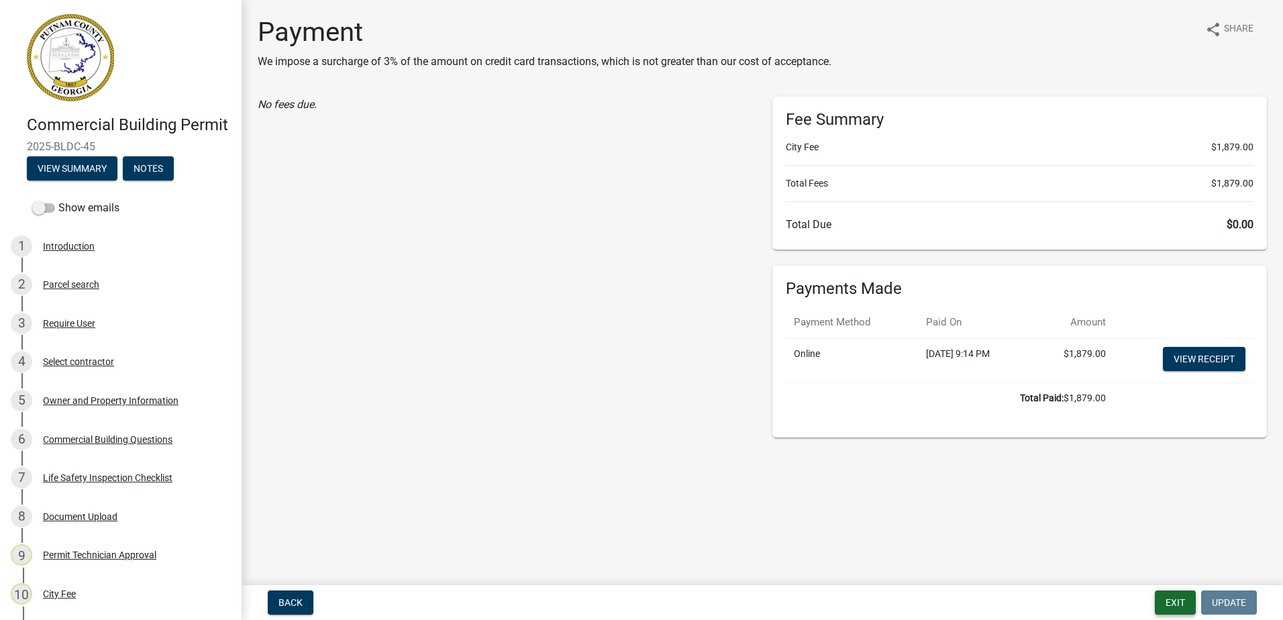
click at [1175, 597] on button "Exit" at bounding box center [1175, 602] width 41 height 24
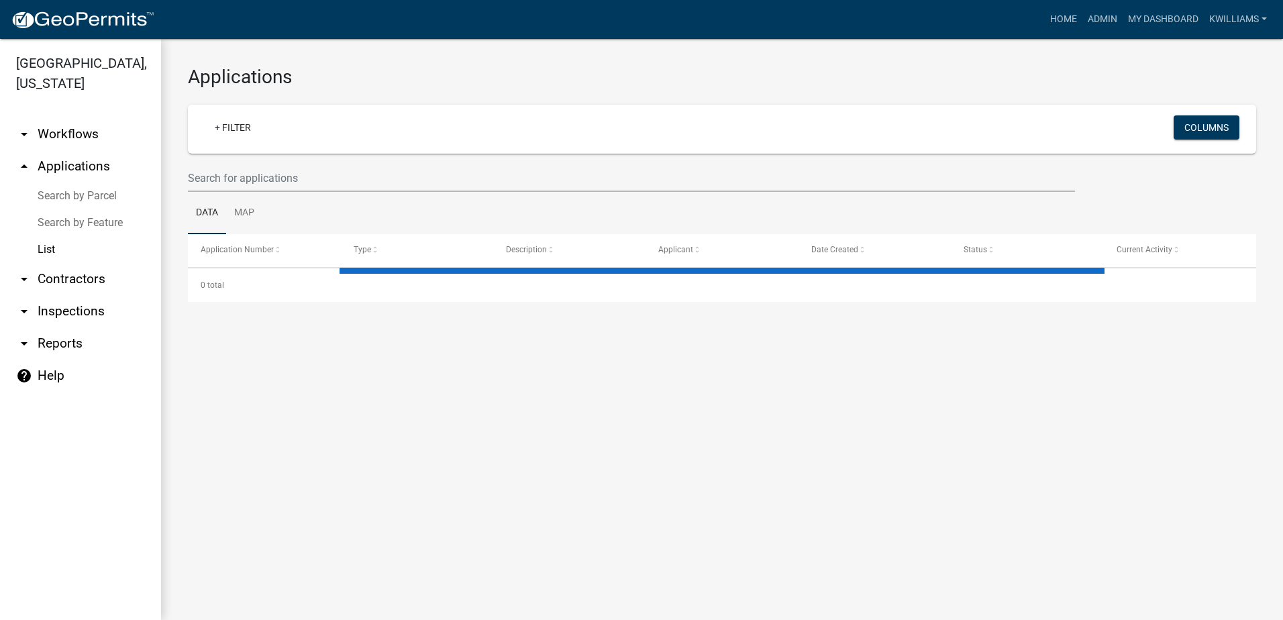
click at [82, 301] on link "arrow_drop_down Inspections" at bounding box center [80, 311] width 161 height 32
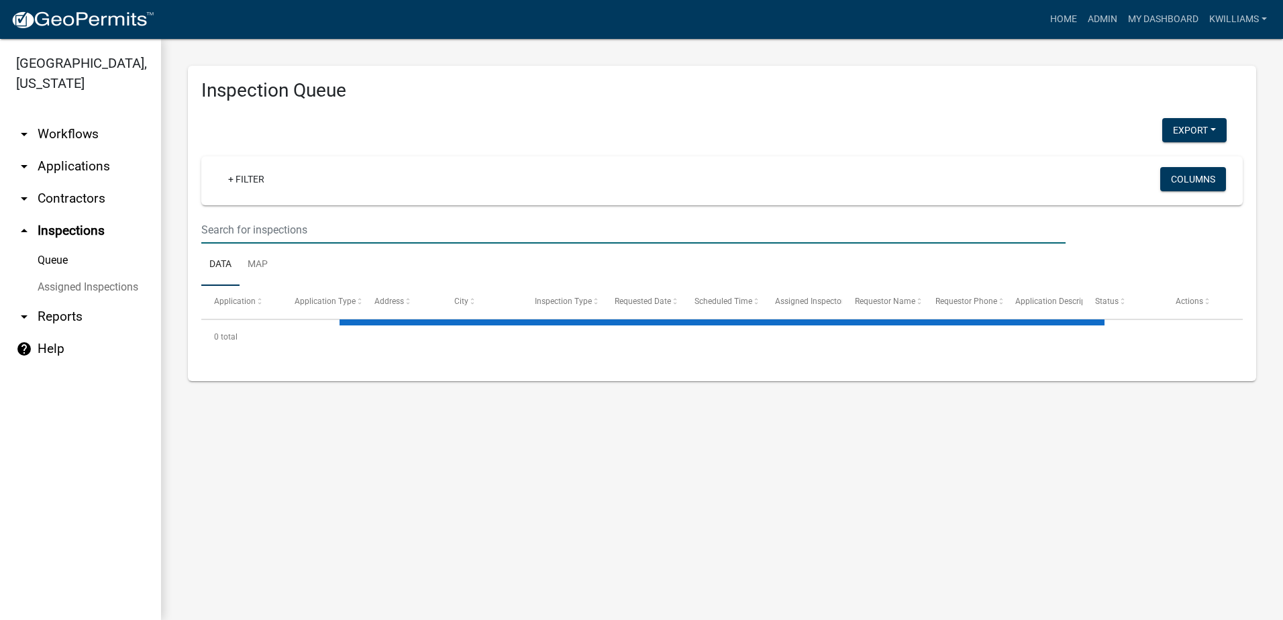
click at [263, 232] on input "text" at bounding box center [633, 230] width 864 height 28
click at [266, 226] on input "text" at bounding box center [633, 230] width 864 height 28
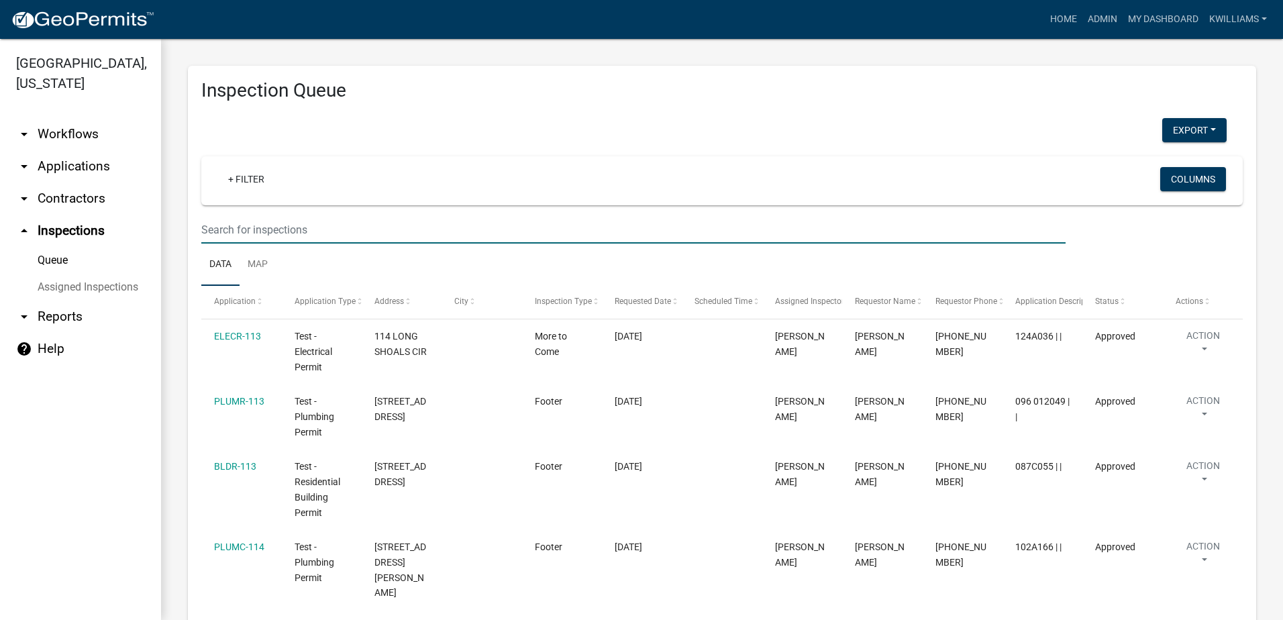
click at [266, 226] on input "text" at bounding box center [633, 230] width 864 height 28
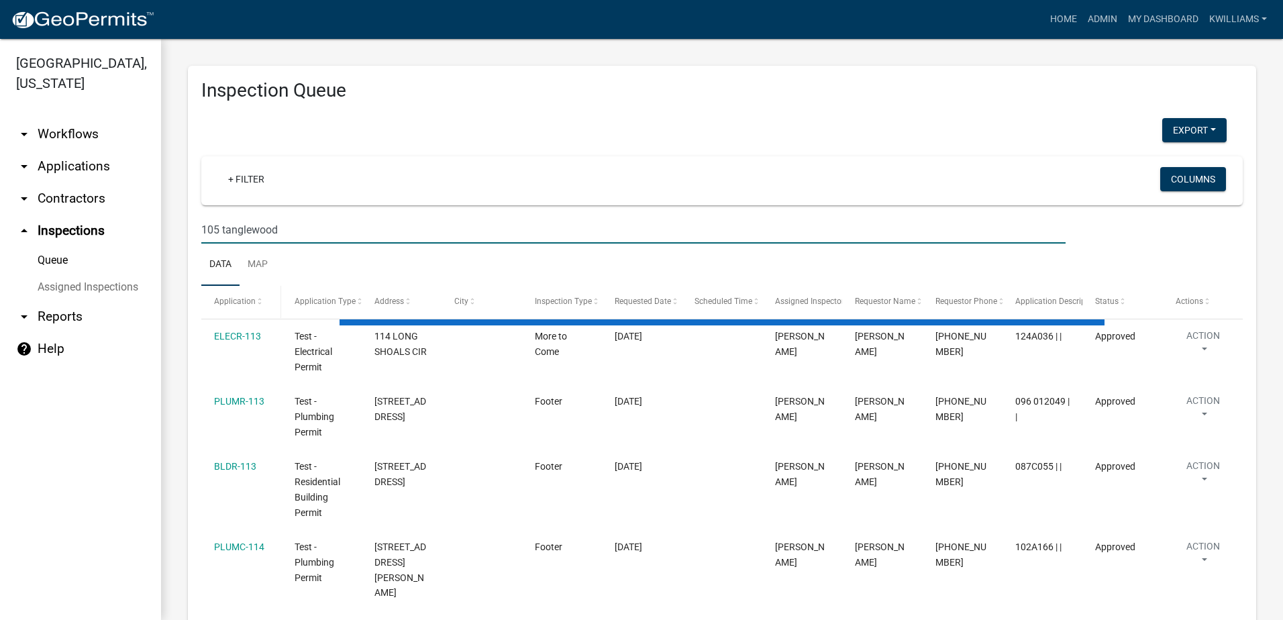
type input "105 tanglewood"
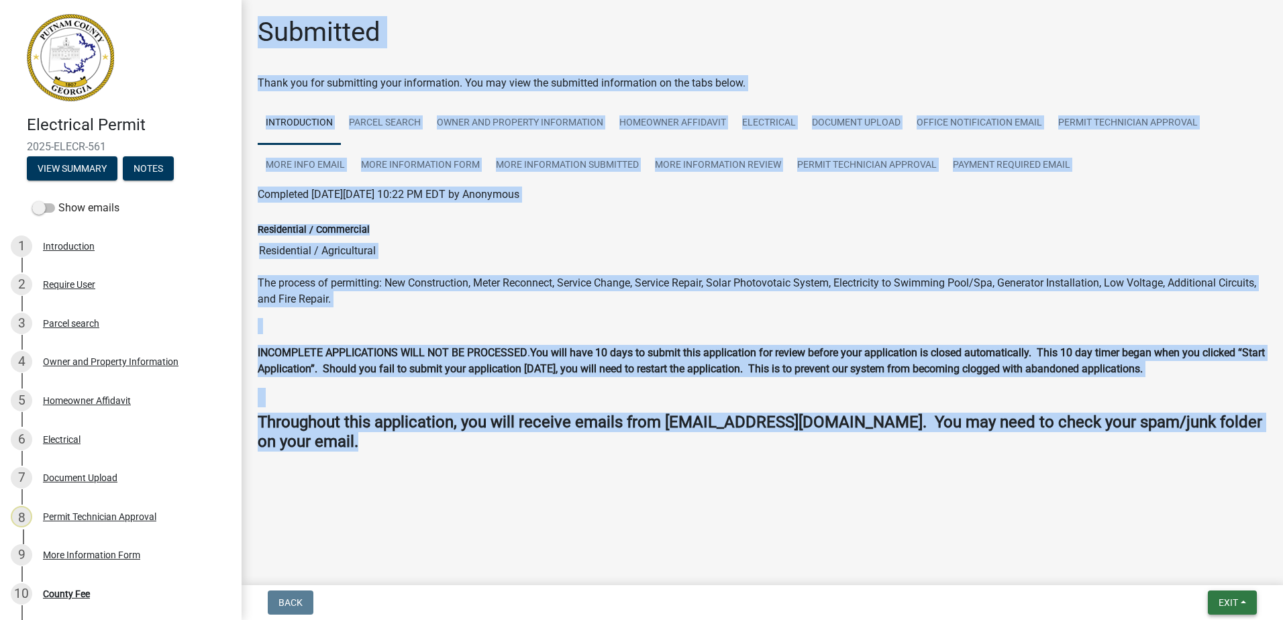
click at [1226, 605] on span "Exit" at bounding box center [1227, 602] width 19 height 11
click at [1206, 563] on button "Save & Exit" at bounding box center [1202, 567] width 107 height 32
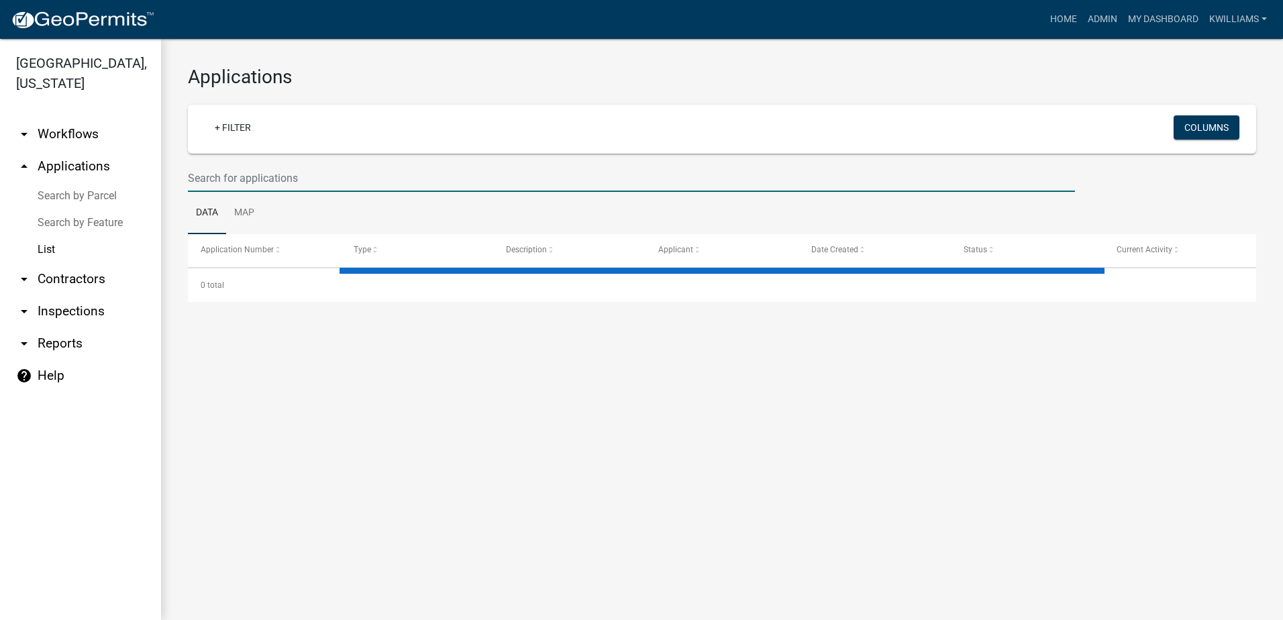
click at [282, 174] on input "text" at bounding box center [631, 178] width 887 height 28
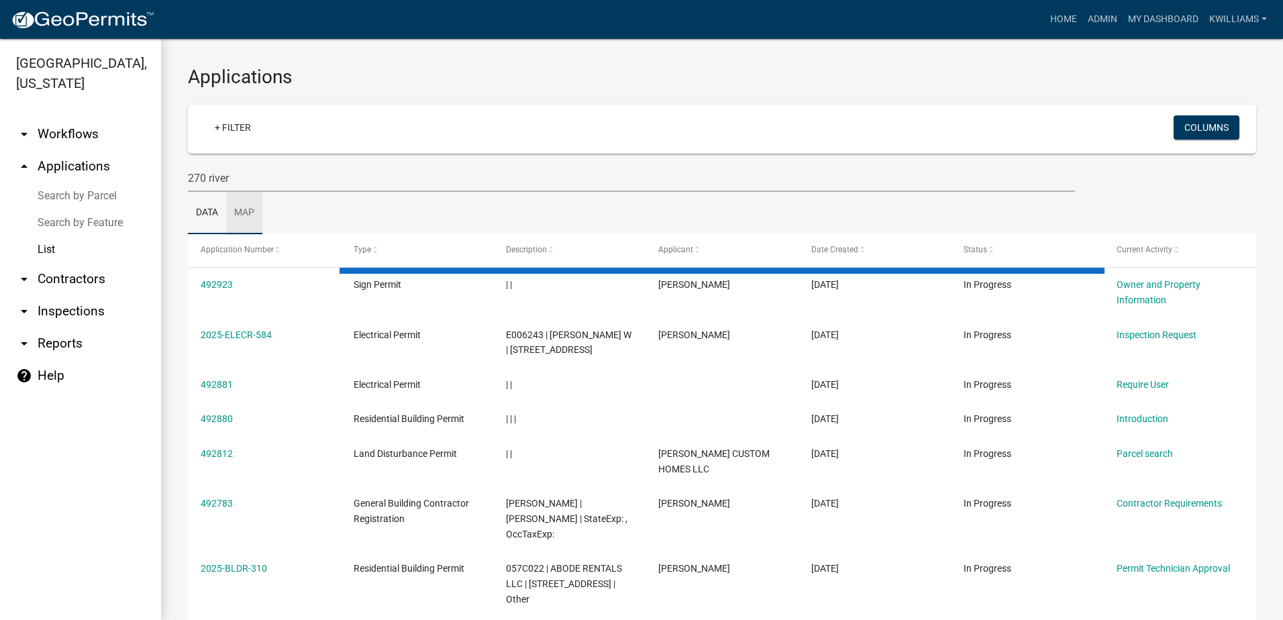
click at [252, 227] on link "Map" at bounding box center [244, 213] width 36 height 43
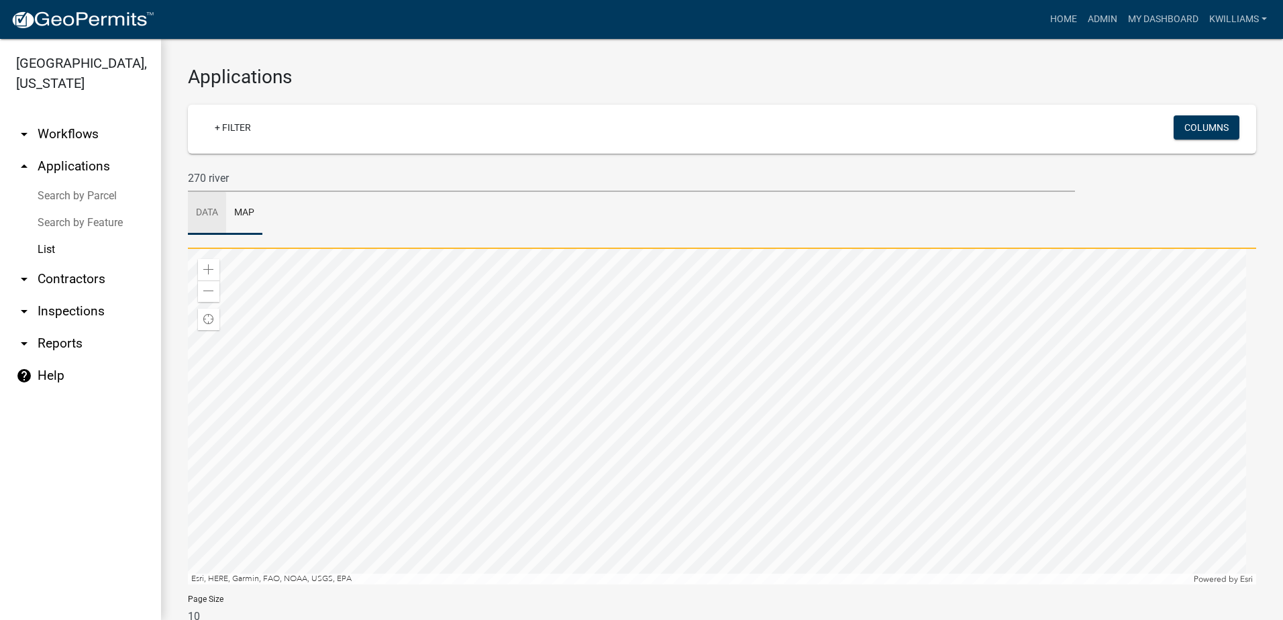
click at [201, 212] on link "Data" at bounding box center [207, 213] width 38 height 43
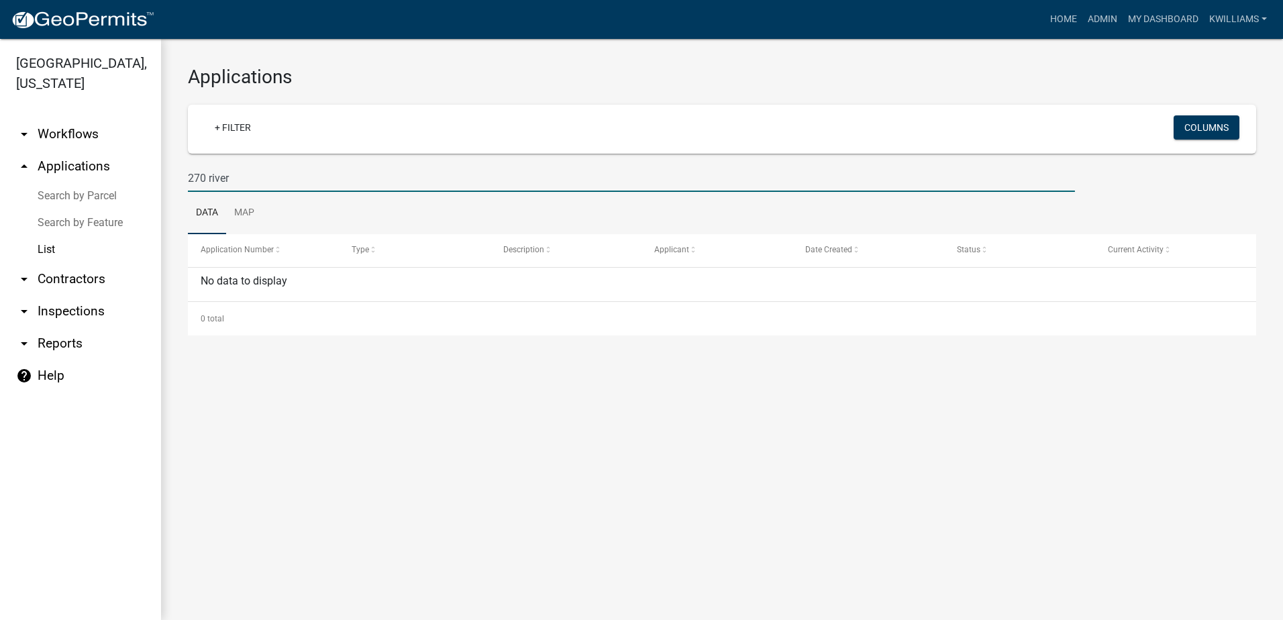
click at [207, 175] on input "270 river" at bounding box center [631, 178] width 887 height 28
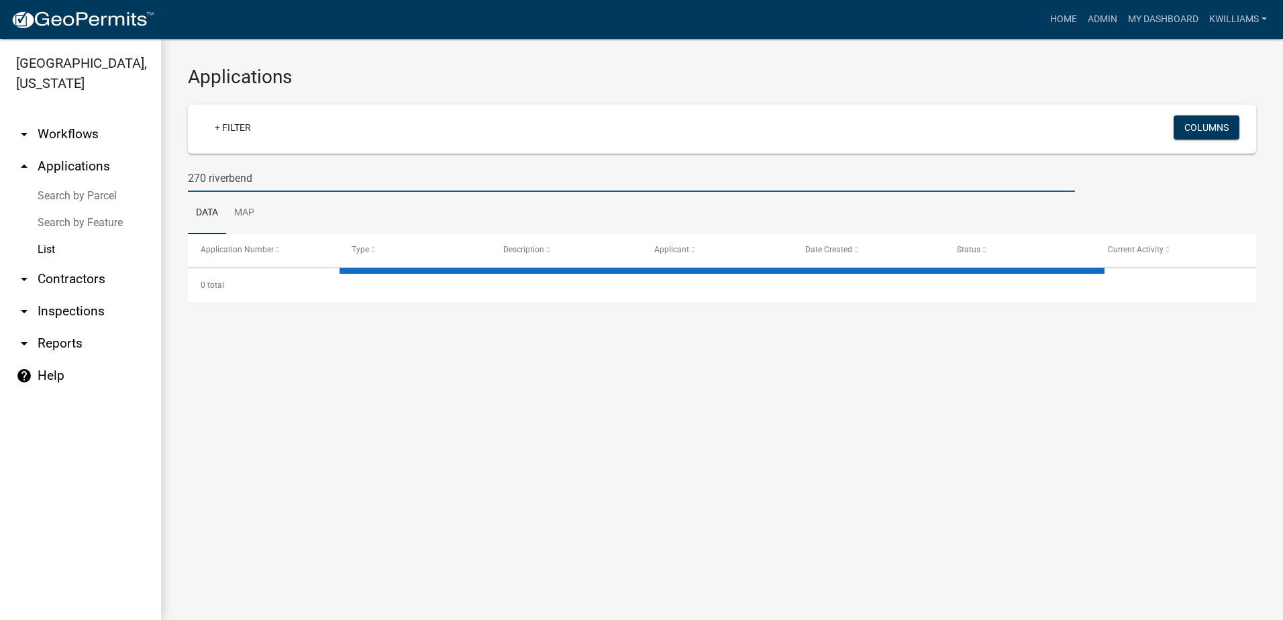
click at [230, 168] on input "270 riverbend" at bounding box center [631, 178] width 887 height 28
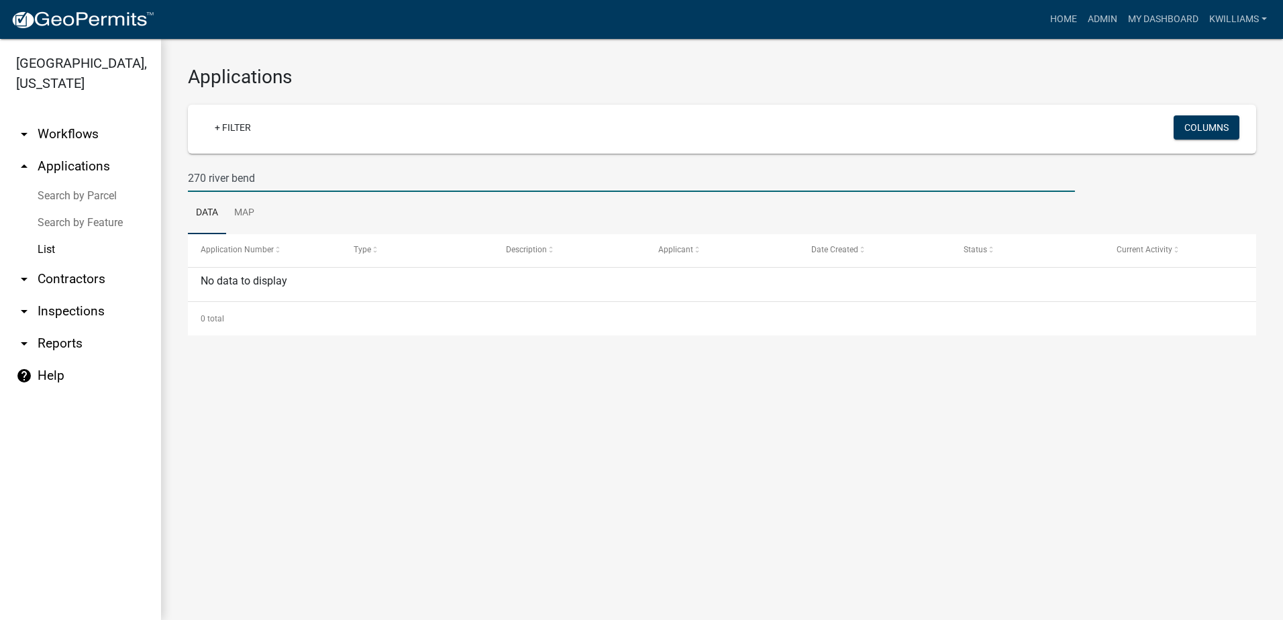
click at [204, 169] on input "270 river bend" at bounding box center [631, 178] width 887 height 28
type input "270 w river bend"
drag, startPoint x: 268, startPoint y: 176, endPoint x: 36, endPoint y: 199, distance: 232.5
click at [41, 192] on div "Putnam County, Georgia arrow_drop_down Workflows List arrow_drop_up Application…" at bounding box center [641, 329] width 1283 height 581
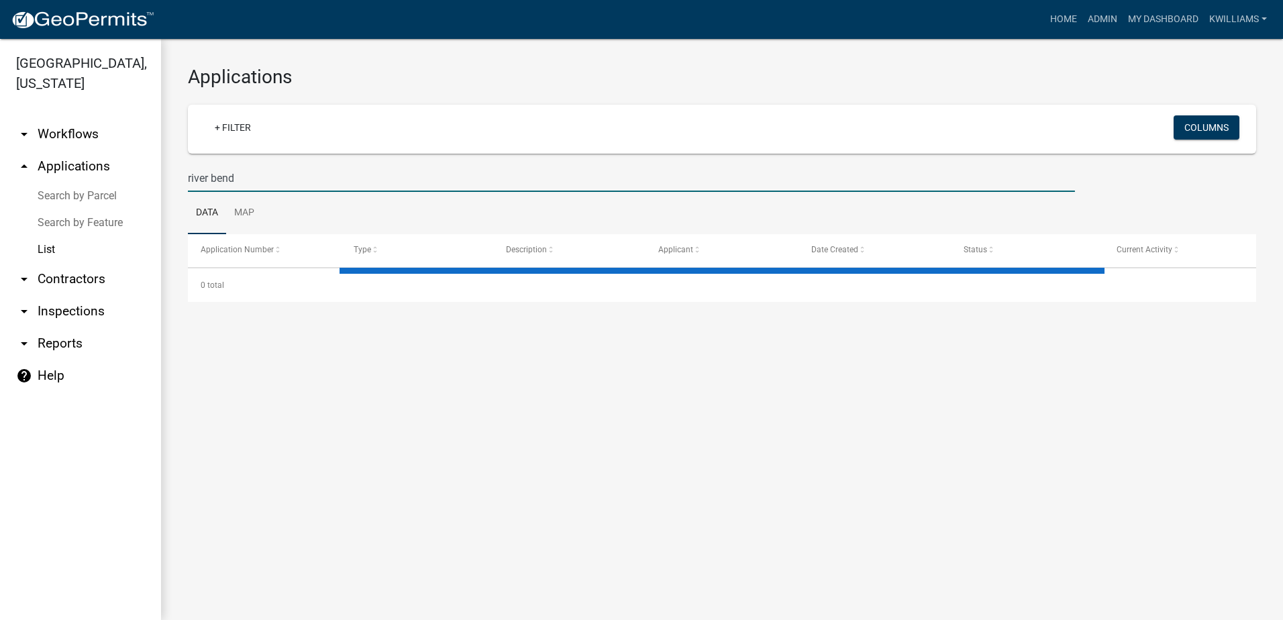
type input "river bend"
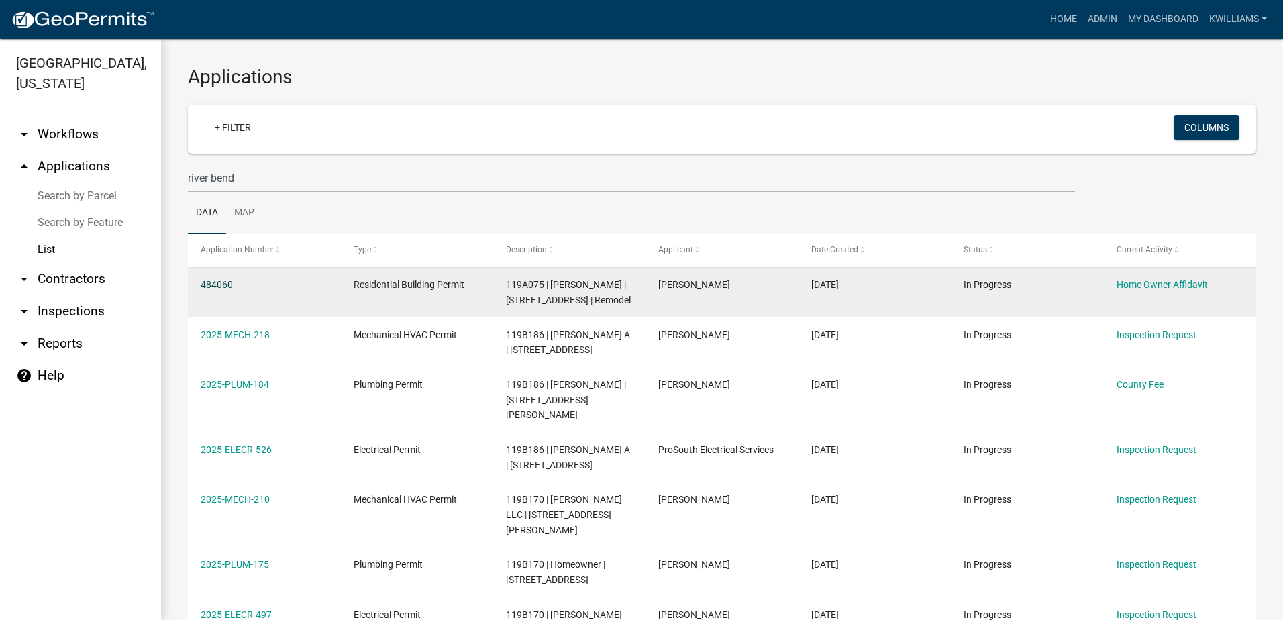
click at [217, 288] on link "484060" at bounding box center [217, 284] width 32 height 11
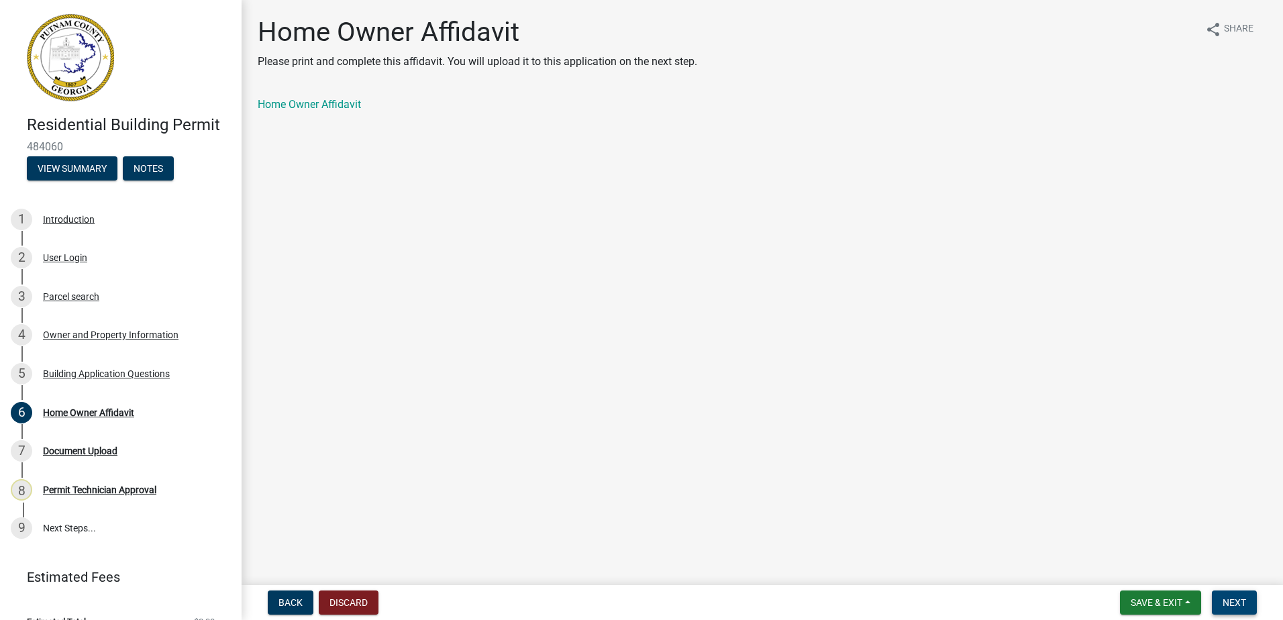
click at [1239, 597] on span "Next" at bounding box center [1233, 602] width 23 height 11
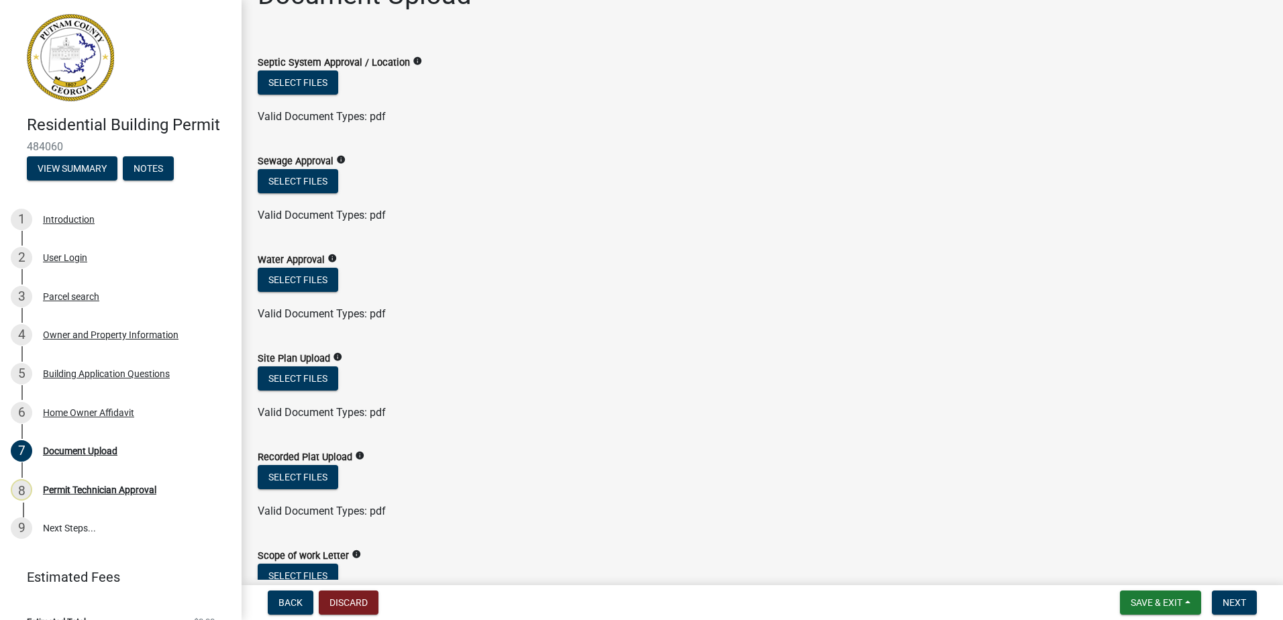
scroll to position [134, 0]
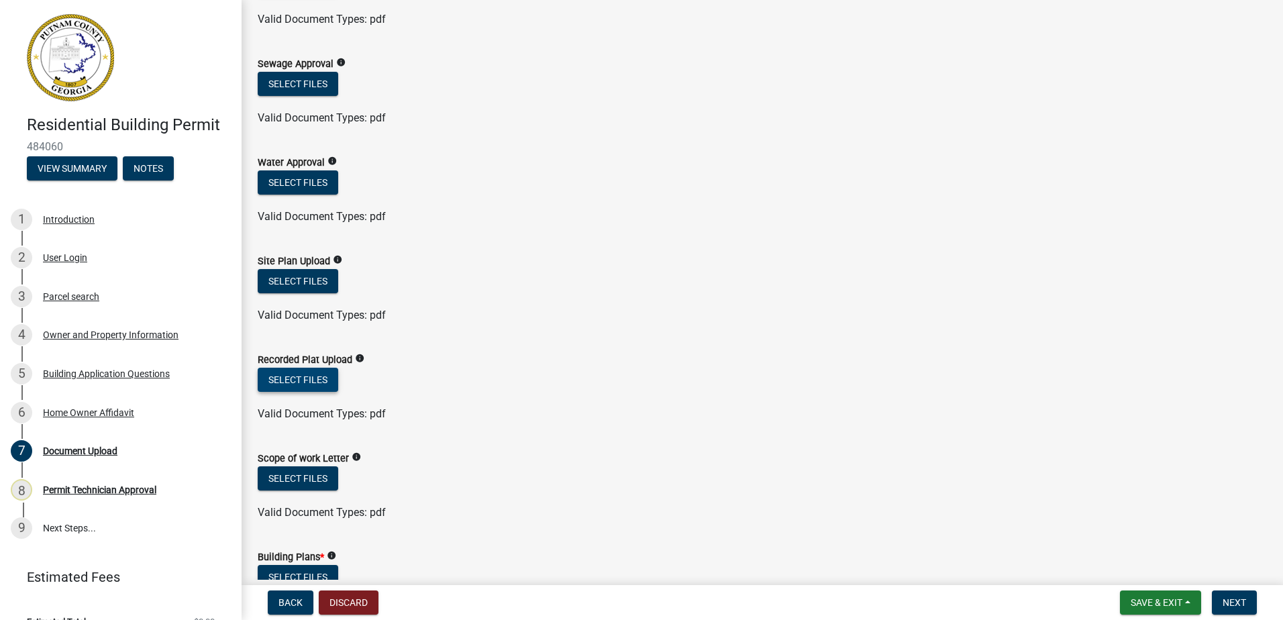
click at [290, 379] on button "Select files" at bounding box center [298, 380] width 81 height 24
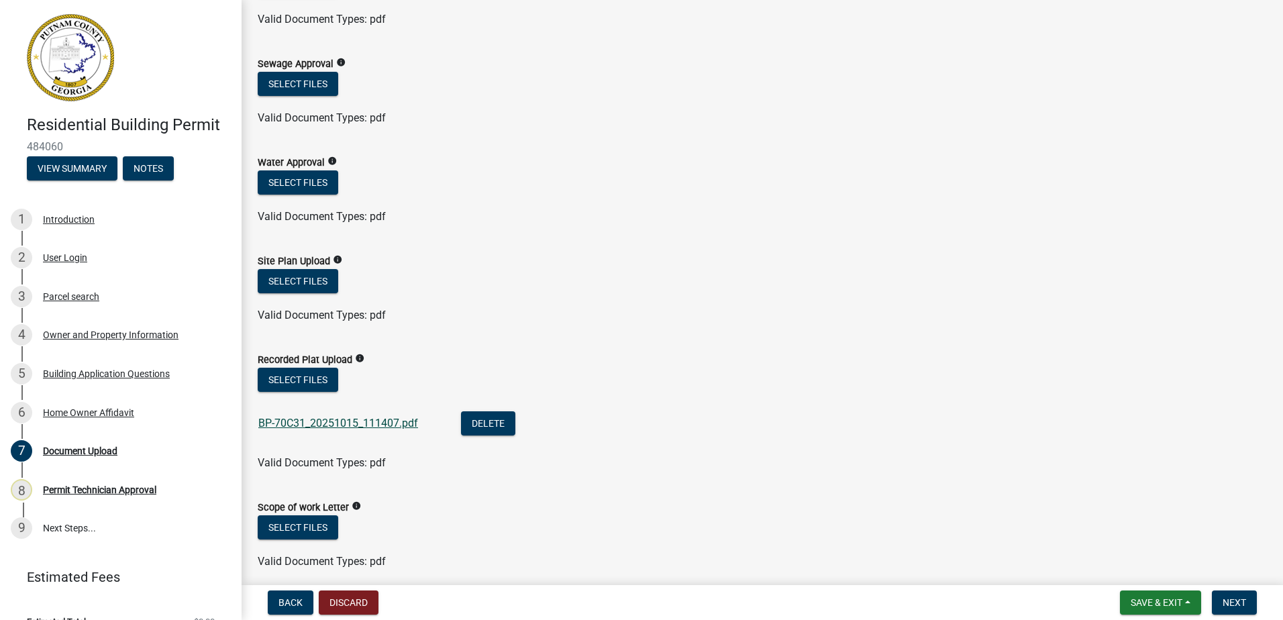
click at [302, 423] on link "BP-70C31_20251015_111407.pdf" at bounding box center [338, 423] width 160 height 13
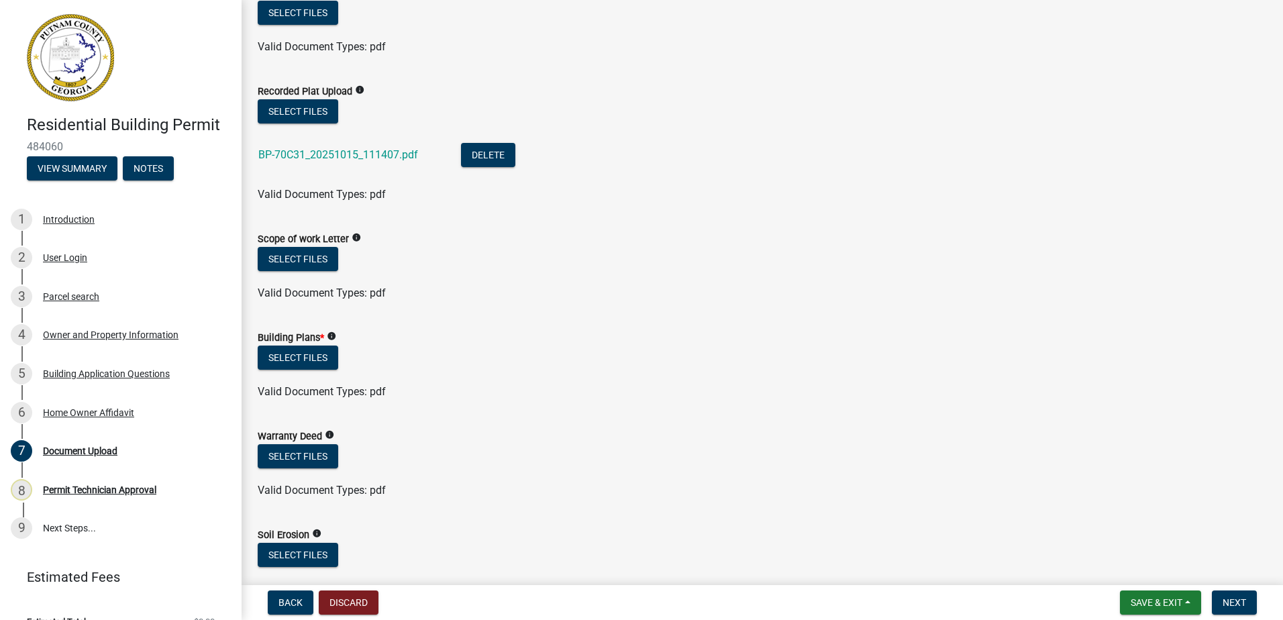
scroll to position [537, 0]
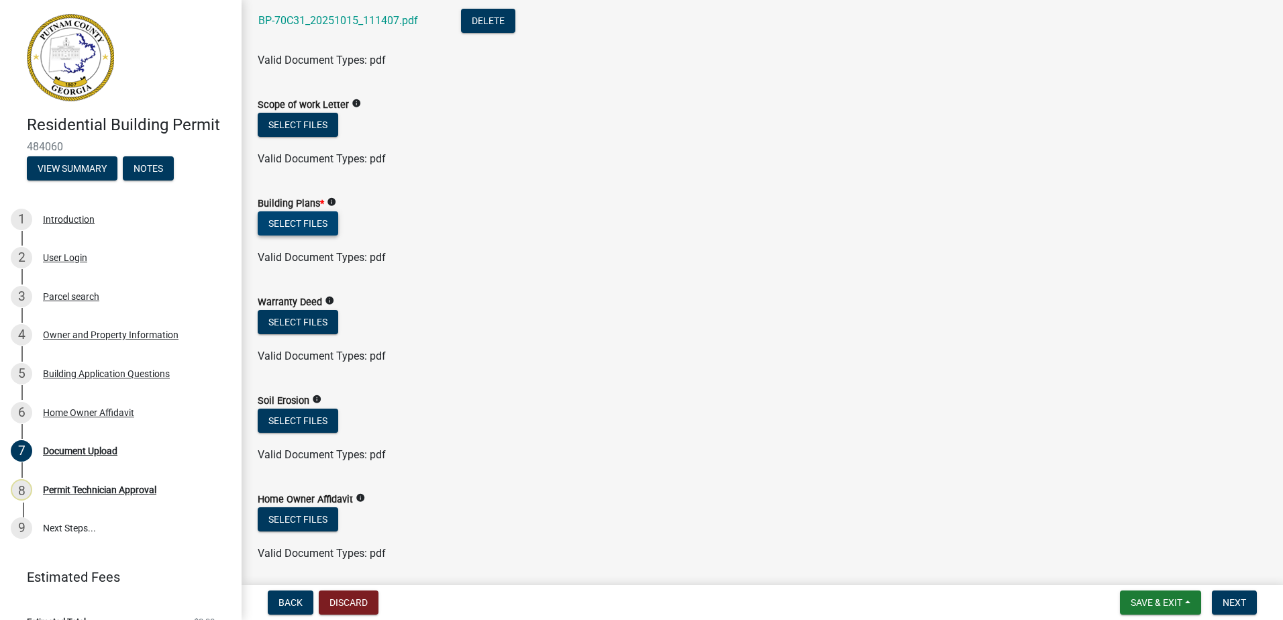
click at [303, 219] on button "Select files" at bounding box center [298, 223] width 81 height 24
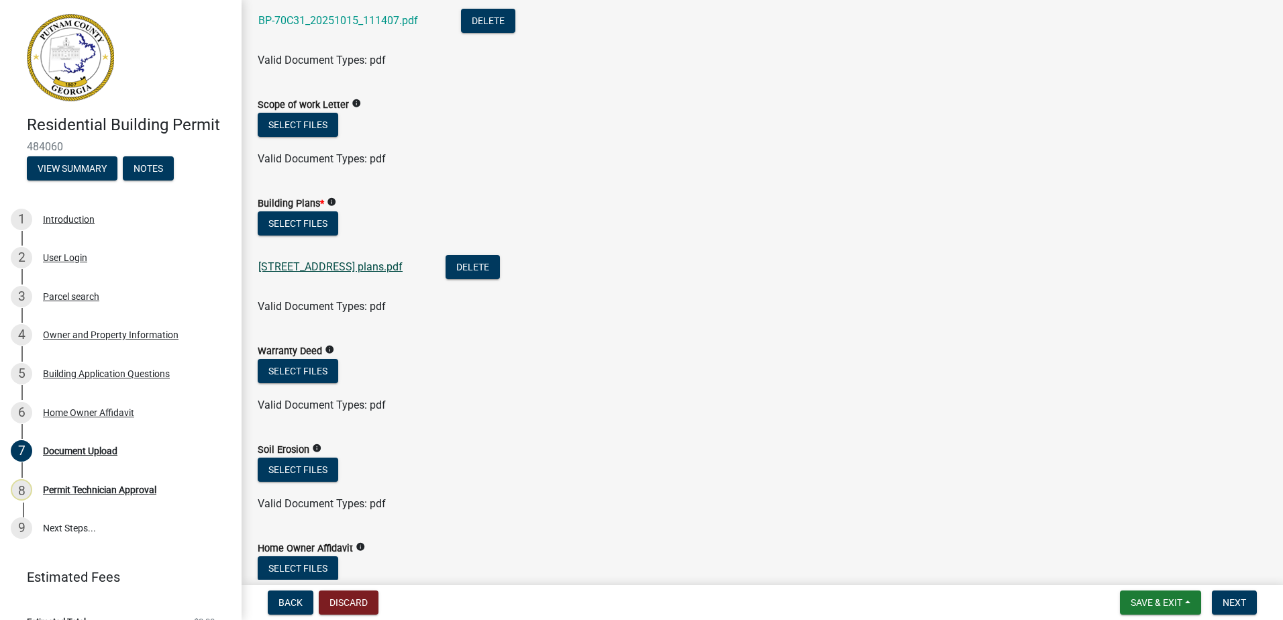
click at [301, 266] on link "270 w riverbend rd plans.pdf" at bounding box center [330, 266] width 144 height 13
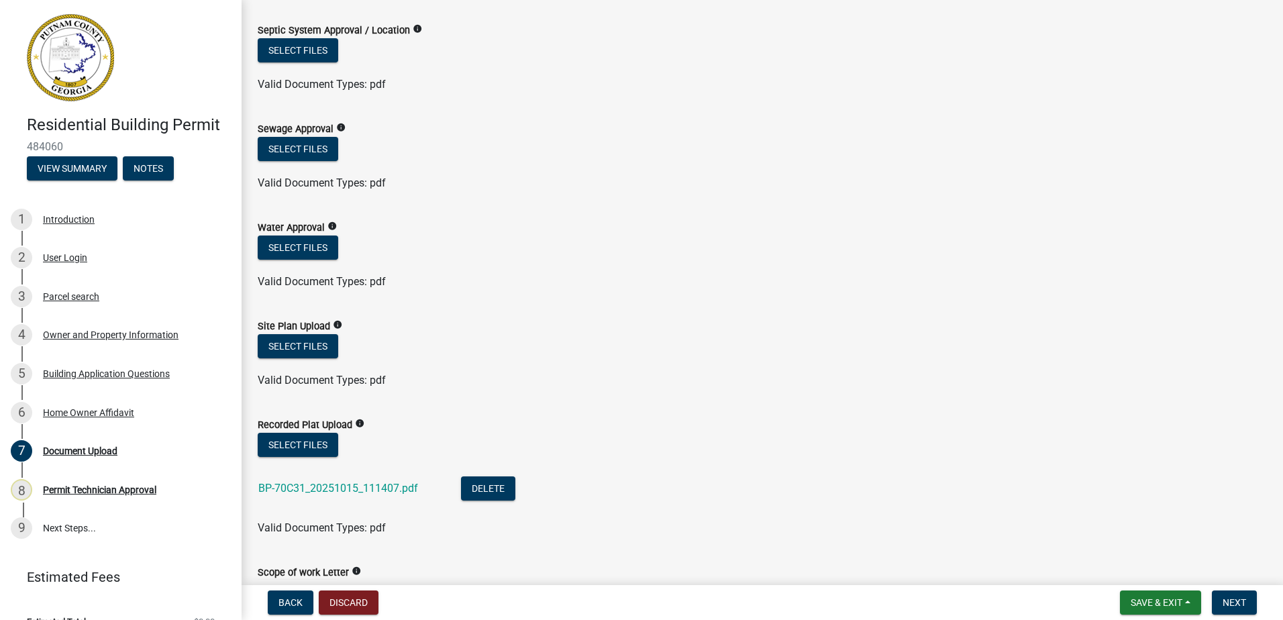
scroll to position [0, 0]
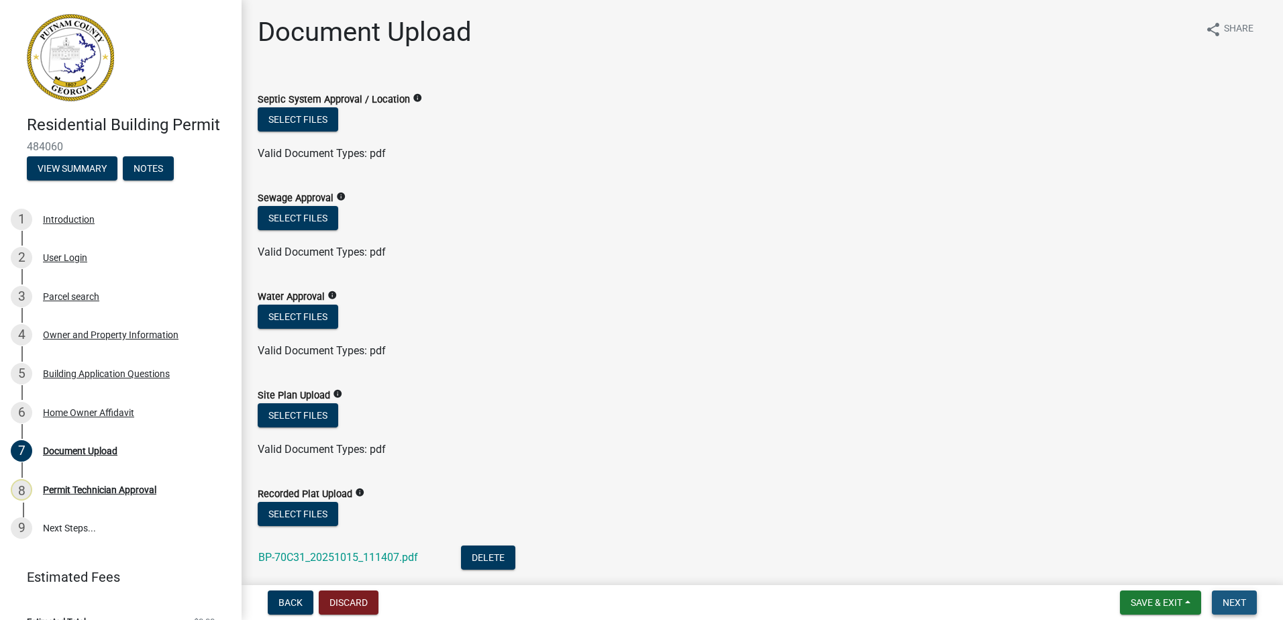
click at [1245, 598] on span "Next" at bounding box center [1233, 602] width 23 height 11
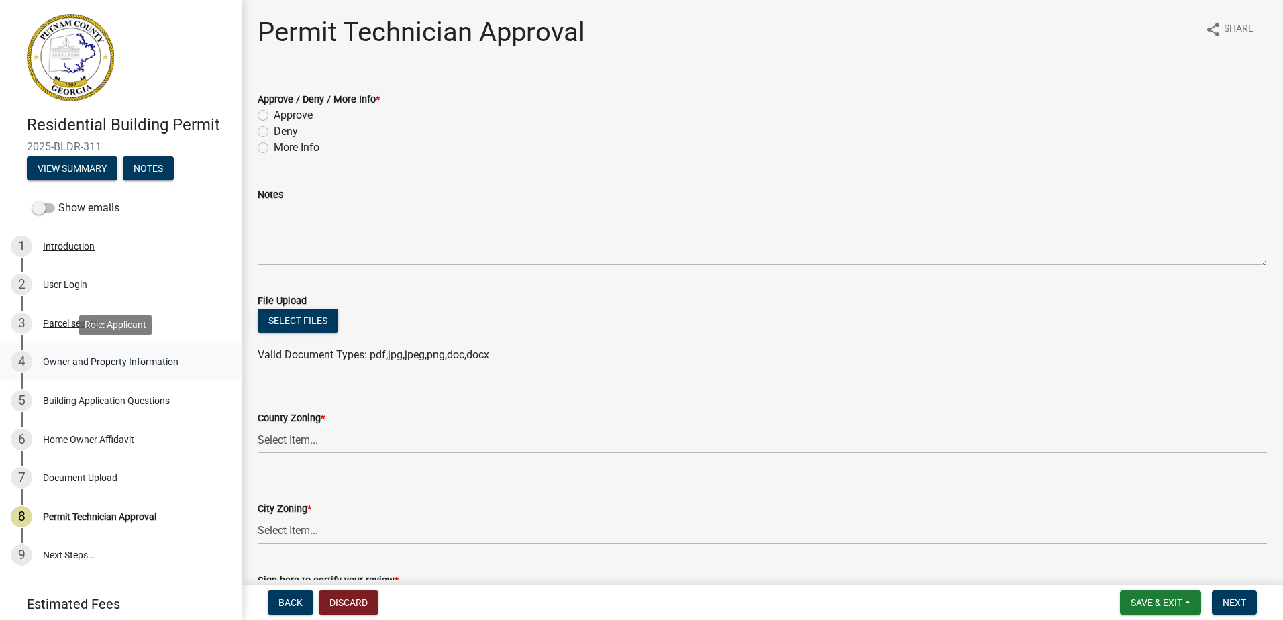
click at [117, 350] on link "4 Owner and Property Information" at bounding box center [121, 362] width 242 height 39
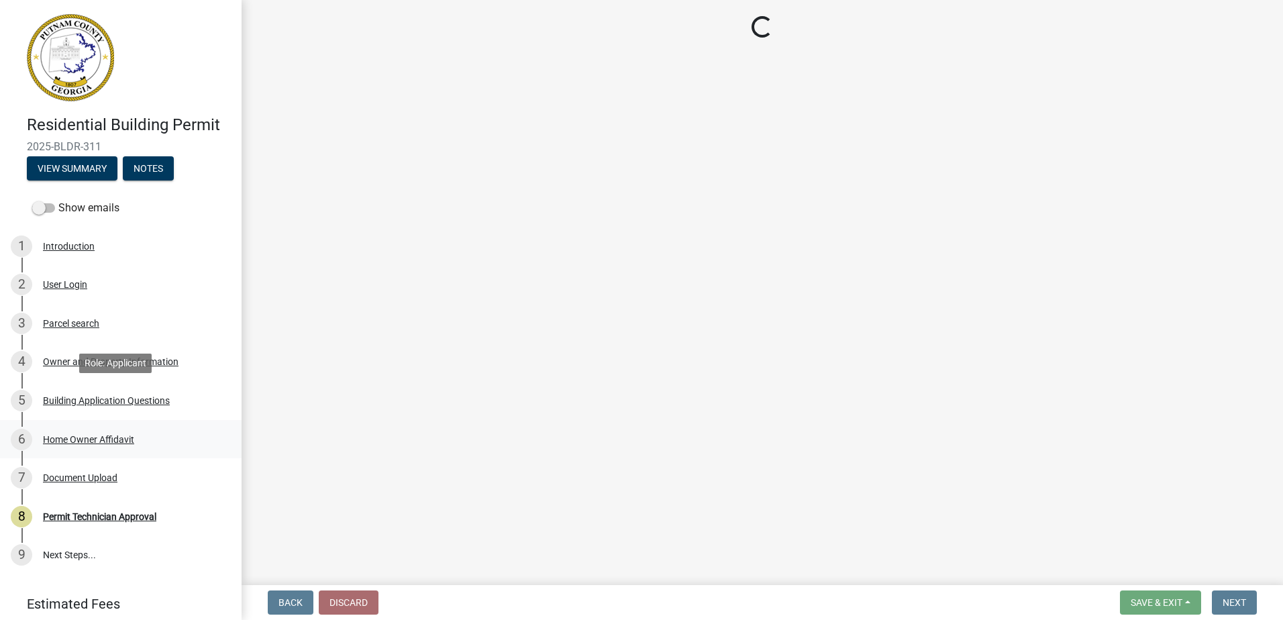
select select "a6b90f04-145f-43dc-a4e6-6d5ec8e28ec9"
select select "83394b22-4a11-496c-8e5c-75ade2e72faf"
select select "469c5908-2854-42d5-89ed-bee7fc26529e"
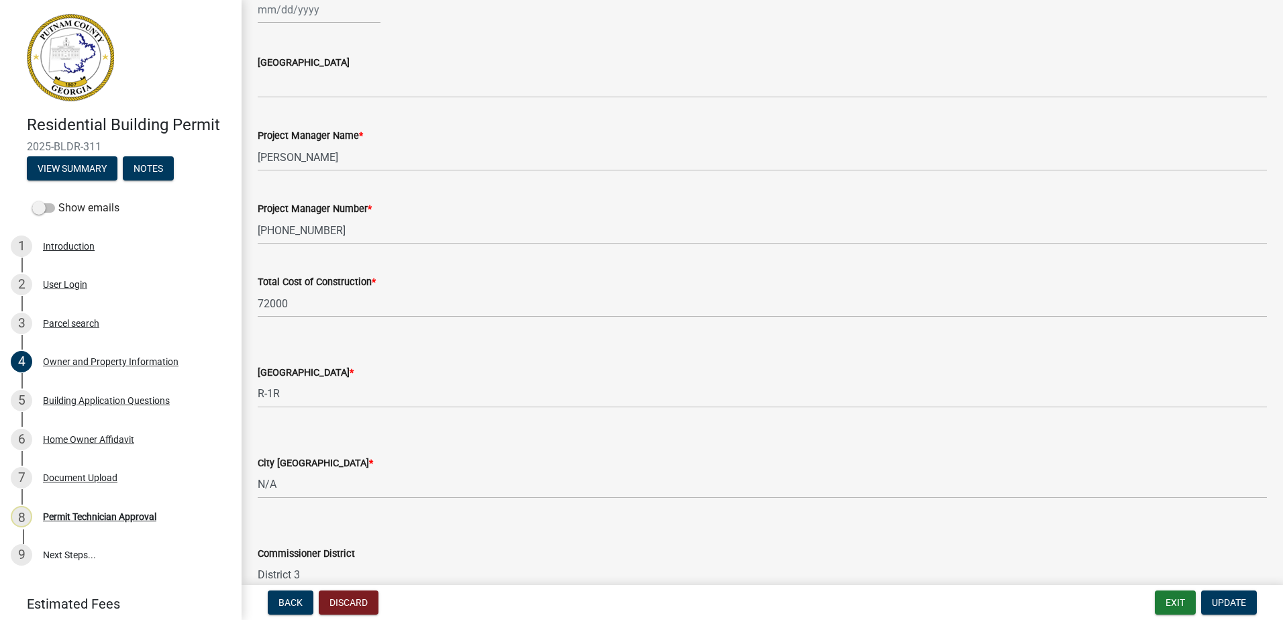
scroll to position [2188, 0]
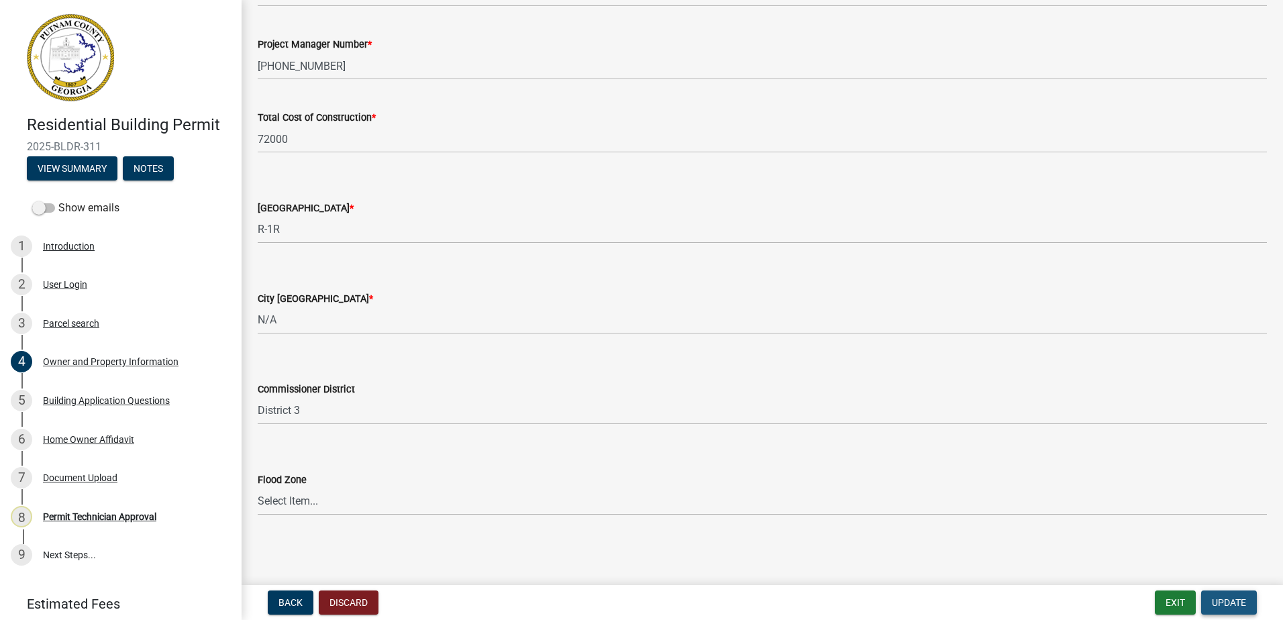
click at [1225, 594] on button "Update" at bounding box center [1229, 602] width 56 height 24
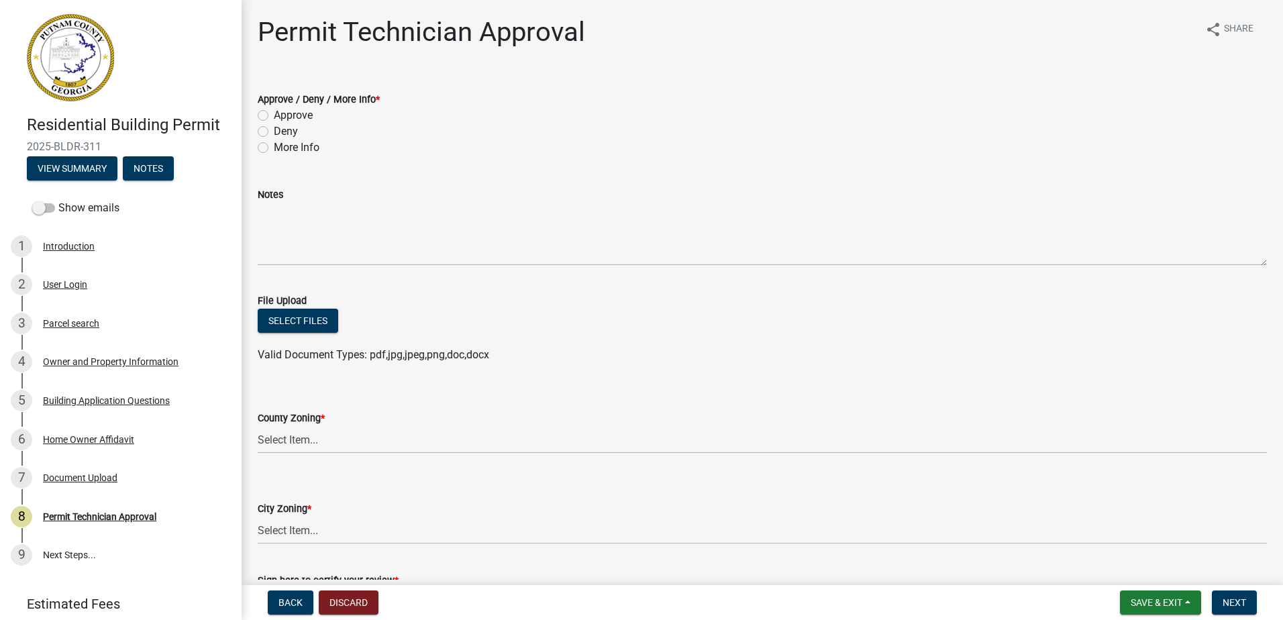
click at [274, 115] on label "Approve" at bounding box center [293, 115] width 39 height 16
click at [274, 115] on input "Approve" at bounding box center [278, 111] width 9 height 9
radio input "true"
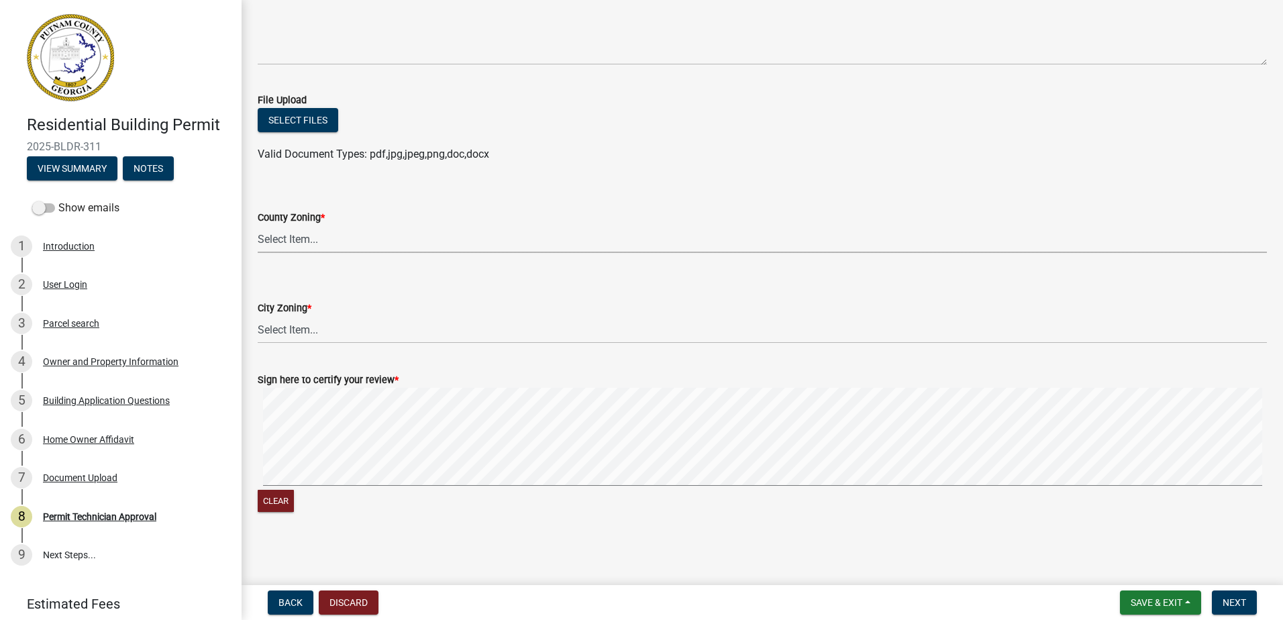
click at [276, 248] on select "Select Item... AG-1 R-1R R-1 R-2 MHP RM-1 RM-3 C-1 C-2 I-M PUD N/A" at bounding box center [762, 239] width 1009 height 28
click at [258, 225] on select "Select Item... AG-1 R-1R R-1 R-2 MHP RM-1 RM-3 C-1 C-2 I-M PUD N/A" at bounding box center [762, 239] width 1009 height 28
select select "a6b90f04-145f-43dc-a4e6-6d5ec8e28ec9"
click at [298, 329] on select "Select Item... A-1 A-2 R-1 R-2 R-3 R-4 MHP C-1 C-2 I-1 I-2 DB FH H-P N/A" at bounding box center [762, 330] width 1009 height 28
click at [258, 316] on select "Select Item... A-1 A-2 R-1 R-2 R-3 R-4 MHP C-1 C-2 I-1 I-2 DB FH H-P N/A" at bounding box center [762, 330] width 1009 height 28
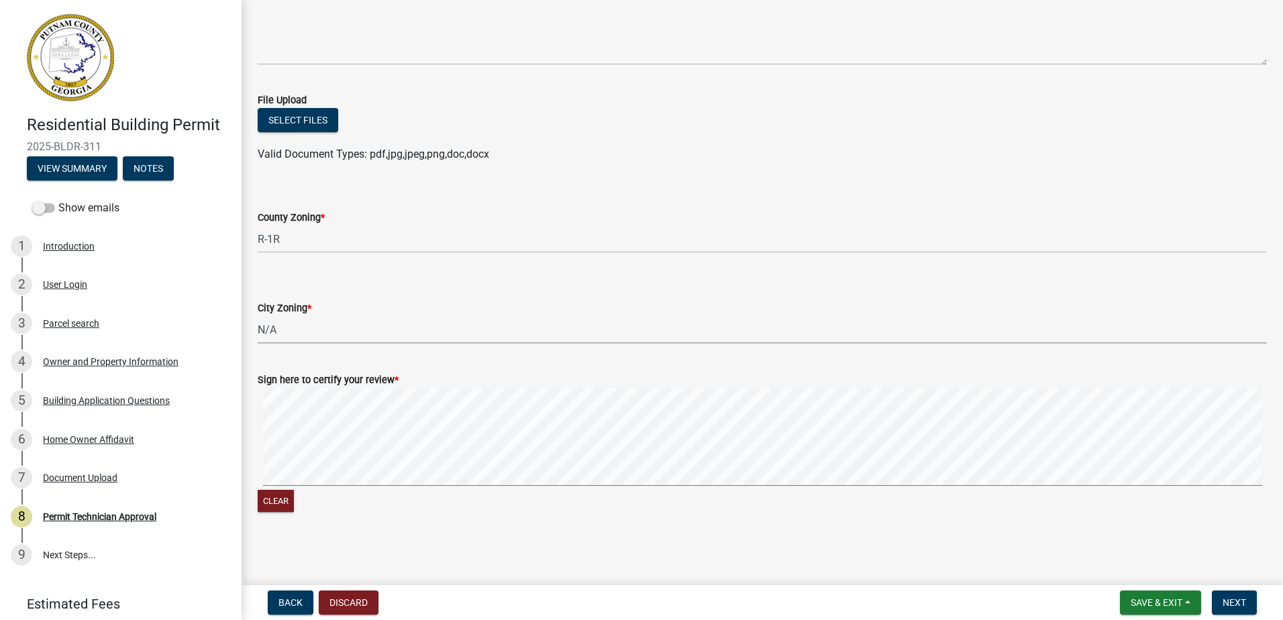
select select "83394b22-4a11-496c-8e5c-75ade2e72faf"
click at [331, 445] on div "Sign here to certify your review * Clear" at bounding box center [762, 436] width 1029 height 160
drag, startPoint x: 536, startPoint y: 305, endPoint x: 297, endPoint y: 360, distance: 245.9
click at [531, 306] on div "City Zoning *" at bounding box center [762, 308] width 1009 height 16
click at [116, 404] on div "Building Application Questions" at bounding box center [106, 400] width 127 height 9
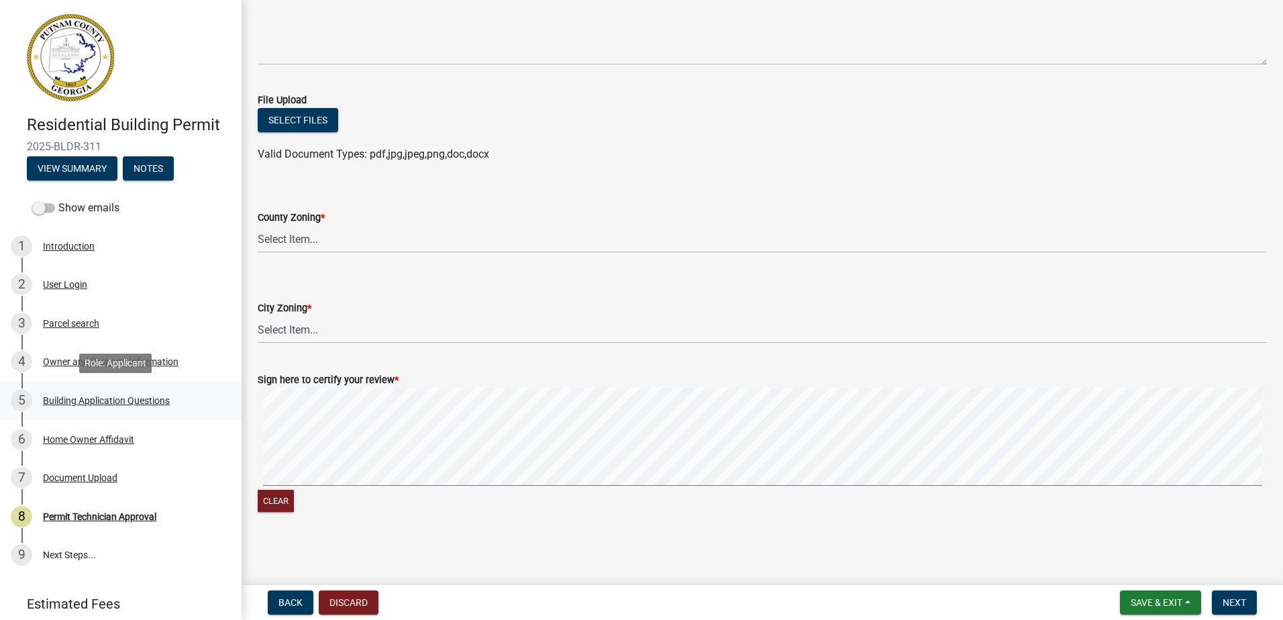
scroll to position [0, 0]
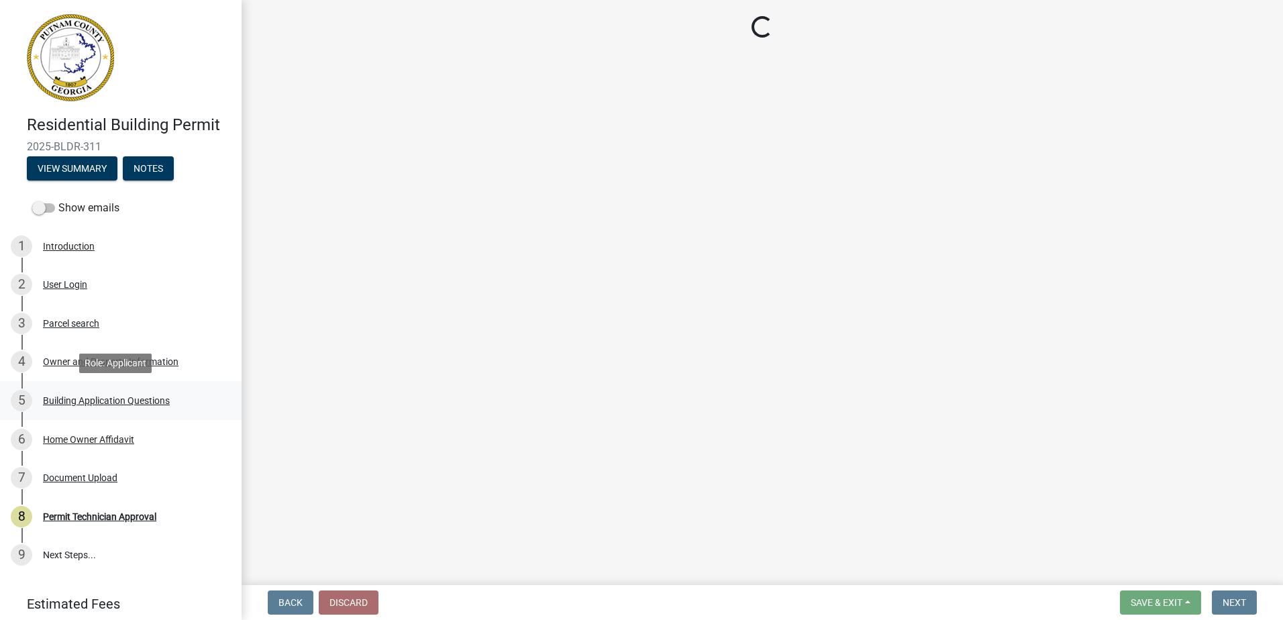
select select "ebf62bd9-0e77-42f1-a2f1-6aca02a789de"
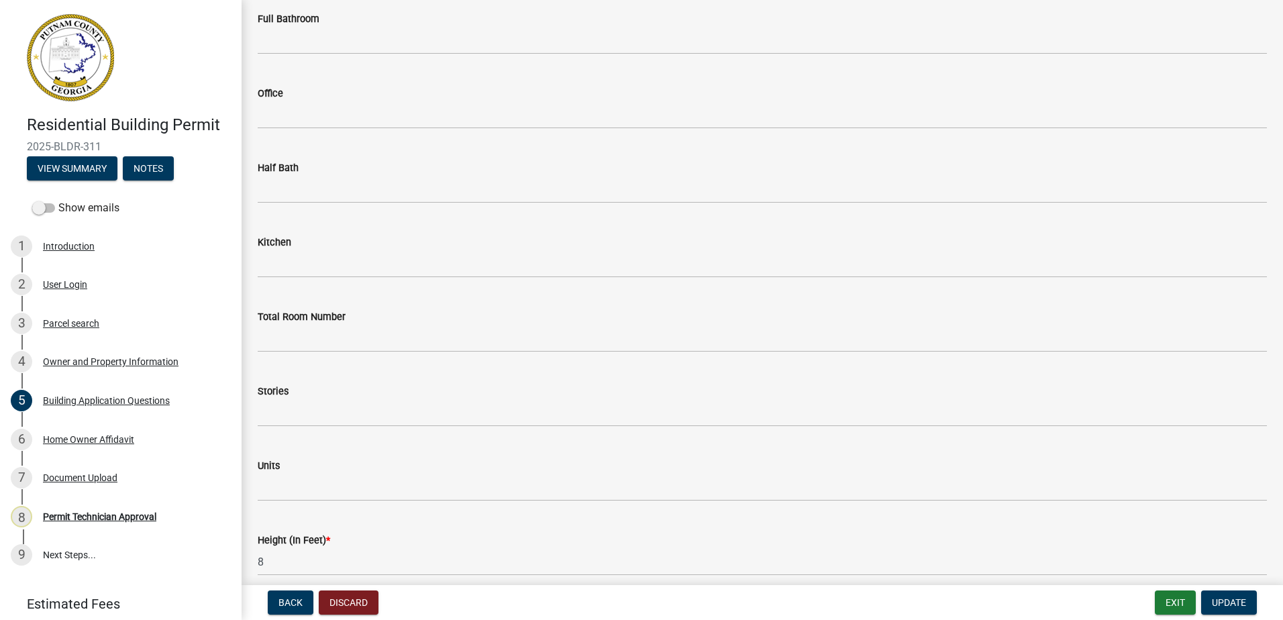
scroll to position [1610, 0]
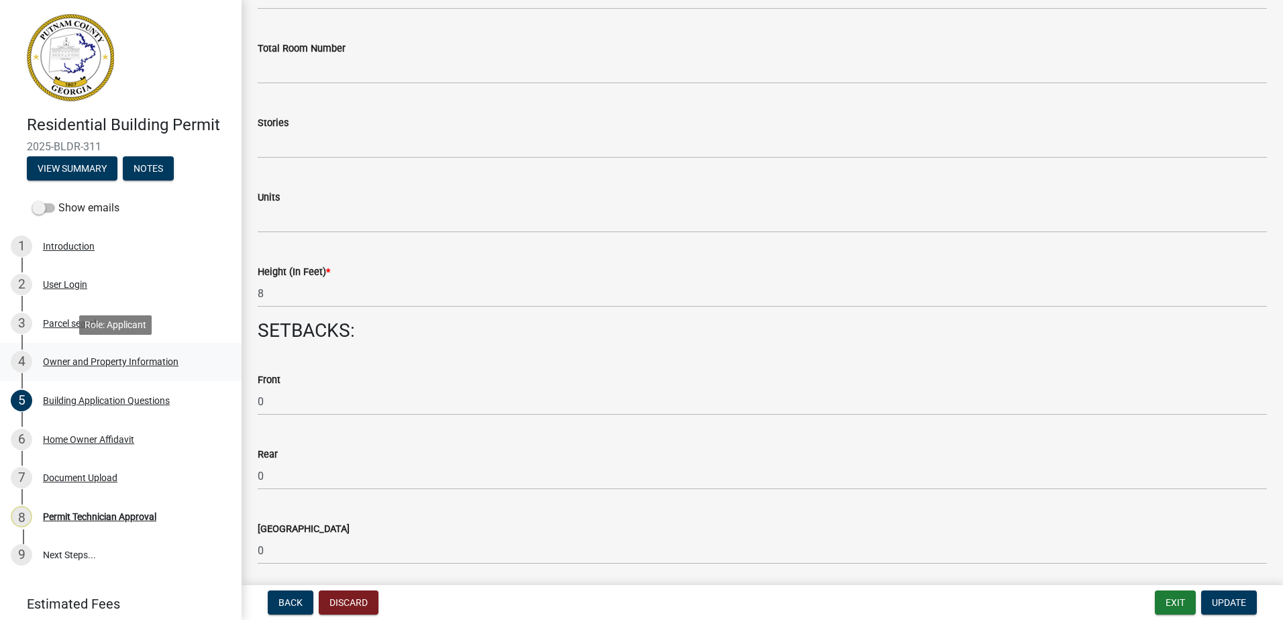
click at [129, 362] on div "Owner and Property Information" at bounding box center [111, 361] width 136 height 9
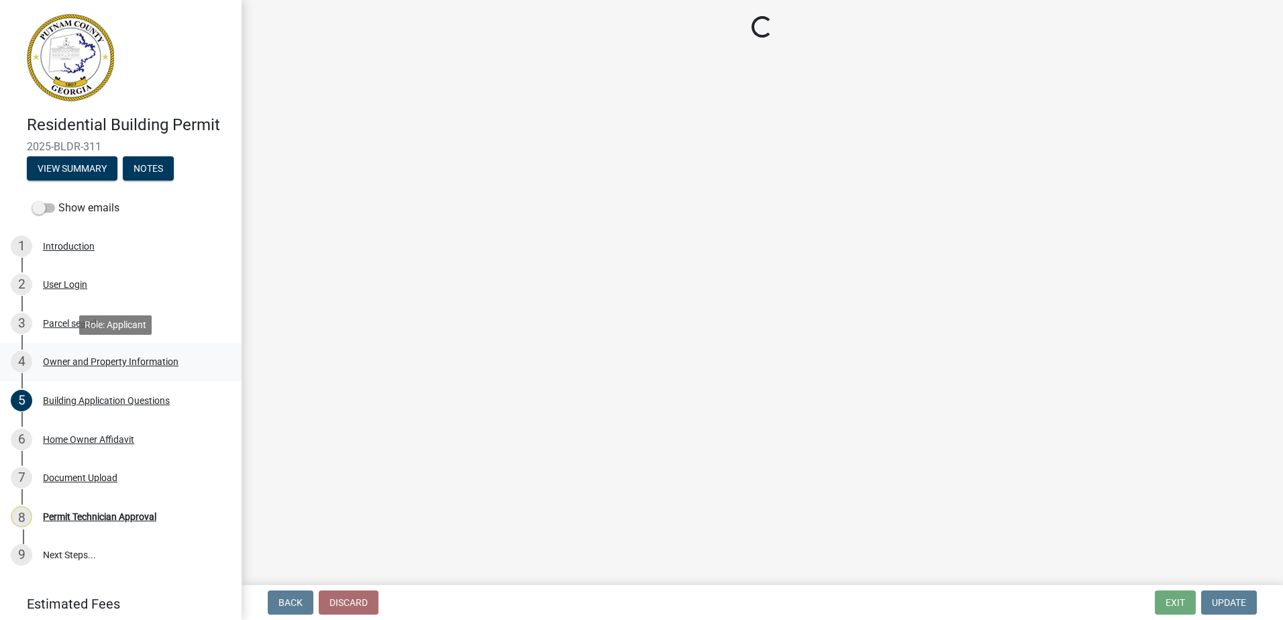
scroll to position [0, 0]
select select "a6b90f04-145f-43dc-a4e6-6d5ec8e28ec9"
select select "83394b22-4a11-496c-8e5c-75ade2e72faf"
select select "469c5908-2854-42d5-89ed-bee7fc26529e"
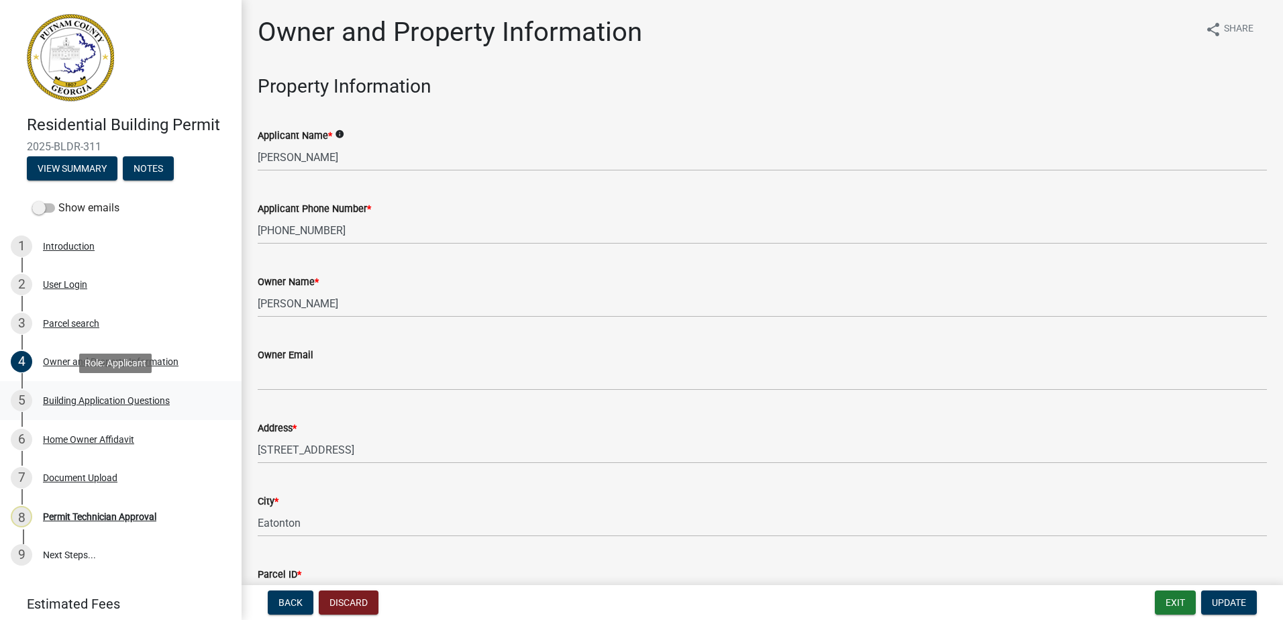
click at [111, 403] on div "Building Application Questions" at bounding box center [106, 400] width 127 height 9
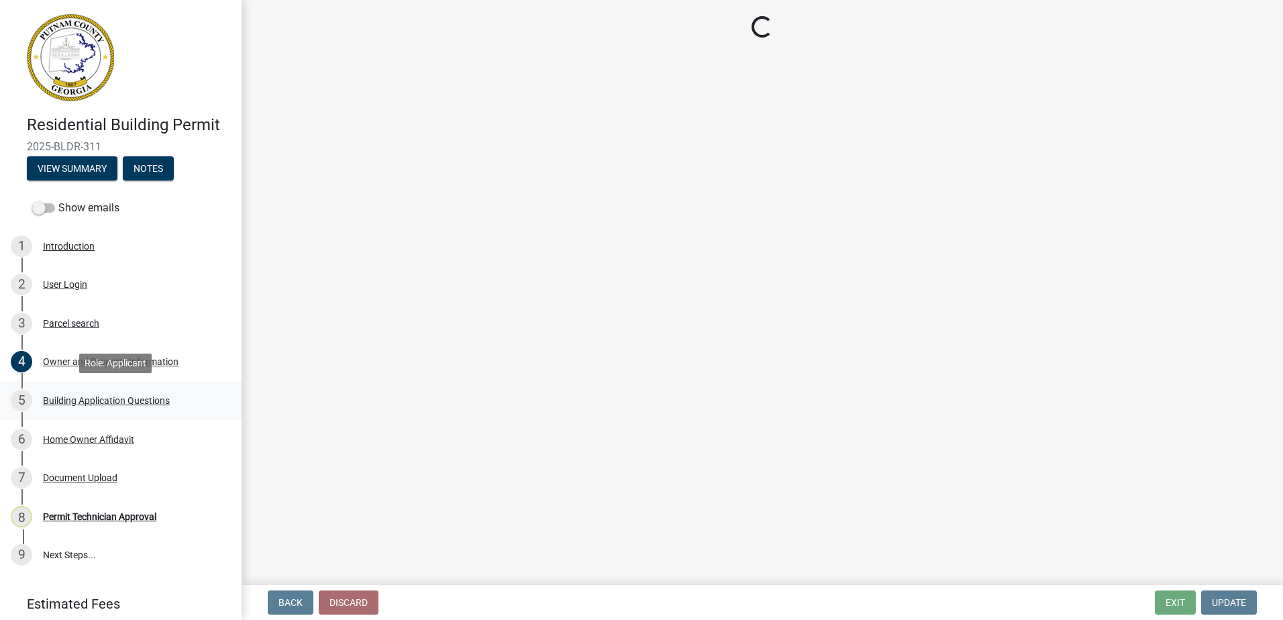
select select "ebf62bd9-0e77-42f1-a2f1-6aca02a789de"
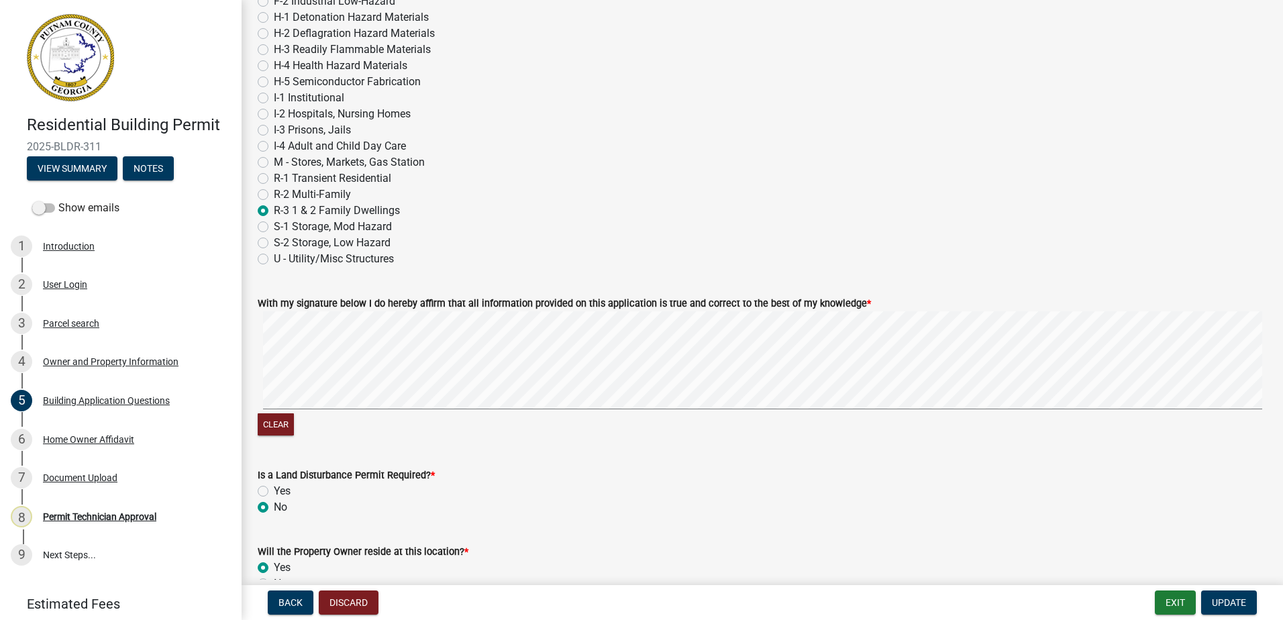
scroll to position [5702, 0]
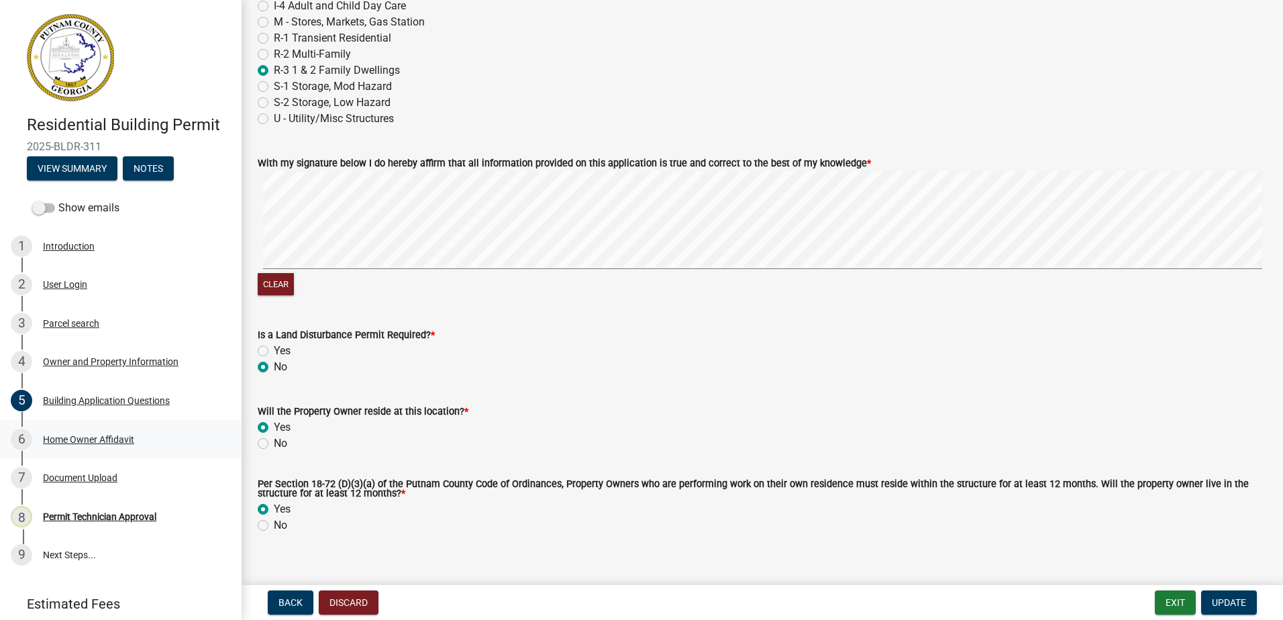
click at [103, 437] on div "Home Owner Affidavit" at bounding box center [88, 439] width 91 height 9
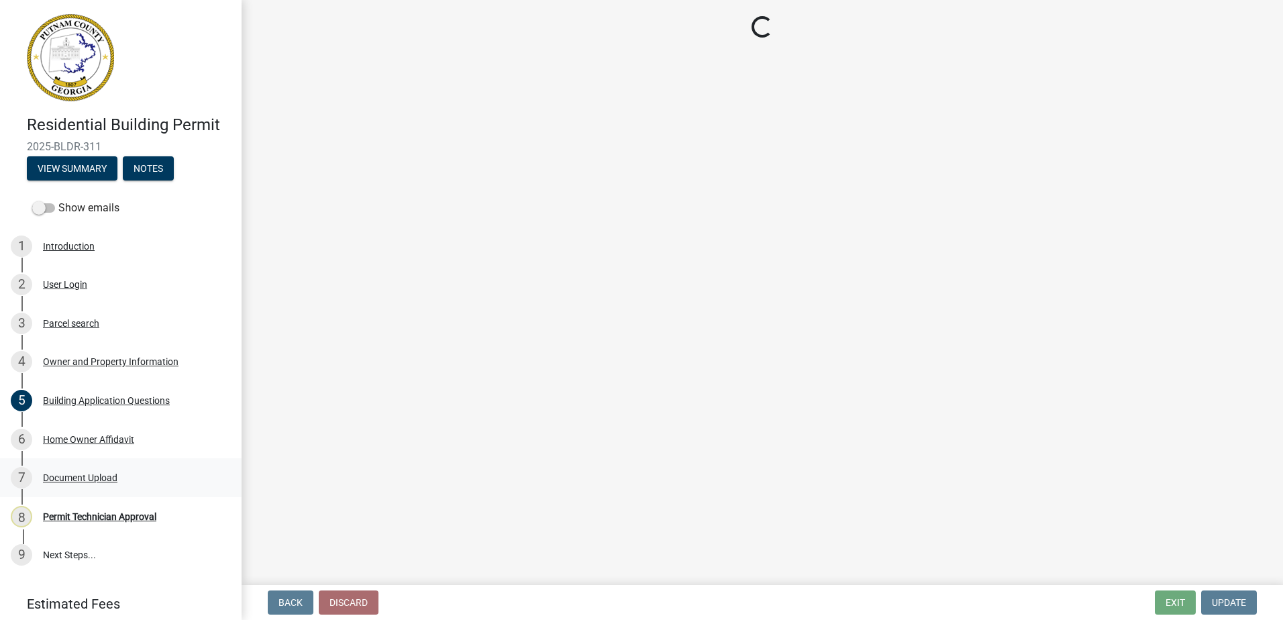
scroll to position [0, 0]
click at [85, 478] on div "Document Upload" at bounding box center [80, 477] width 74 height 9
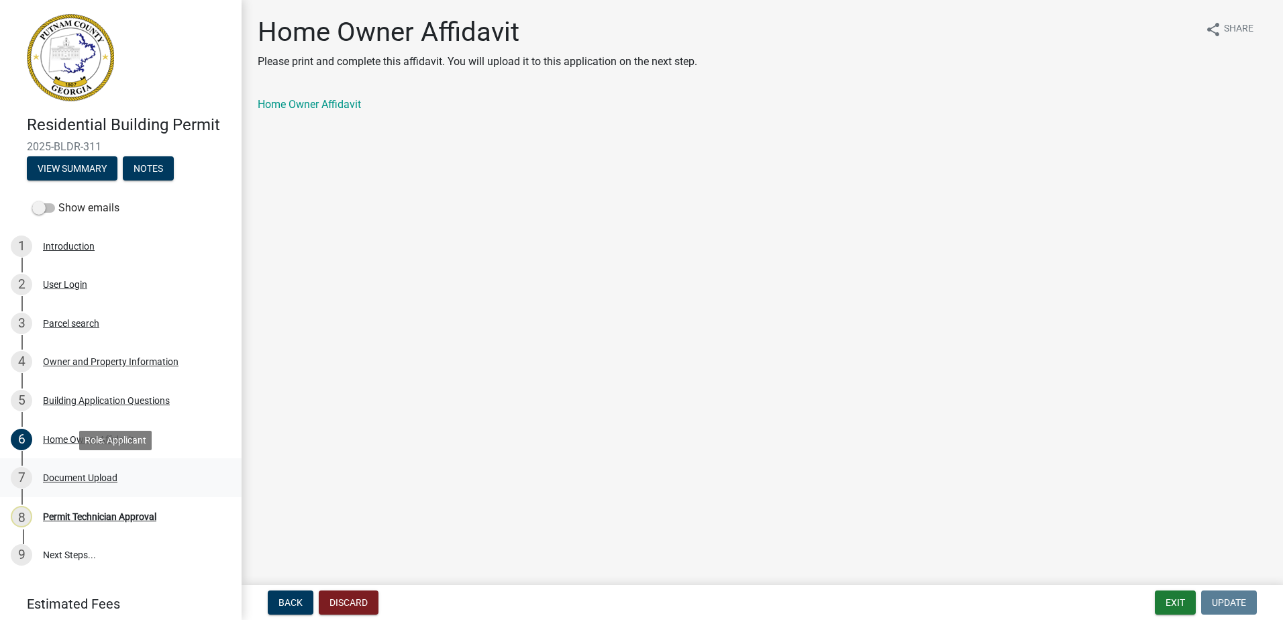
click at [83, 476] on div "Document Upload" at bounding box center [80, 477] width 74 height 9
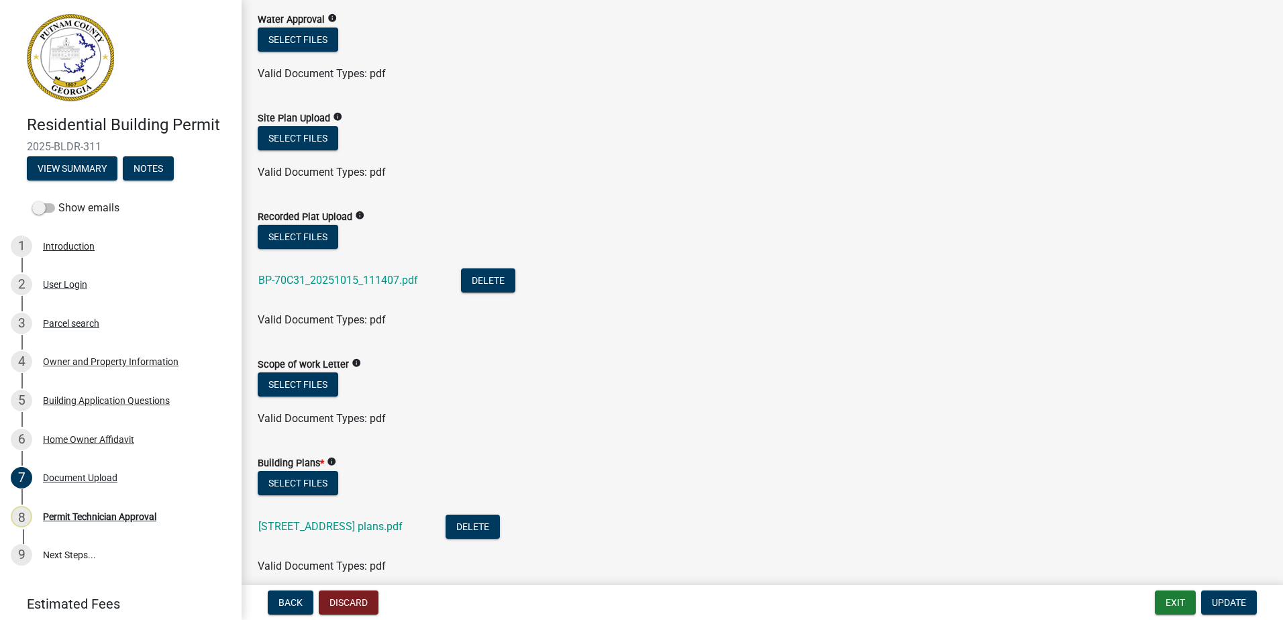
scroll to position [335, 0]
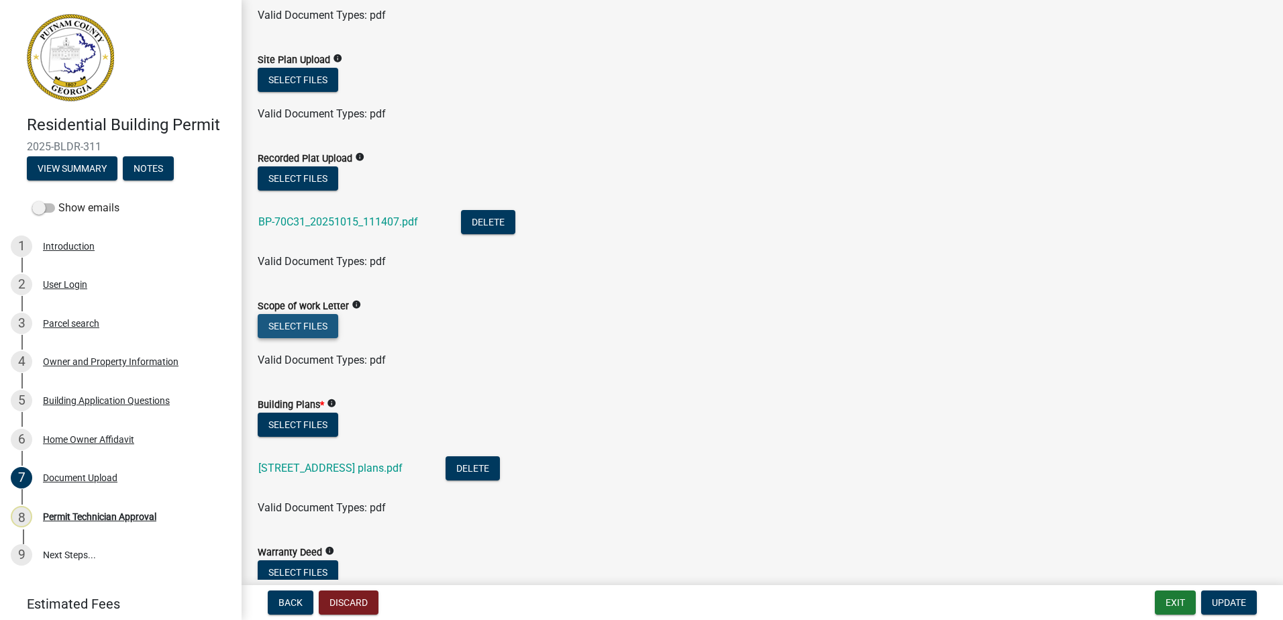
click at [291, 323] on button "Select files" at bounding box center [298, 326] width 81 height 24
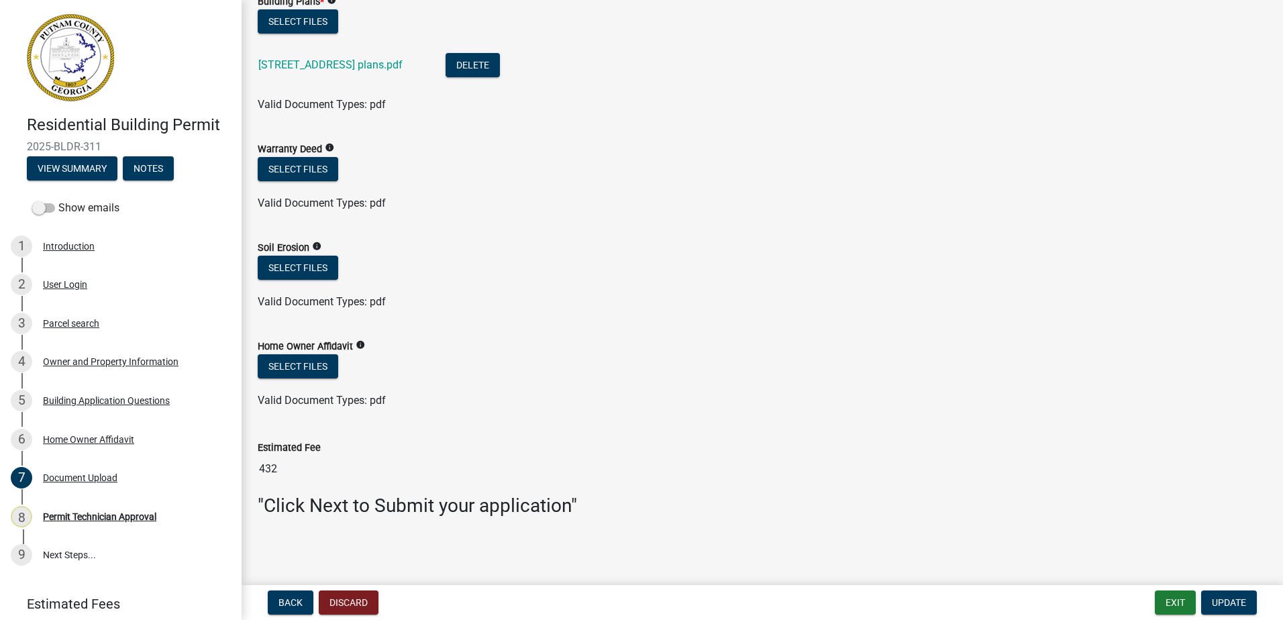
scroll to position [788, 0]
click at [1219, 600] on span "Update" at bounding box center [1229, 602] width 34 height 11
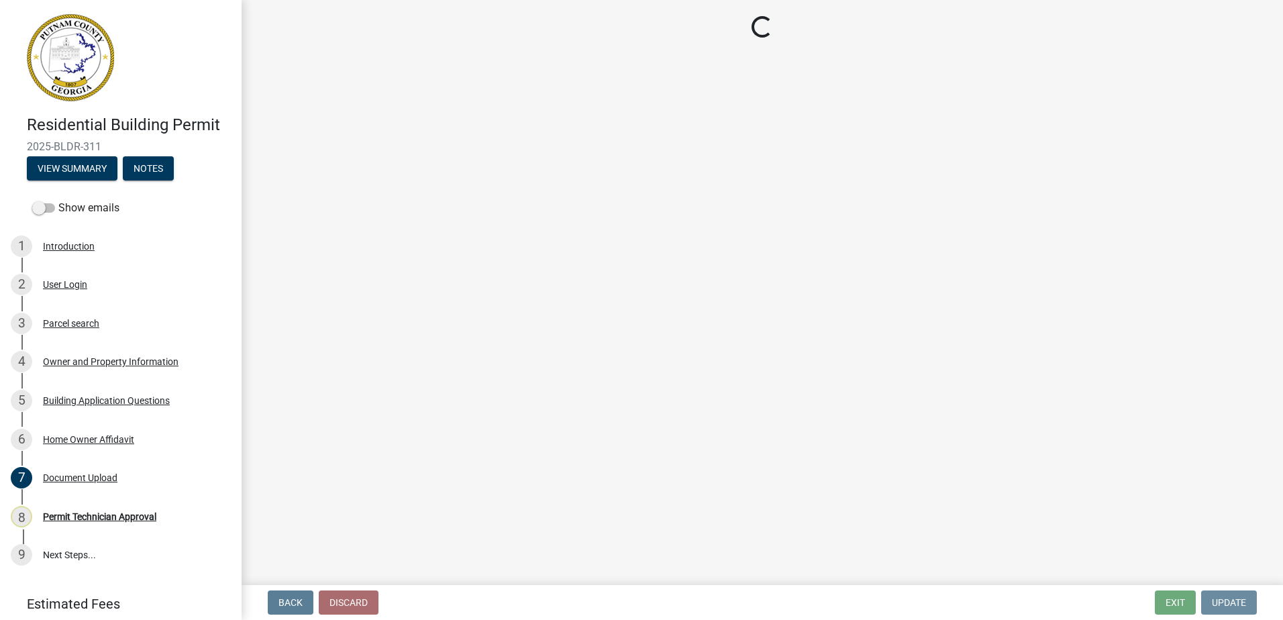
scroll to position [0, 0]
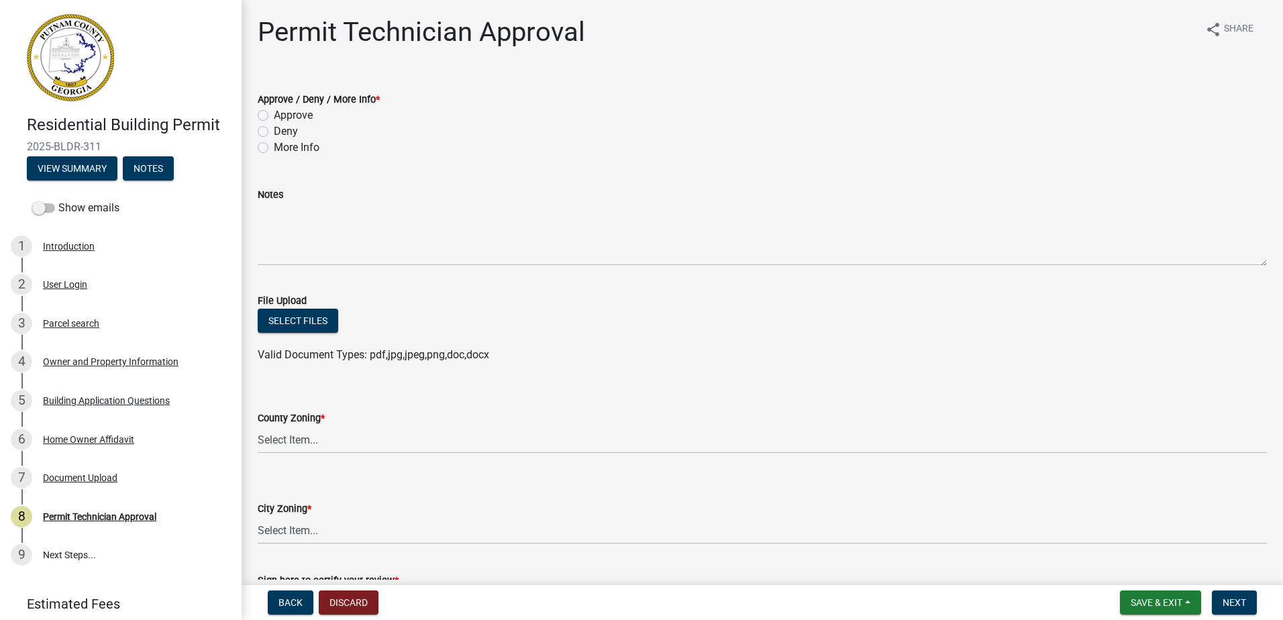
click at [274, 115] on label "Approve" at bounding box center [293, 115] width 39 height 16
click at [274, 115] on input "Approve" at bounding box center [278, 111] width 9 height 9
radio input "true"
click at [283, 440] on select "Select Item... AG-1 R-1R R-1 R-2 MHP RM-1 RM-3 C-1 C-2 I-M PUD N/A" at bounding box center [762, 440] width 1009 height 28
click at [258, 426] on select "Select Item... AG-1 R-1R R-1 R-2 MHP RM-1 RM-3 C-1 C-2 I-M PUD N/A" at bounding box center [762, 440] width 1009 height 28
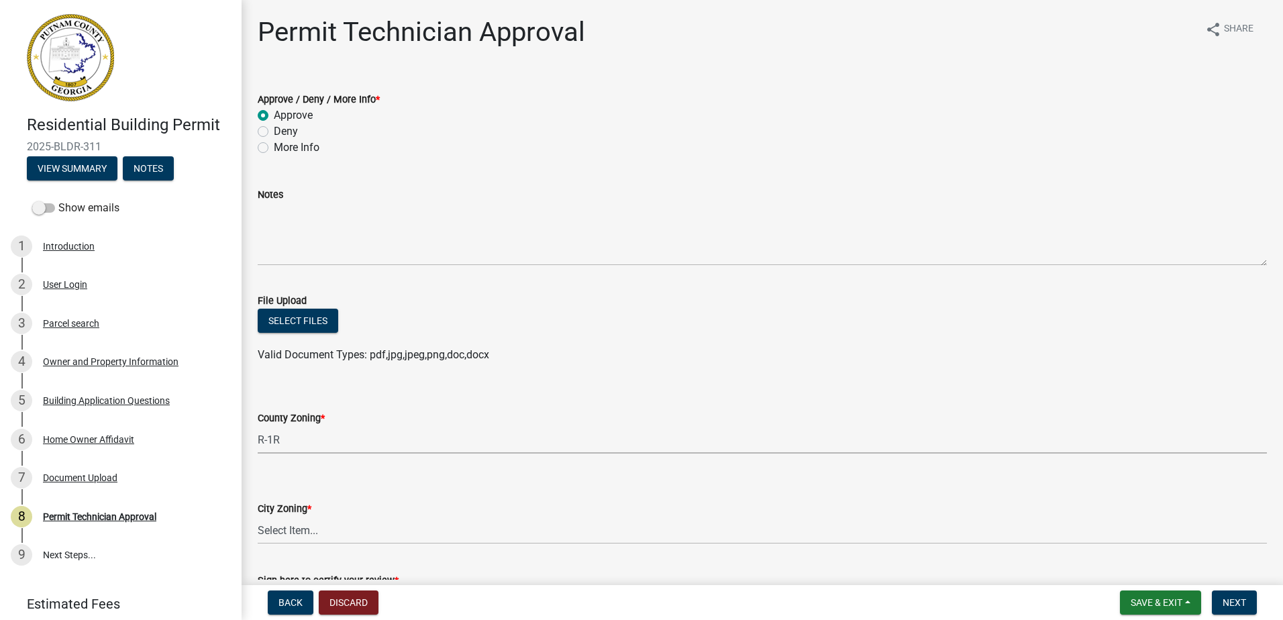
select select "a6b90f04-145f-43dc-a4e6-6d5ec8e28ec9"
click at [315, 527] on select "Select Item... A-1 A-2 R-1 R-2 R-3 R-4 MHP C-1 C-2 I-1 I-2 DB FH H-P N/A" at bounding box center [762, 531] width 1009 height 28
click at [258, 517] on select "Select Item... A-1 A-2 R-1 R-2 R-3 R-4 MHP C-1 C-2 I-1 I-2 DB FH H-P N/A" at bounding box center [762, 531] width 1009 height 28
select select "83394b22-4a11-496c-8e5c-75ade2e72faf"
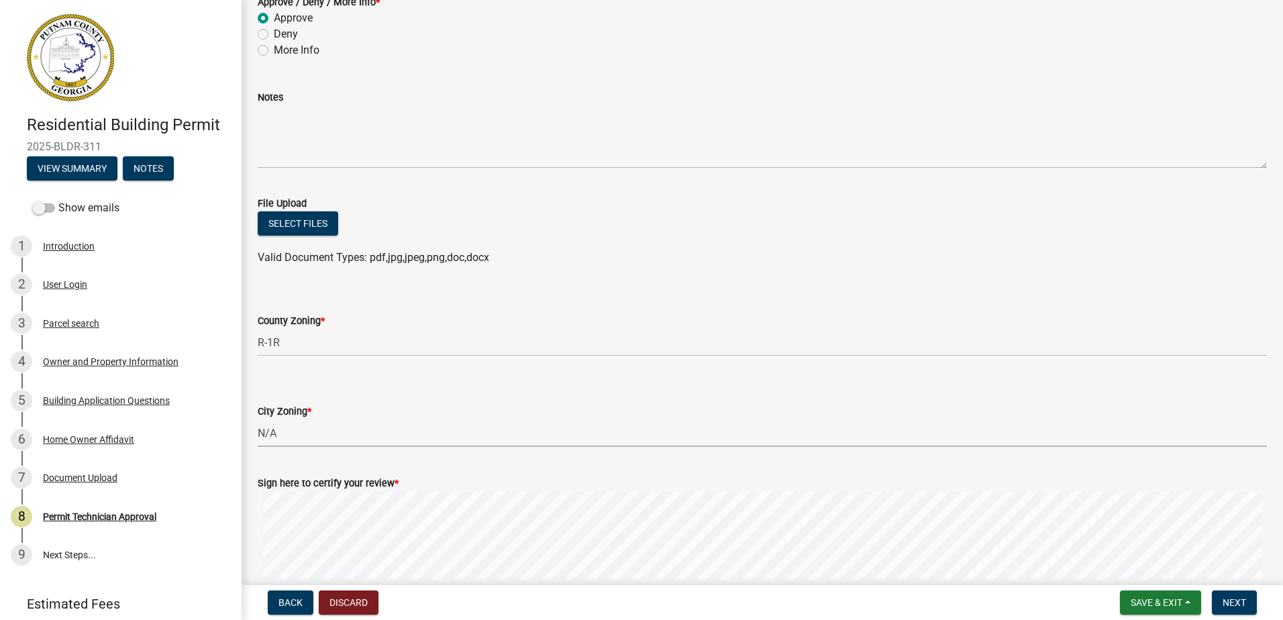
scroll to position [201, 0]
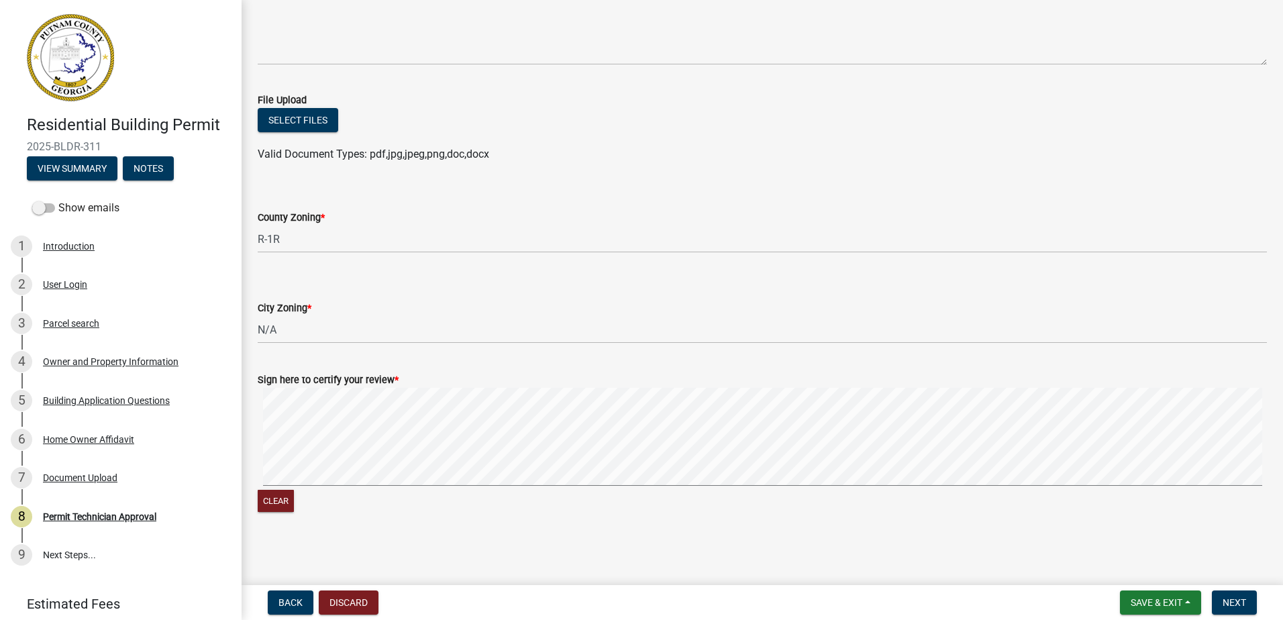
click at [302, 440] on div "Sign here to certify your review * Clear" at bounding box center [762, 436] width 1029 height 160
drag, startPoint x: 1233, startPoint y: 601, endPoint x: 1035, endPoint y: 561, distance: 202.0
click at [1233, 599] on span "Next" at bounding box center [1233, 602] width 23 height 11
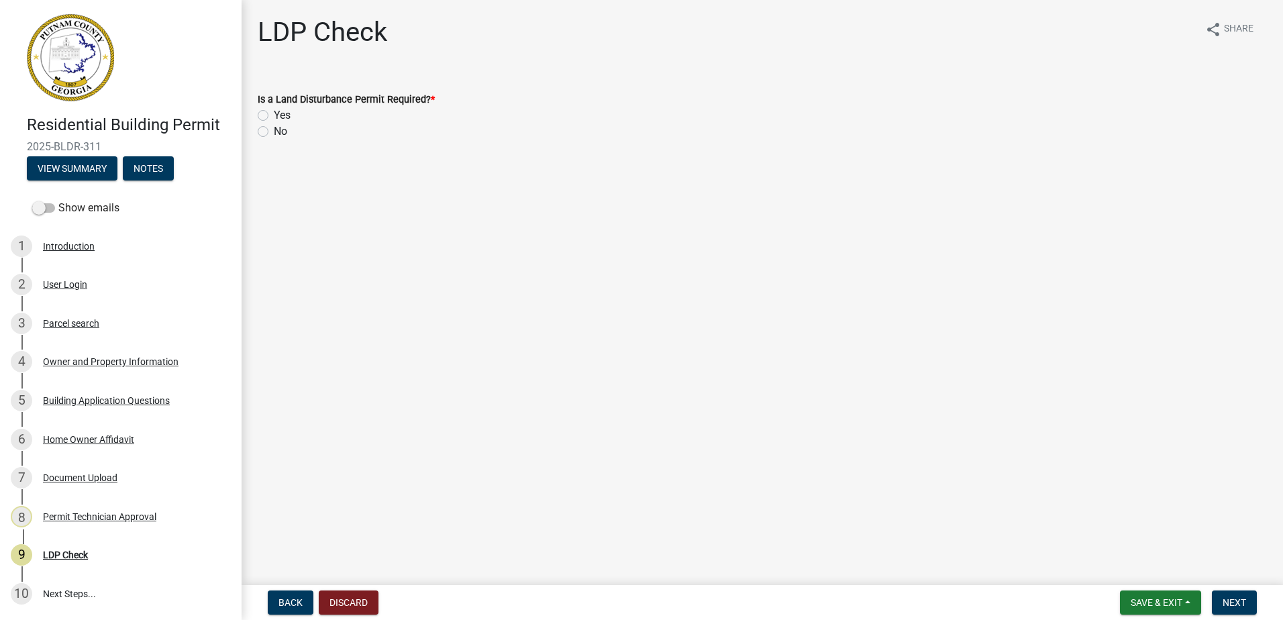
click at [274, 127] on label "No" at bounding box center [280, 131] width 13 height 16
click at [274, 127] on input "No" at bounding box center [278, 127] width 9 height 9
radio input "true"
click at [1232, 597] on span "Next" at bounding box center [1233, 602] width 23 height 11
